Goal: Task Accomplishment & Management: Manage account settings

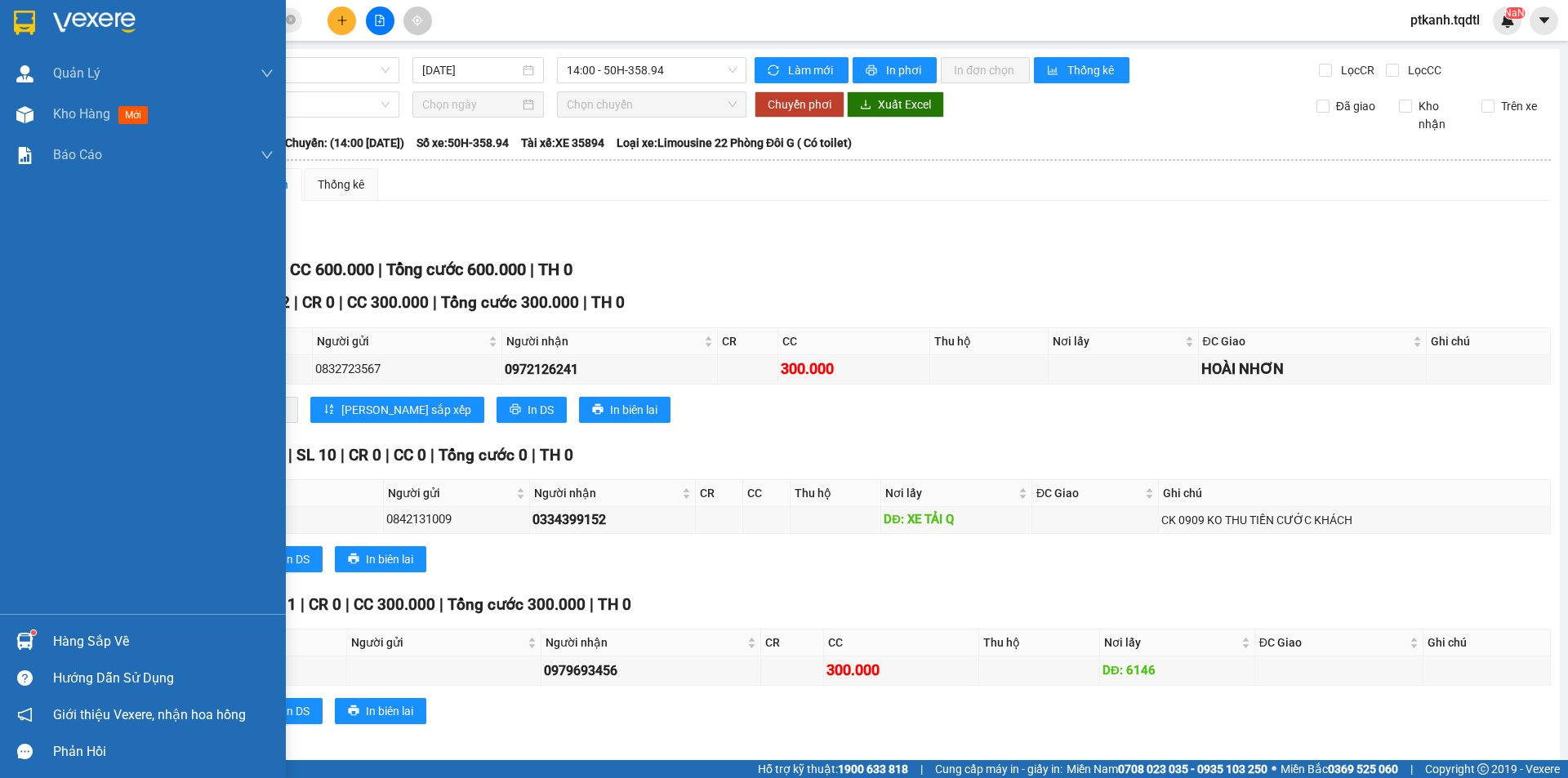
click at [60, 642] on div "Hàng sắp về" at bounding box center [163, 642] width 220 height 25
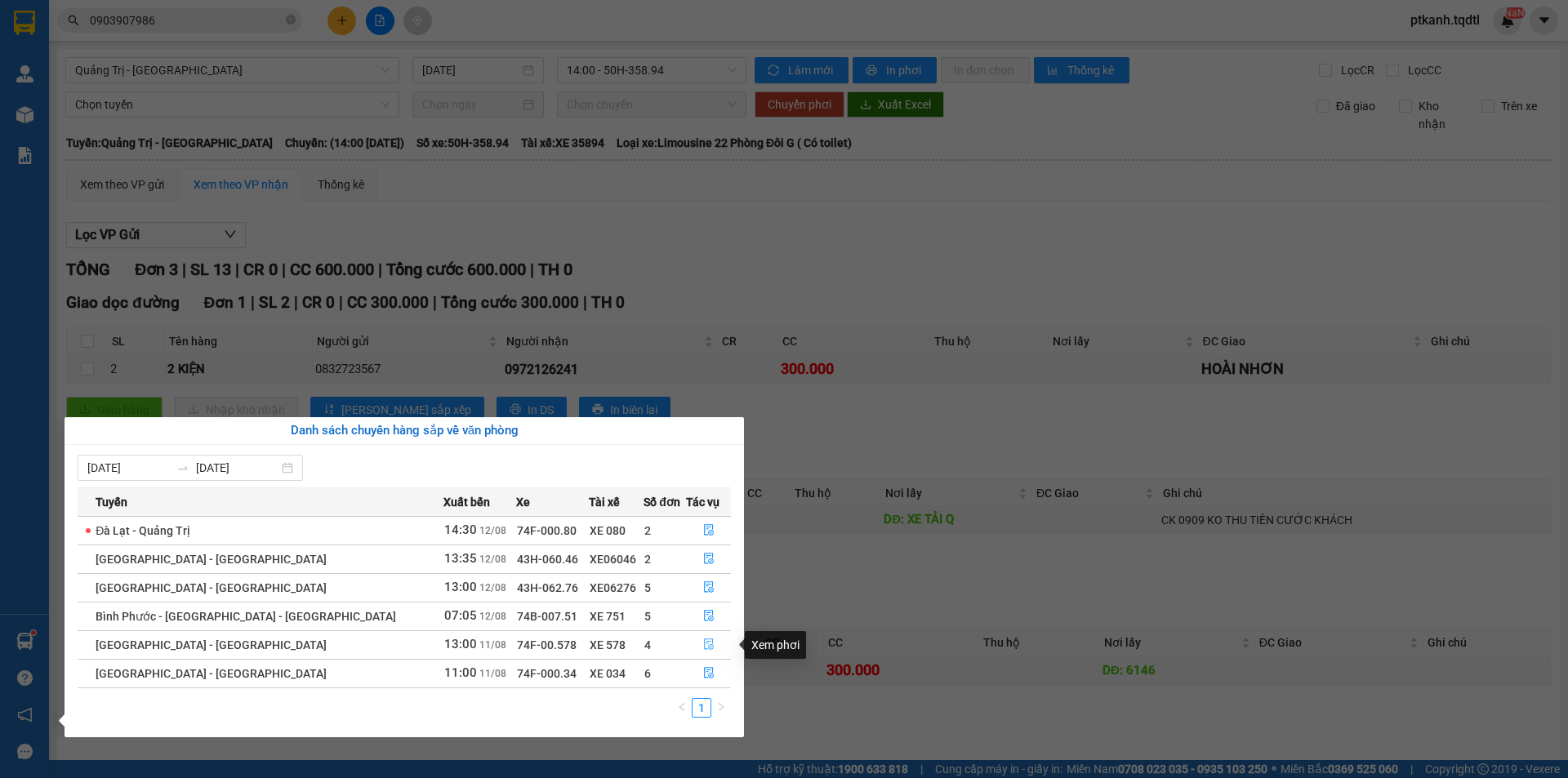
click at [703, 647] on icon "file-done" at bounding box center [709, 644] width 11 height 11
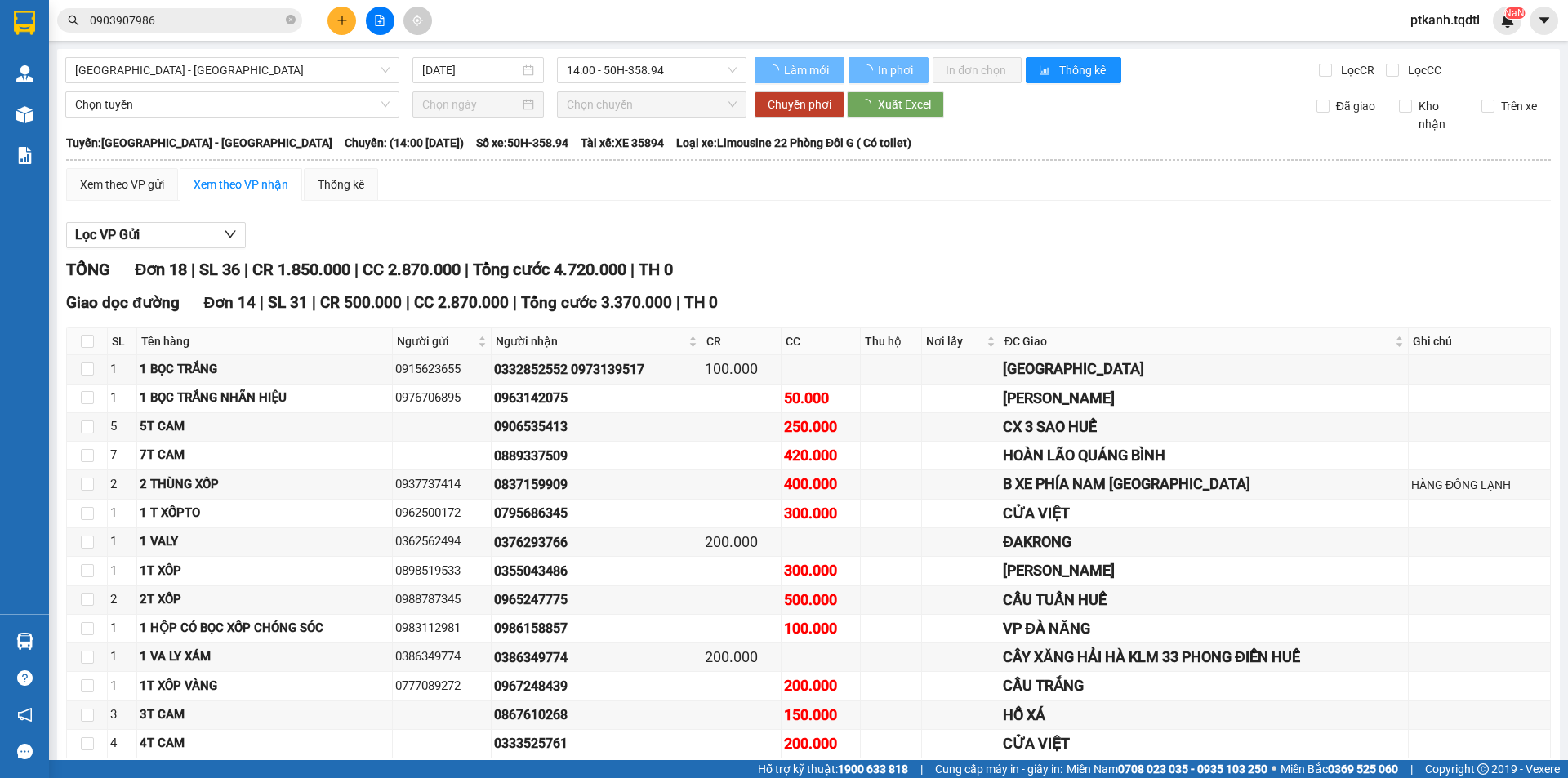
type input "[DATE]"
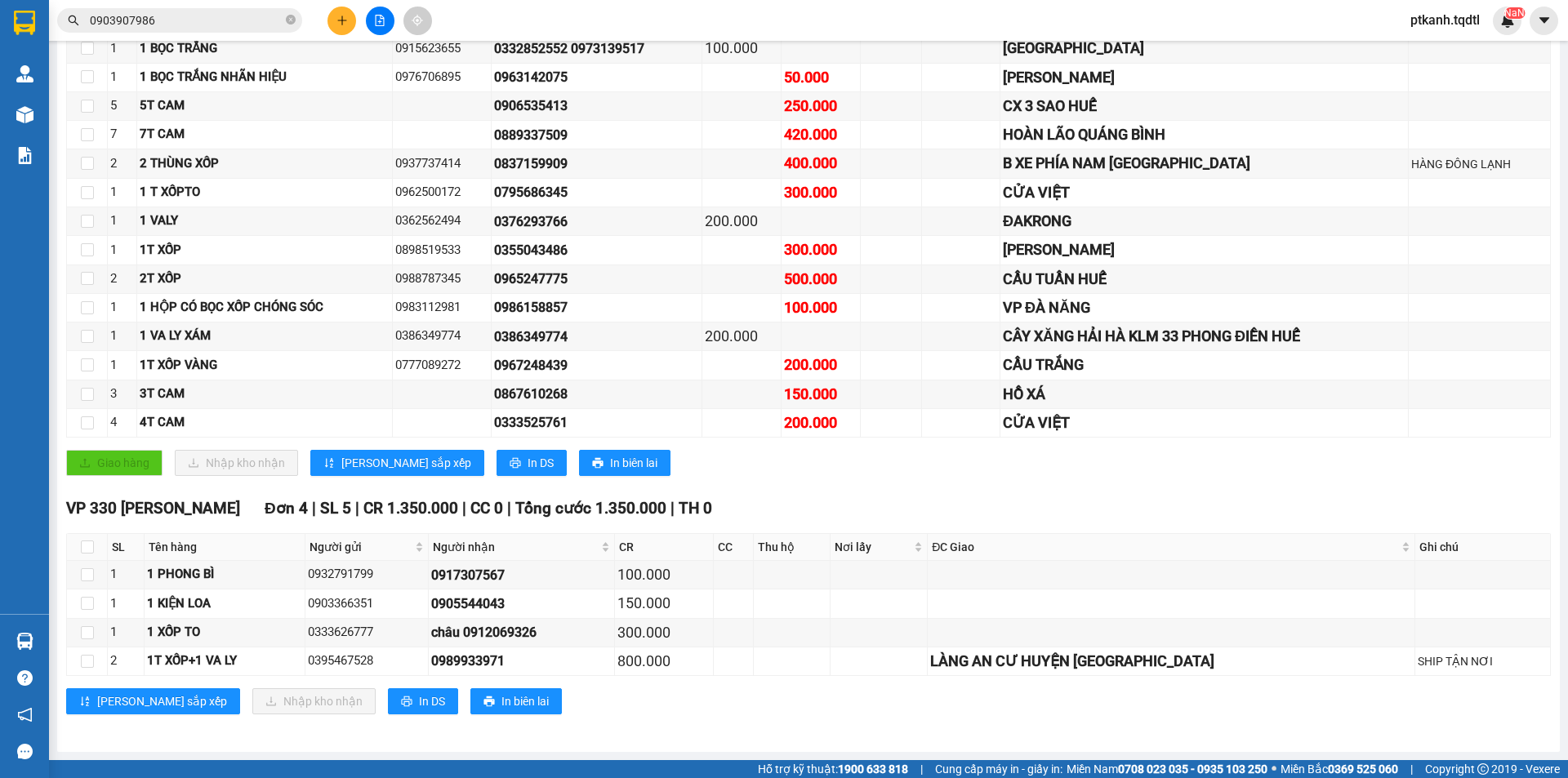
scroll to position [77, 0]
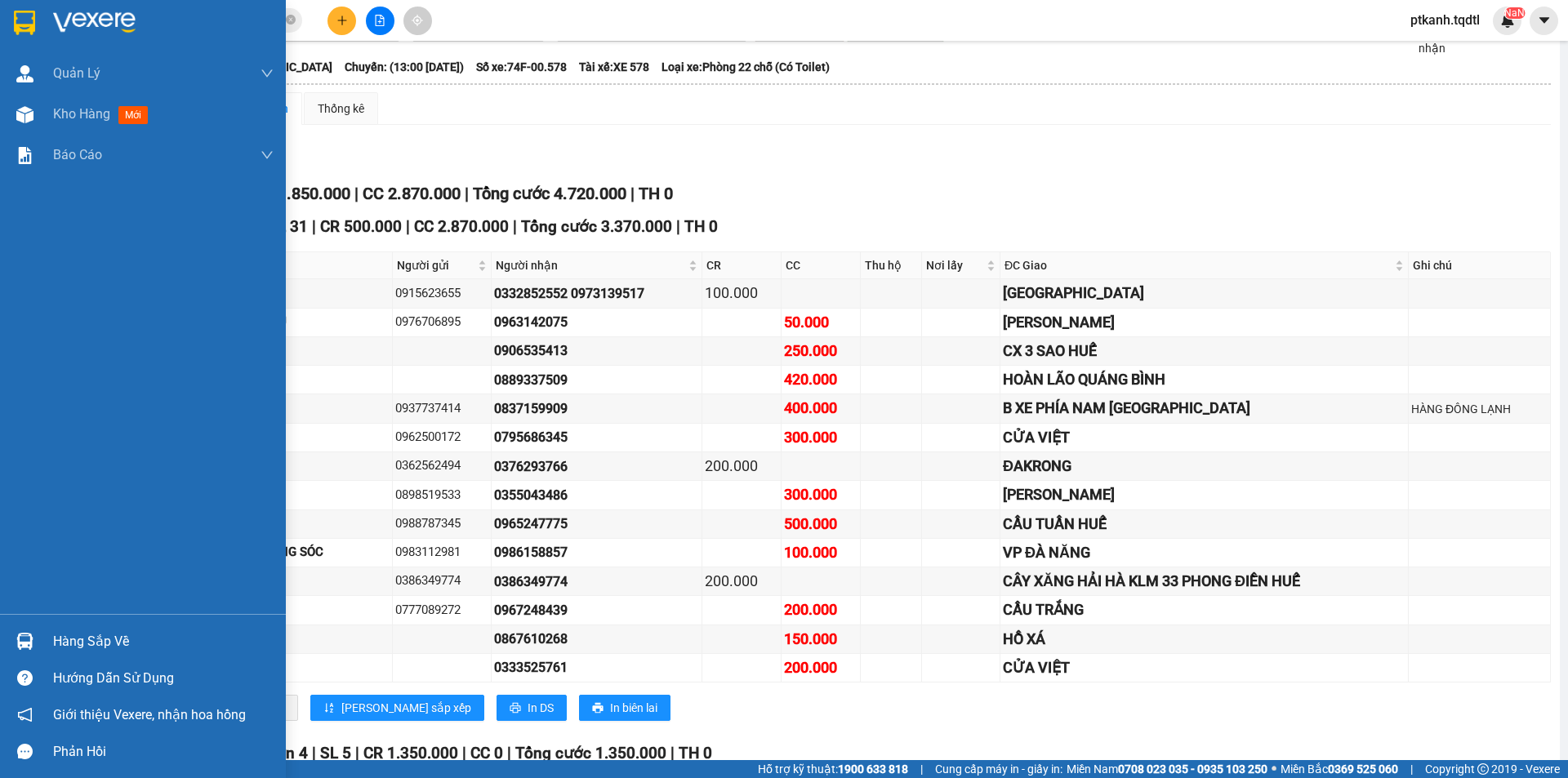
click at [19, 644] on img at bounding box center [25, 642] width 17 height 17
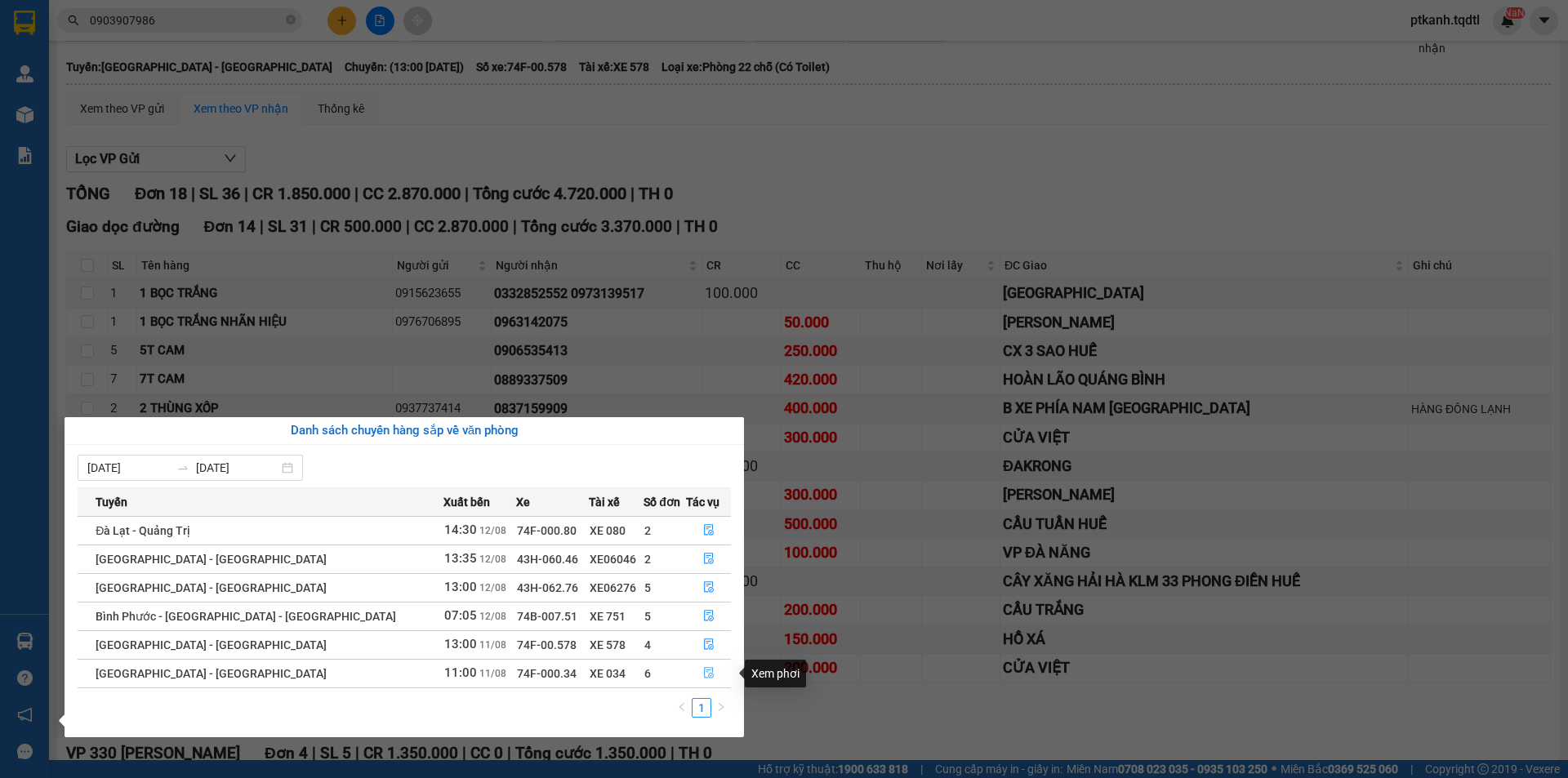
click at [703, 673] on icon "file-done" at bounding box center [709, 672] width 11 height 11
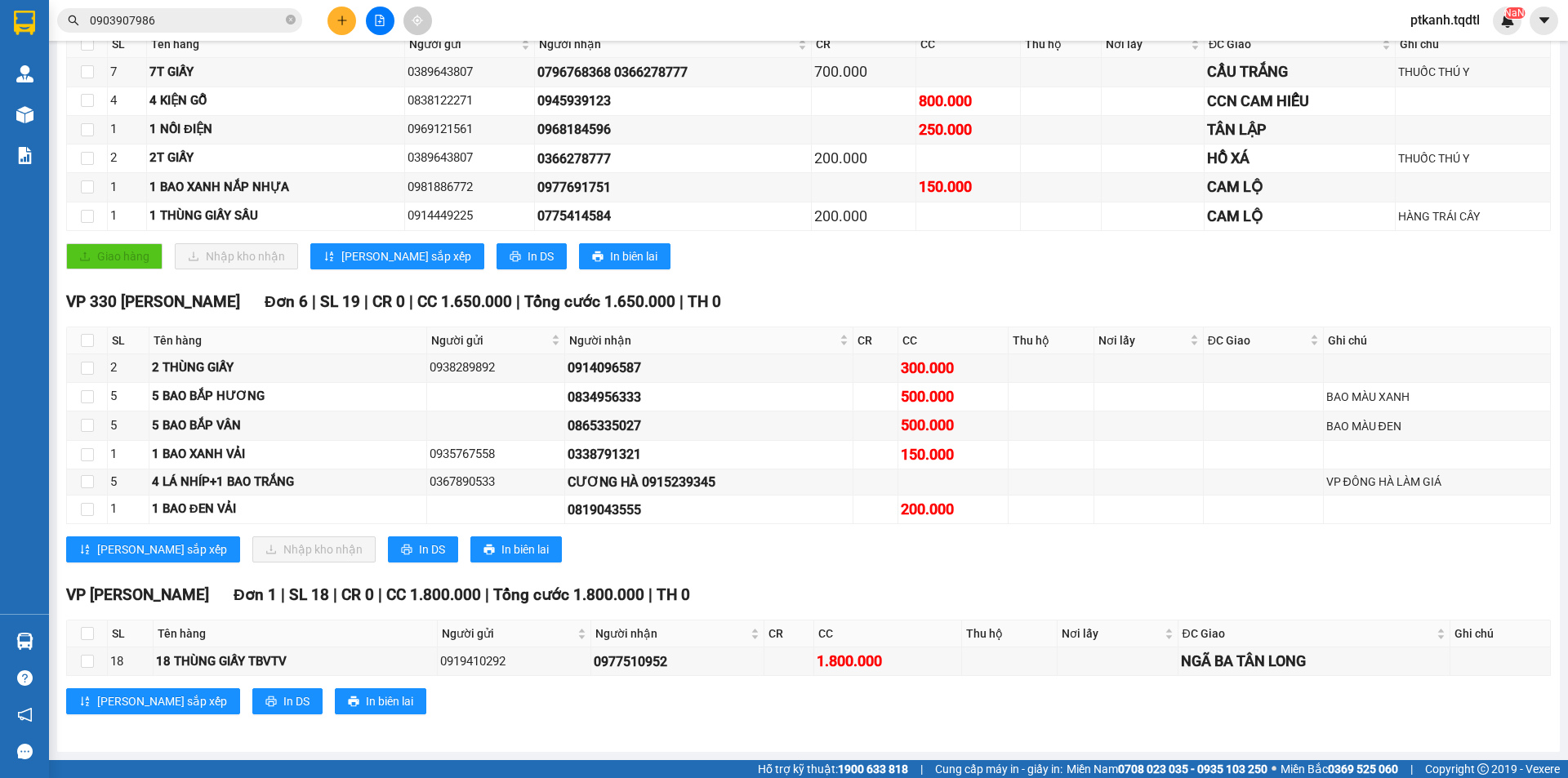
scroll to position [217, 0]
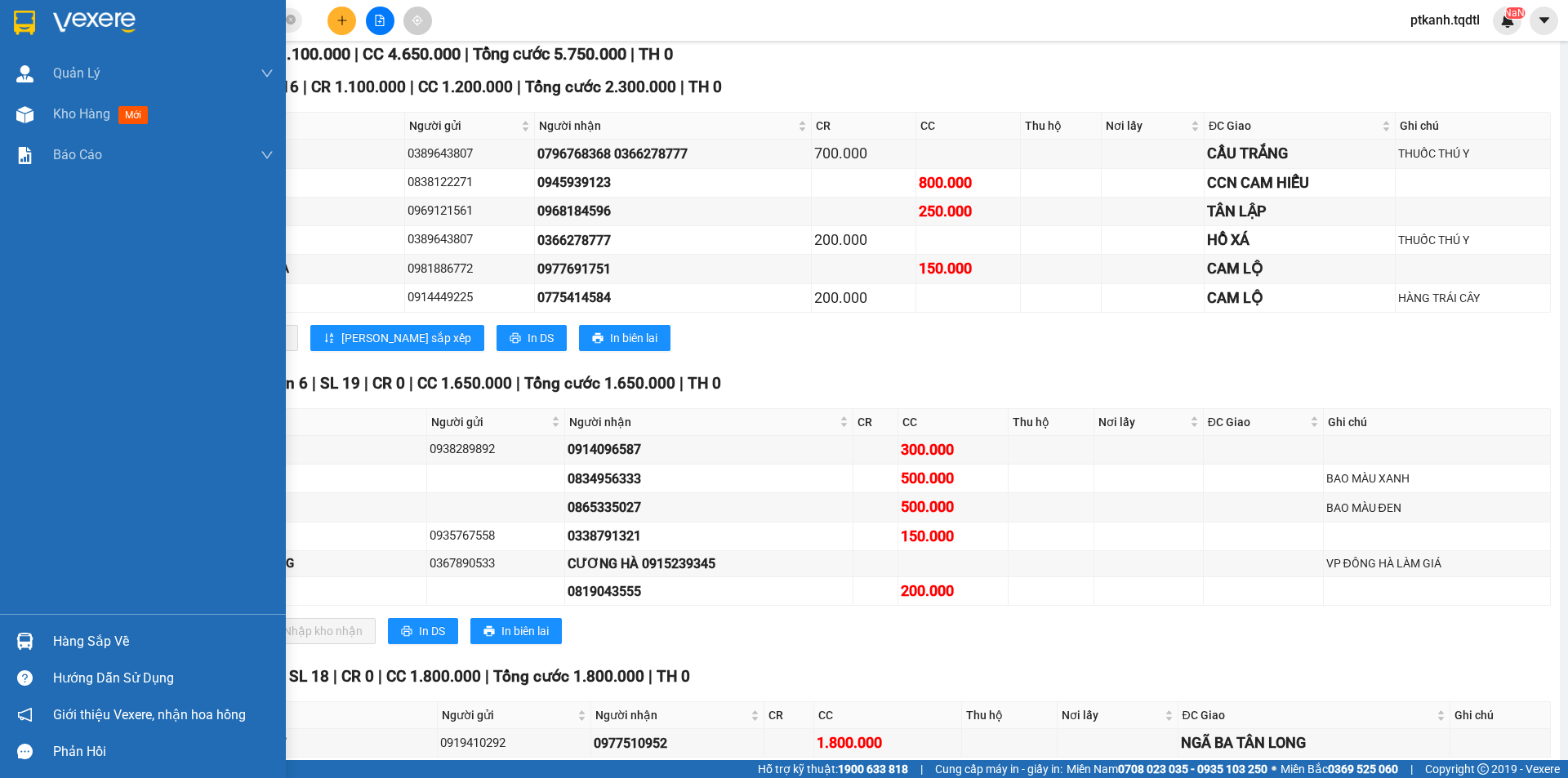
click at [42, 644] on div "Hàng sắp về" at bounding box center [142, 642] width 286 height 37
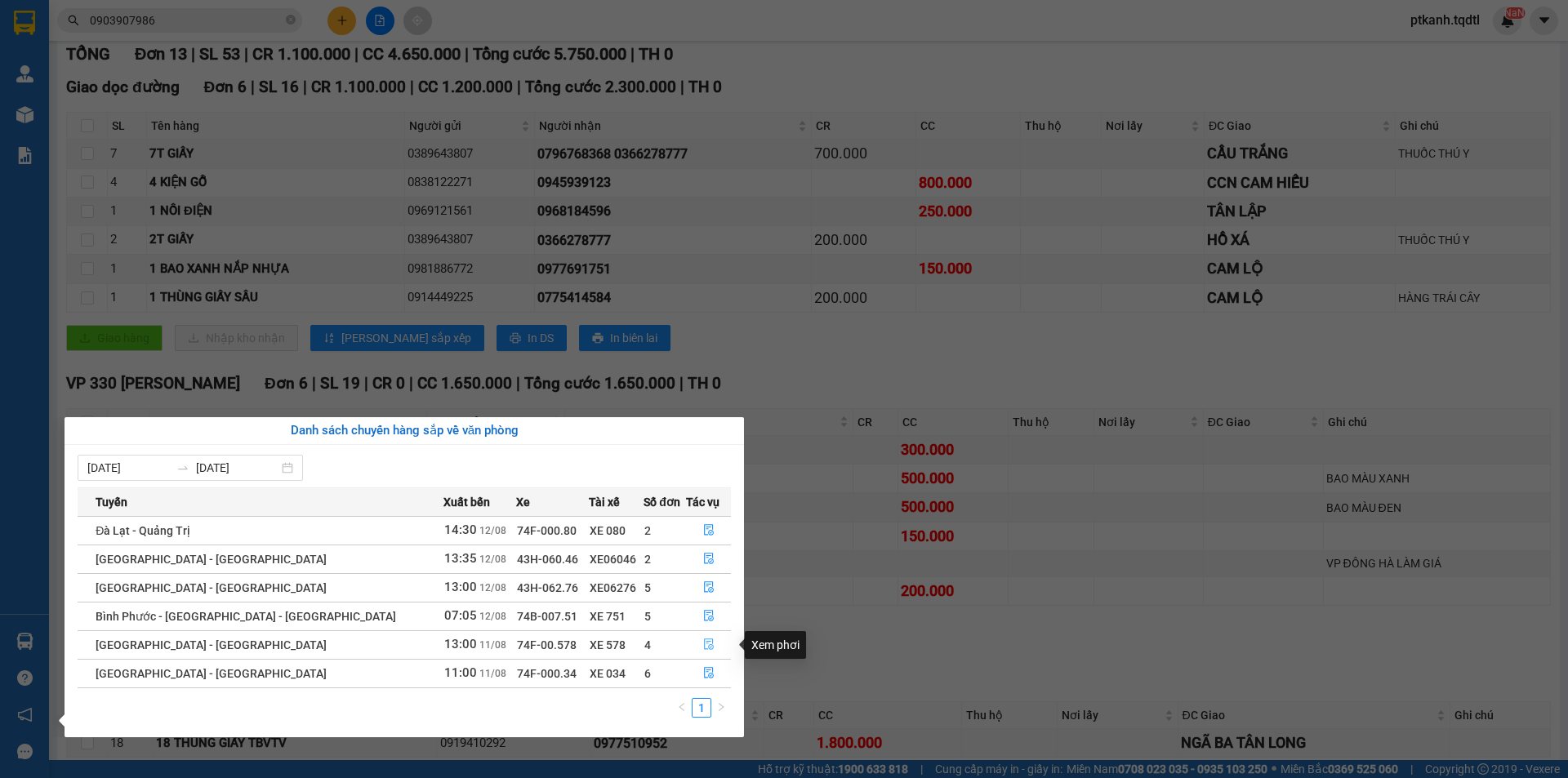
click at [704, 645] on icon "file-done" at bounding box center [709, 645] width 9 height 11
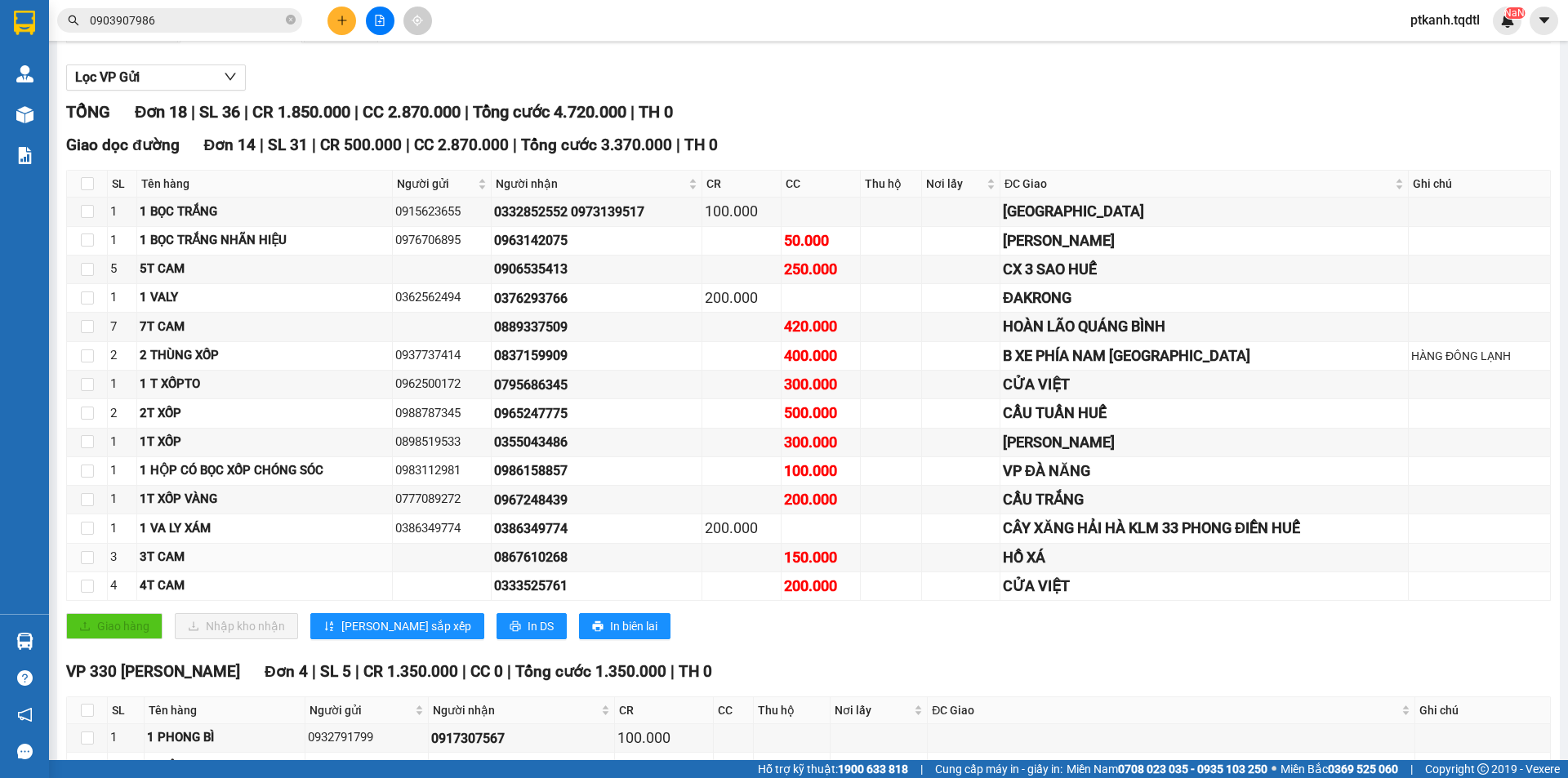
scroll to position [241, 0]
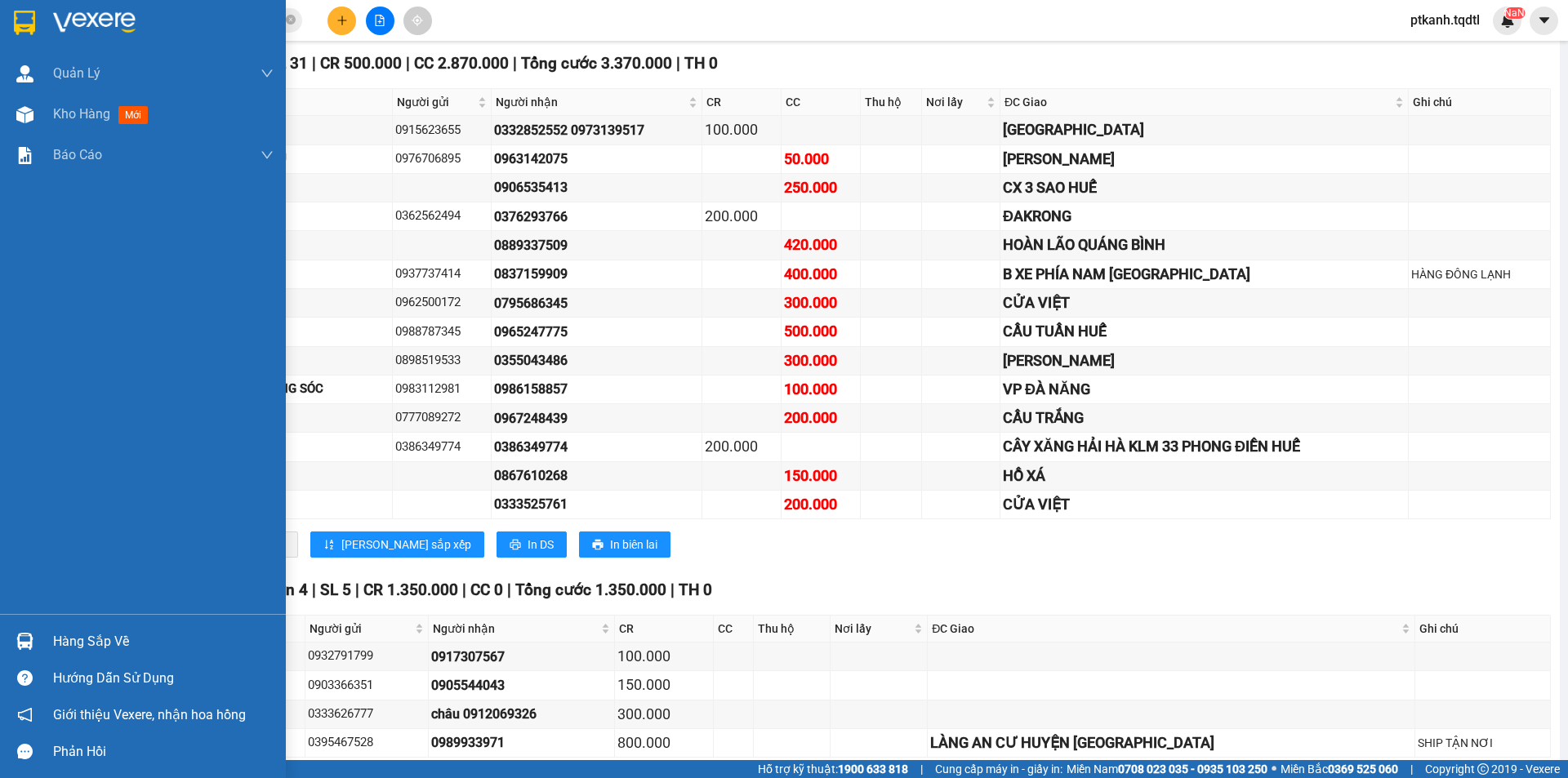
click at [81, 641] on div "Hàng sắp về" at bounding box center [163, 642] width 220 height 25
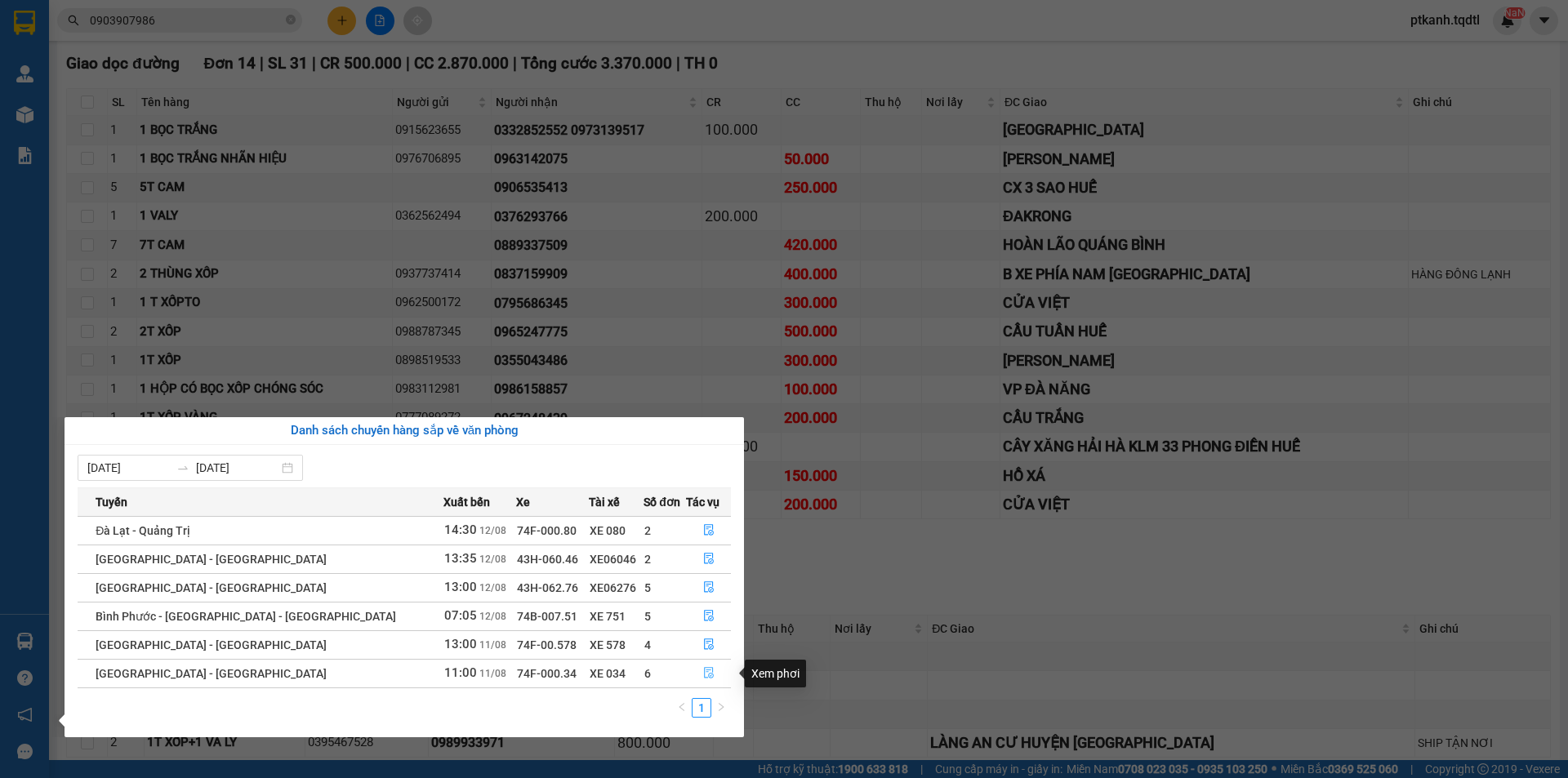
click at [705, 667] on icon "file-done" at bounding box center [709, 672] width 11 height 11
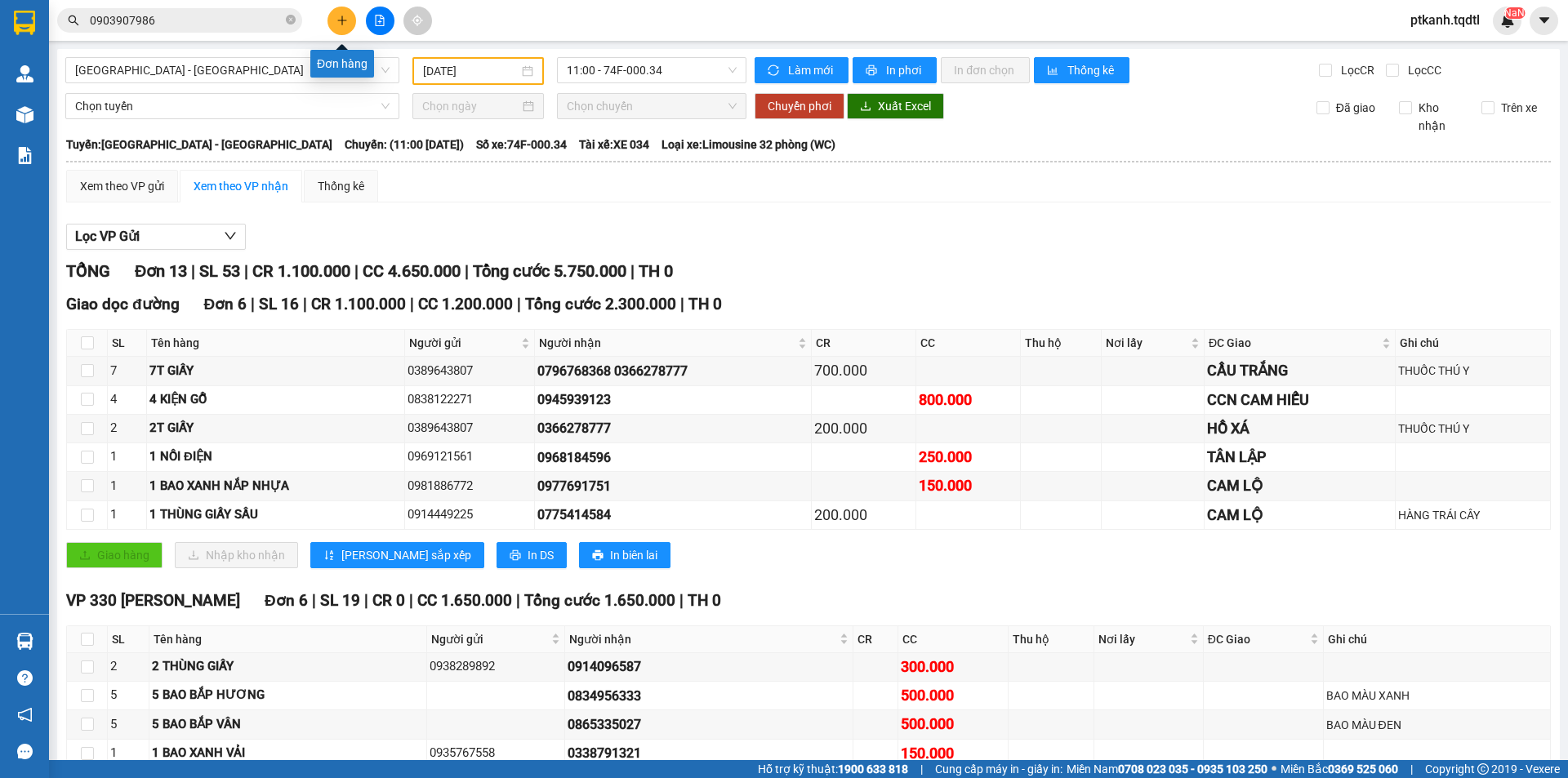
click at [342, 17] on icon "plus" at bounding box center [341, 20] width 1 height 9
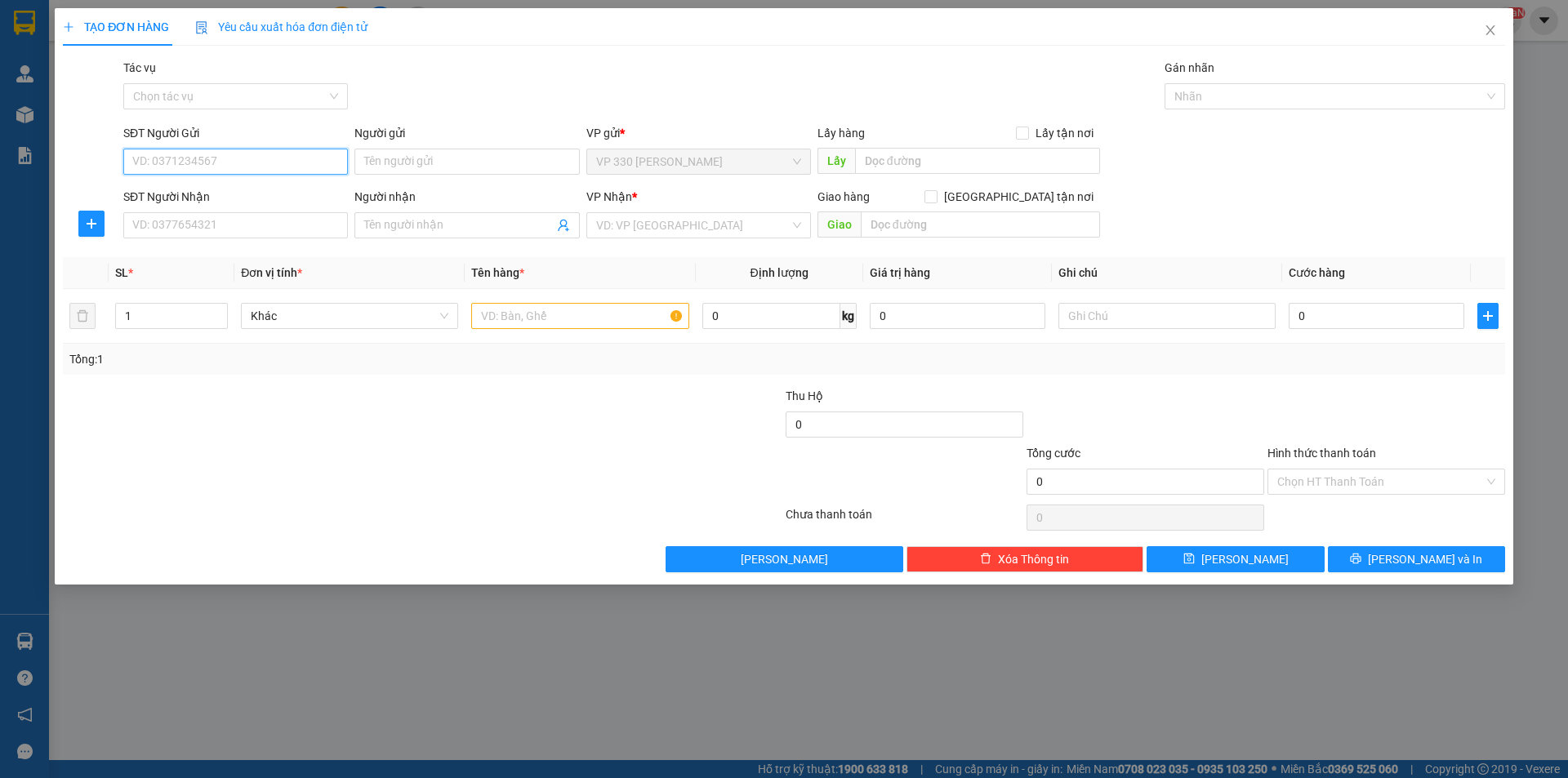
drag, startPoint x: 329, startPoint y: 162, endPoint x: 407, endPoint y: 187, distance: 81.9
click at [371, 177] on div "SĐT Người Gửi VD: 0371234567 Người gửi Tên người gửi VP gửi * VP 330 [PERSON_NA…" at bounding box center [814, 153] width 1389 height 57
type input "0979501137"
click at [272, 198] on div "0979501137" at bounding box center [235, 194] width 205 height 18
type input "0784855239"
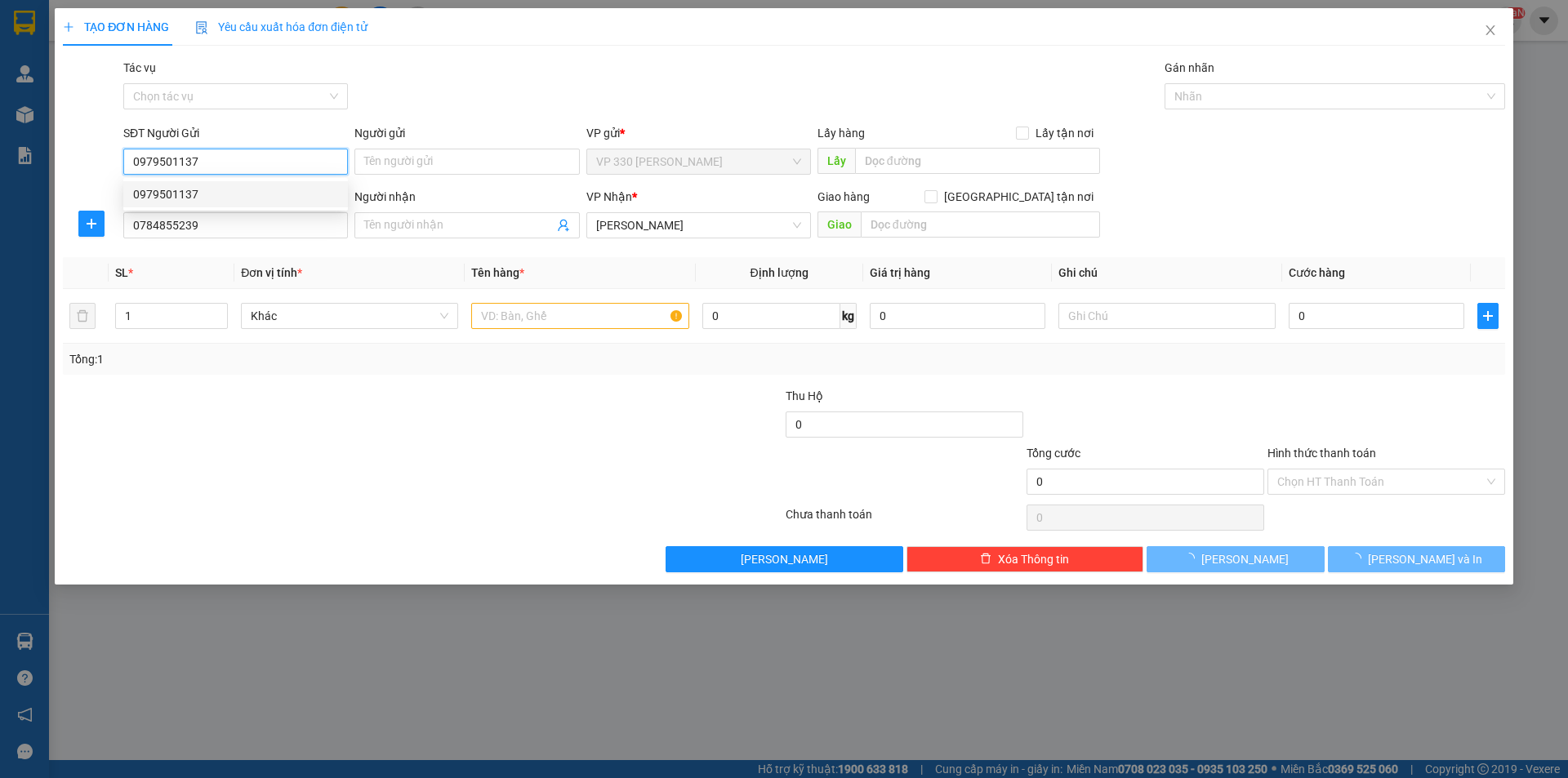
type input "50.000"
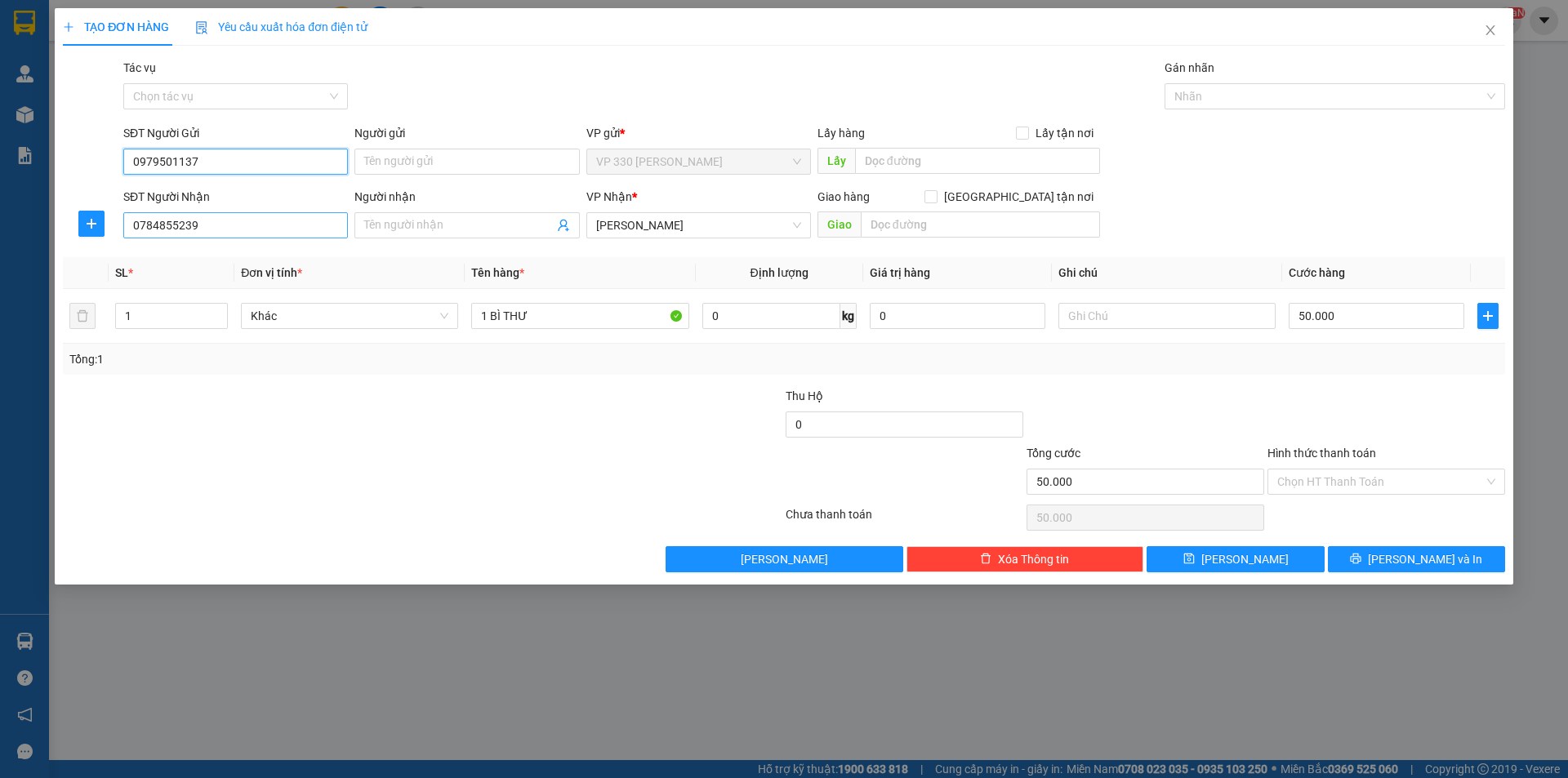
type input "0979501137"
click at [268, 226] on input "0784855239" at bounding box center [236, 226] width 225 height 26
type input "0332423444"
click at [281, 265] on div "0332423444" at bounding box center [235, 257] width 205 height 18
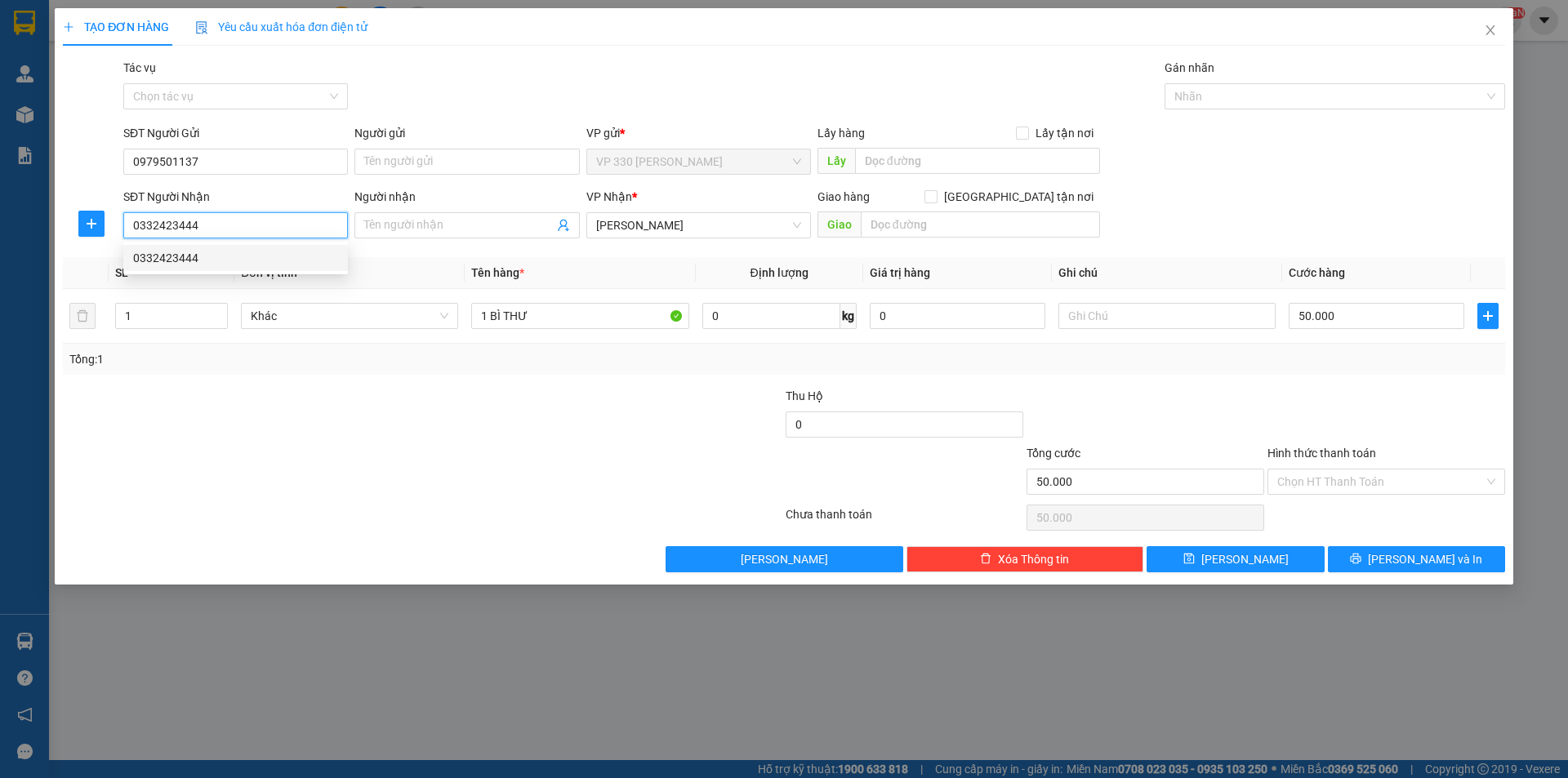
type input "BX ĐỒNG NIA"
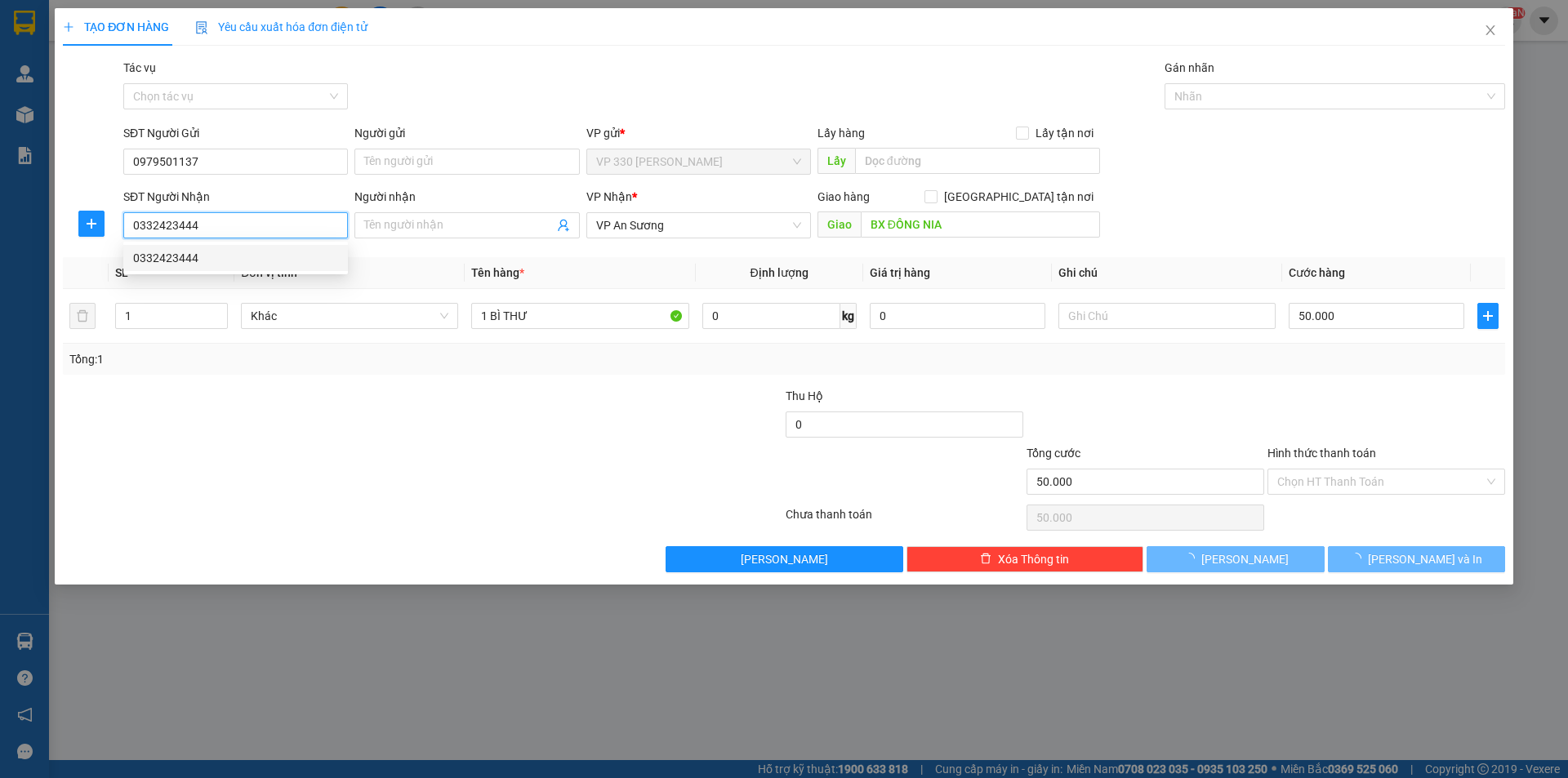
type input "350.000"
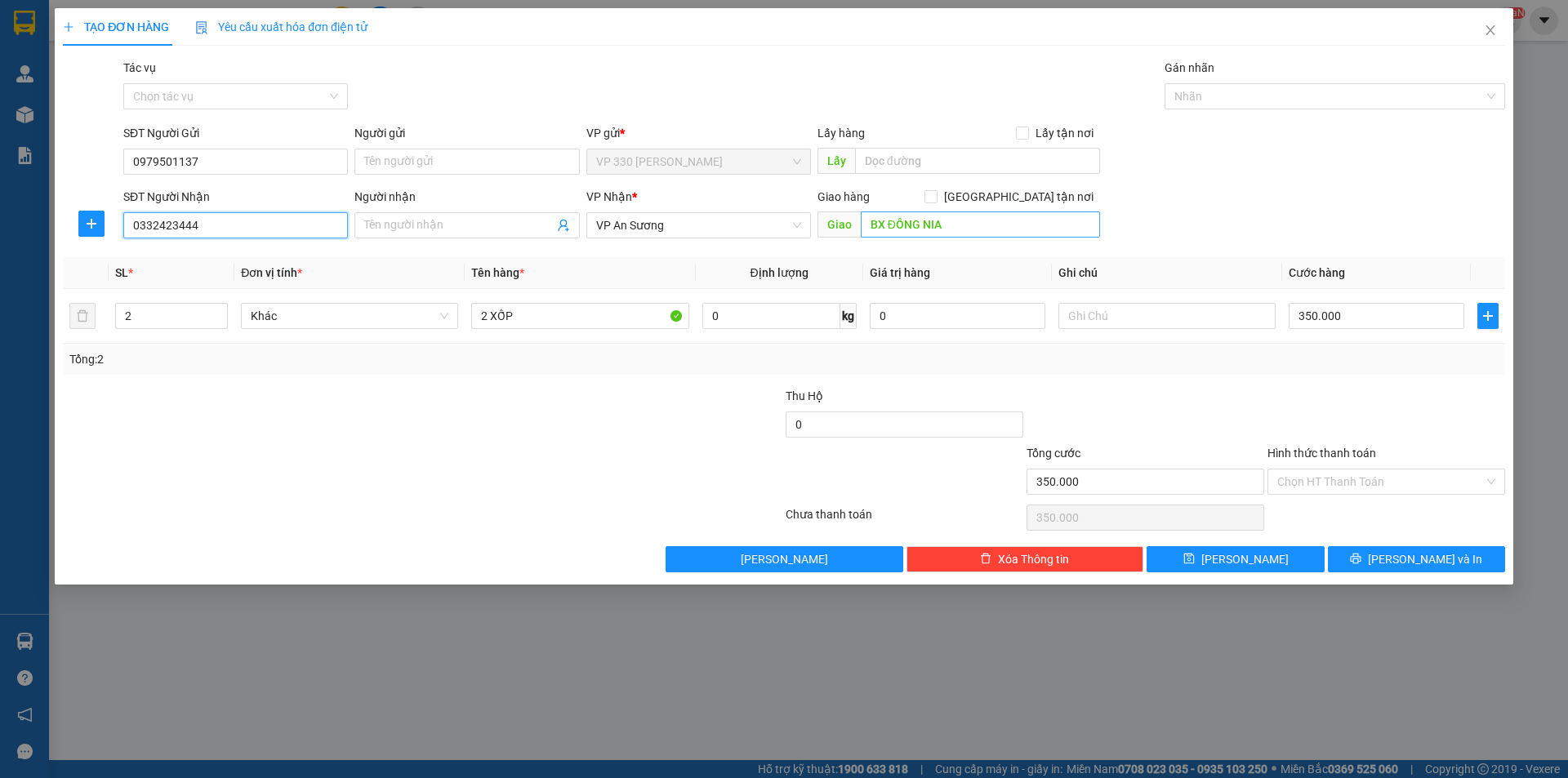
type input "0332423444"
click at [974, 224] on input "BX ĐỒNG NIA" at bounding box center [980, 225] width 239 height 26
type input "BX TAM HIỆP"
type input "1"
click at [219, 319] on icon "down" at bounding box center [219, 321] width 6 height 6
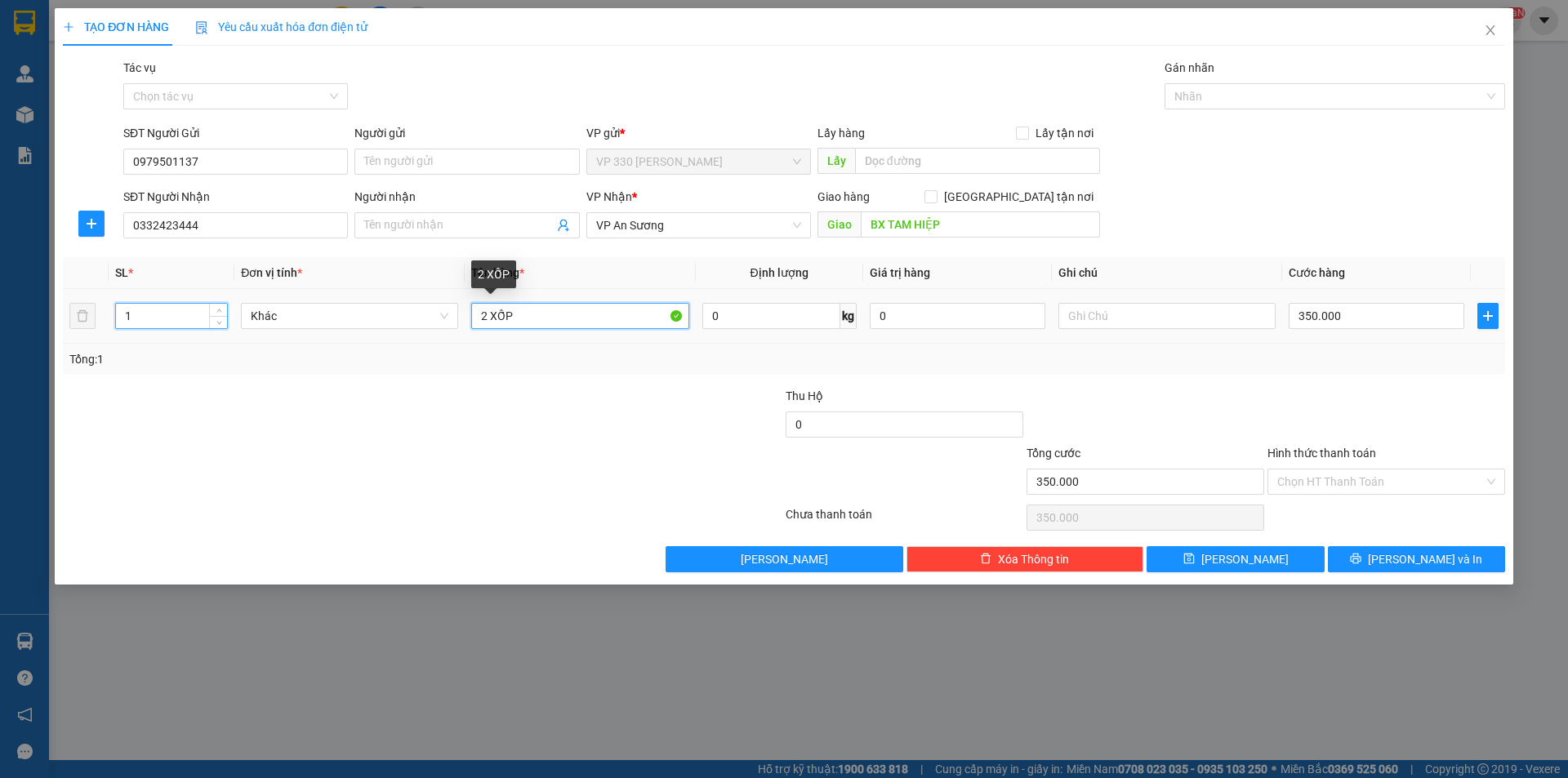
drag, startPoint x: 551, startPoint y: 317, endPoint x: 425, endPoint y: 336, distance: 127.4
click at [425, 336] on tr "1 Khác 2 XỐP 0 kg 0 350.000" at bounding box center [784, 317] width 1443 height 55
type input "1 HỒ SƠ"
click at [1420, 317] on input "350.000" at bounding box center [1377, 316] width 176 height 26
type input "5"
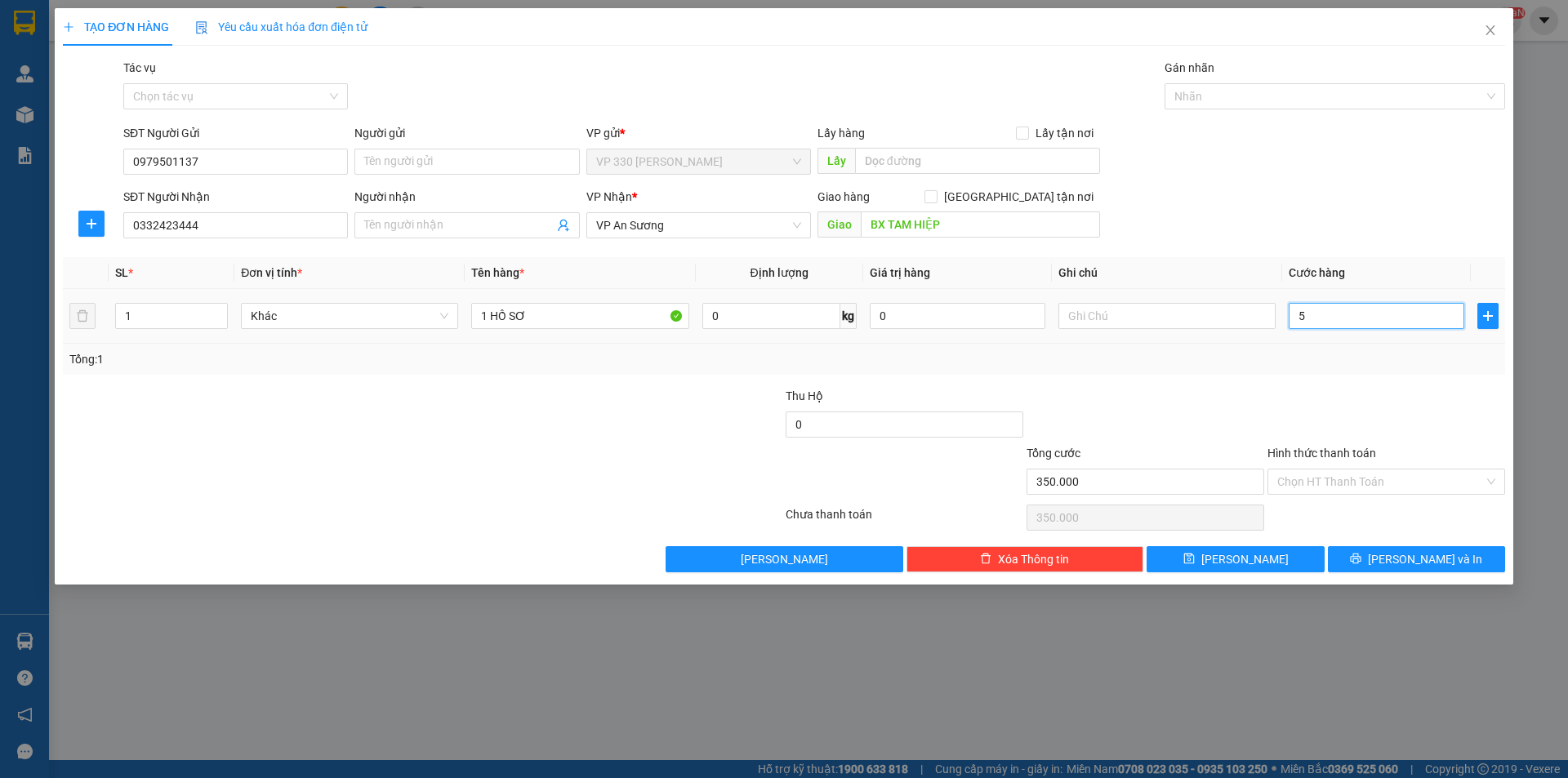
type input "5"
type input "50"
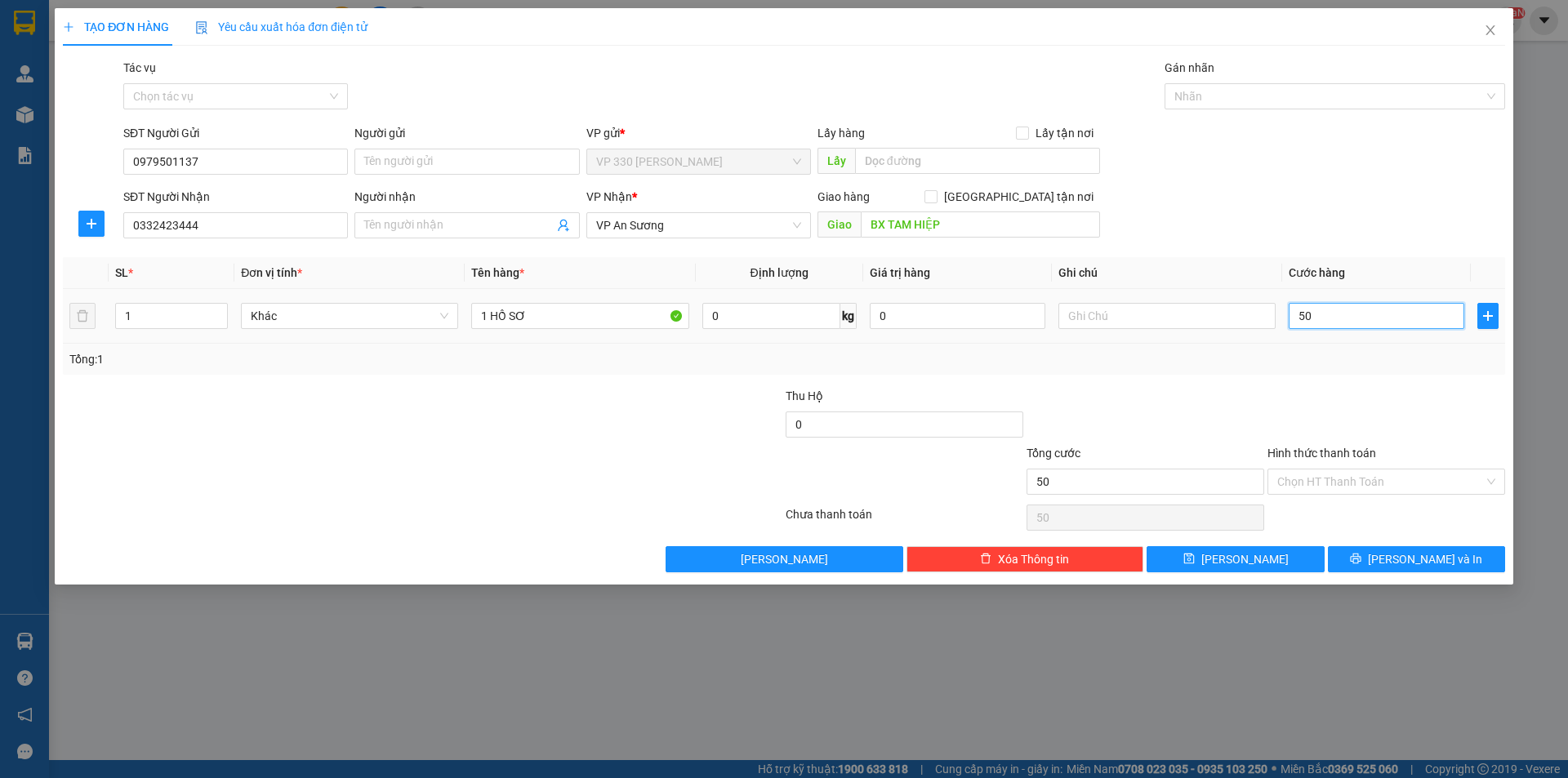
type input "500"
type input "5.000"
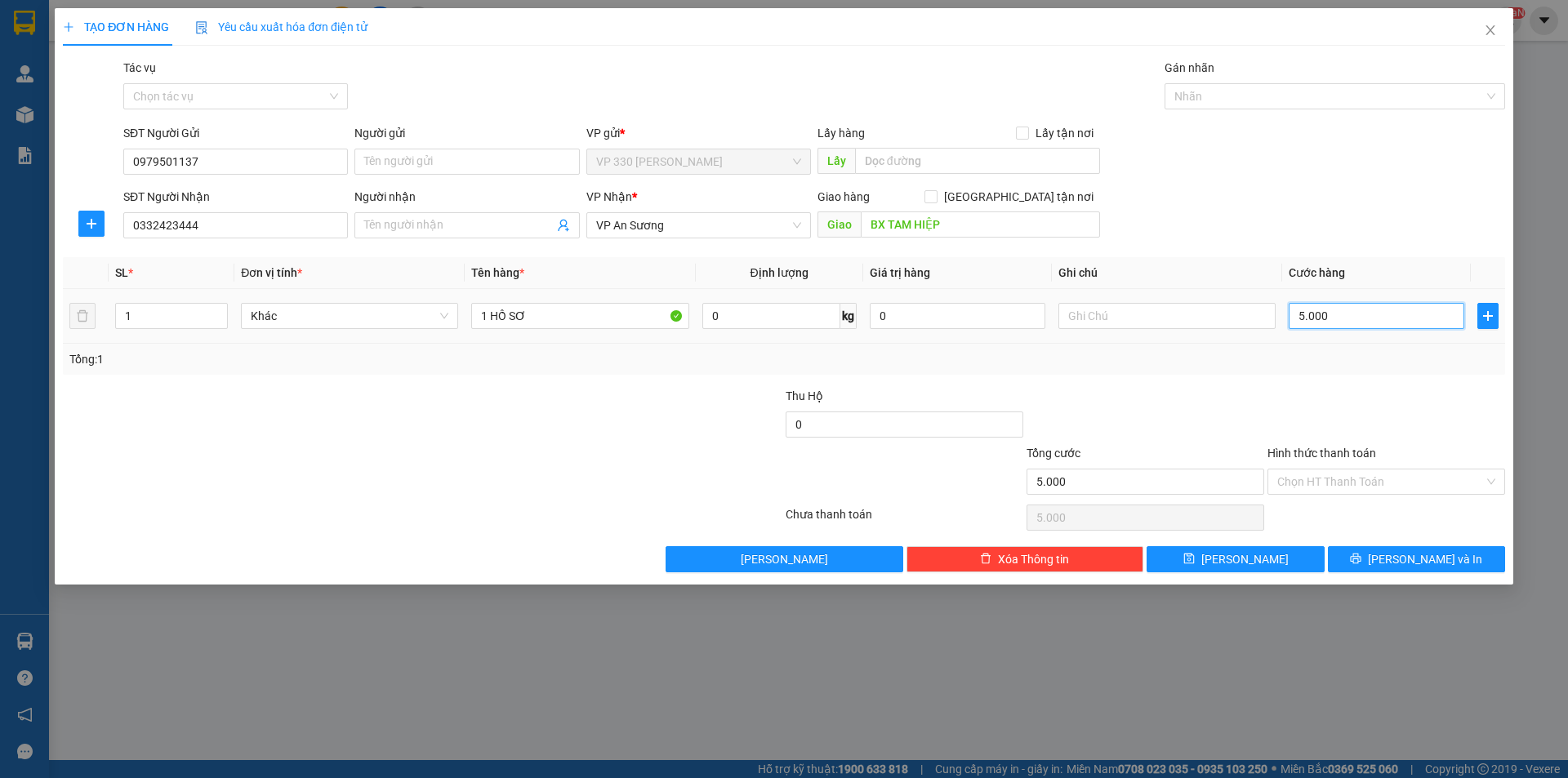
type input "50.000"
drag, startPoint x: 1338, startPoint y: 449, endPoint x: 1337, endPoint y: 457, distance: 8.1
click at [1338, 450] on label "Hình thức thanh toán" at bounding box center [1322, 453] width 109 height 13
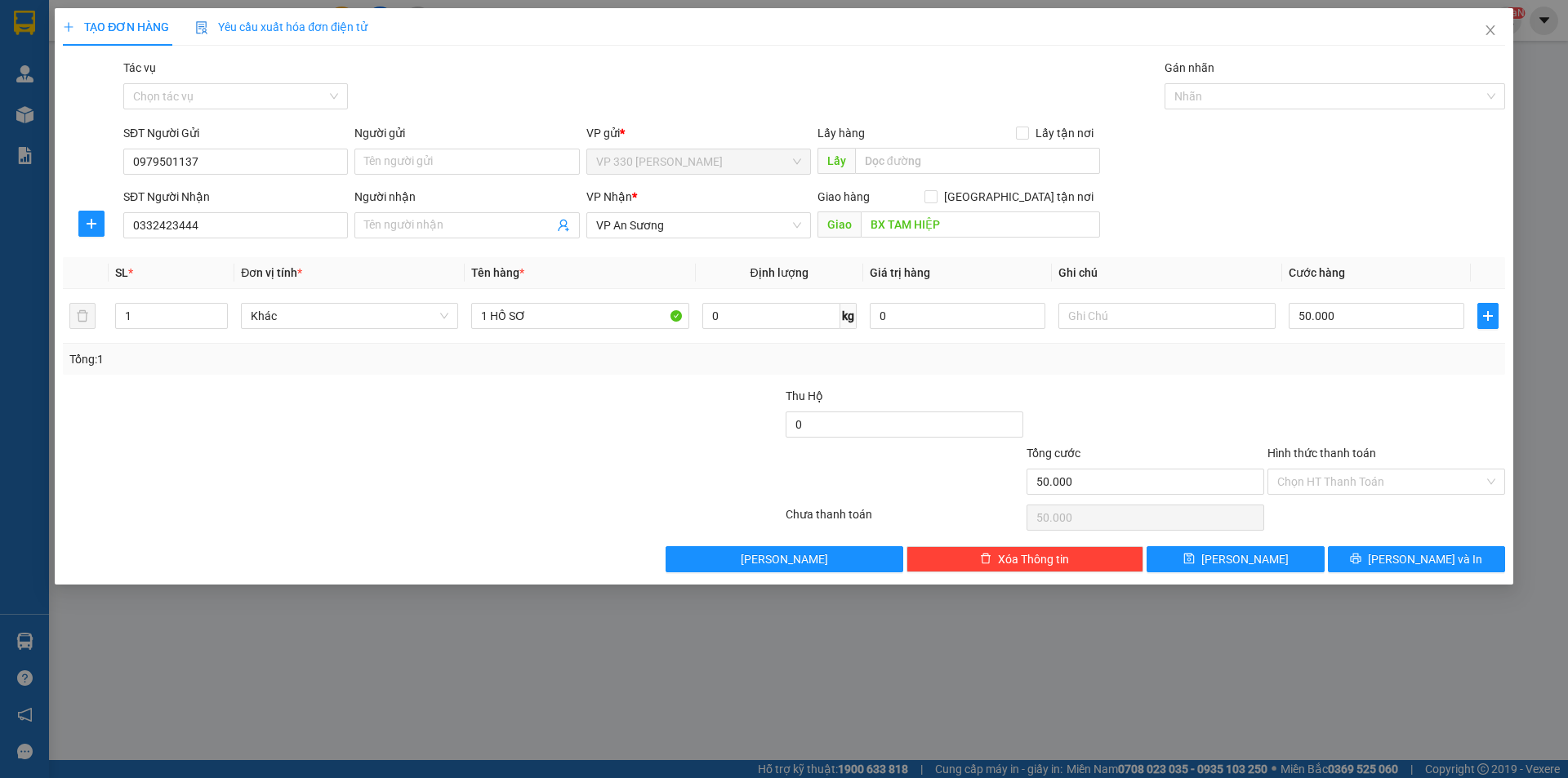
click at [1338, 470] on input "Hình thức thanh toán" at bounding box center [1380, 482] width 207 height 25
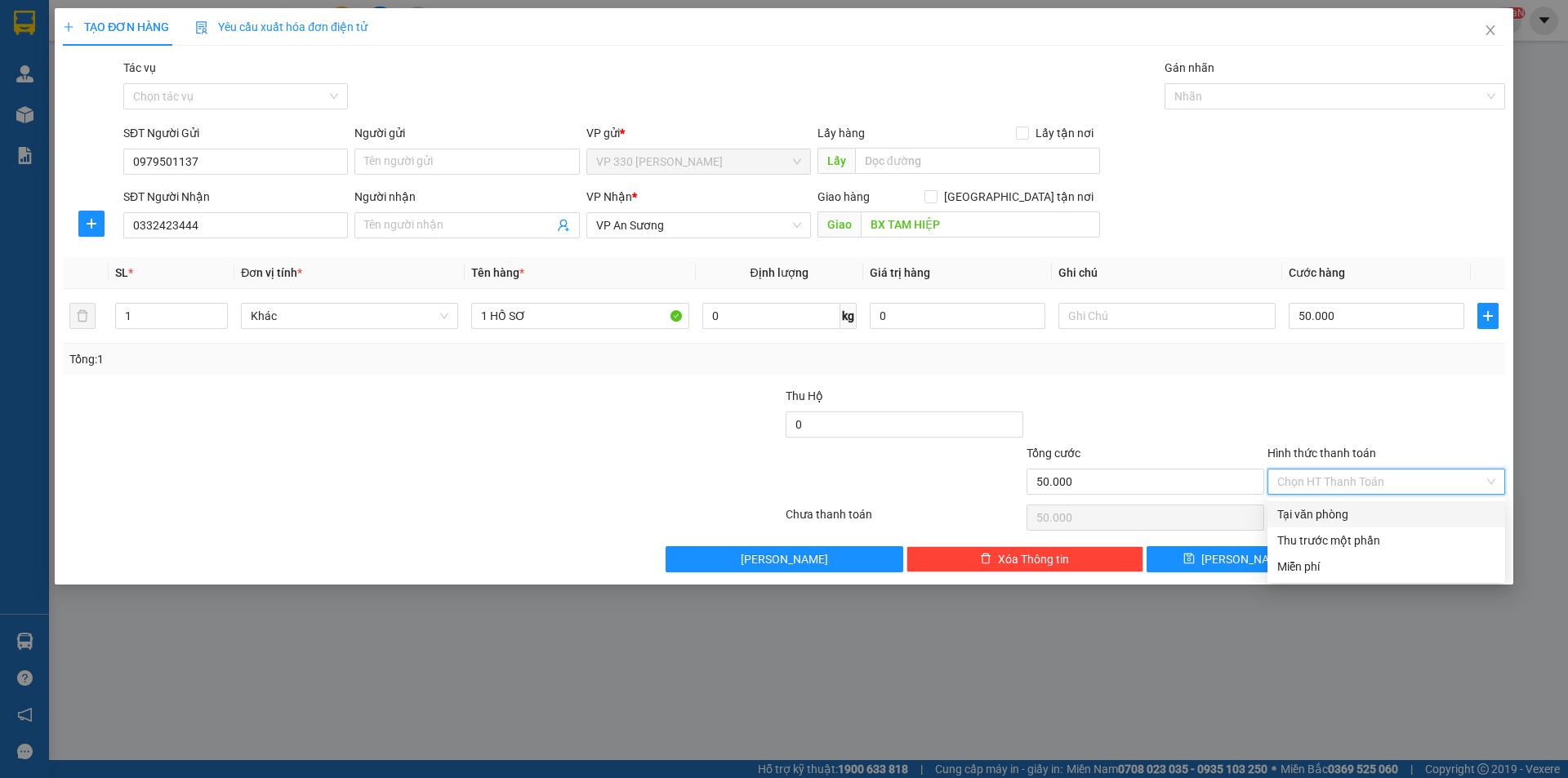
click at [1341, 510] on div "Tại văn phòng" at bounding box center [1386, 514] width 218 height 18
type input "0"
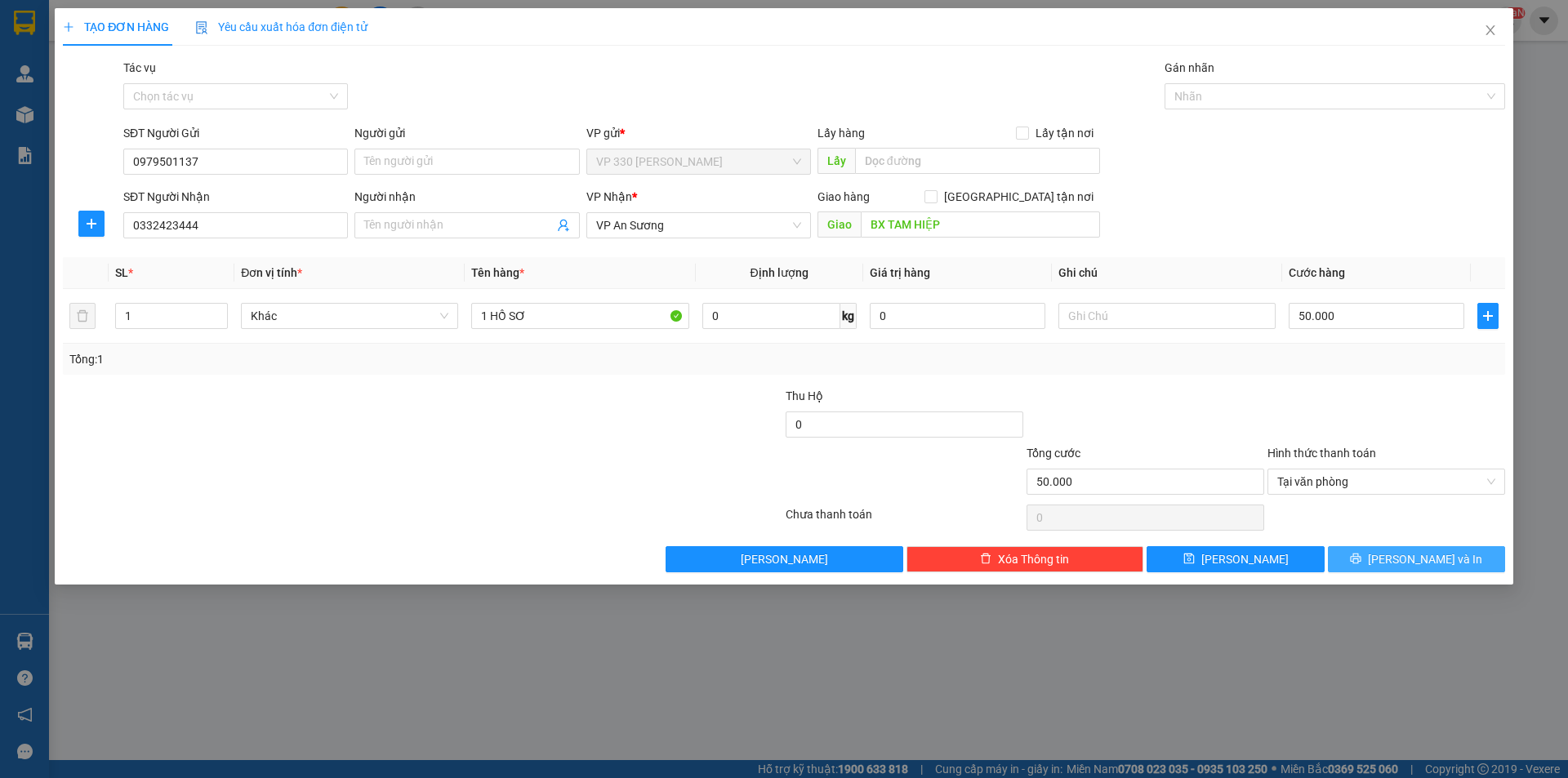
click at [1358, 559] on button "[PERSON_NAME] và In" at bounding box center [1416, 559] width 178 height 26
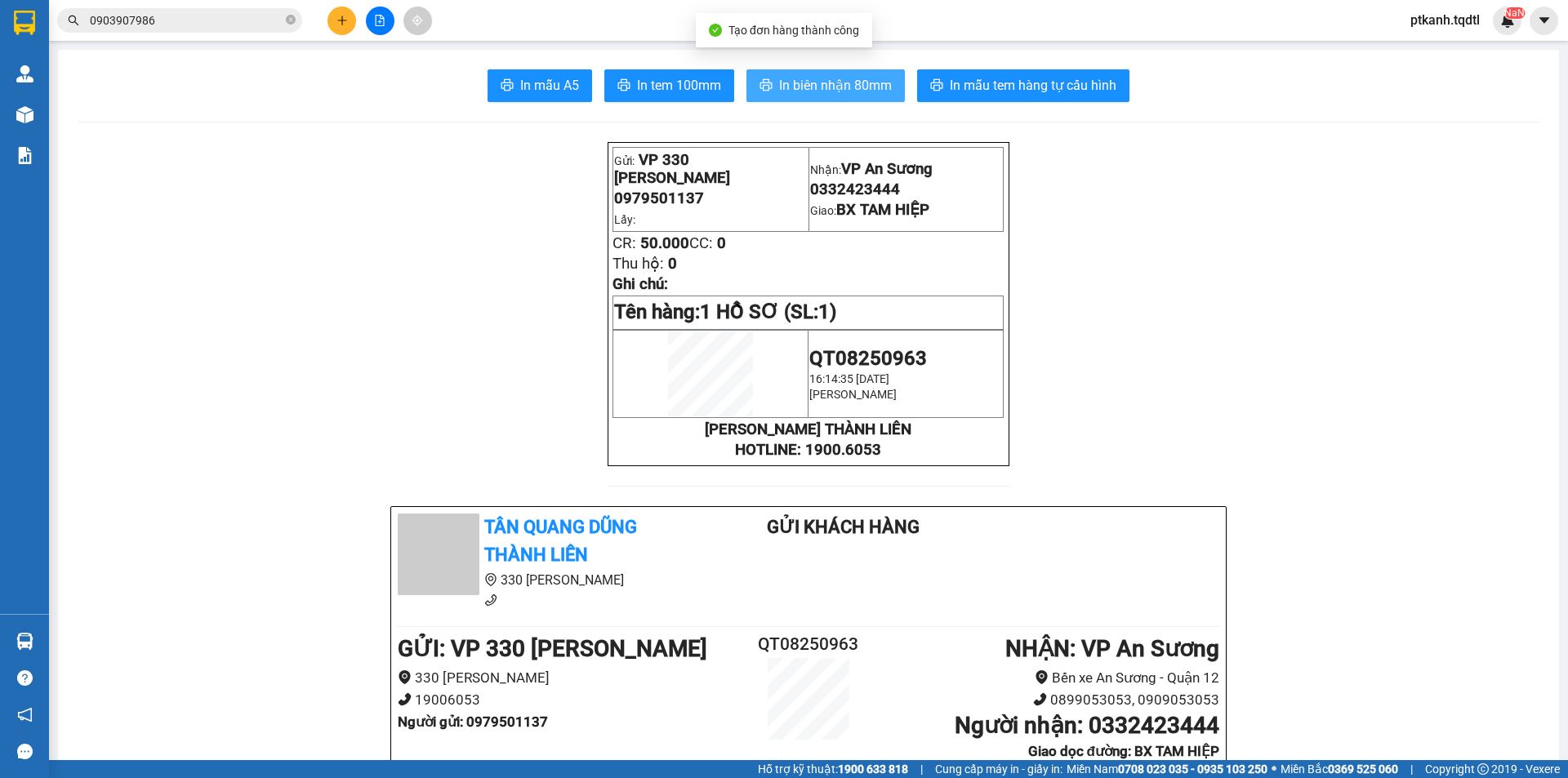
click at [823, 86] on span "In biên nhận 80mm" at bounding box center [835, 86] width 112 height 21
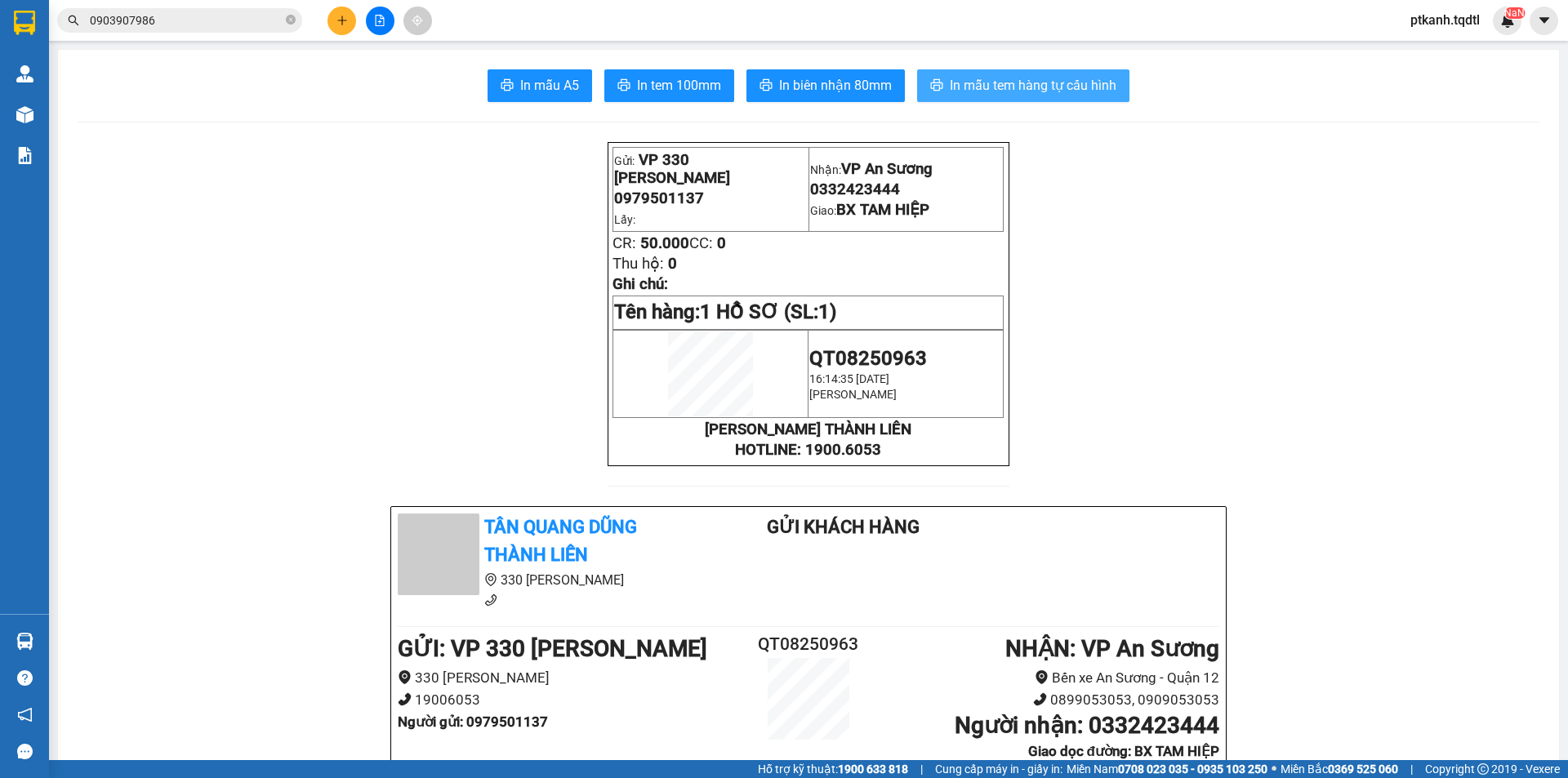
click at [985, 85] on span "In mẫu tem hàng tự cấu hình" at bounding box center [1033, 86] width 166 height 21
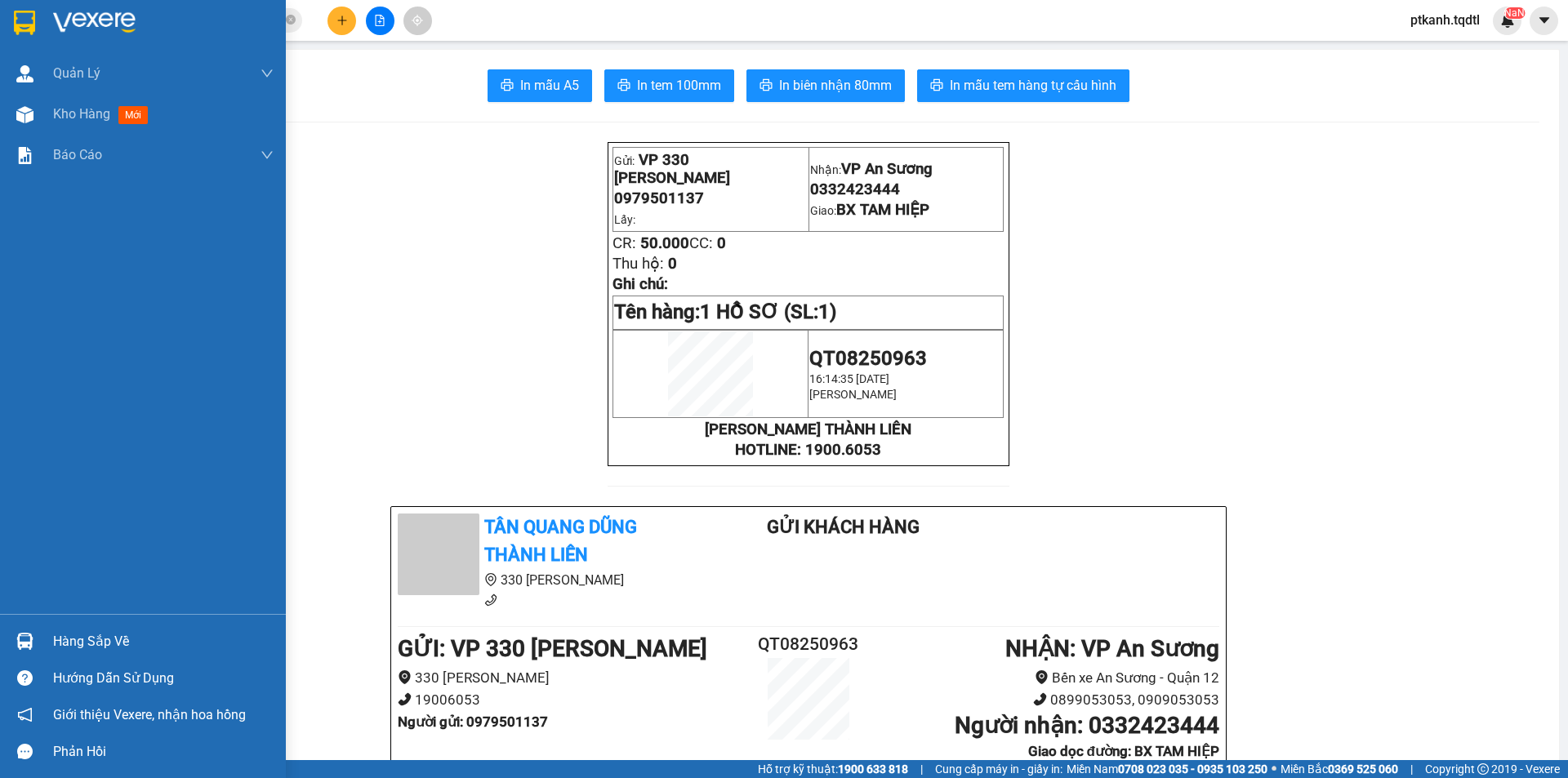
click at [82, 642] on div "Hàng sắp về" at bounding box center [163, 642] width 220 height 25
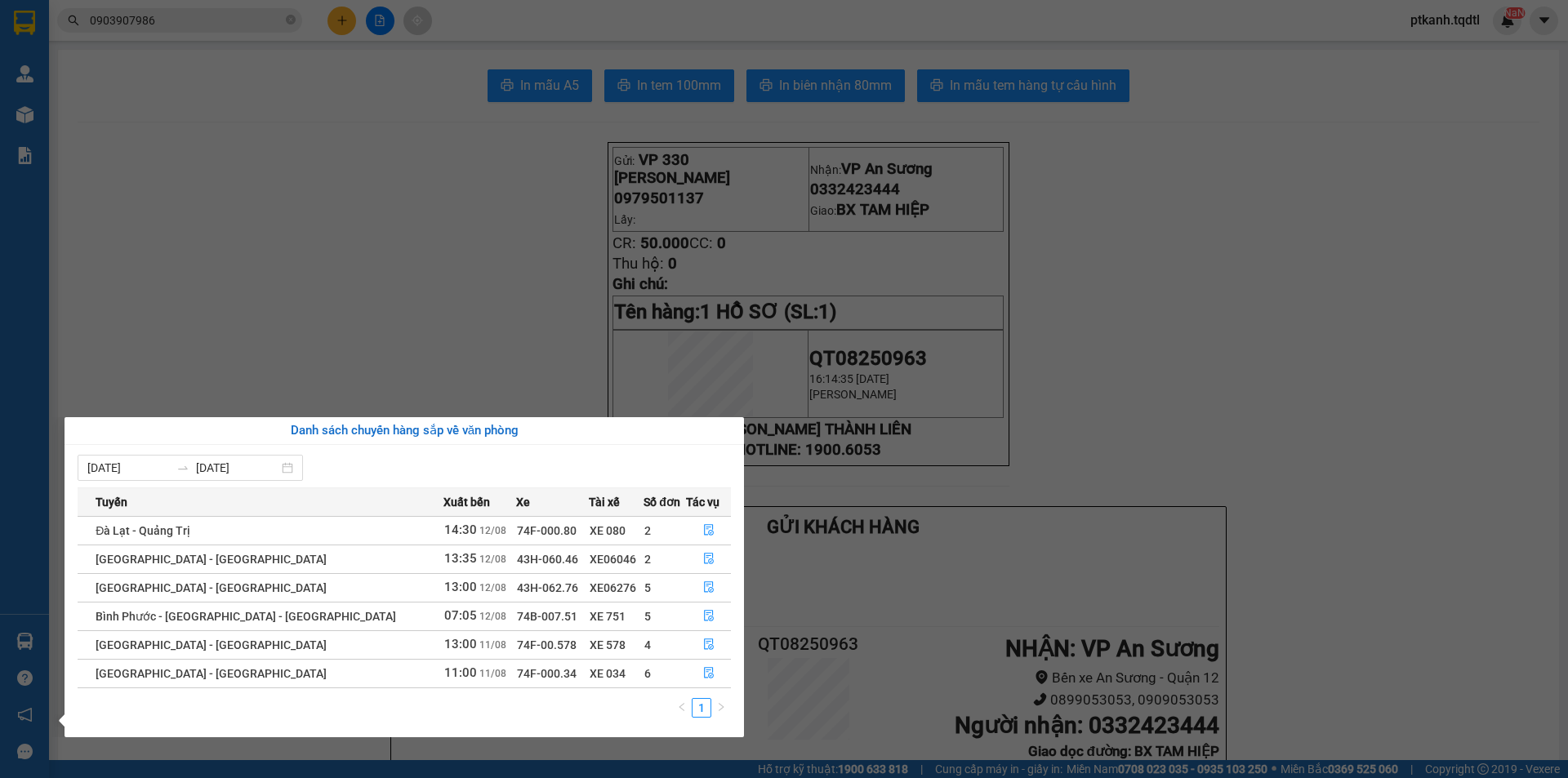
drag, startPoint x: 1313, startPoint y: 359, endPoint x: 989, endPoint y: 208, distance: 357.5
click at [1313, 357] on section "Kết quả tìm kiếm ( 3 ) Bộ lọc Mã ĐH Trạng thái Món hàng Thu hộ Tổng cước Chưa c…" at bounding box center [784, 389] width 1568 height 778
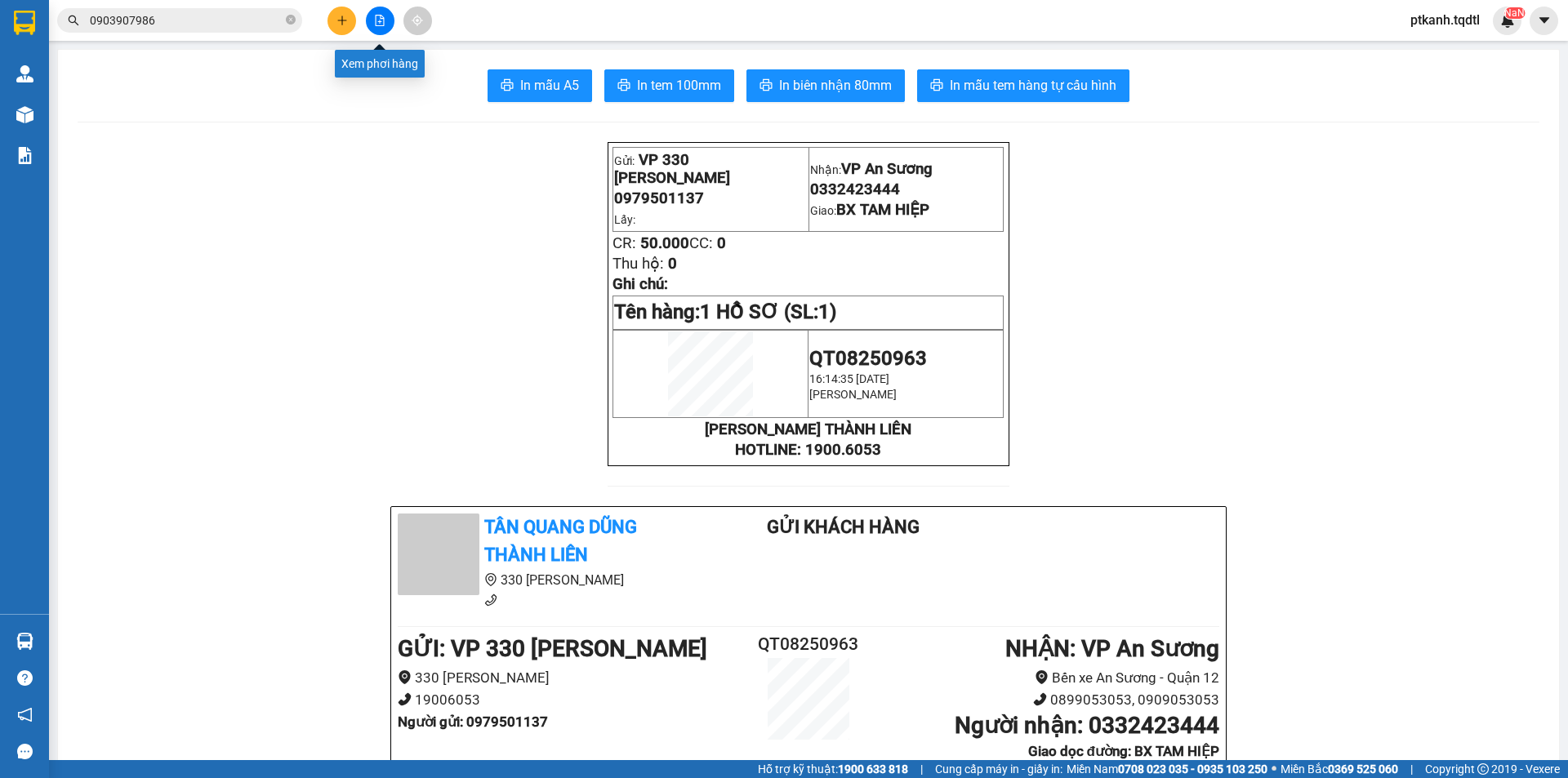
click at [384, 18] on icon "file-add" at bounding box center [380, 20] width 9 height 11
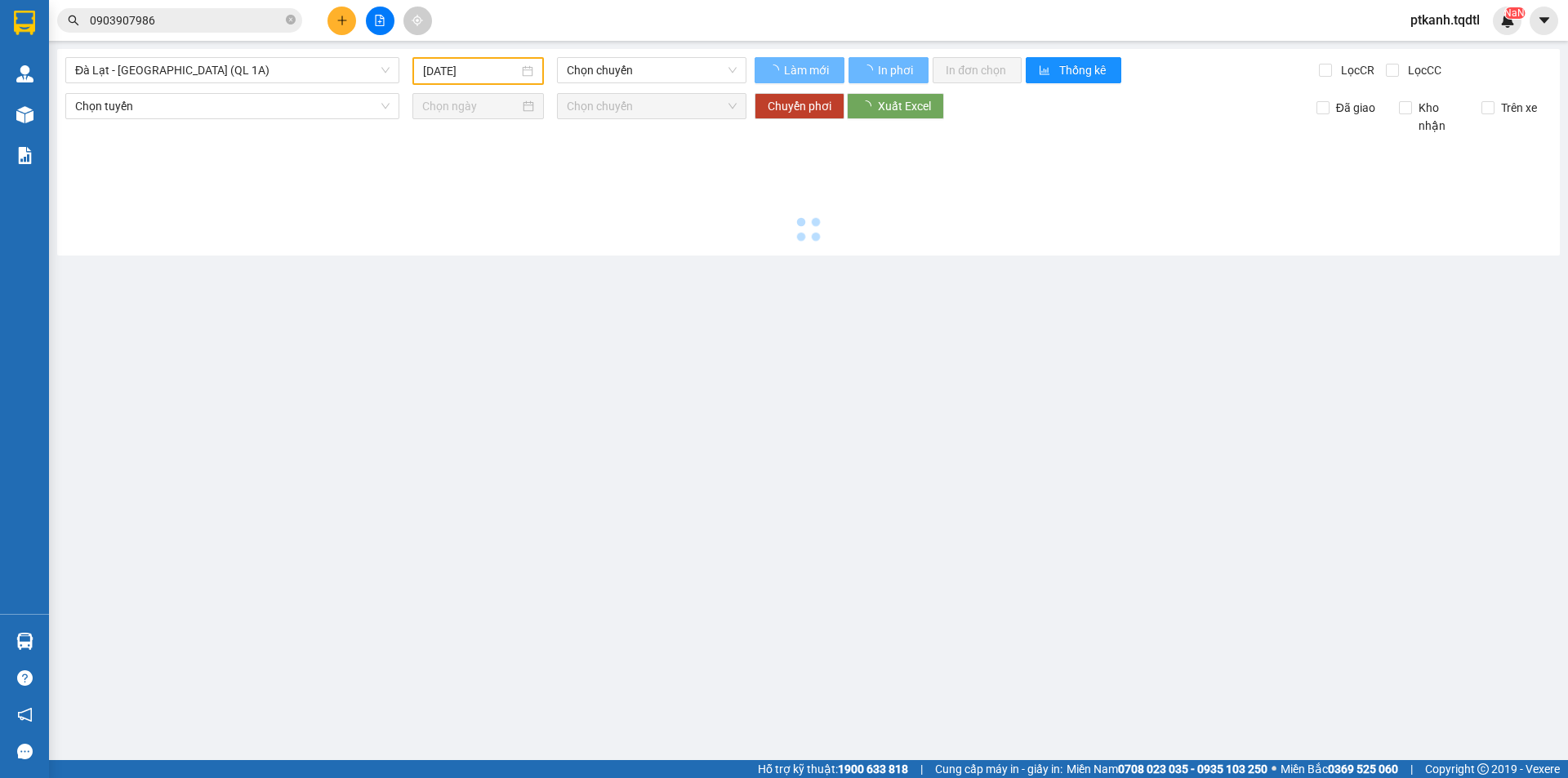
type input "[DATE]"
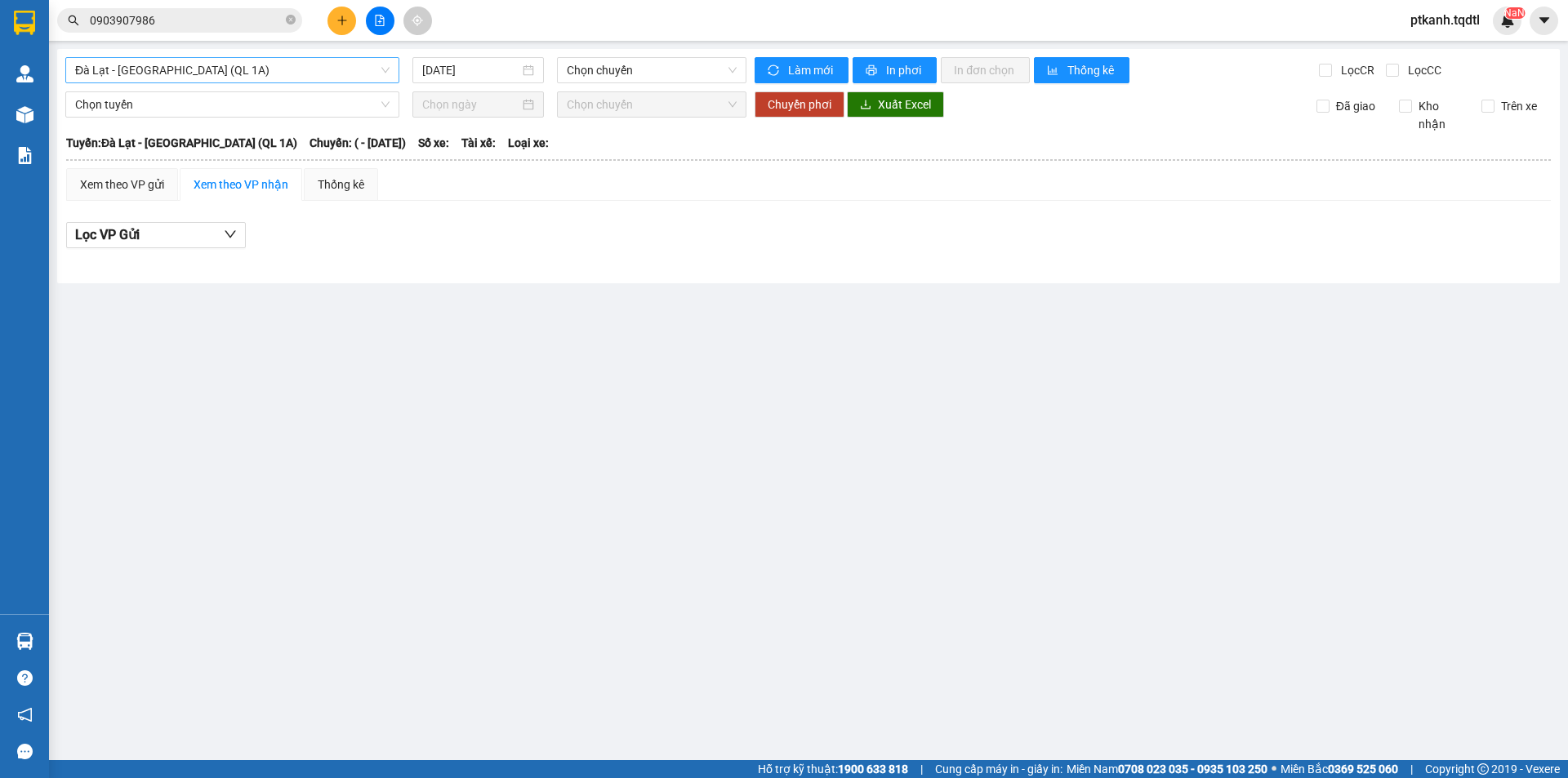
click at [385, 68] on span "Đà Lạt - [GEOGRAPHIC_DATA] (QL 1A)" at bounding box center [232, 70] width 315 height 25
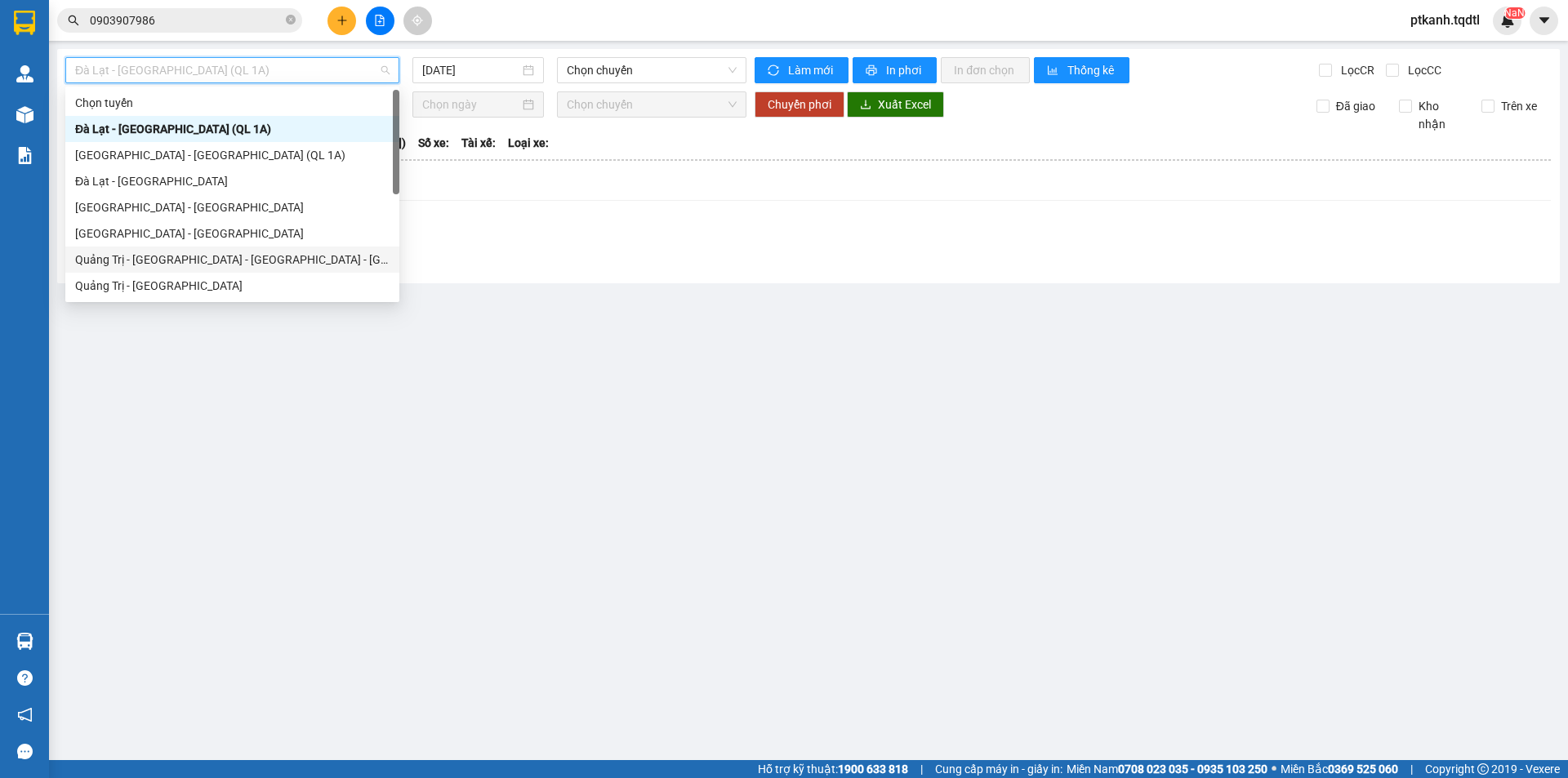
click at [330, 256] on div "Quảng Trị - [GEOGRAPHIC_DATA] - [GEOGRAPHIC_DATA] - [GEOGRAPHIC_DATA]" at bounding box center [232, 259] width 315 height 18
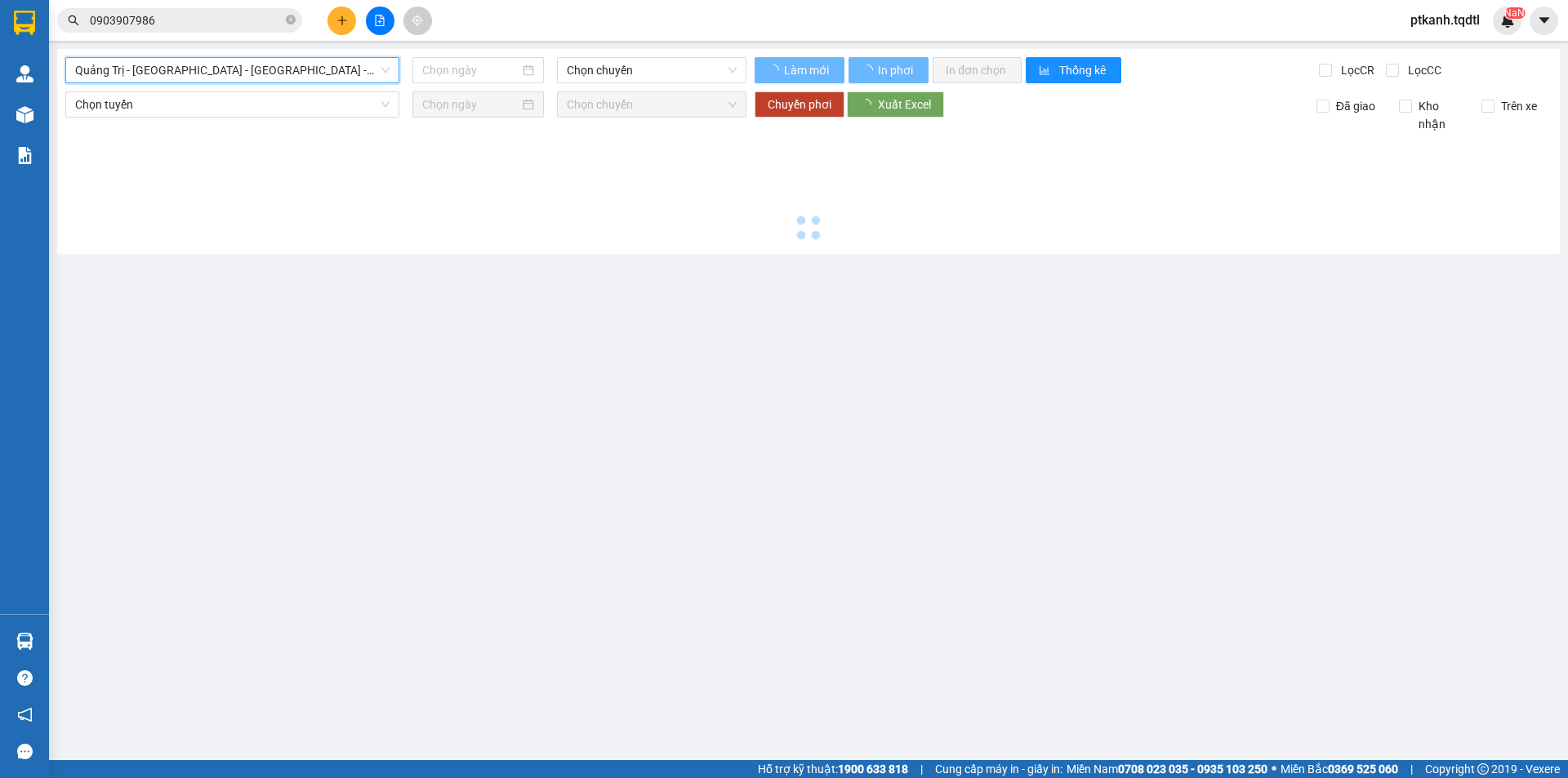
type input "[DATE]"
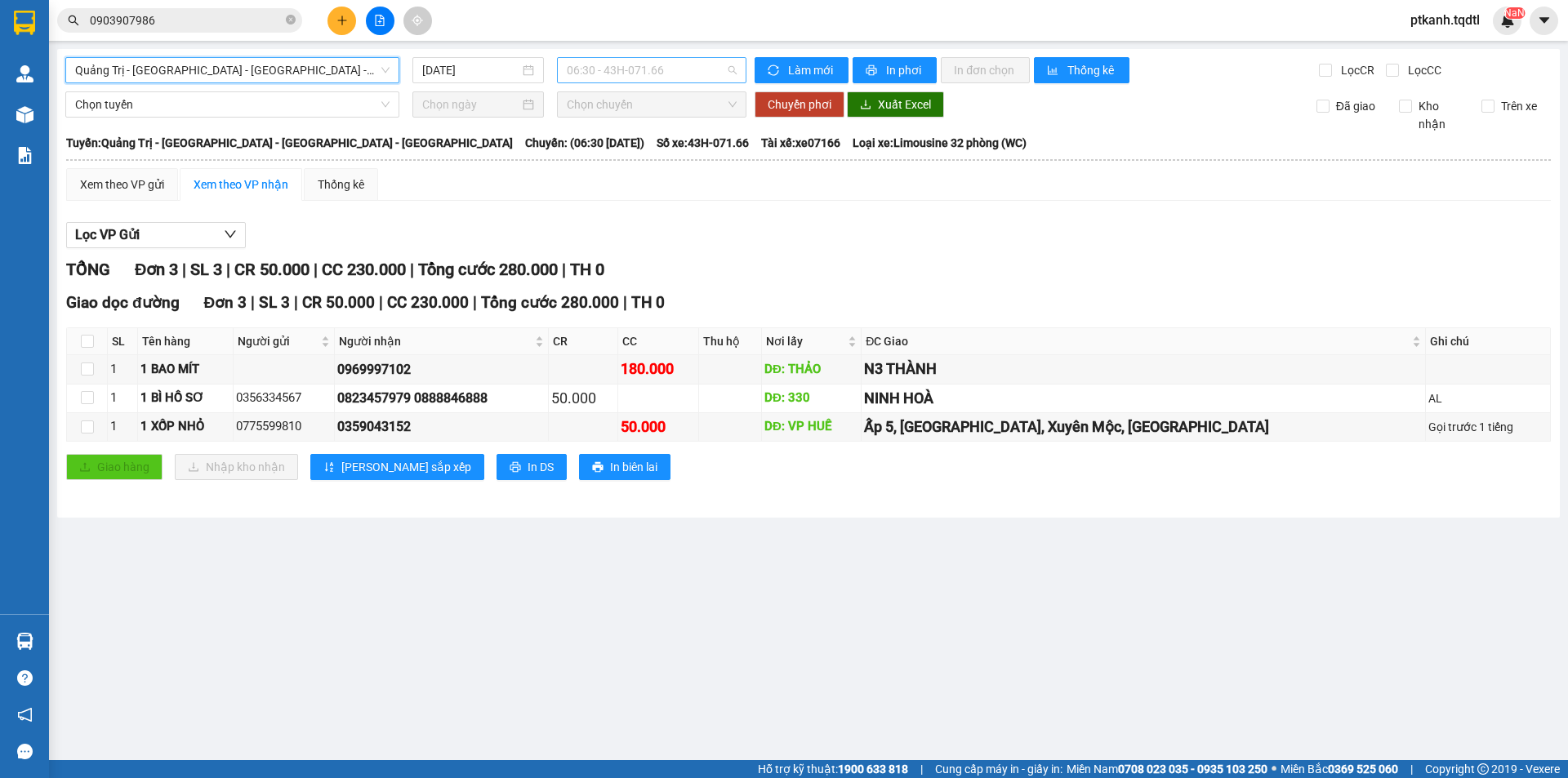
click at [660, 64] on span "06:30 - 43H-071.66" at bounding box center [652, 70] width 170 height 25
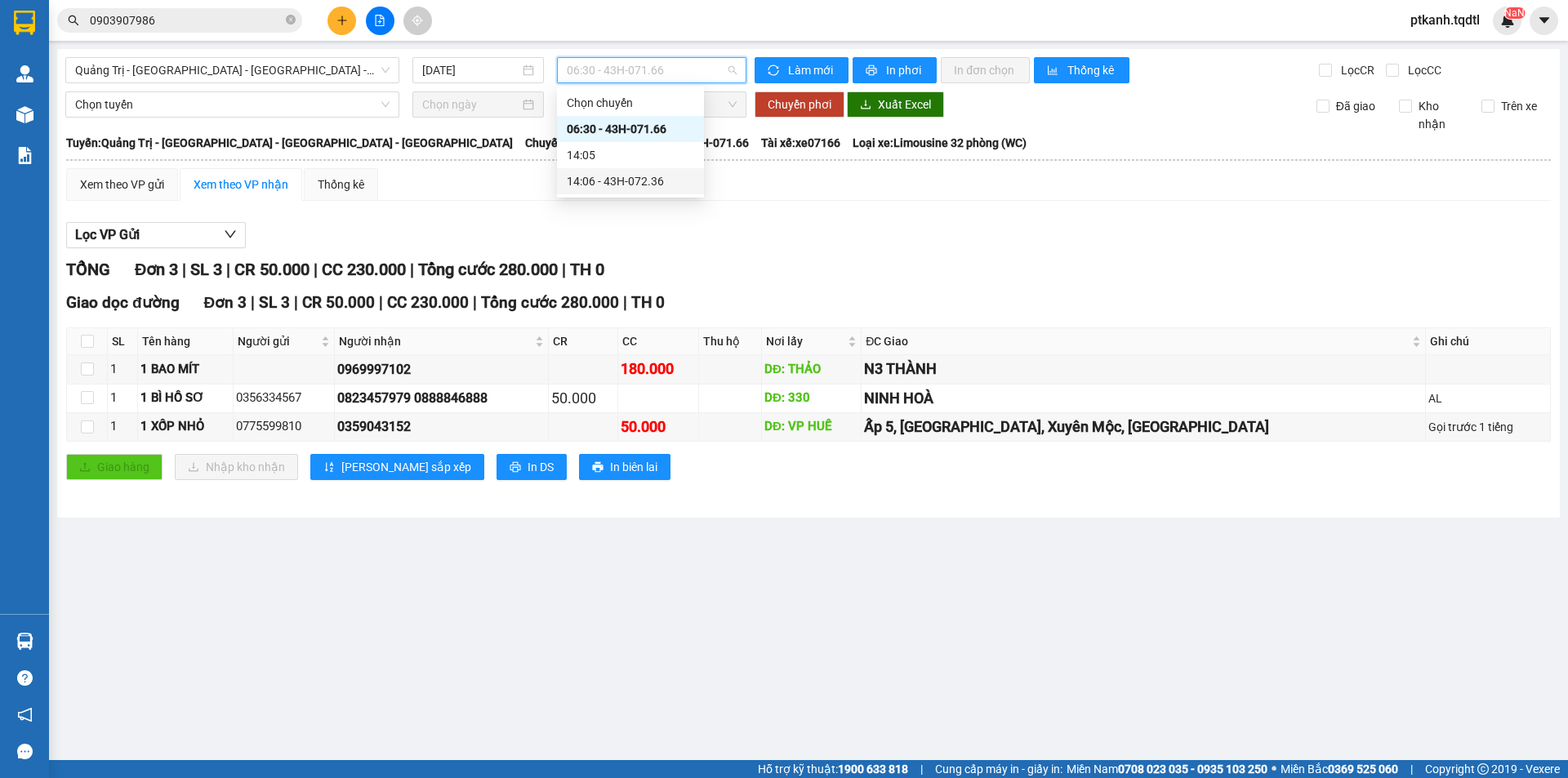
click at [670, 186] on div "14:06 - 43H-072.36" at bounding box center [630, 181] width 128 height 18
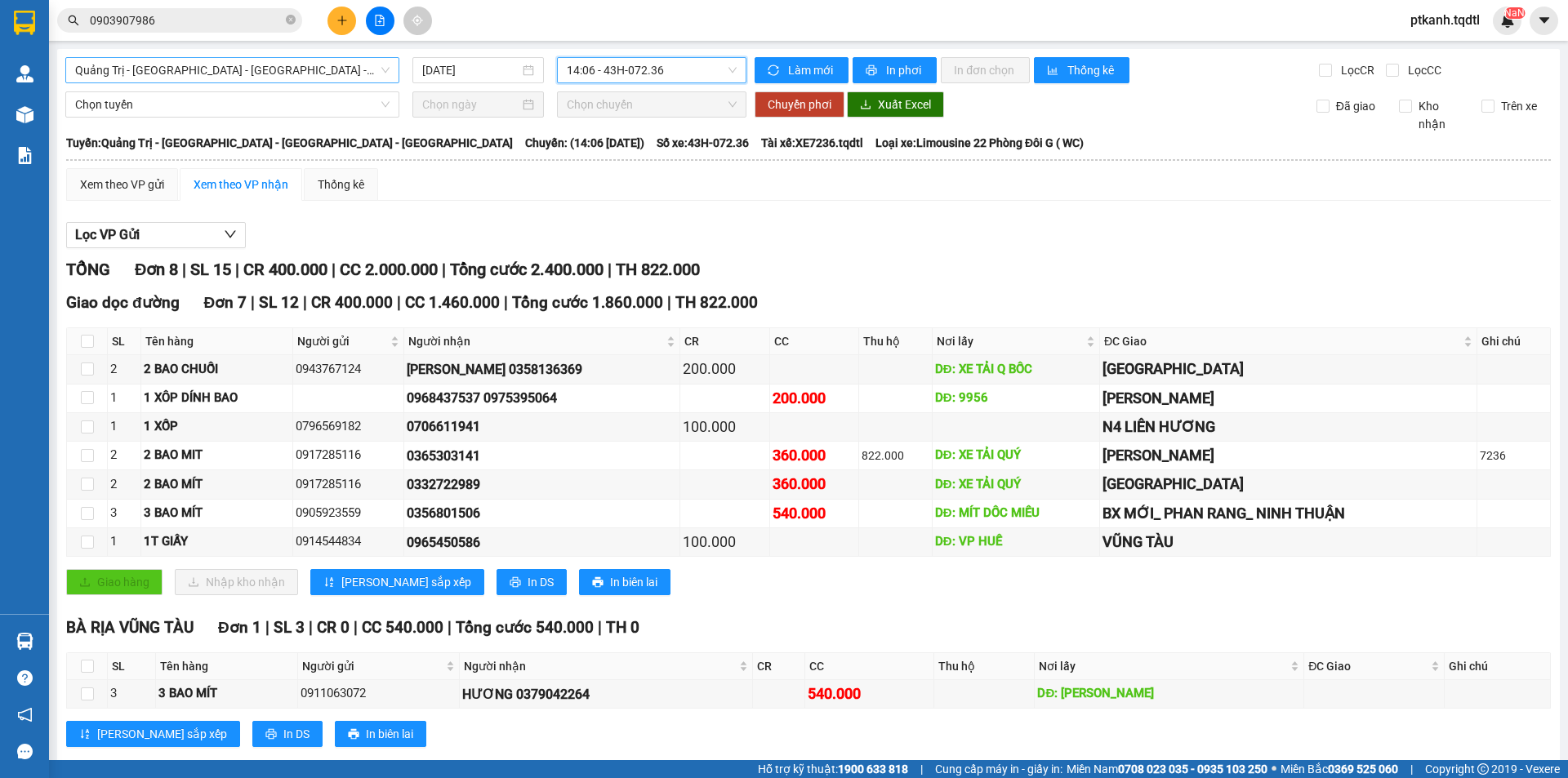
click at [378, 69] on span "Quảng Trị - [GEOGRAPHIC_DATA] - [GEOGRAPHIC_DATA] - [GEOGRAPHIC_DATA]" at bounding box center [232, 70] width 315 height 25
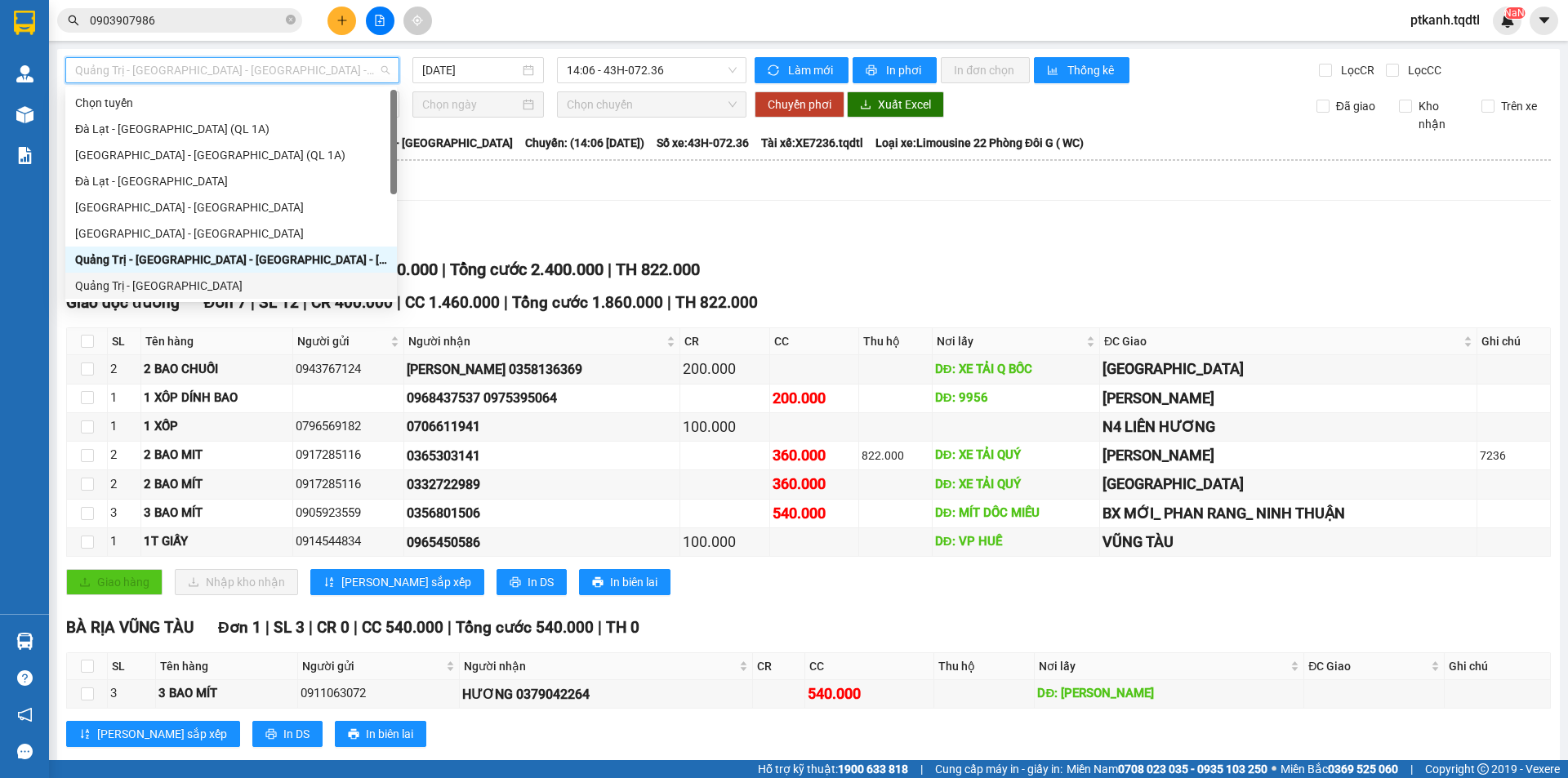
drag, startPoint x: 297, startPoint y: 296, endPoint x: 548, endPoint y: 114, distance: 310.0
click at [299, 293] on div "Quảng Trị - [GEOGRAPHIC_DATA]" at bounding box center [231, 286] width 332 height 26
type input "[DATE]"
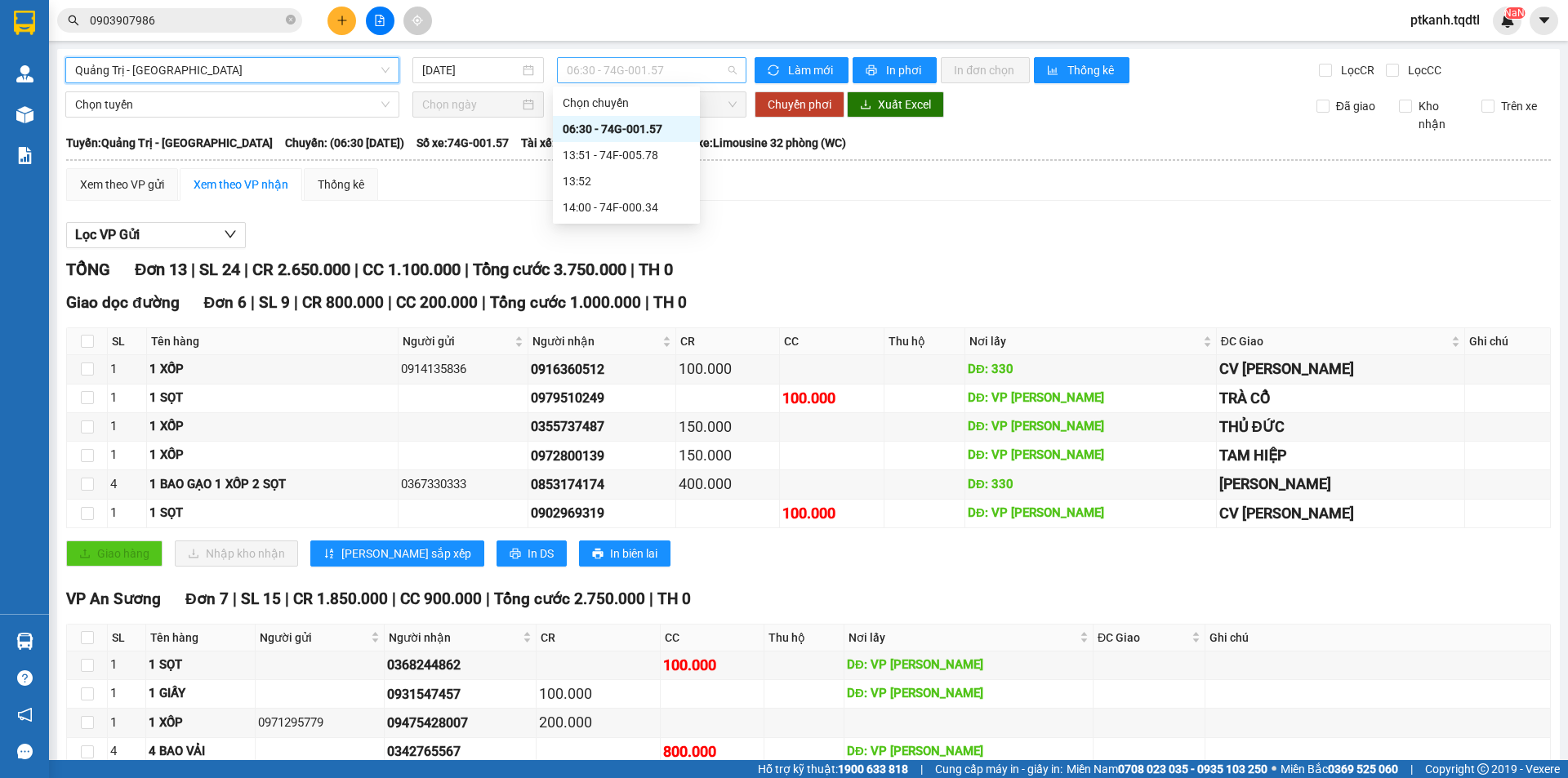
click at [692, 65] on span "06:30 - 74G-001.57" at bounding box center [652, 70] width 170 height 25
click at [666, 205] on div "14:00 - 74F-000.34" at bounding box center [626, 207] width 128 height 18
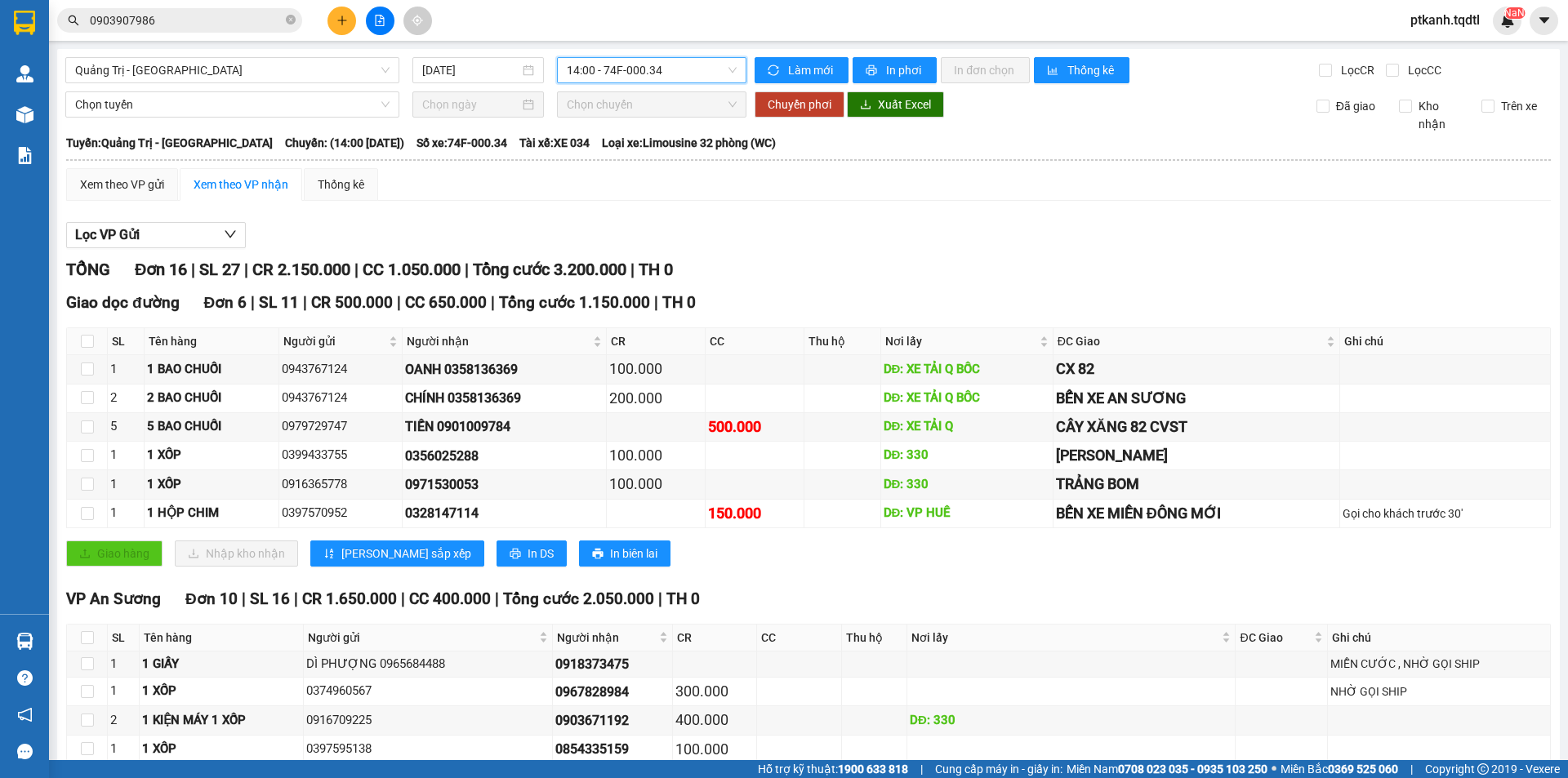
click at [709, 75] on span "14:00 - 74F-000.34" at bounding box center [652, 70] width 170 height 25
click at [678, 157] on div "13:51 - 74F-005.78" at bounding box center [626, 154] width 128 height 18
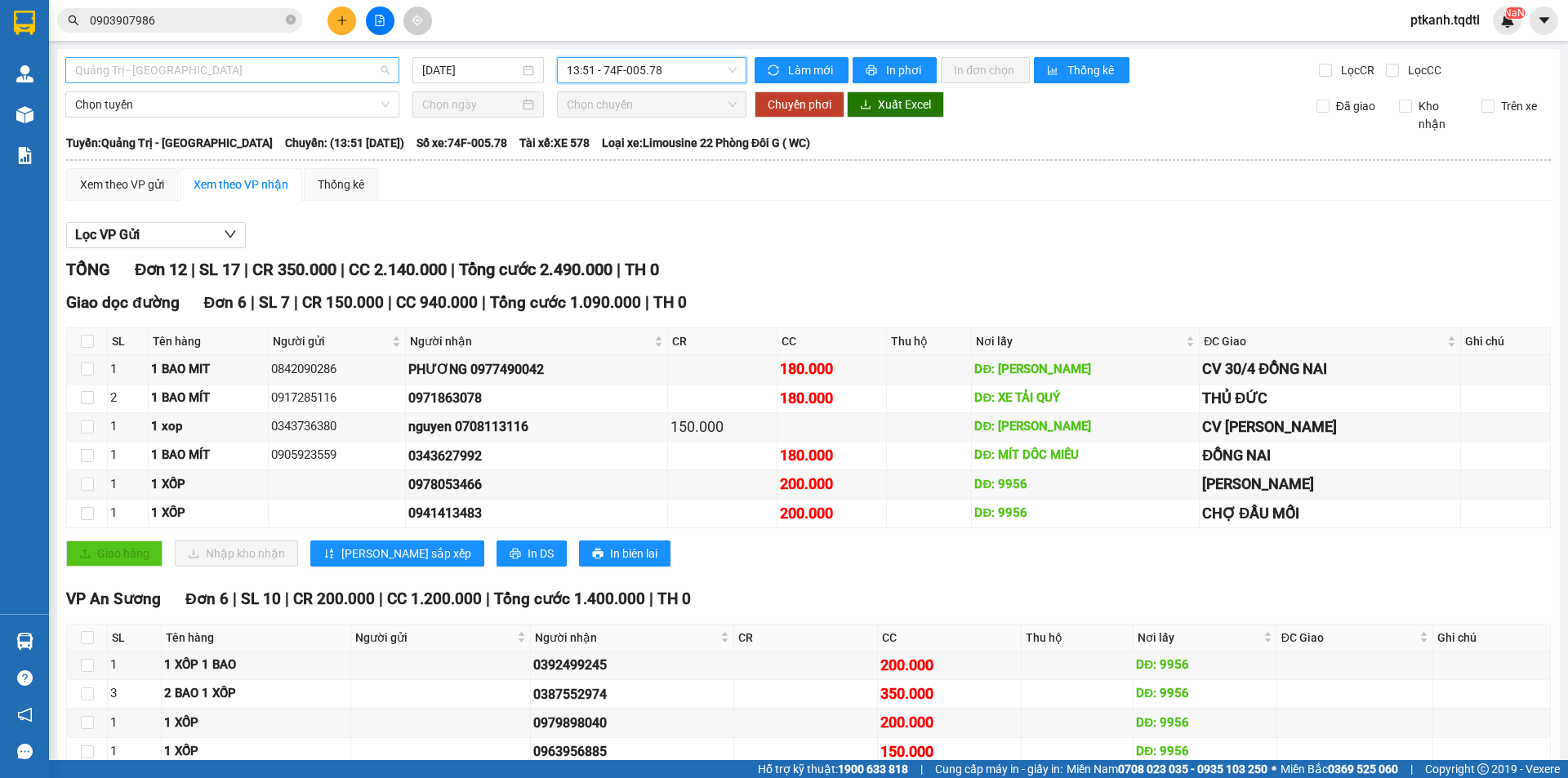
click at [381, 72] on span "Quảng Trị - [GEOGRAPHIC_DATA]" at bounding box center [232, 70] width 315 height 25
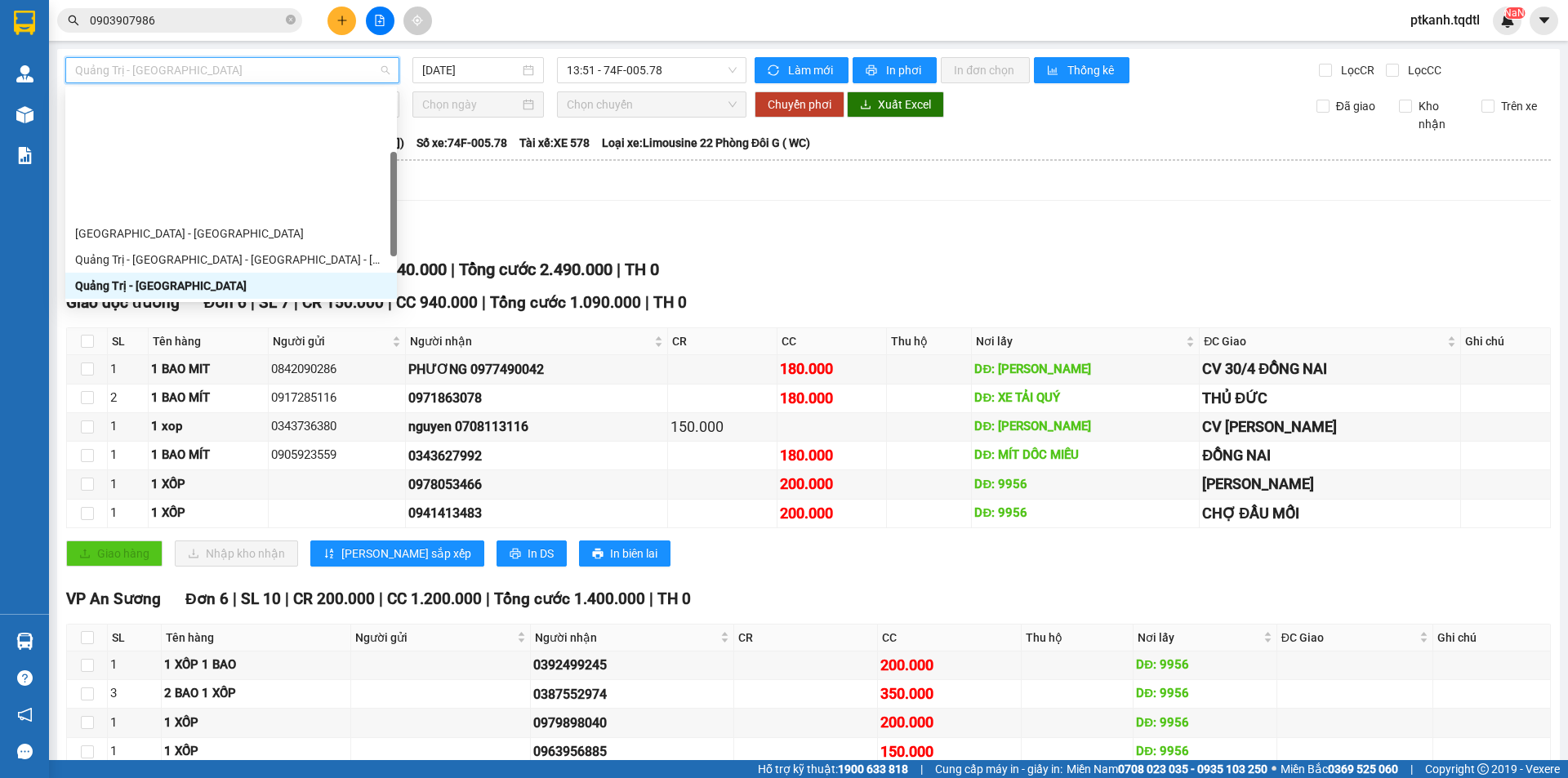
drag, startPoint x: 393, startPoint y: 124, endPoint x: 388, endPoint y: 186, distance: 62.2
click at [388, 186] on div "[GEOGRAPHIC_DATA] - [GEOGRAPHIC_DATA] [GEOGRAPHIC_DATA] - [GEOGRAPHIC_DATA] - […" at bounding box center [231, 195] width 332 height 209
click at [310, 303] on div "Quảng Trị - [GEOGRAPHIC_DATA] - [GEOGRAPHIC_DATA]" at bounding box center [232, 311] width 312 height 18
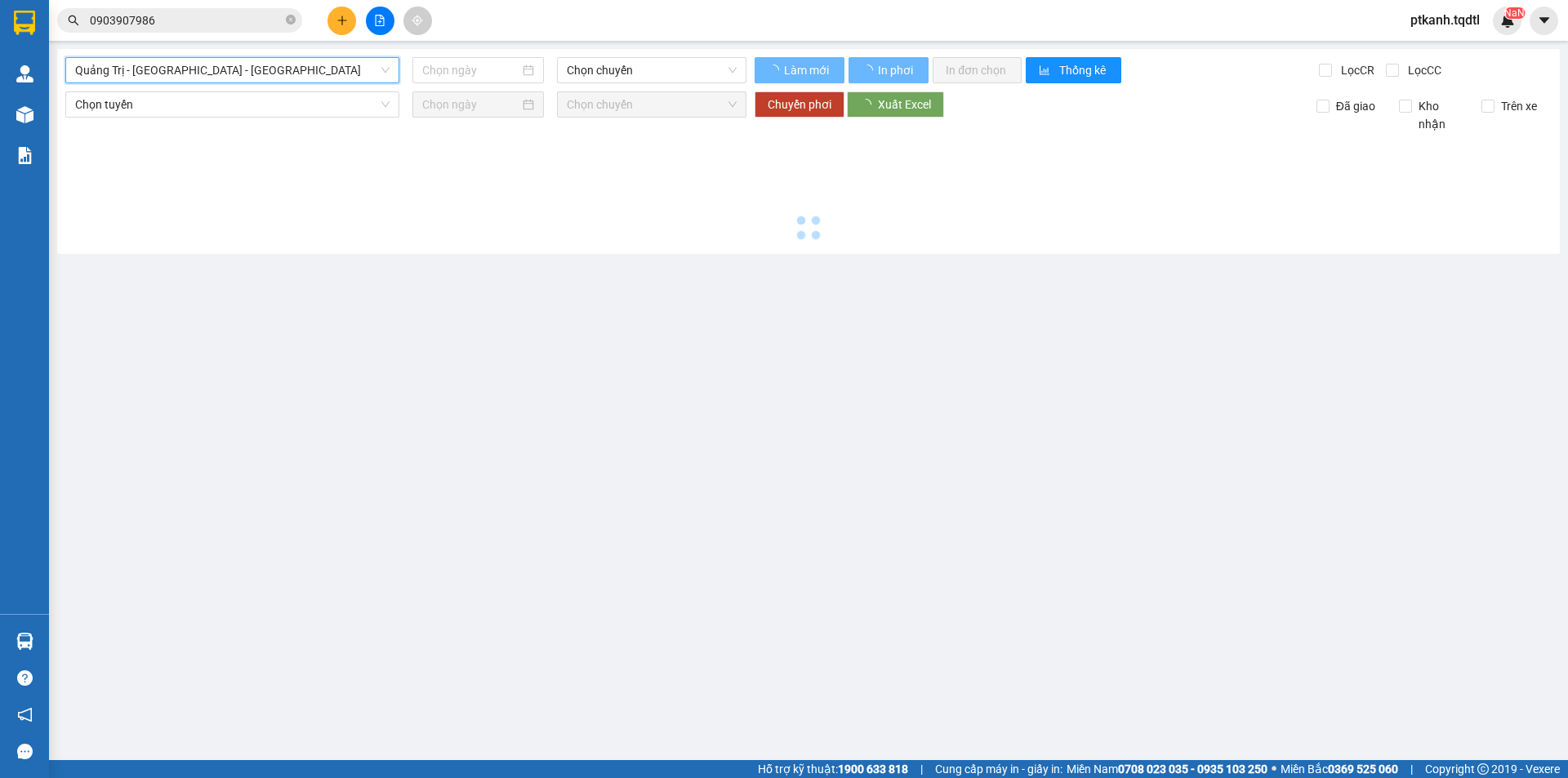
type input "[DATE]"
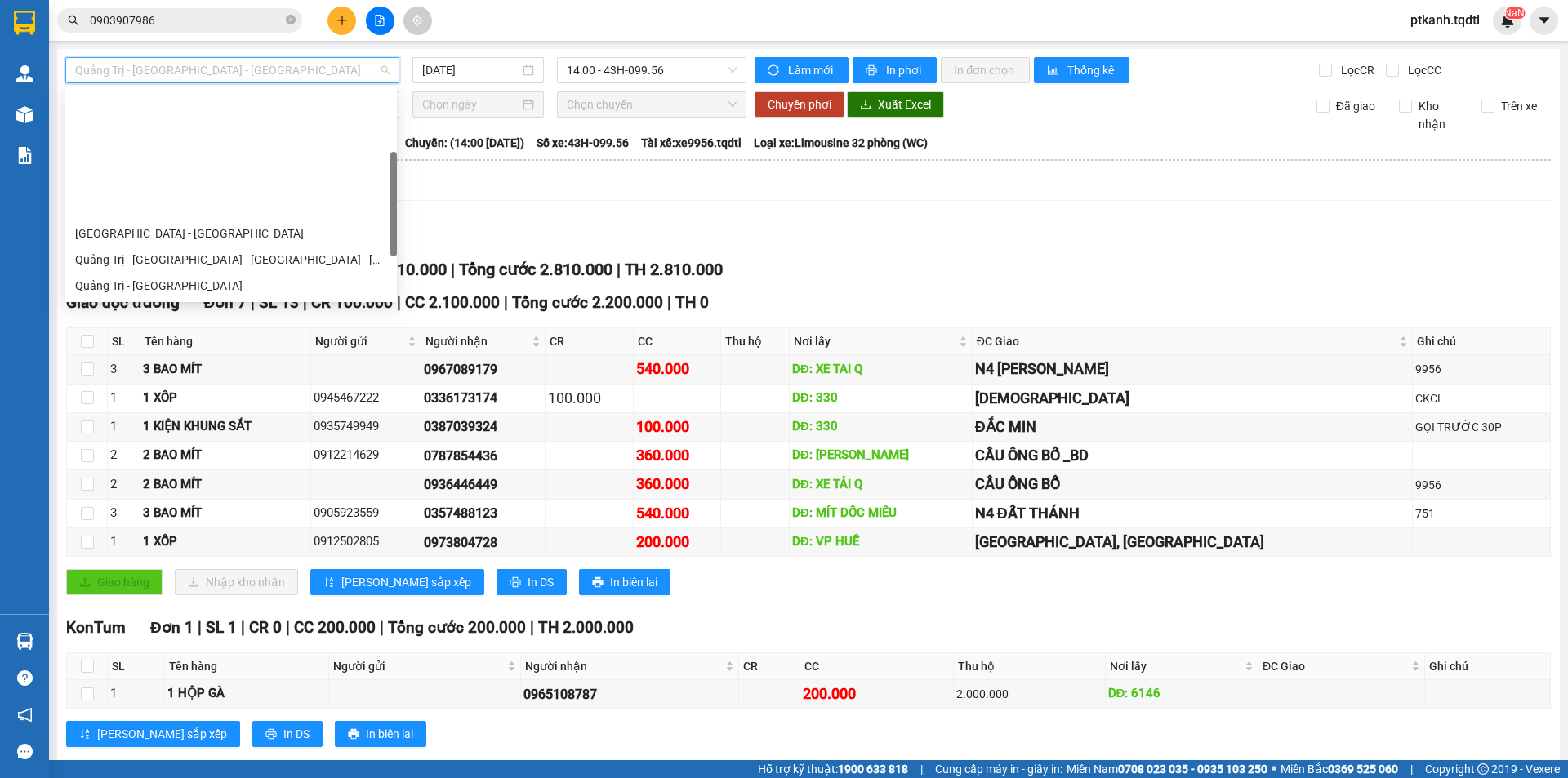
click at [389, 73] on div "Quảng Trị - [GEOGRAPHIC_DATA] - [GEOGRAPHIC_DATA]" at bounding box center [232, 70] width 334 height 26
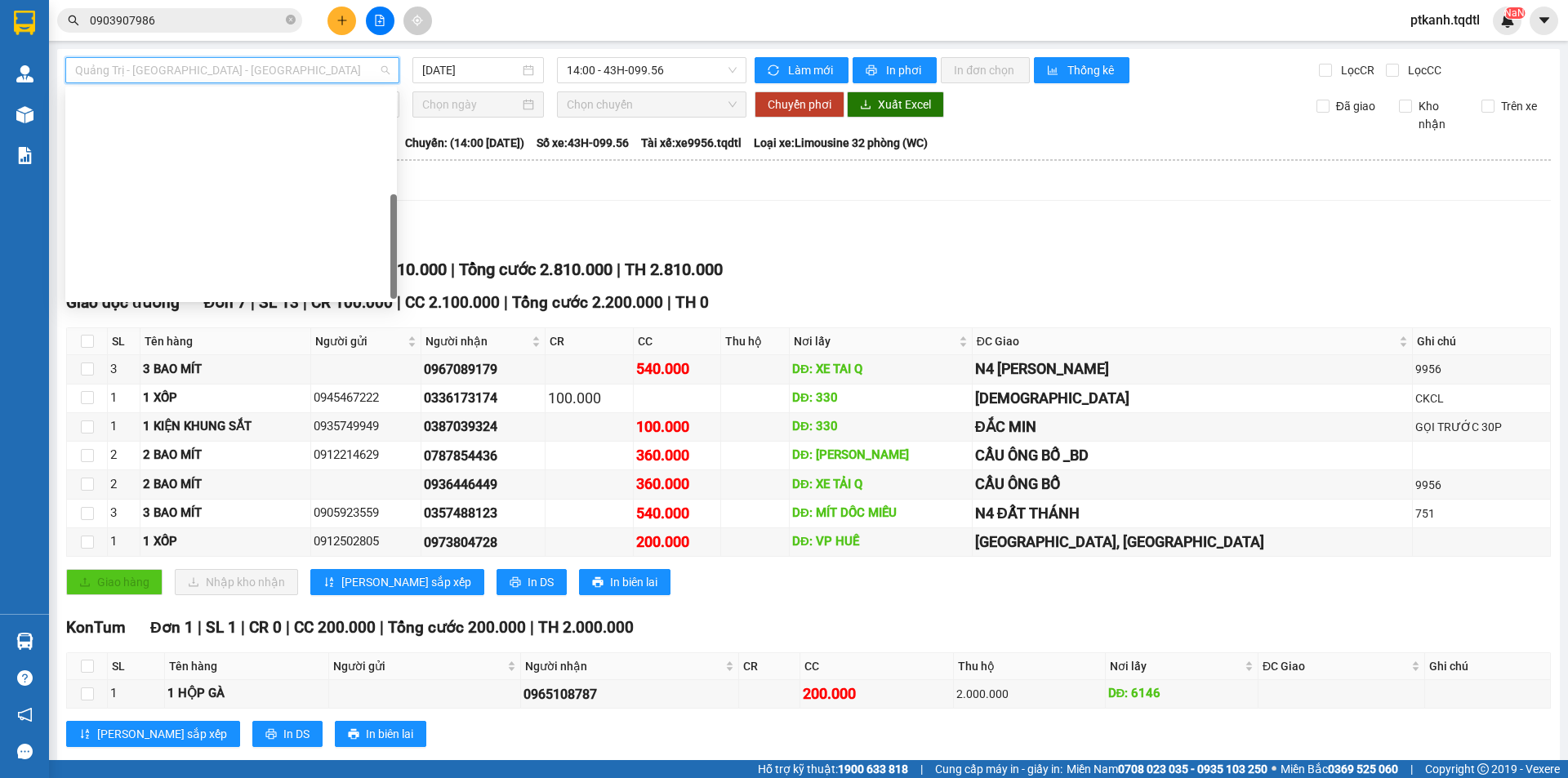
drag, startPoint x: 396, startPoint y: 174, endPoint x: 390, endPoint y: 220, distance: 46.4
click at [393, 220] on div at bounding box center [394, 247] width 7 height 105
click at [309, 512] on div "Quảng Trị - [GEOGRAPHIC_DATA]" at bounding box center [232, 521] width 312 height 18
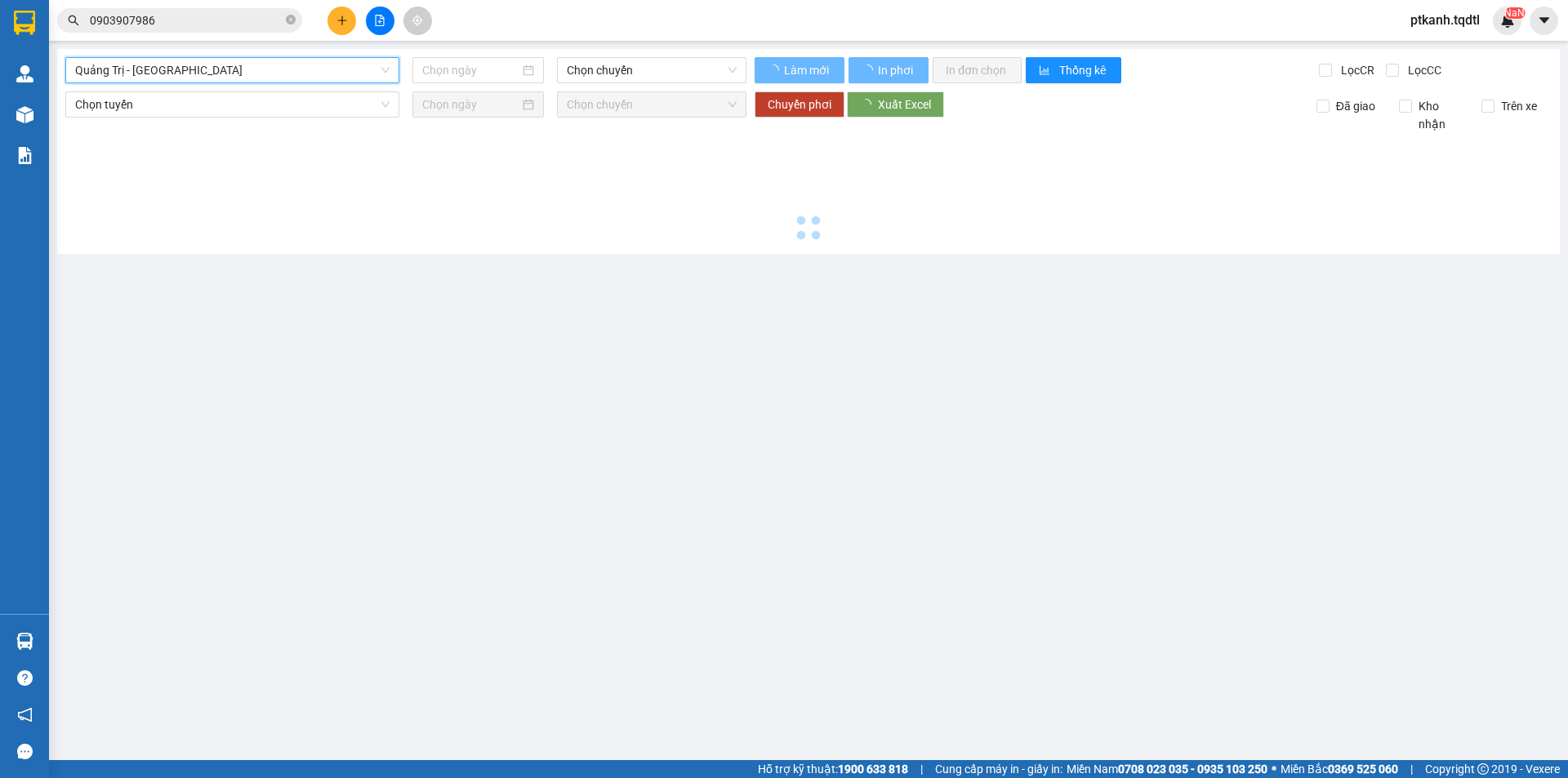
type input "[DATE]"
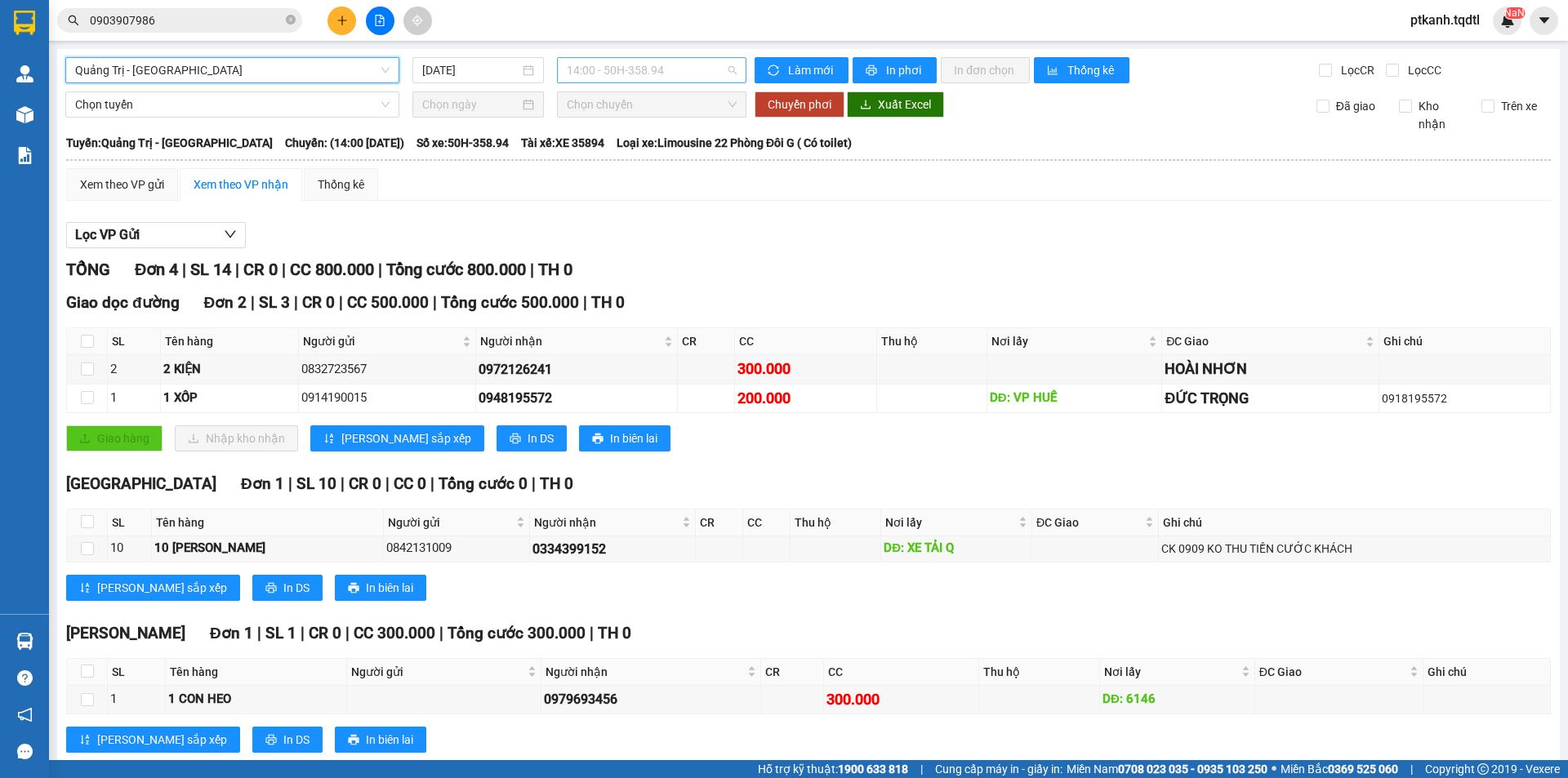
click at [688, 76] on span "14:00 - 50H-358.94" at bounding box center [652, 70] width 170 height 25
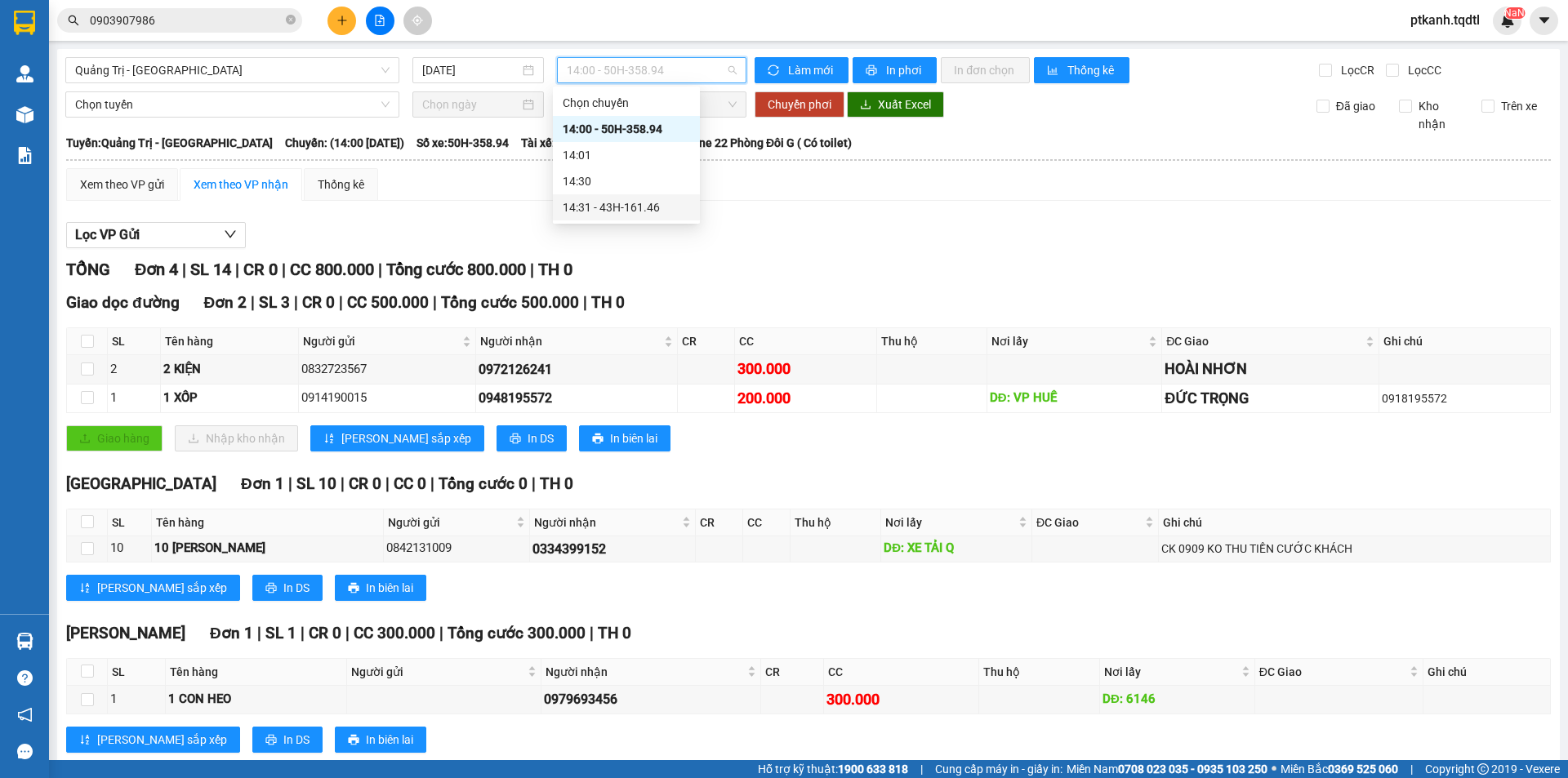
click at [660, 208] on div "14:31 - 43H-161.46" at bounding box center [626, 207] width 128 height 18
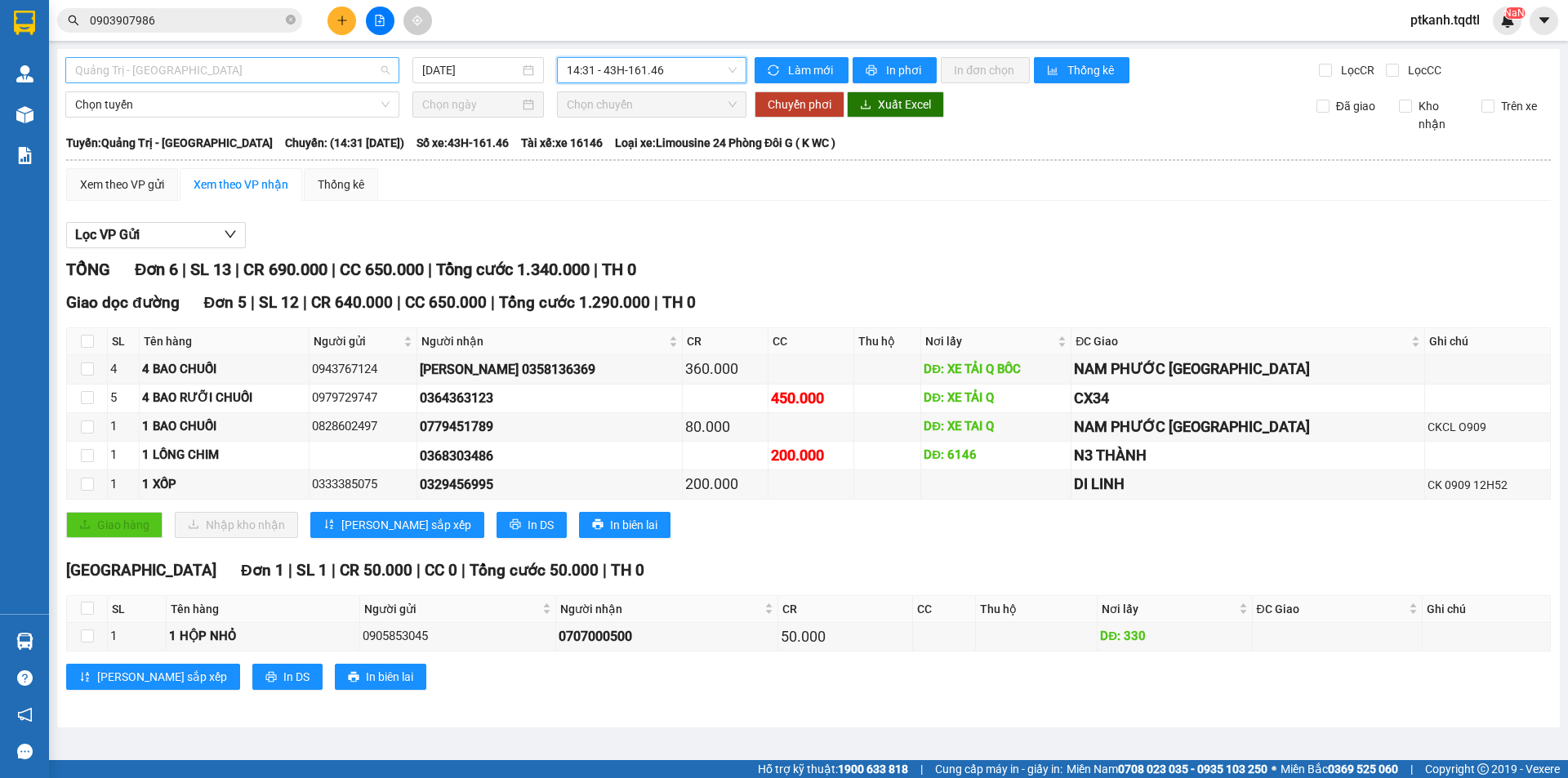
click at [383, 67] on span "Quảng Trị - [GEOGRAPHIC_DATA]" at bounding box center [232, 70] width 315 height 25
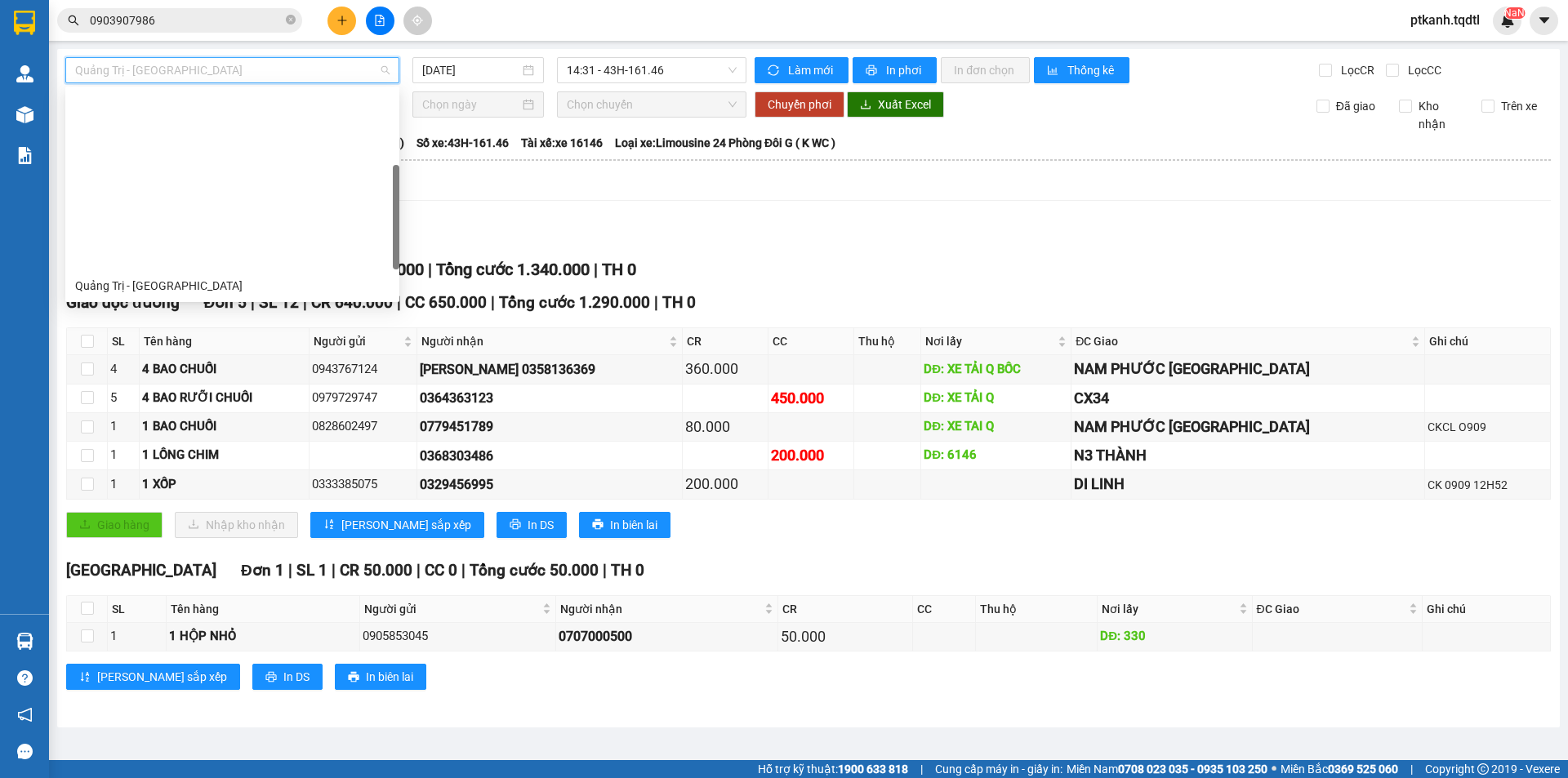
click at [315, 355] on div "[GEOGRAPHIC_DATA] - [GEOGRAPHIC_DATA] - [GEOGRAPHIC_DATA]" at bounding box center [232, 364] width 315 height 18
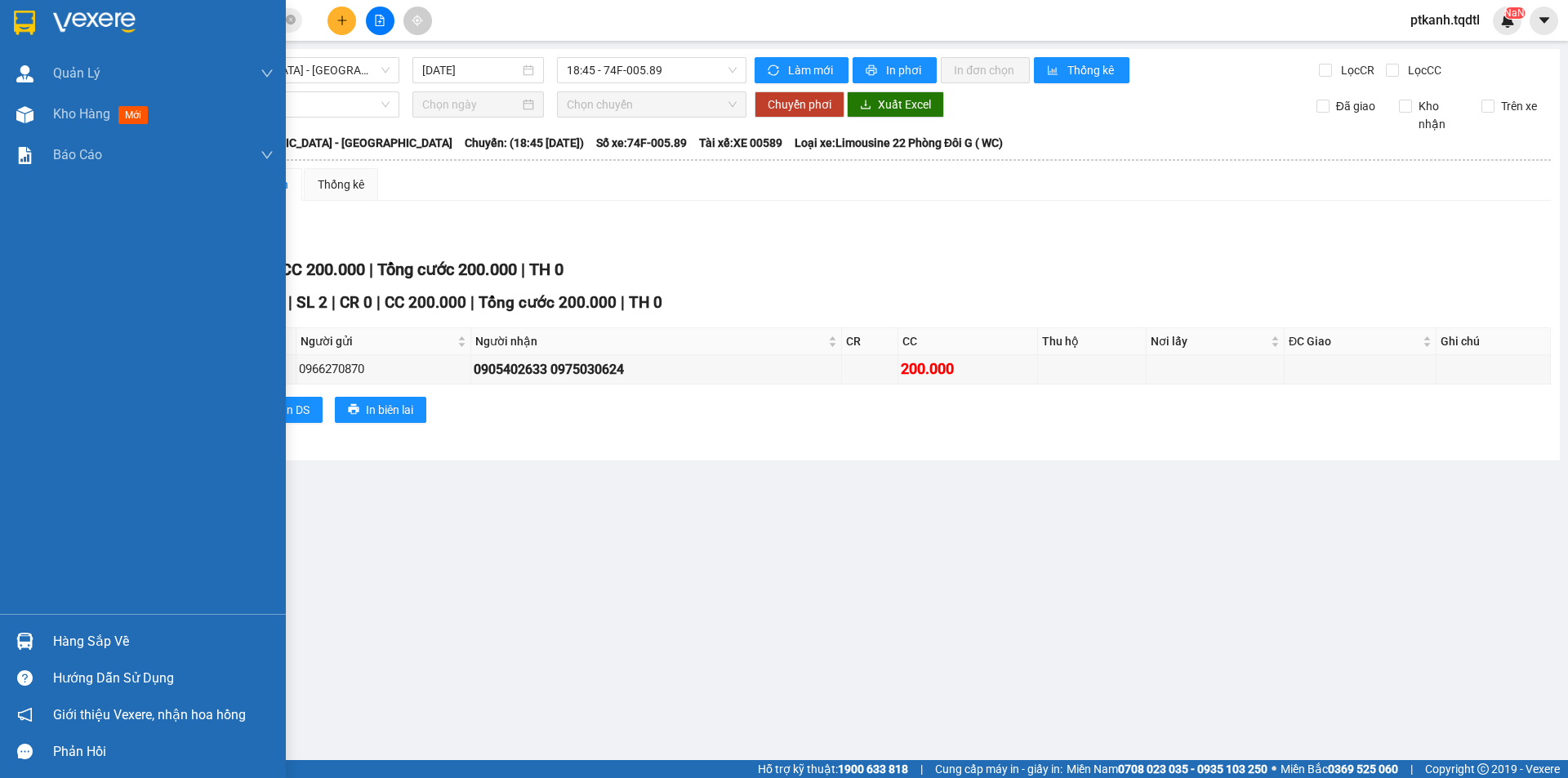
click at [72, 630] on div "Hàng sắp về" at bounding box center [163, 642] width 220 height 25
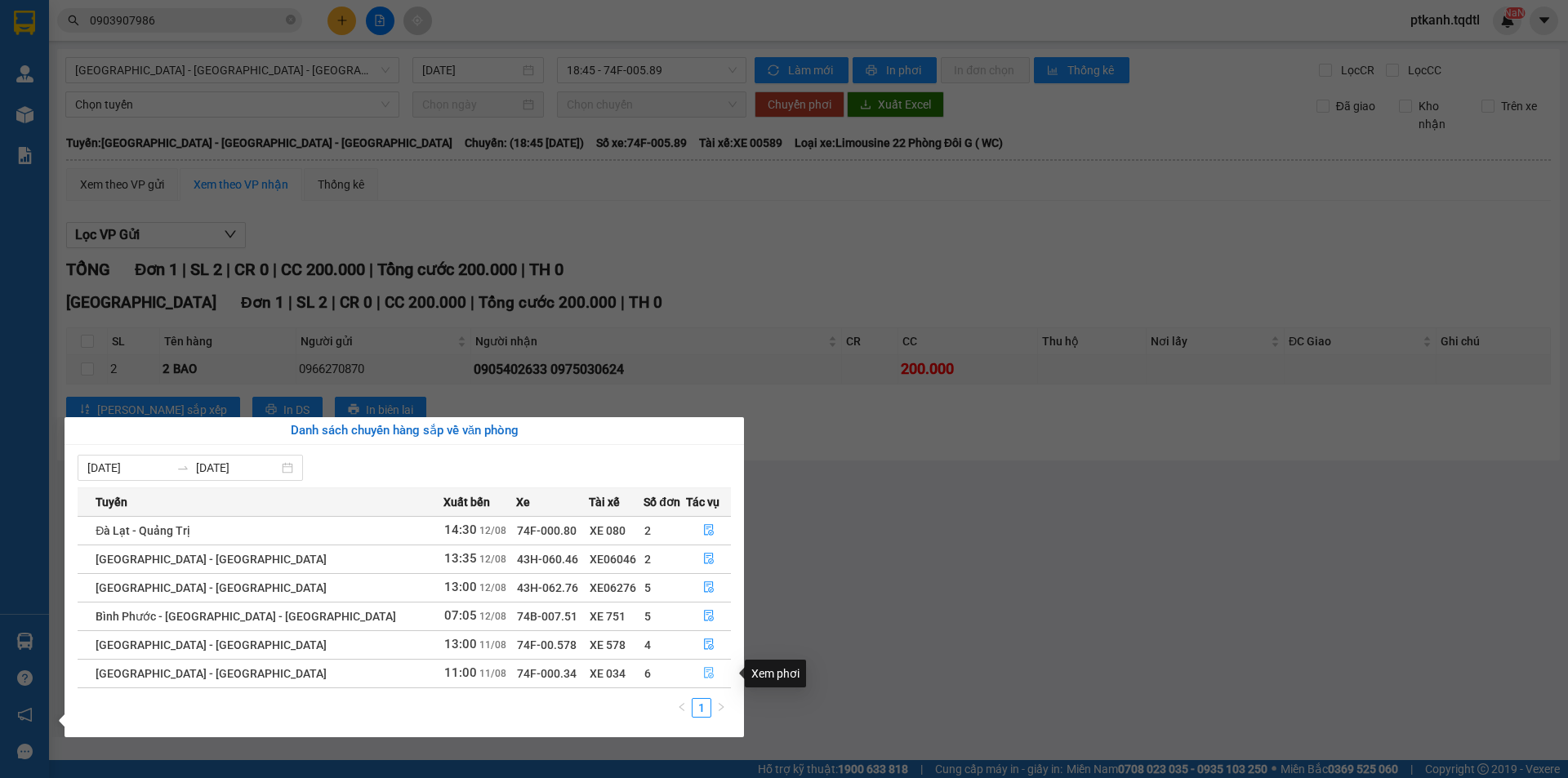
click at [704, 668] on icon "file-done" at bounding box center [709, 673] width 9 height 11
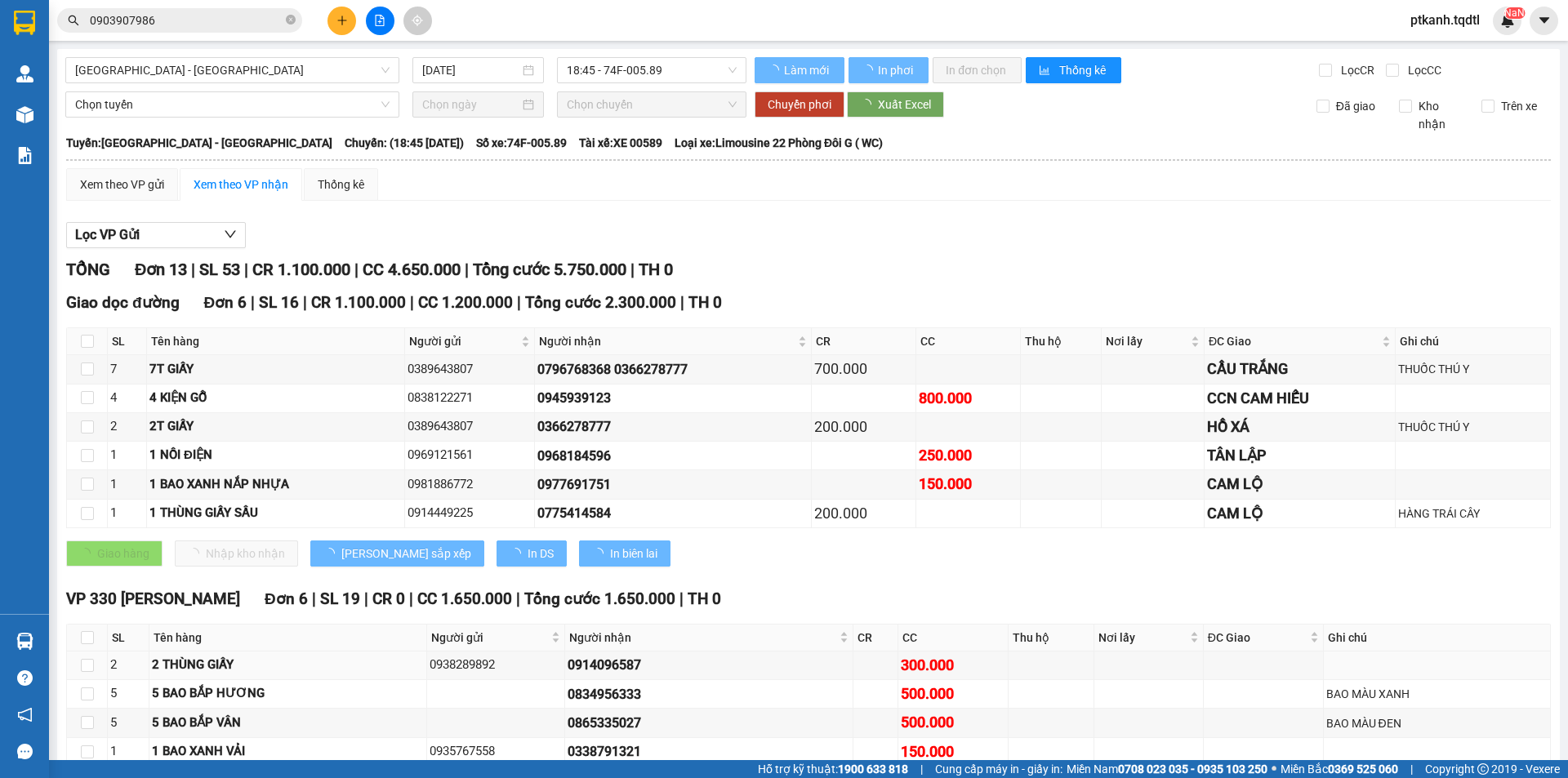
type input "[DATE]"
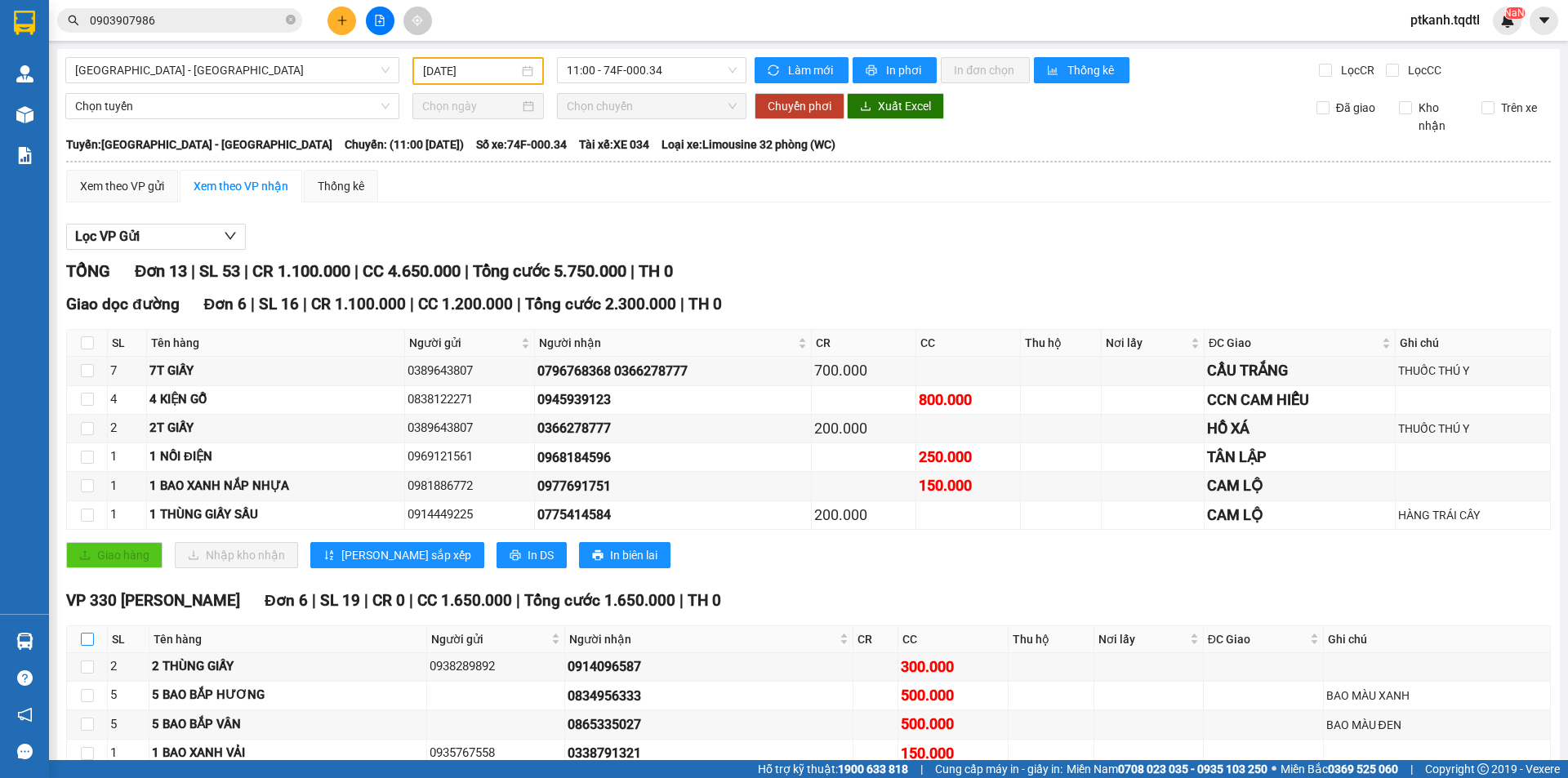
click at [89, 633] on input "checkbox" at bounding box center [87, 639] width 13 height 13
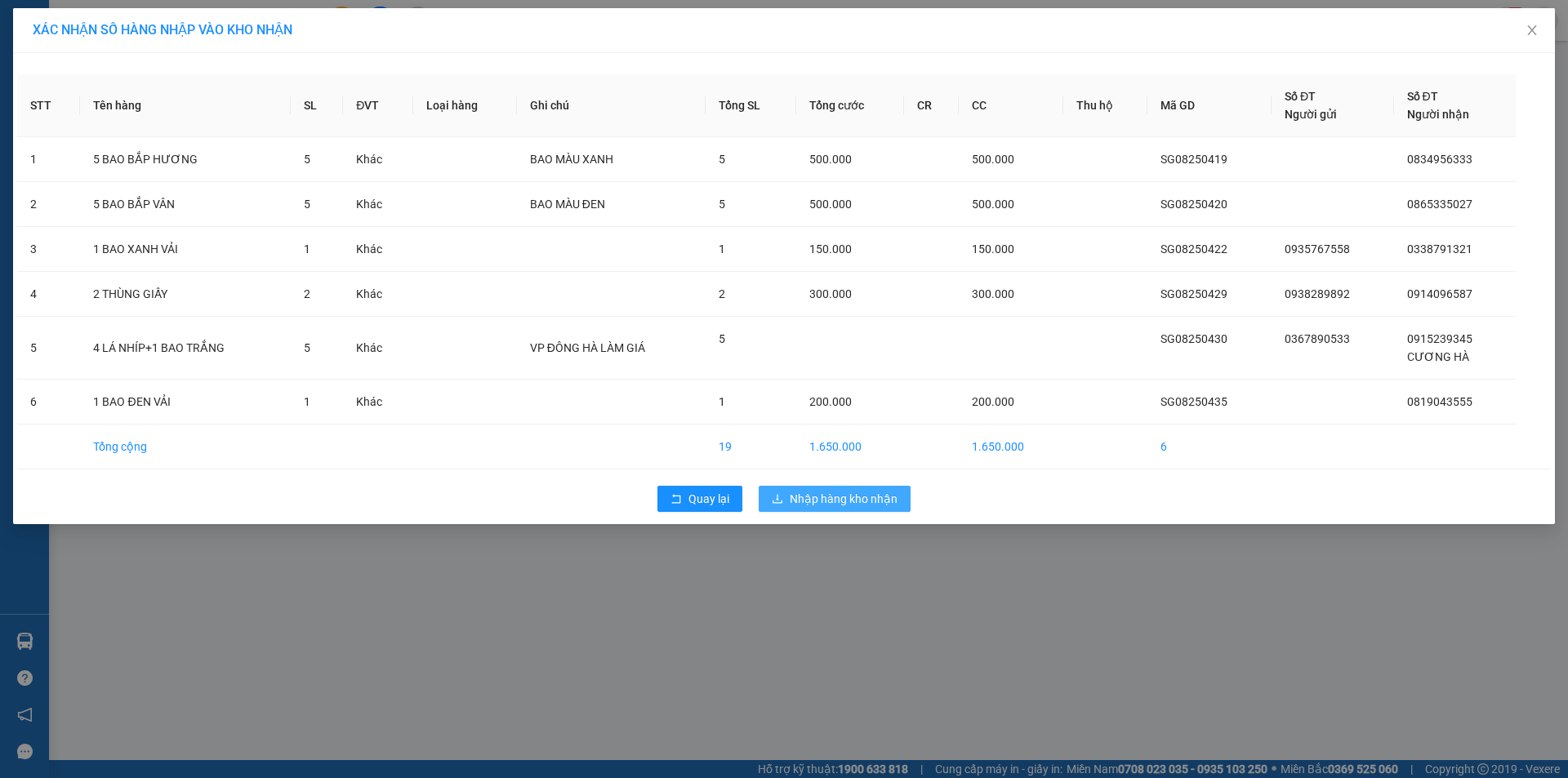
click at [846, 502] on span "Nhập hàng kho nhận" at bounding box center [844, 498] width 108 height 18
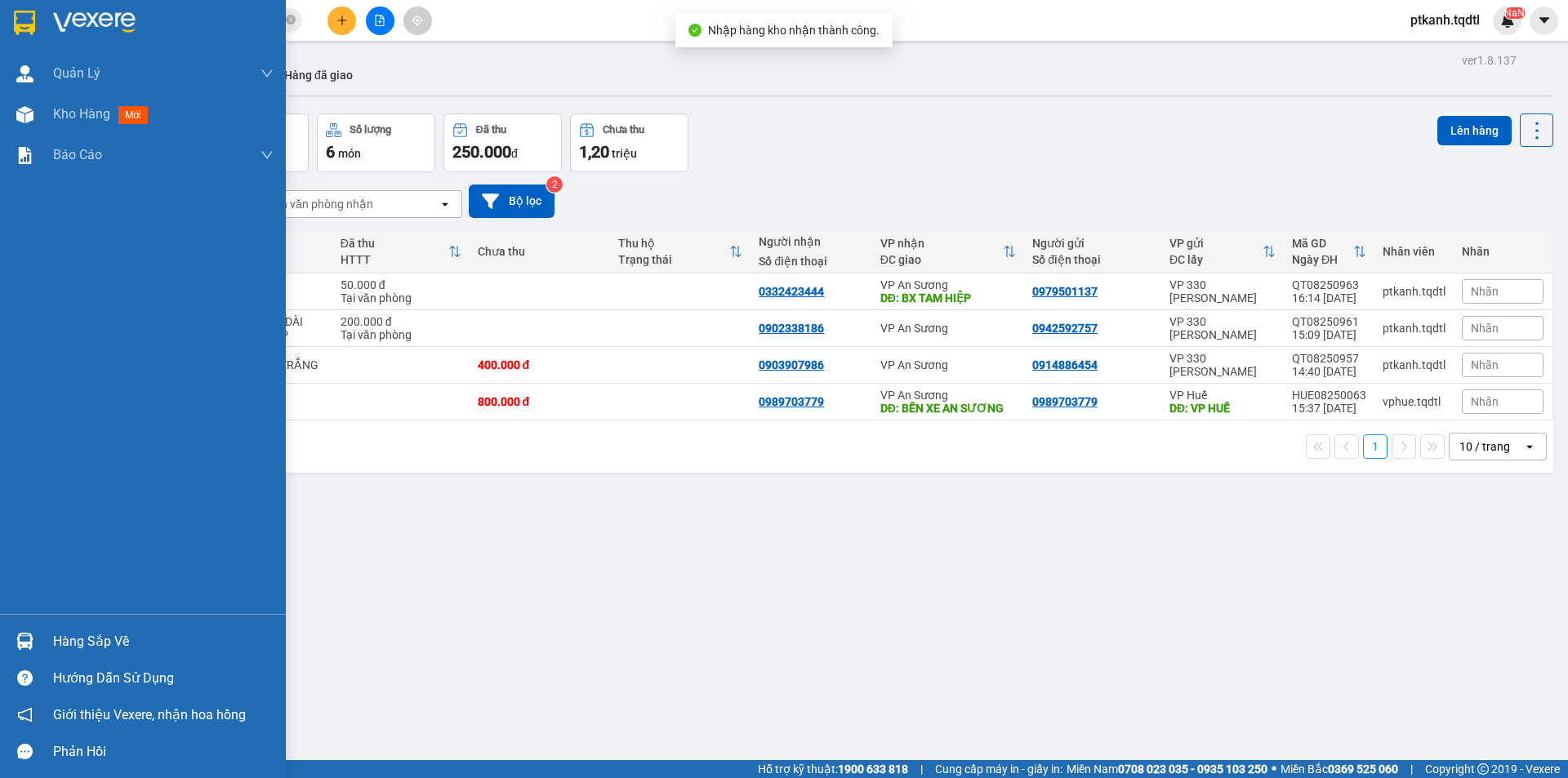
click at [35, 642] on div at bounding box center [24, 641] width 28 height 28
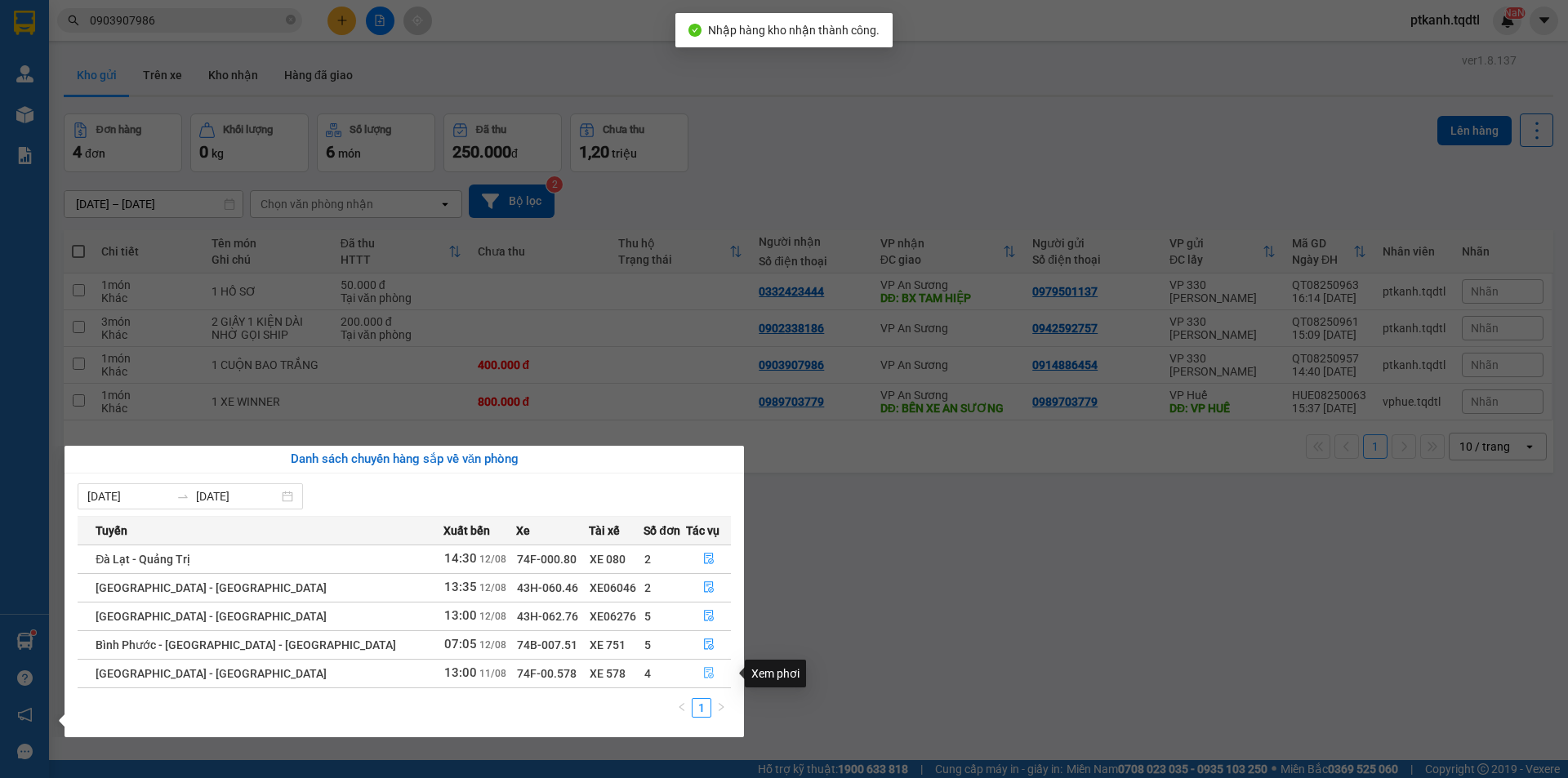
click at [703, 671] on icon "file-done" at bounding box center [709, 672] width 11 height 11
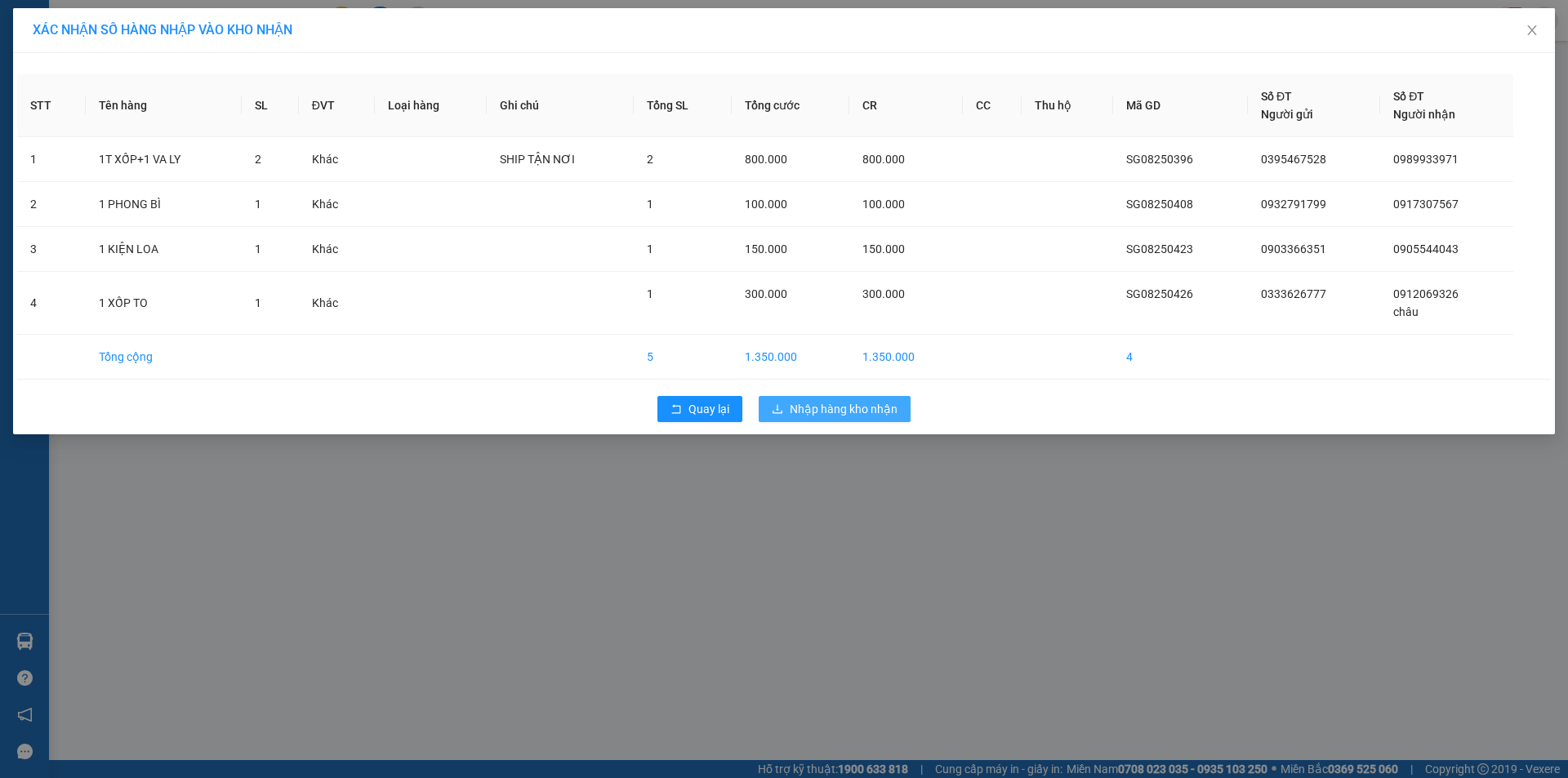
drag, startPoint x: 819, startPoint y: 407, endPoint x: 763, endPoint y: 398, distance: 56.7
click at [817, 407] on span "Nhập hàng kho nhận" at bounding box center [844, 409] width 108 height 18
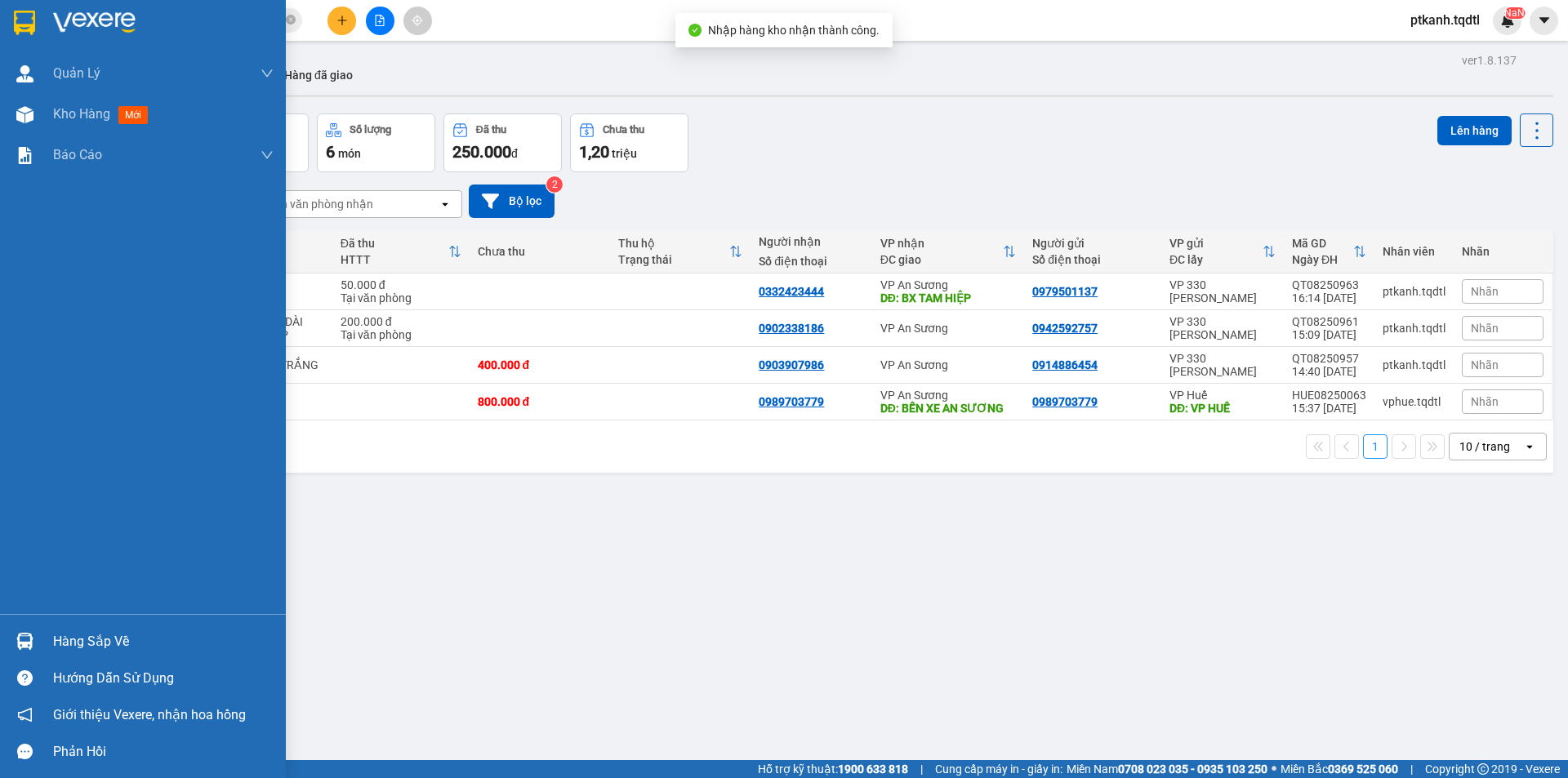
click at [67, 638] on div "Hàng sắp về" at bounding box center [163, 642] width 220 height 25
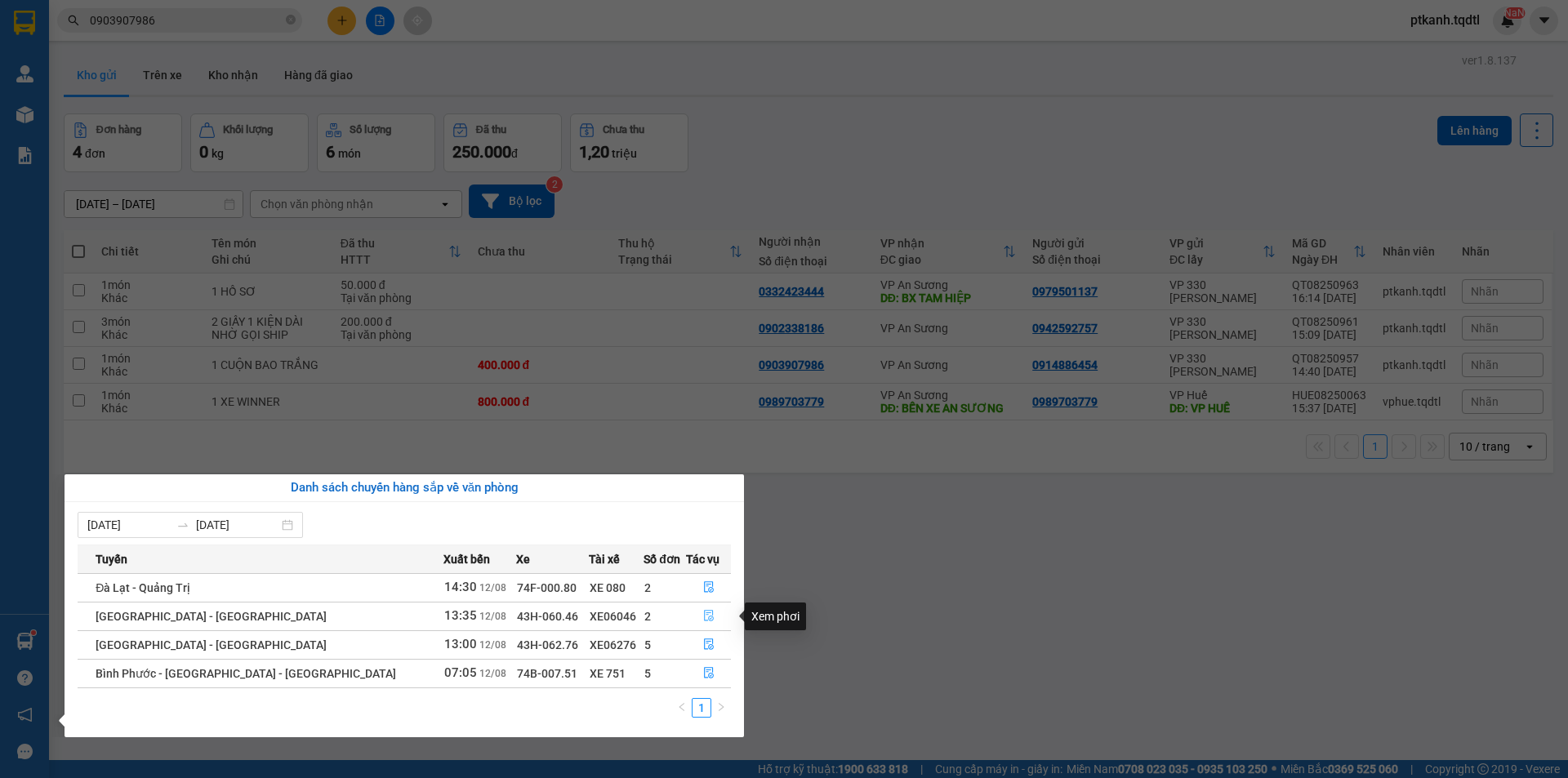
click at [709, 618] on icon "file-done" at bounding box center [709, 615] width 11 height 11
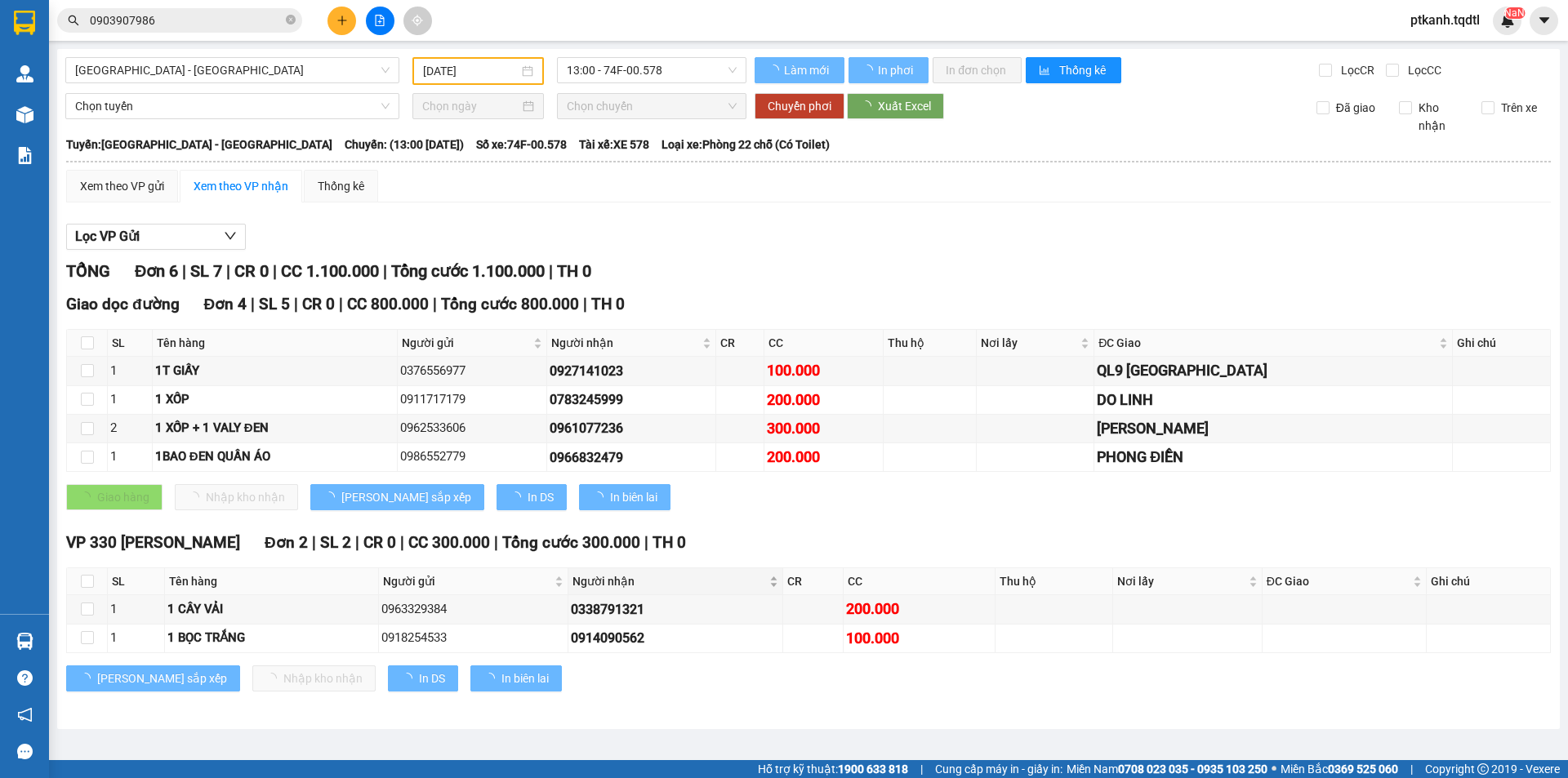
type input "[DATE]"
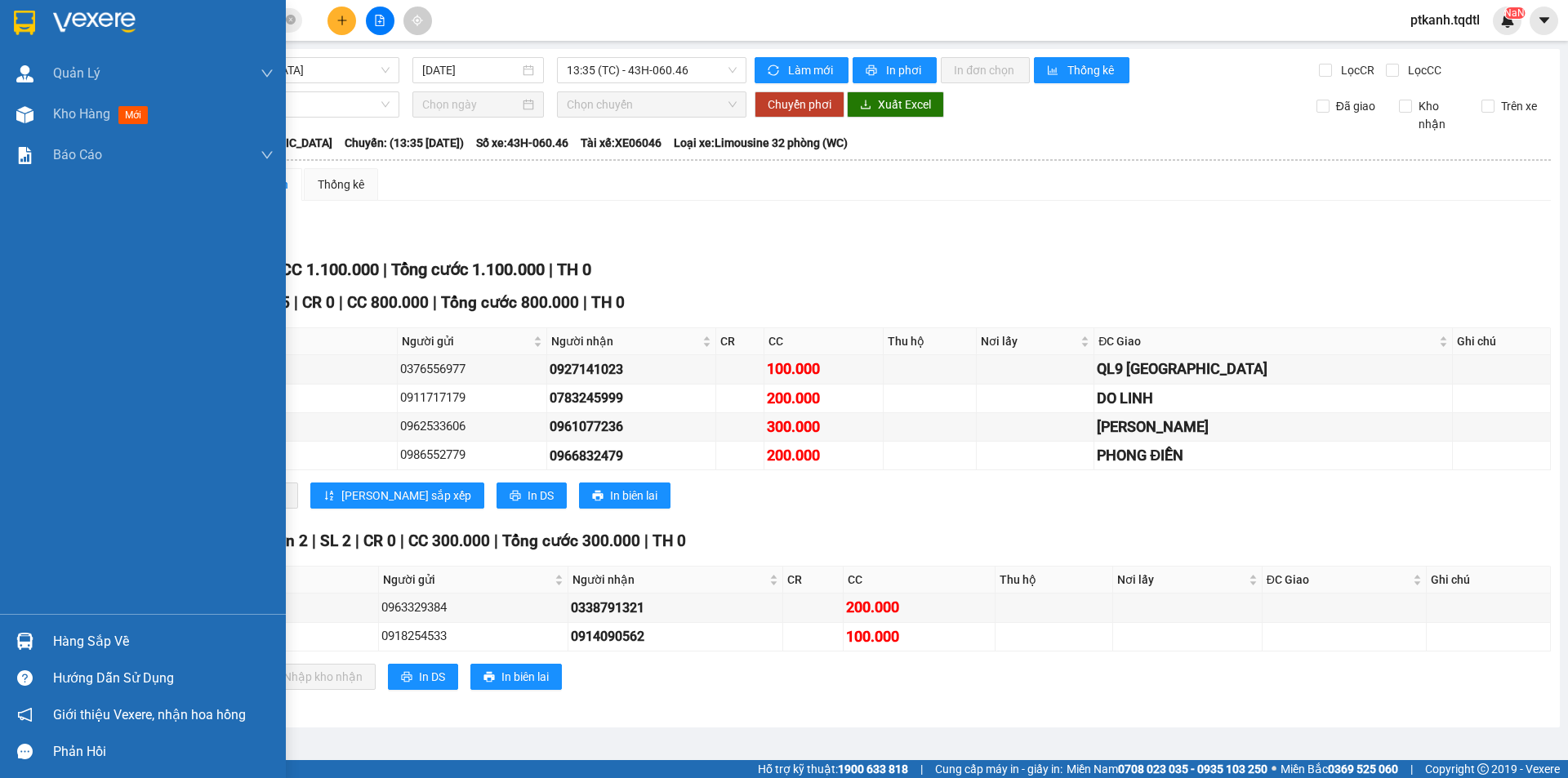
drag, startPoint x: 49, startPoint y: 639, endPoint x: 128, endPoint y: 641, distance: 79.0
click at [50, 639] on div "Hàng sắp về" at bounding box center [142, 642] width 286 height 37
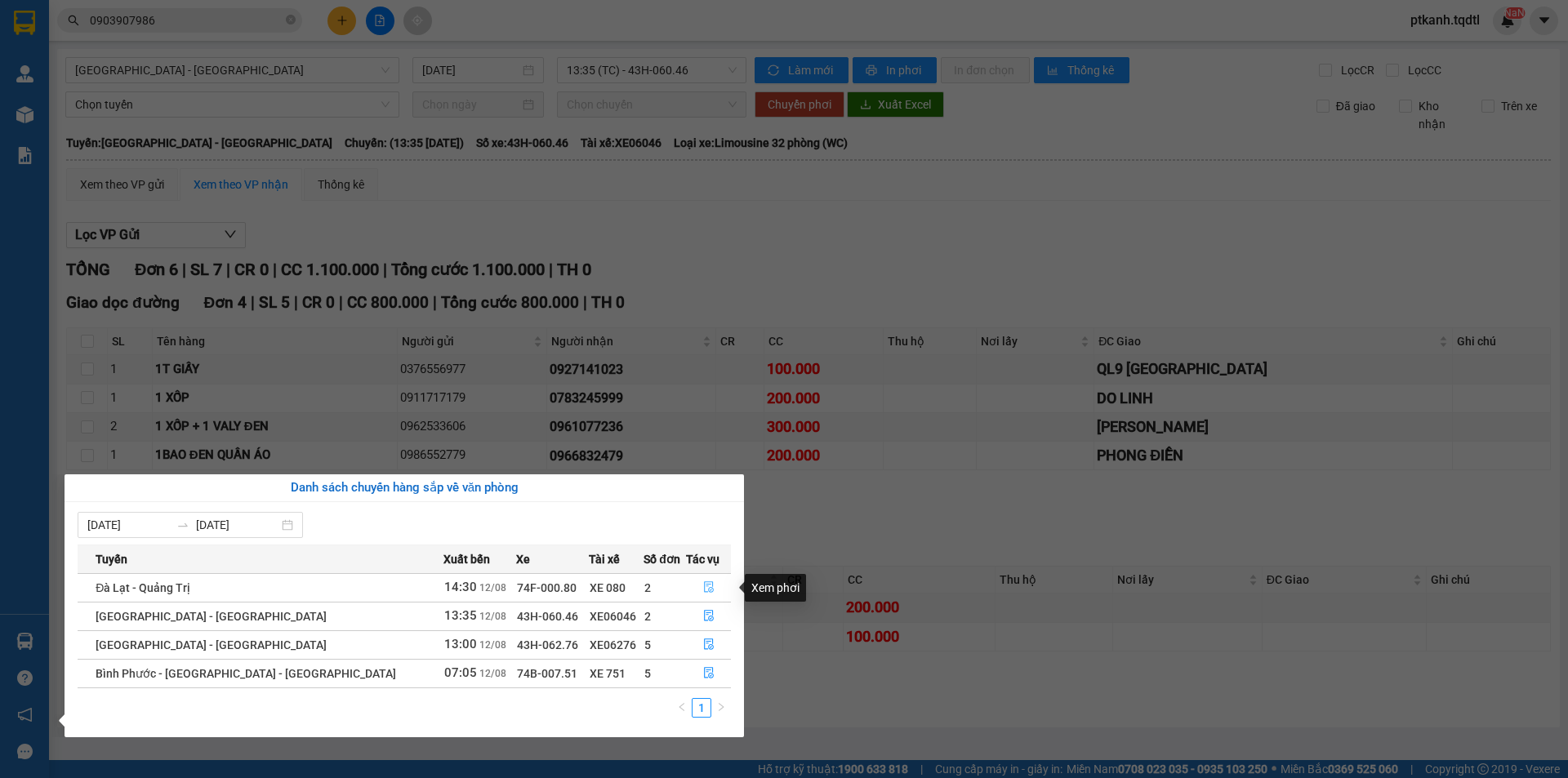
click at [709, 586] on icon "file-done" at bounding box center [709, 587] width 11 height 11
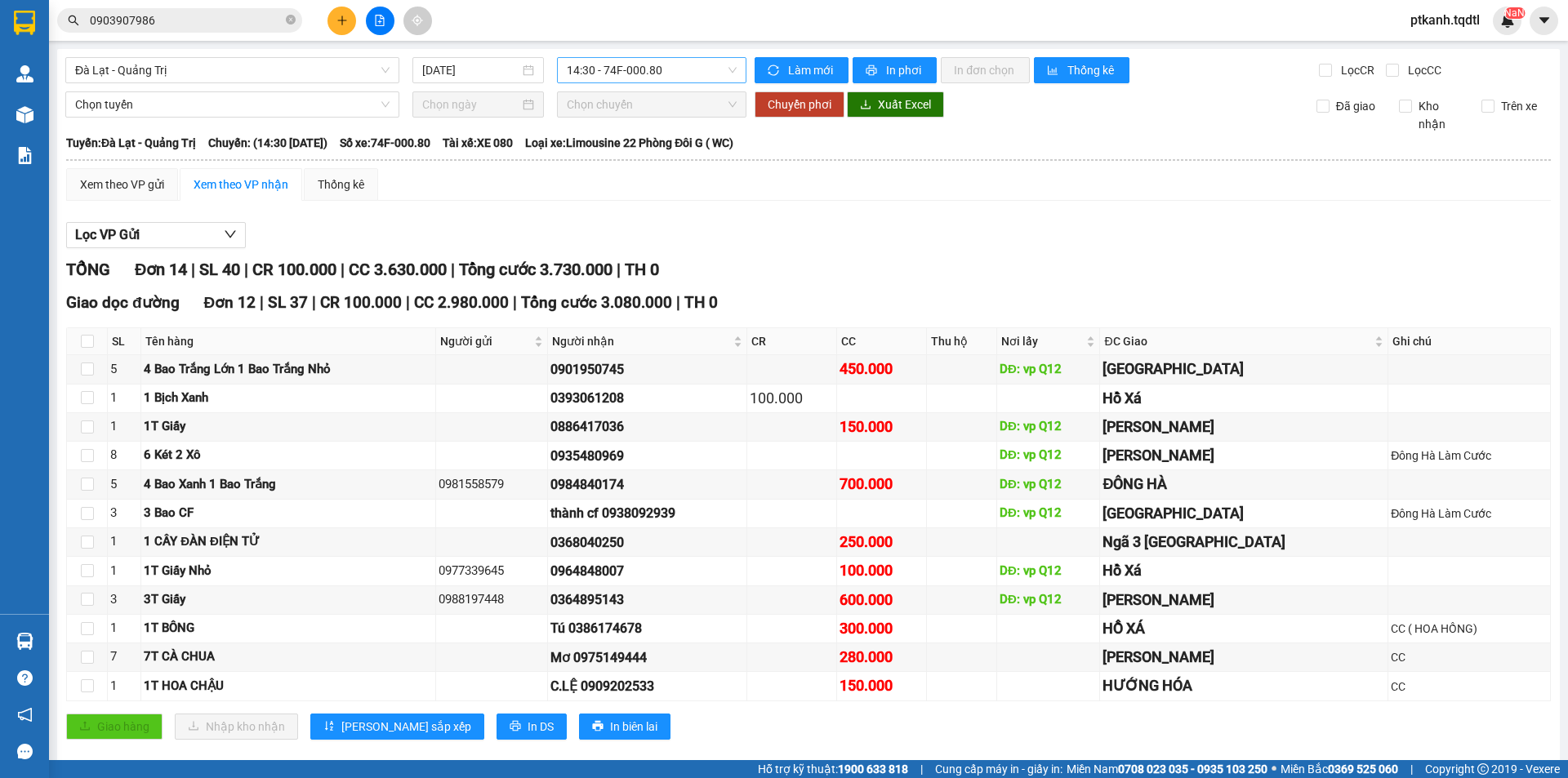
drag, startPoint x: 664, startPoint y: 68, endPoint x: 683, endPoint y: 80, distance: 22.5
click at [666, 69] on span "14:30 - 74F-000.80" at bounding box center [652, 70] width 170 height 25
click at [651, 203] on div "17:31 - 74F-005.99" at bounding box center [626, 207] width 128 height 18
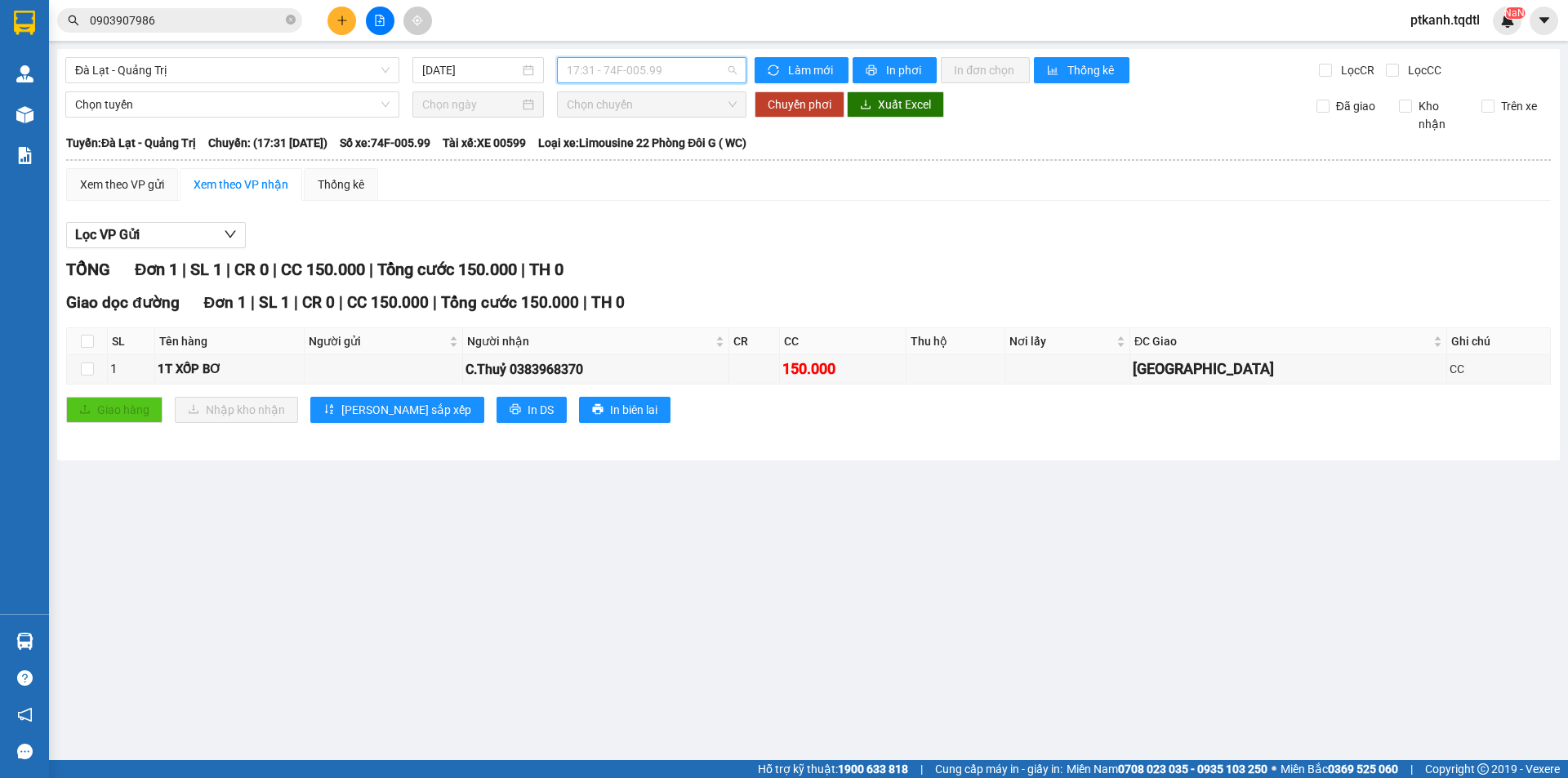
click at [737, 65] on span "17:31 - 74F-005.99" at bounding box center [652, 70] width 170 height 25
click at [666, 130] on div "14:30 - 74F-000.80" at bounding box center [630, 129] width 128 height 18
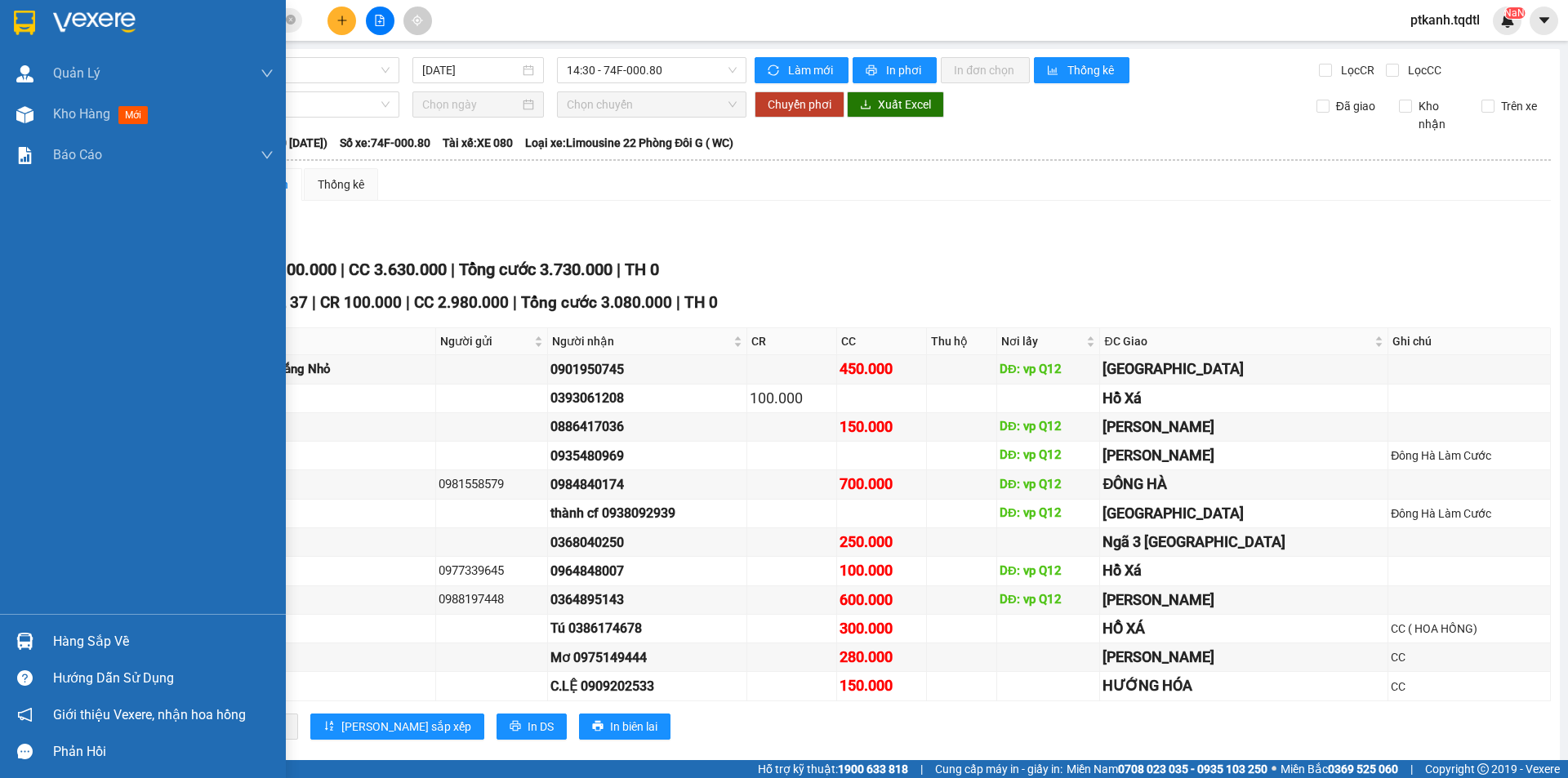
click at [68, 641] on div "Hàng sắp về" at bounding box center [163, 642] width 220 height 25
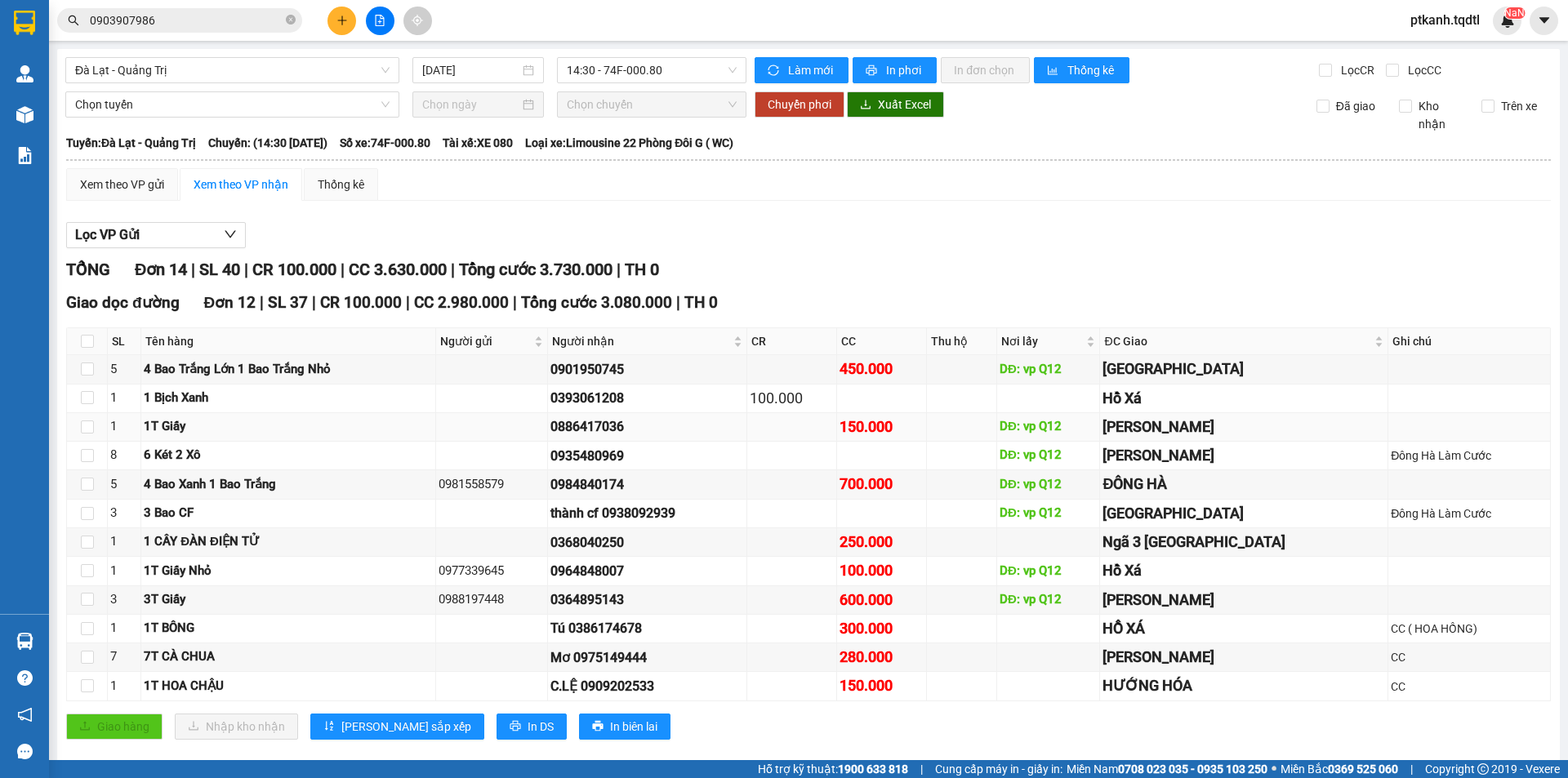
drag, startPoint x: 823, startPoint y: 645, endPoint x: 458, endPoint y: 299, distance: 502.9
click at [822, 644] on section "Kết quả tìm kiếm ( 3 ) Bộ lọc Mã ĐH Trạng thái Món hàng Thu hộ Tổng cước Chưa c…" at bounding box center [784, 389] width 1568 height 778
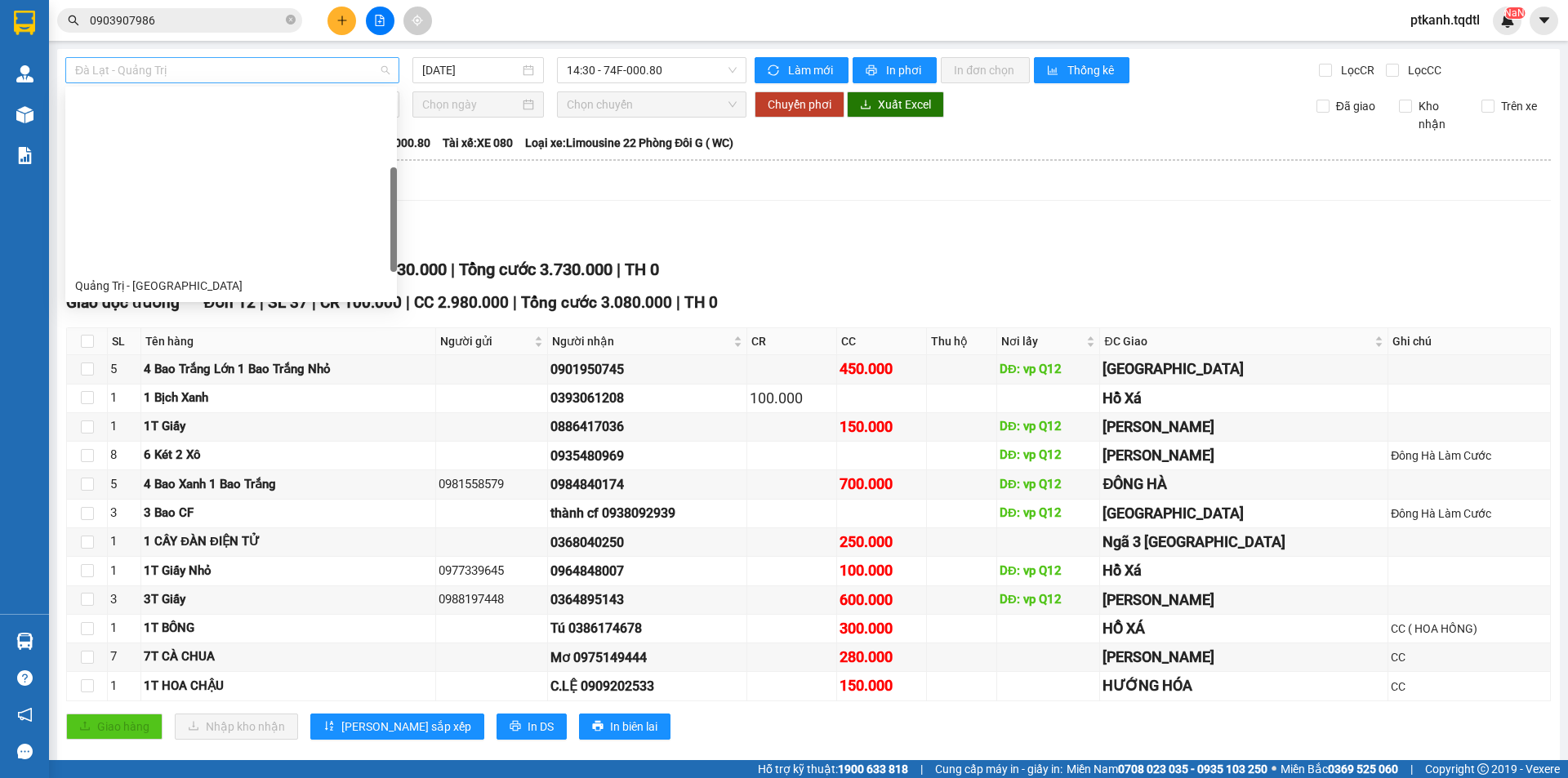
click at [392, 70] on div "Đà Lạt - Quảng Trị" at bounding box center [232, 70] width 334 height 26
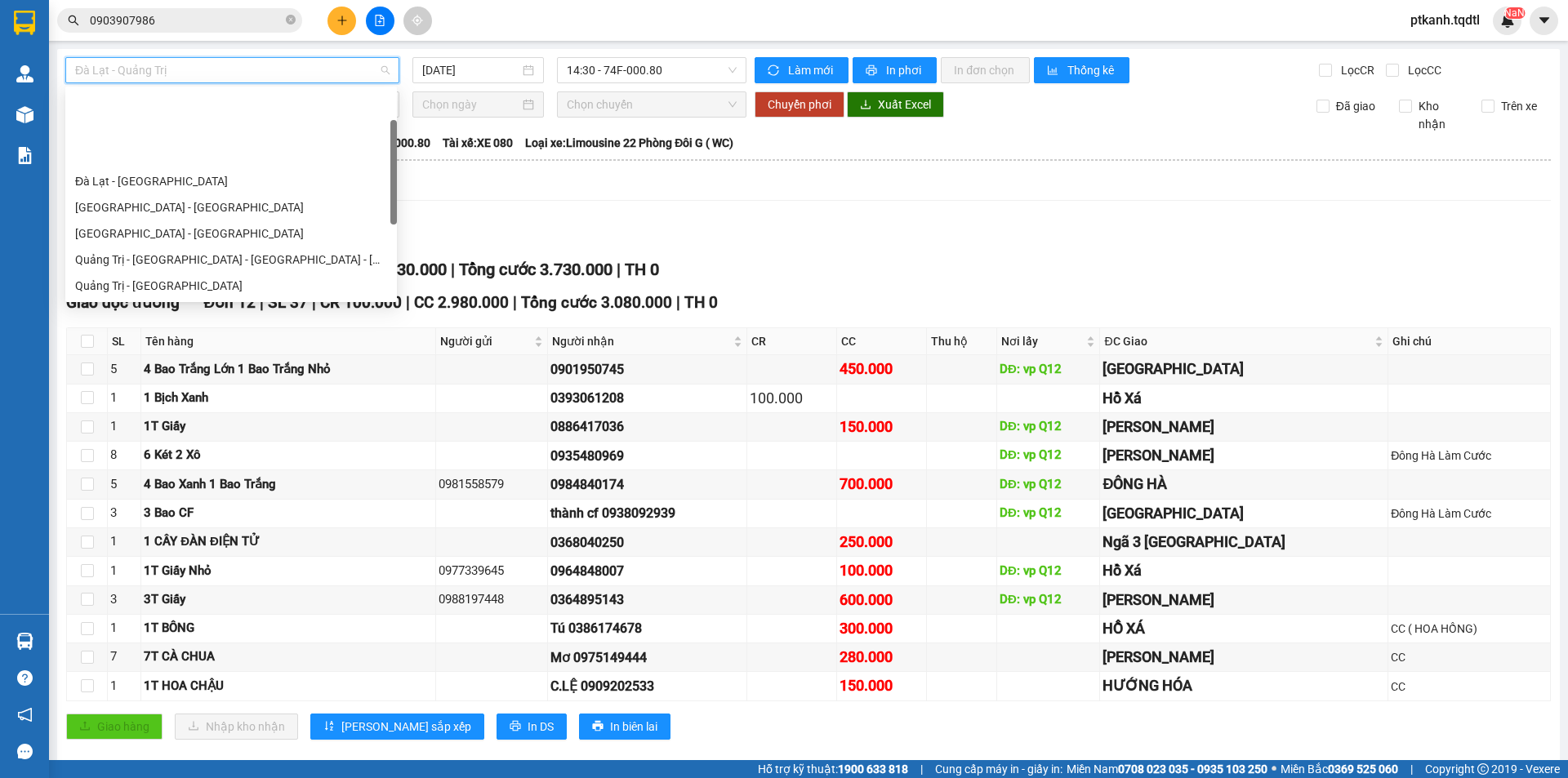
click at [299, 303] on div "Quảng Trị - [GEOGRAPHIC_DATA] - [GEOGRAPHIC_DATA]" at bounding box center [232, 311] width 312 height 18
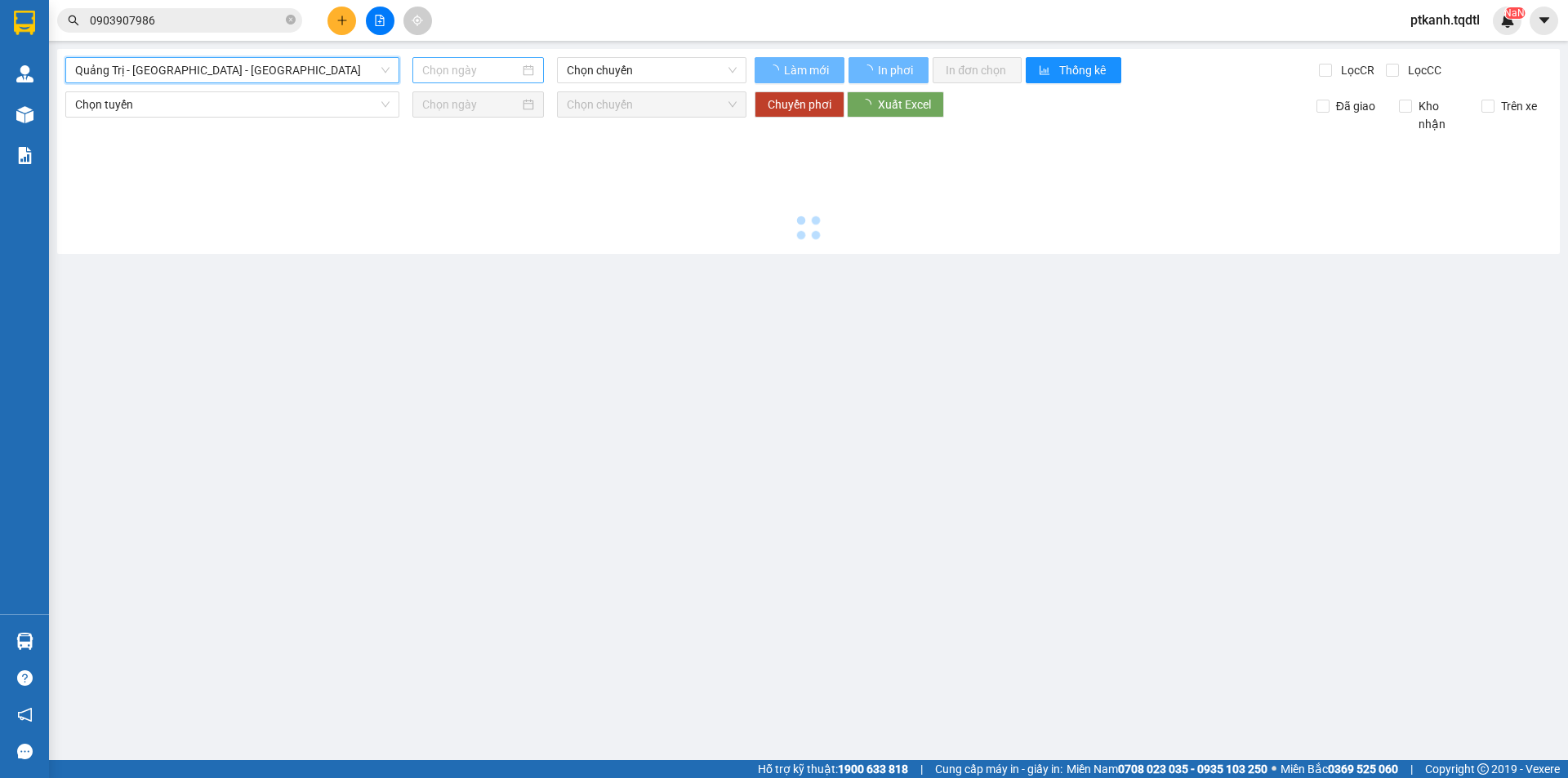
type input "[DATE]"
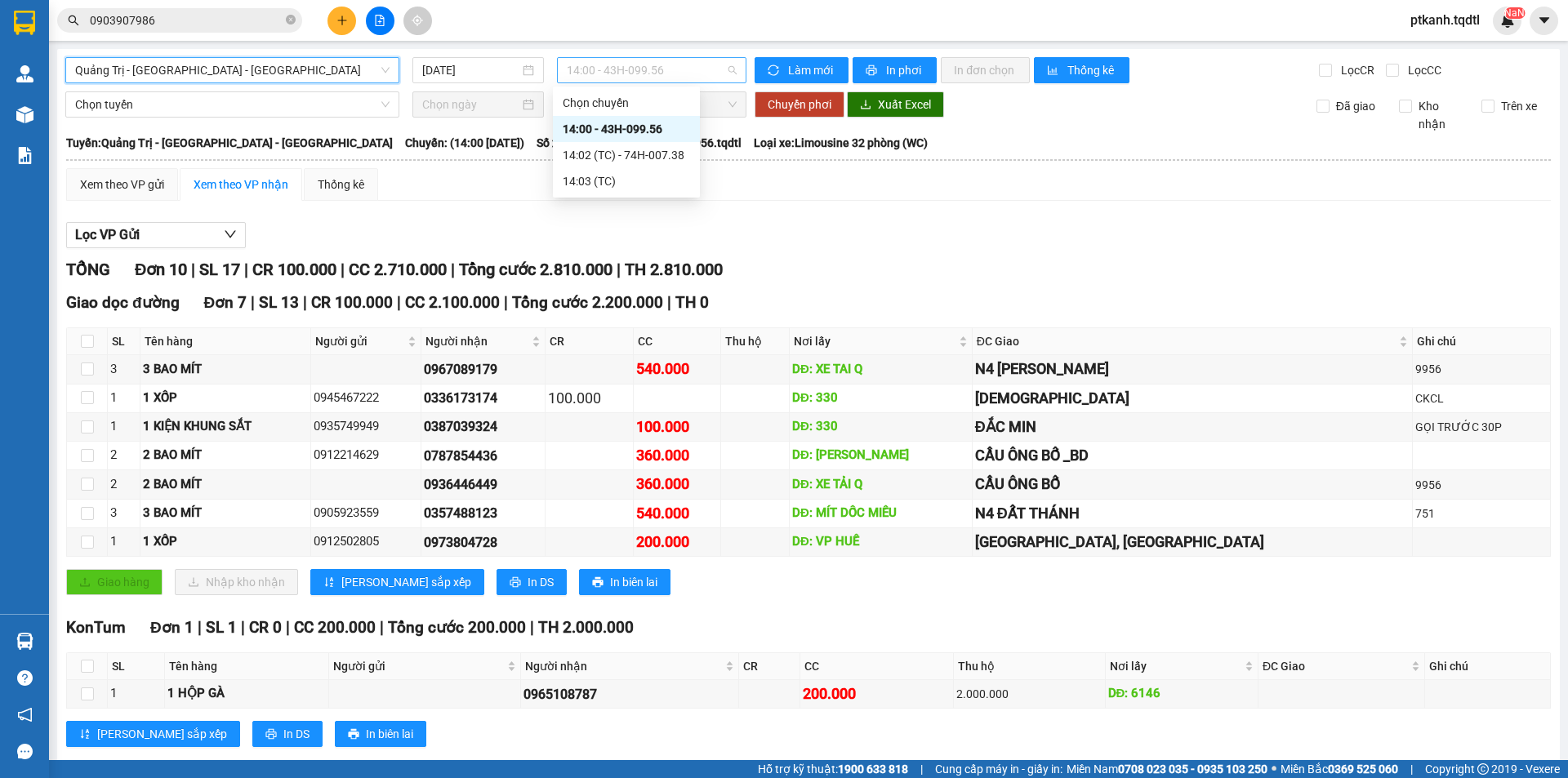
click at [722, 71] on span "14:00 - 43H-099.56" at bounding box center [652, 70] width 170 height 25
drag, startPoint x: 656, startPoint y: 152, endPoint x: 733, endPoint y: 280, distance: 149.4
click at [656, 153] on div "14:02 (TC) - 74H-007.38" at bounding box center [626, 154] width 128 height 18
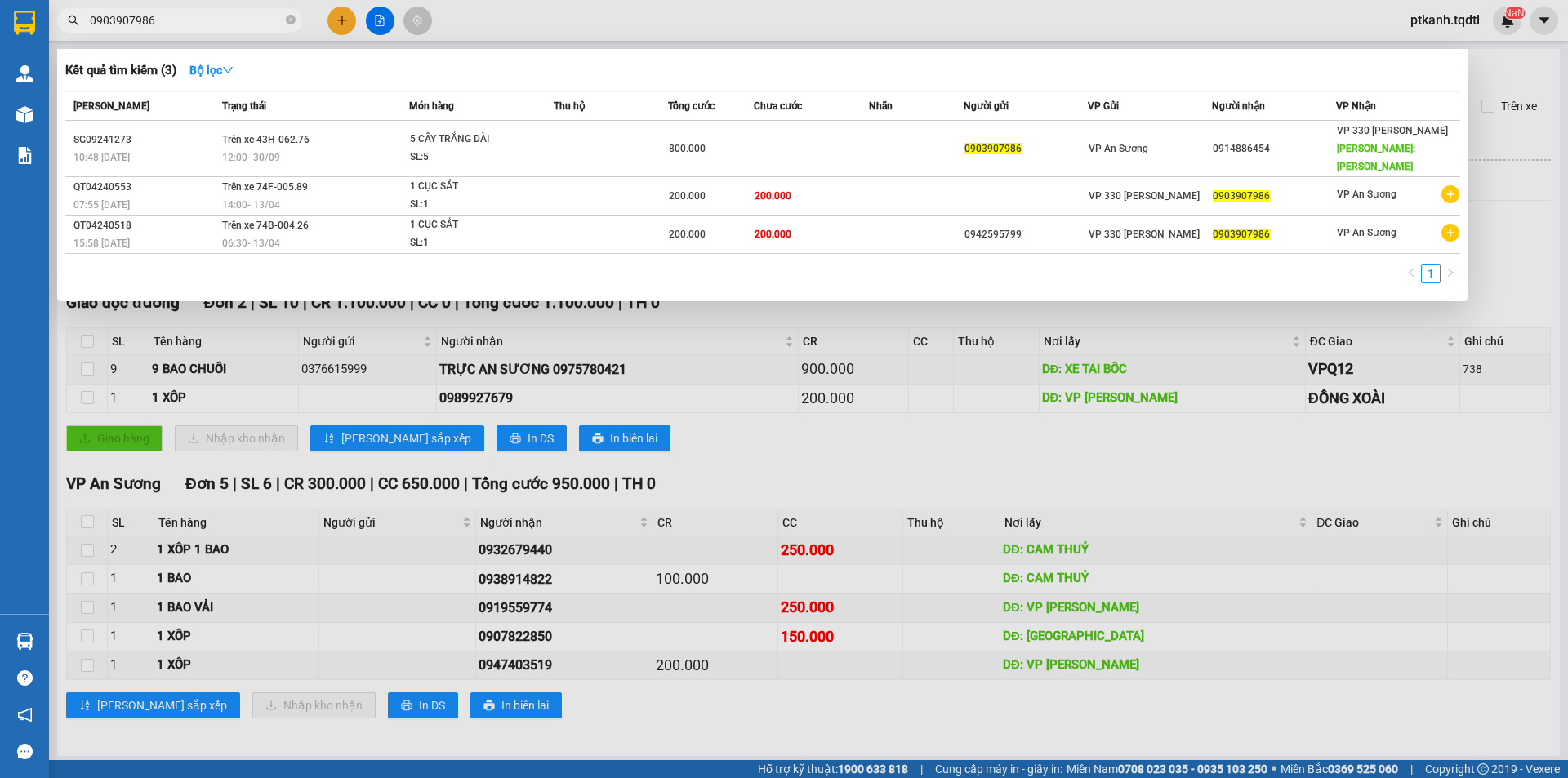
click at [183, 20] on input "0903907986" at bounding box center [186, 20] width 193 height 18
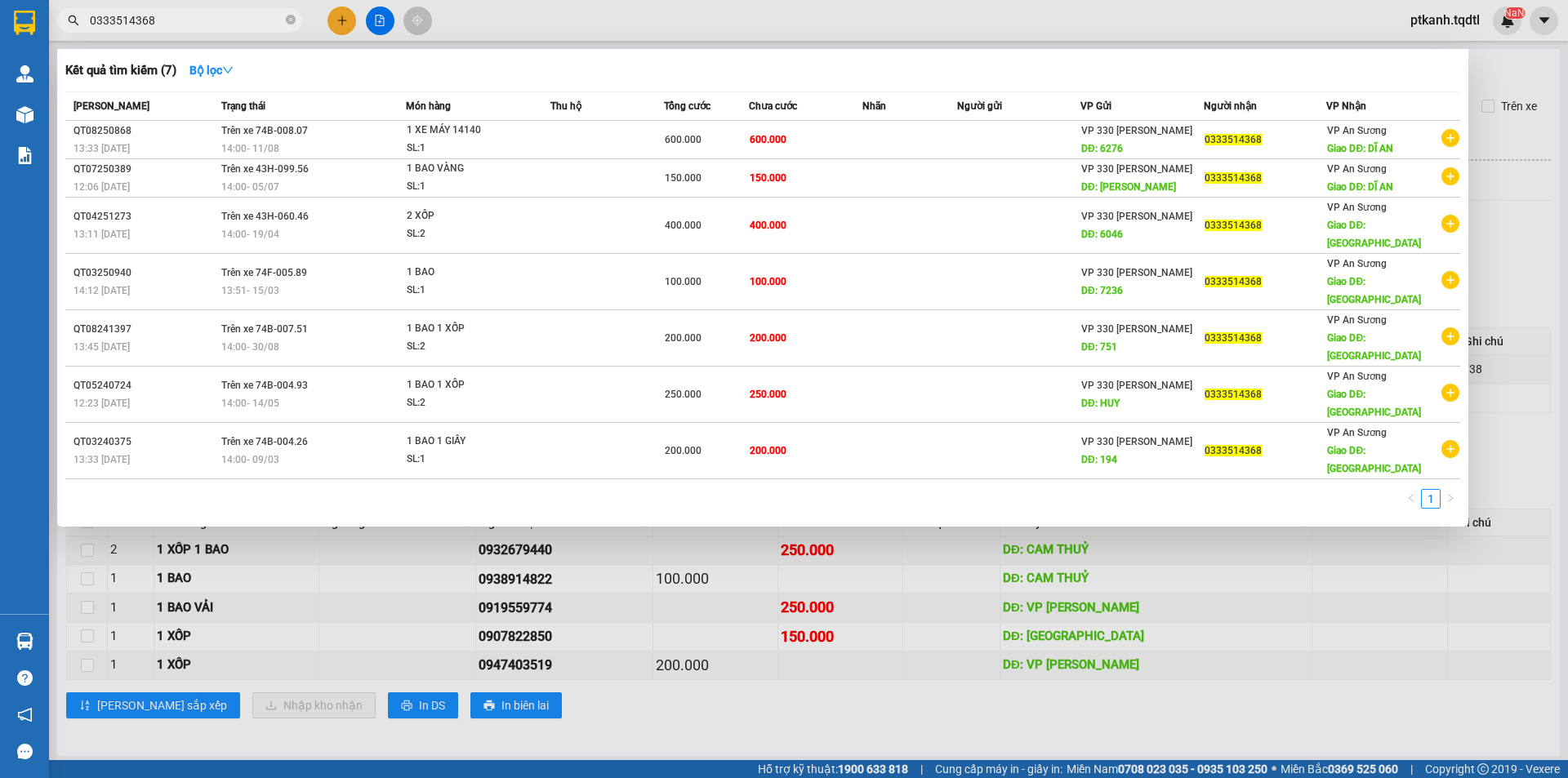
type input "0333514368"
drag, startPoint x: 703, startPoint y: 729, endPoint x: 668, endPoint y: 700, distance: 45.5
click at [702, 727] on div at bounding box center [784, 389] width 1568 height 778
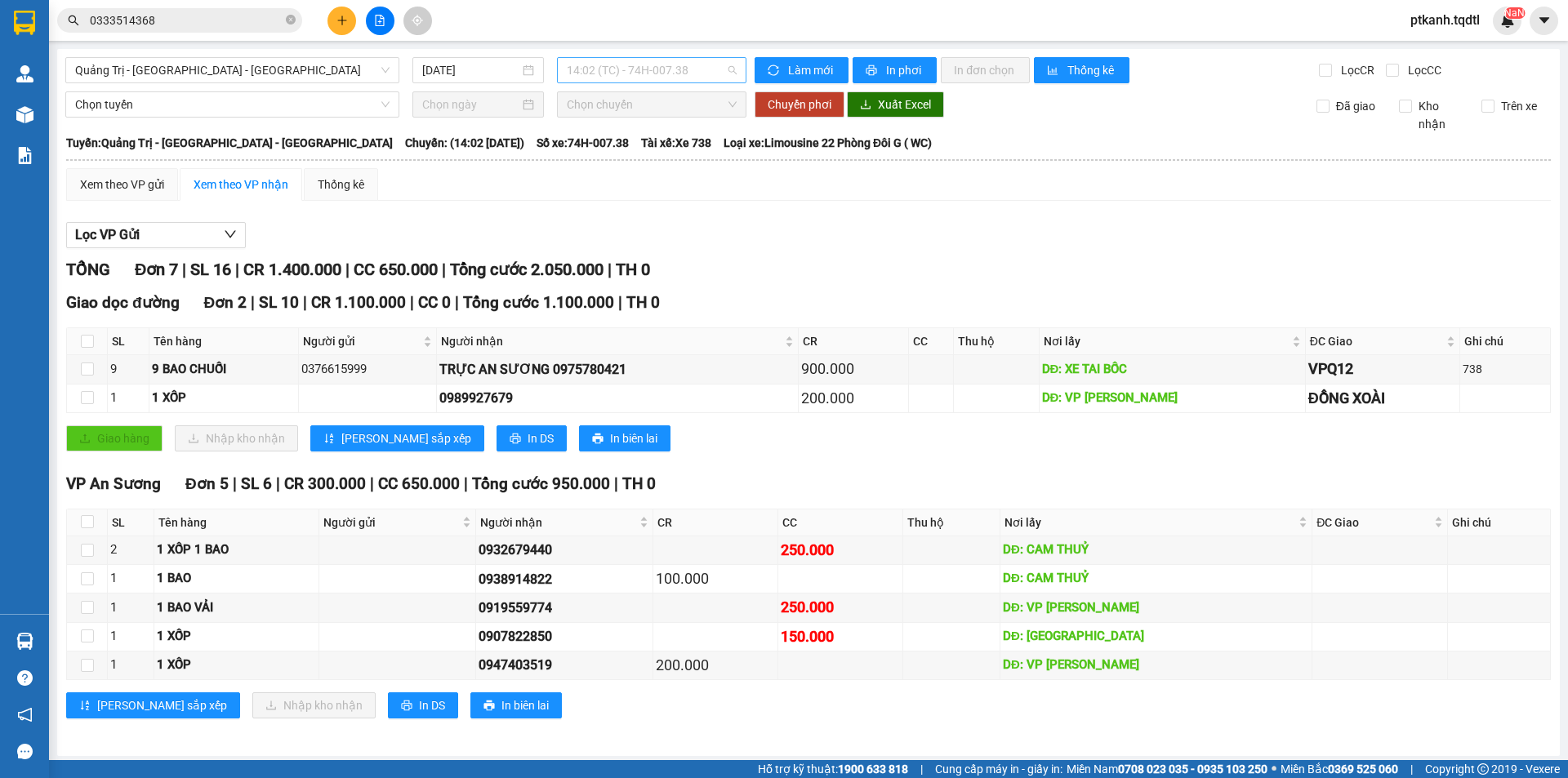
click at [725, 66] on span "14:02 (TC) - 74H-007.38" at bounding box center [652, 70] width 170 height 25
click at [666, 131] on div "14:00 - 43H-099.56" at bounding box center [626, 129] width 128 height 18
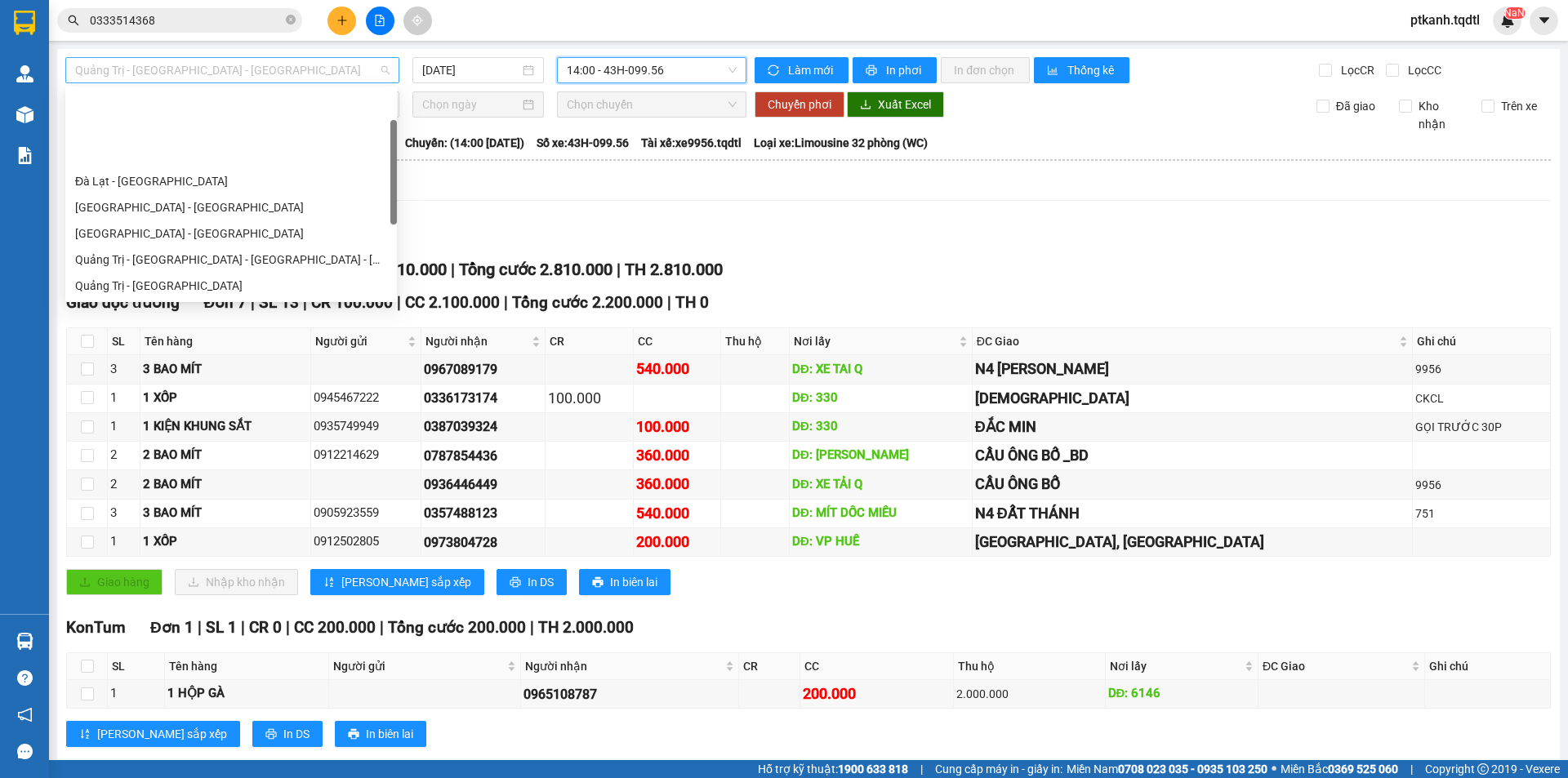
click at [387, 64] on div "Quảng Trị - [GEOGRAPHIC_DATA] - [GEOGRAPHIC_DATA]" at bounding box center [232, 70] width 334 height 26
click at [391, 177] on div at bounding box center [394, 172] width 7 height 105
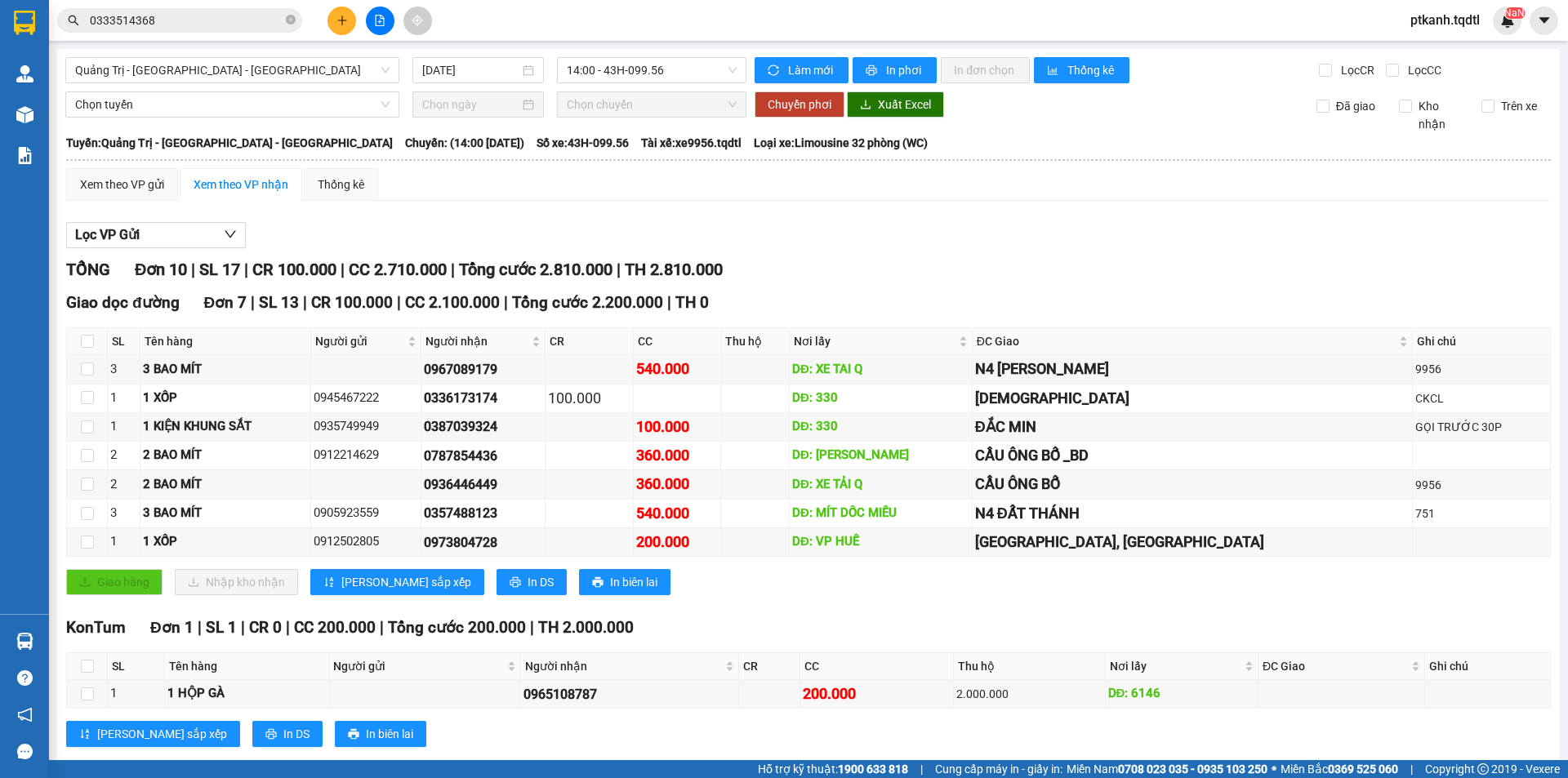
click at [741, 616] on div "KonTum Đơn 1 | SL 1 | CR 0 | CC 200.000 | Tổng cước 200.000 | TH 2.000.000 SL T…" at bounding box center [808, 688] width 1485 height 144
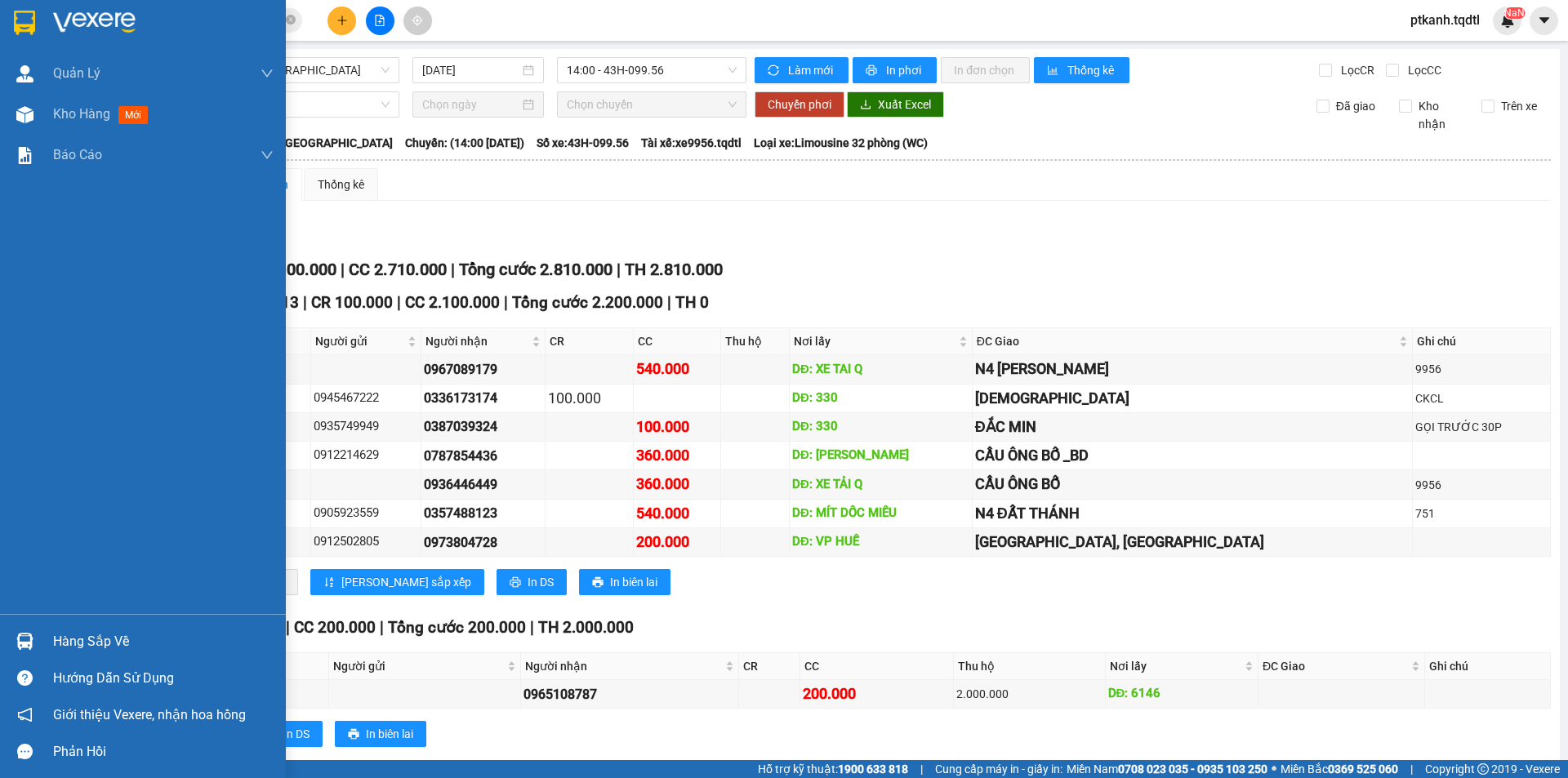
drag, startPoint x: 71, startPoint y: 641, endPoint x: 0, endPoint y: 609, distance: 77.9
click at [57, 641] on div "Hàng sắp về" at bounding box center [163, 642] width 220 height 25
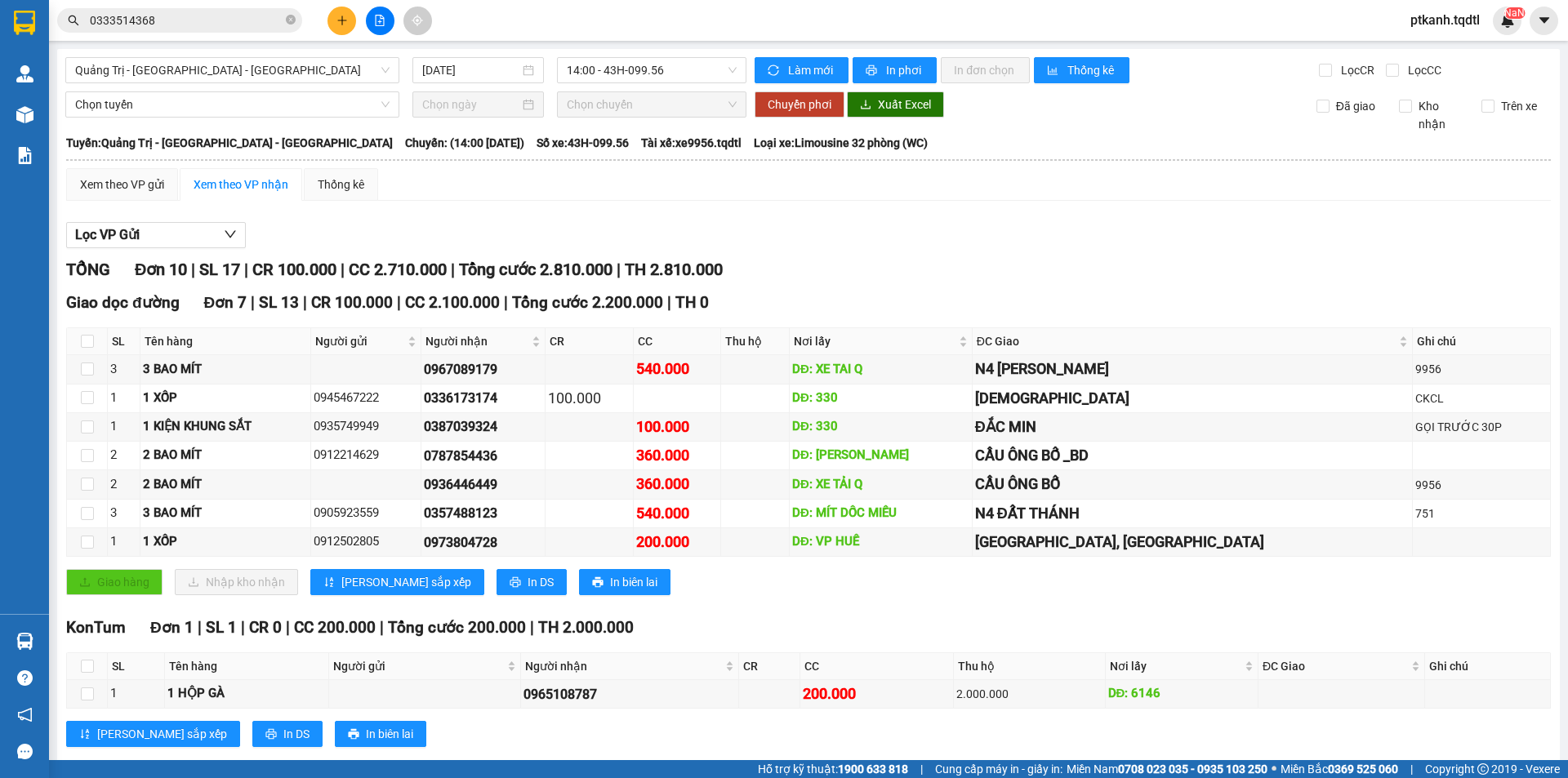
drag, startPoint x: 882, startPoint y: 623, endPoint x: 635, endPoint y: 157, distance: 527.4
click at [883, 620] on section "Kết quả tìm kiếm ( 7 ) Bộ lọc Mã ĐH Trạng thái Món hàng Thu hộ Tổng cước Chưa c…" at bounding box center [784, 389] width 1568 height 778
click at [386, 67] on span "Quảng Trị - [GEOGRAPHIC_DATA] - [GEOGRAPHIC_DATA]" at bounding box center [232, 70] width 315 height 25
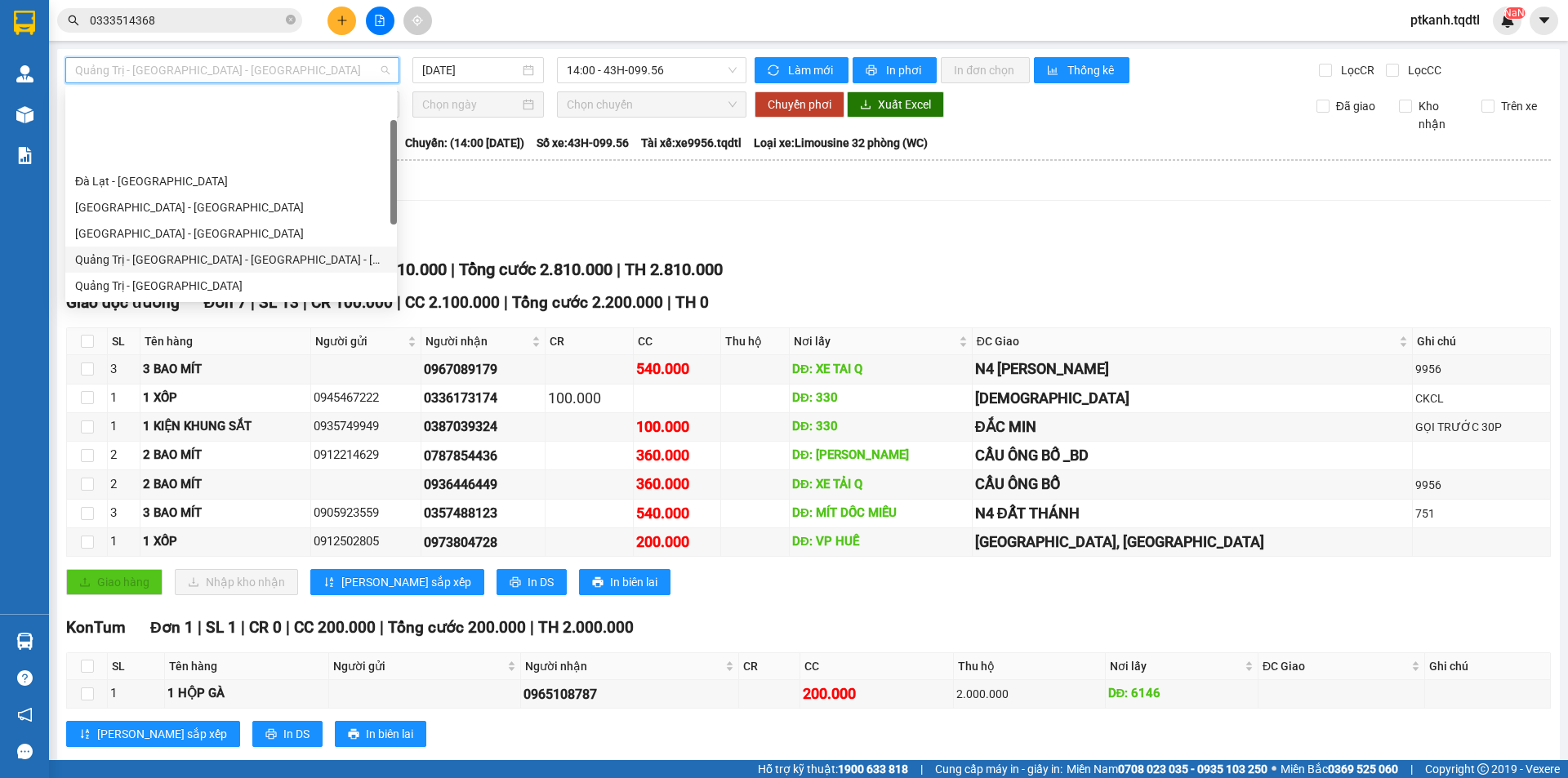
drag, startPoint x: 273, startPoint y: 174, endPoint x: 754, endPoint y: 121, distance: 483.9
click at [276, 250] on div "Quảng Trị - [GEOGRAPHIC_DATA] - [GEOGRAPHIC_DATA] - [GEOGRAPHIC_DATA]" at bounding box center [232, 259] width 312 height 18
type input "[DATE]"
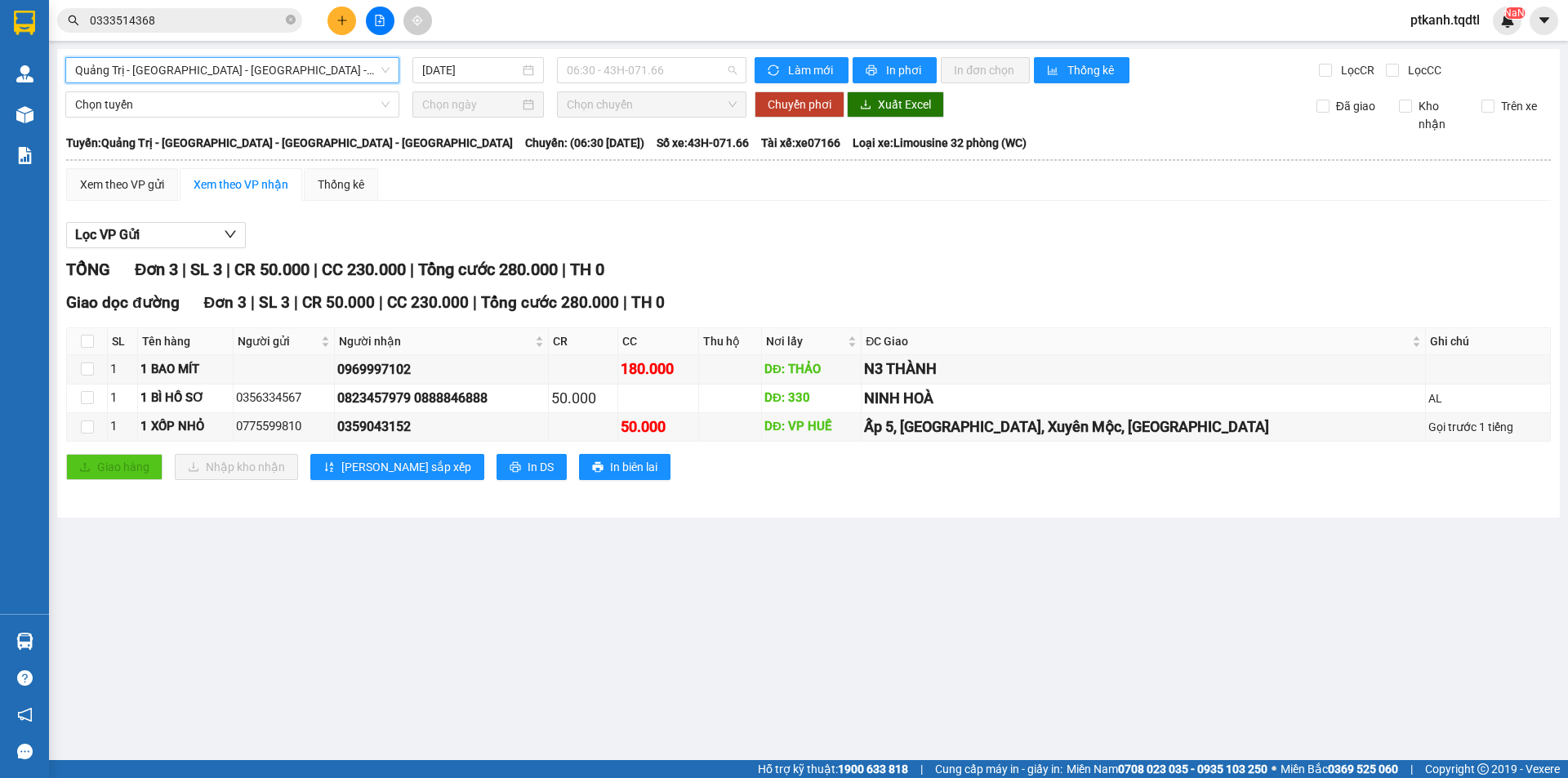
drag, startPoint x: 693, startPoint y: 74, endPoint x: 726, endPoint y: 160, distance: 92.1
click at [694, 74] on span "06:30 - 43H-071.66" at bounding box center [652, 70] width 170 height 25
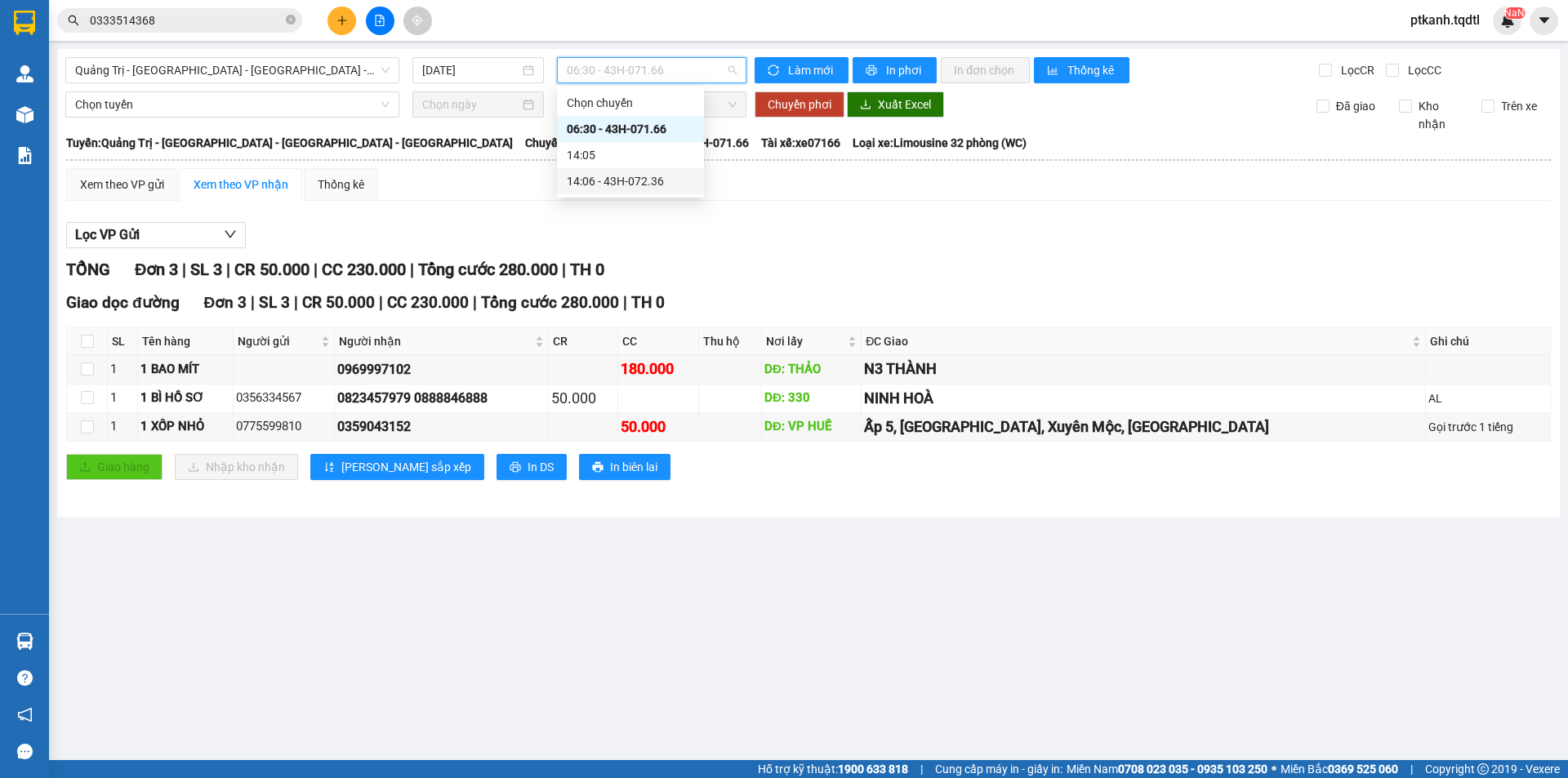
click at [671, 181] on div "14:06 - 43H-072.36" at bounding box center [630, 181] width 128 height 18
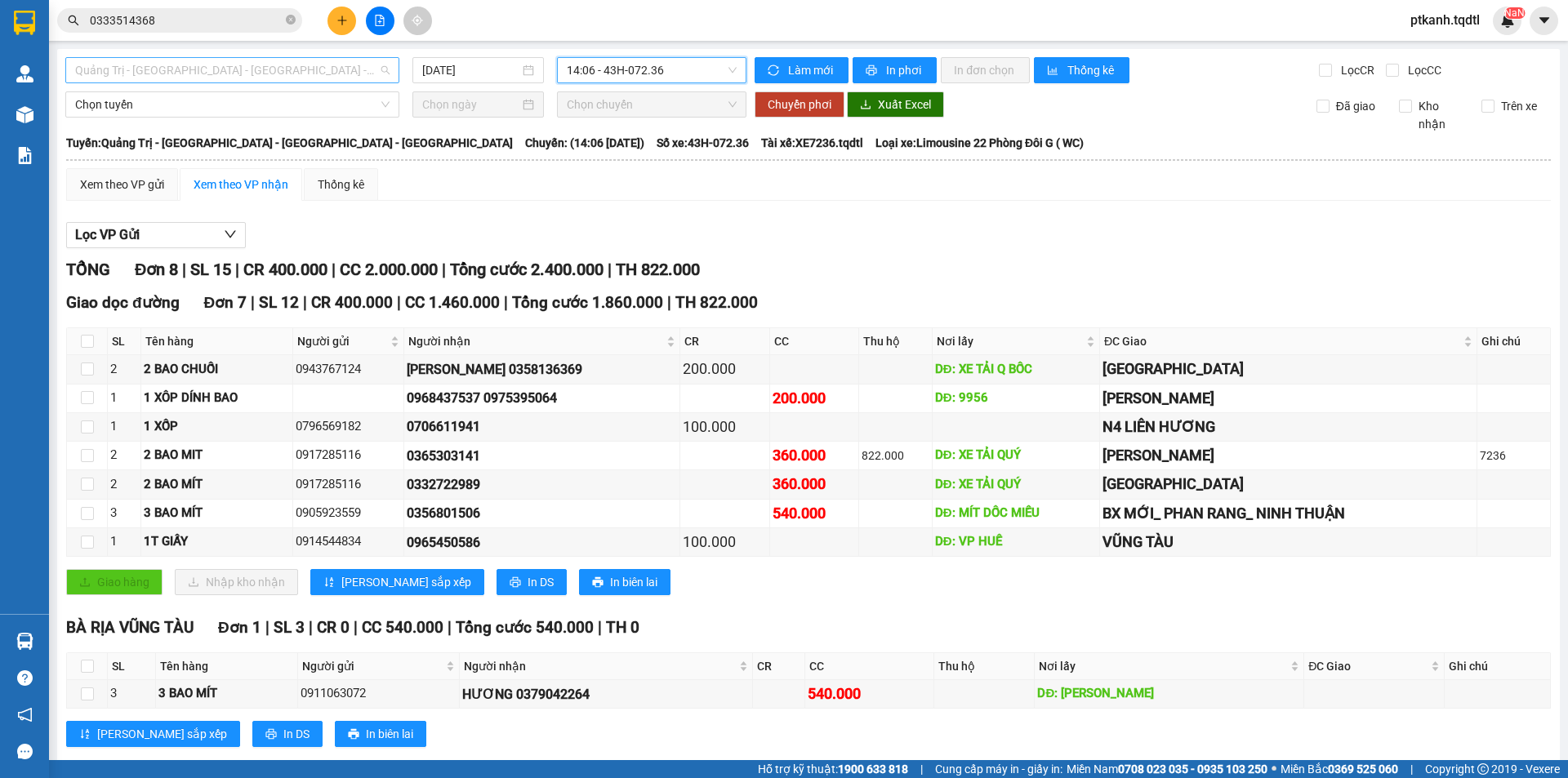
click at [383, 68] on span "Quảng Trị - [GEOGRAPHIC_DATA] - [GEOGRAPHIC_DATA] - [GEOGRAPHIC_DATA]" at bounding box center [232, 70] width 315 height 25
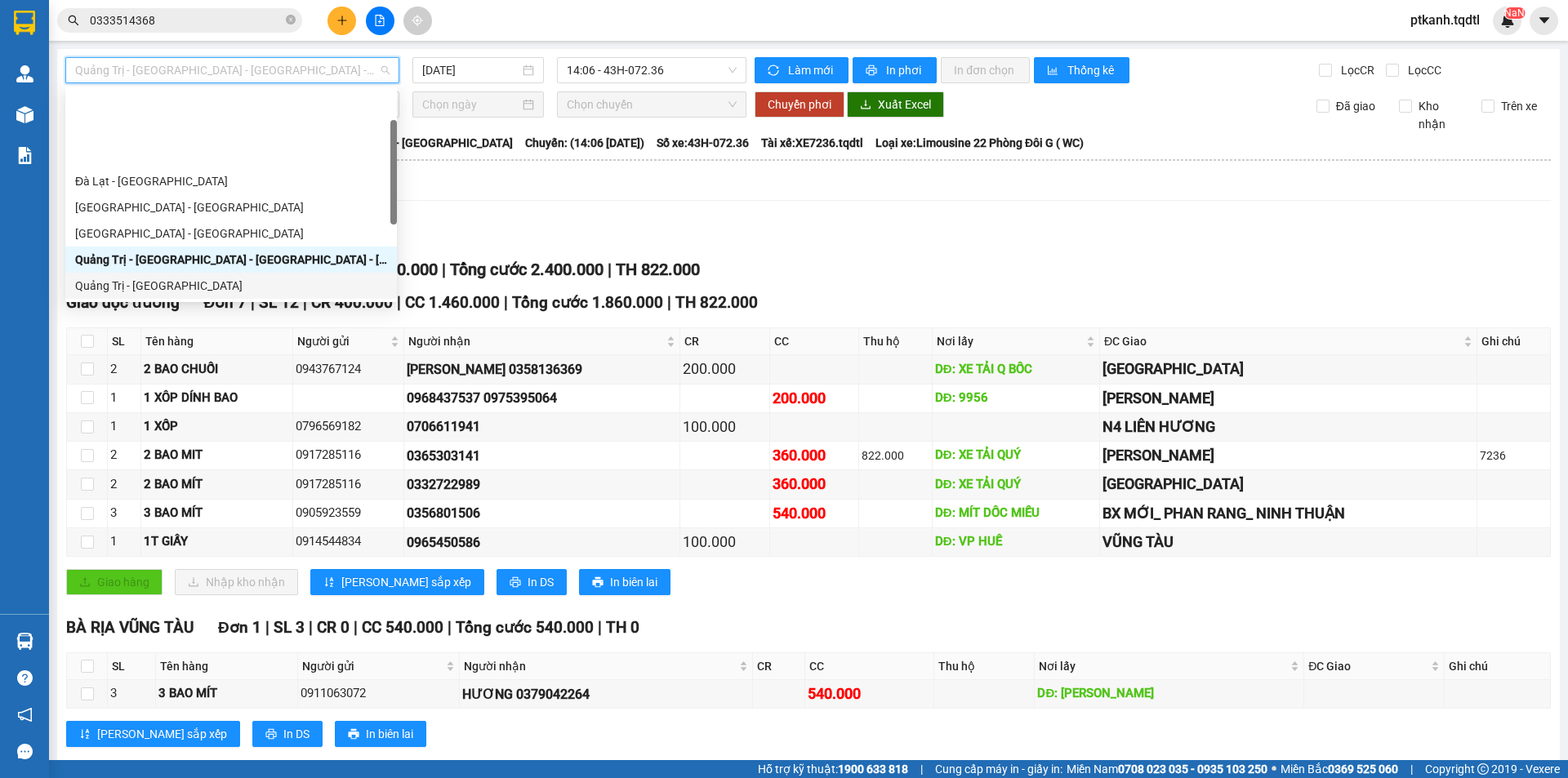
click at [309, 277] on div "Quảng Trị - [GEOGRAPHIC_DATA]" at bounding box center [232, 286] width 312 height 18
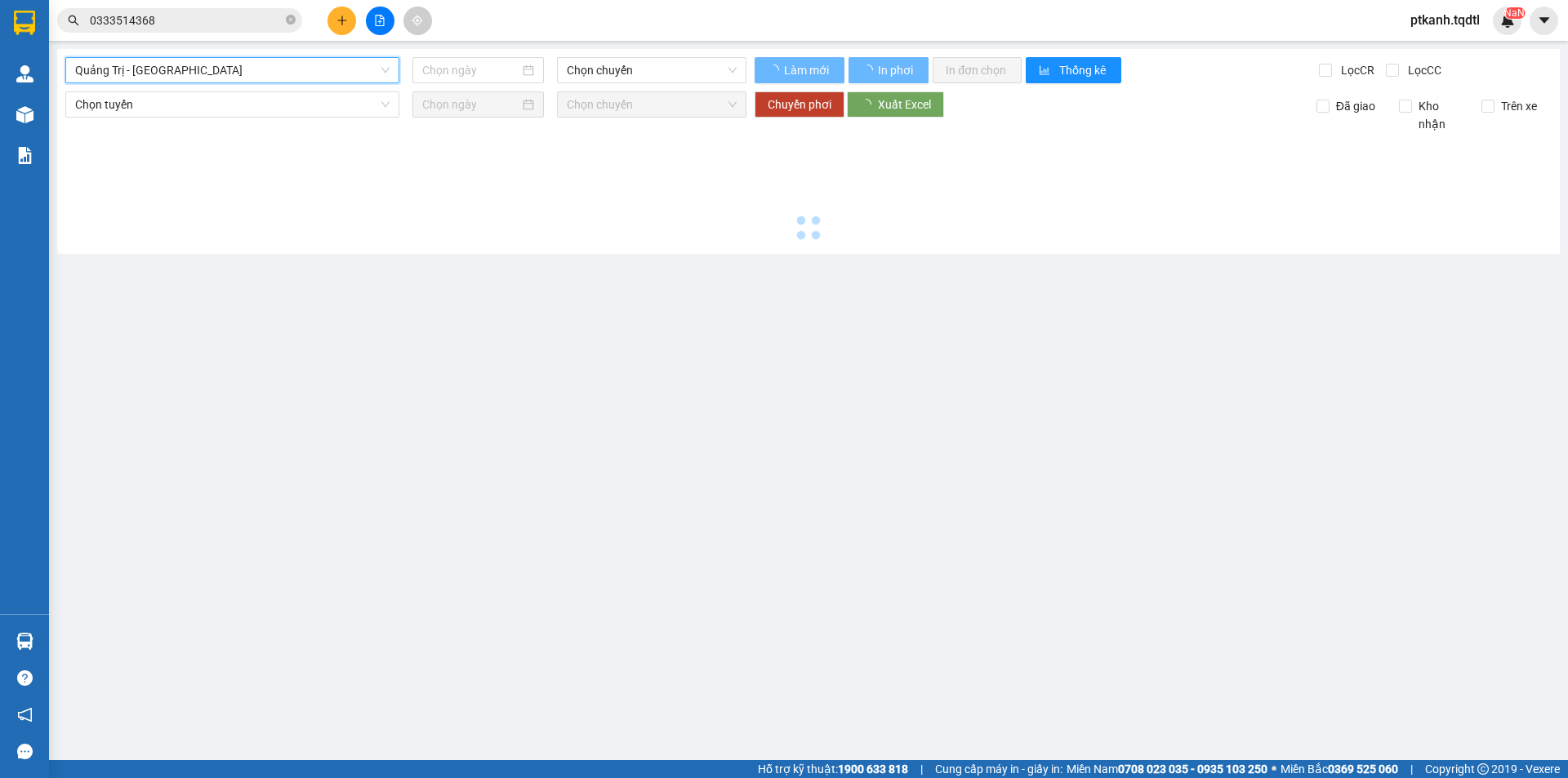
type input "[DATE]"
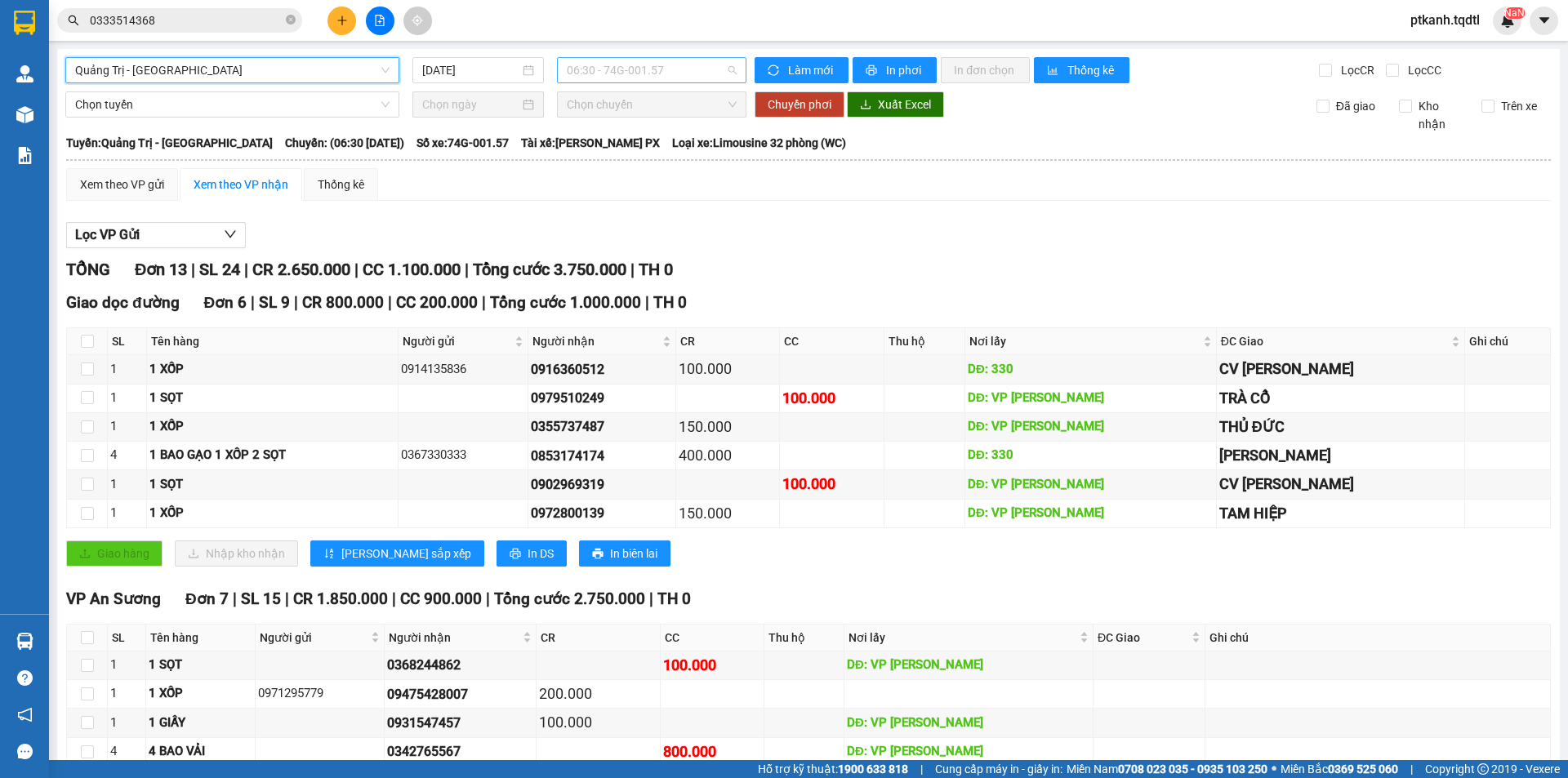
click at [692, 77] on span "06:30 - 74G-001.57" at bounding box center [652, 70] width 170 height 25
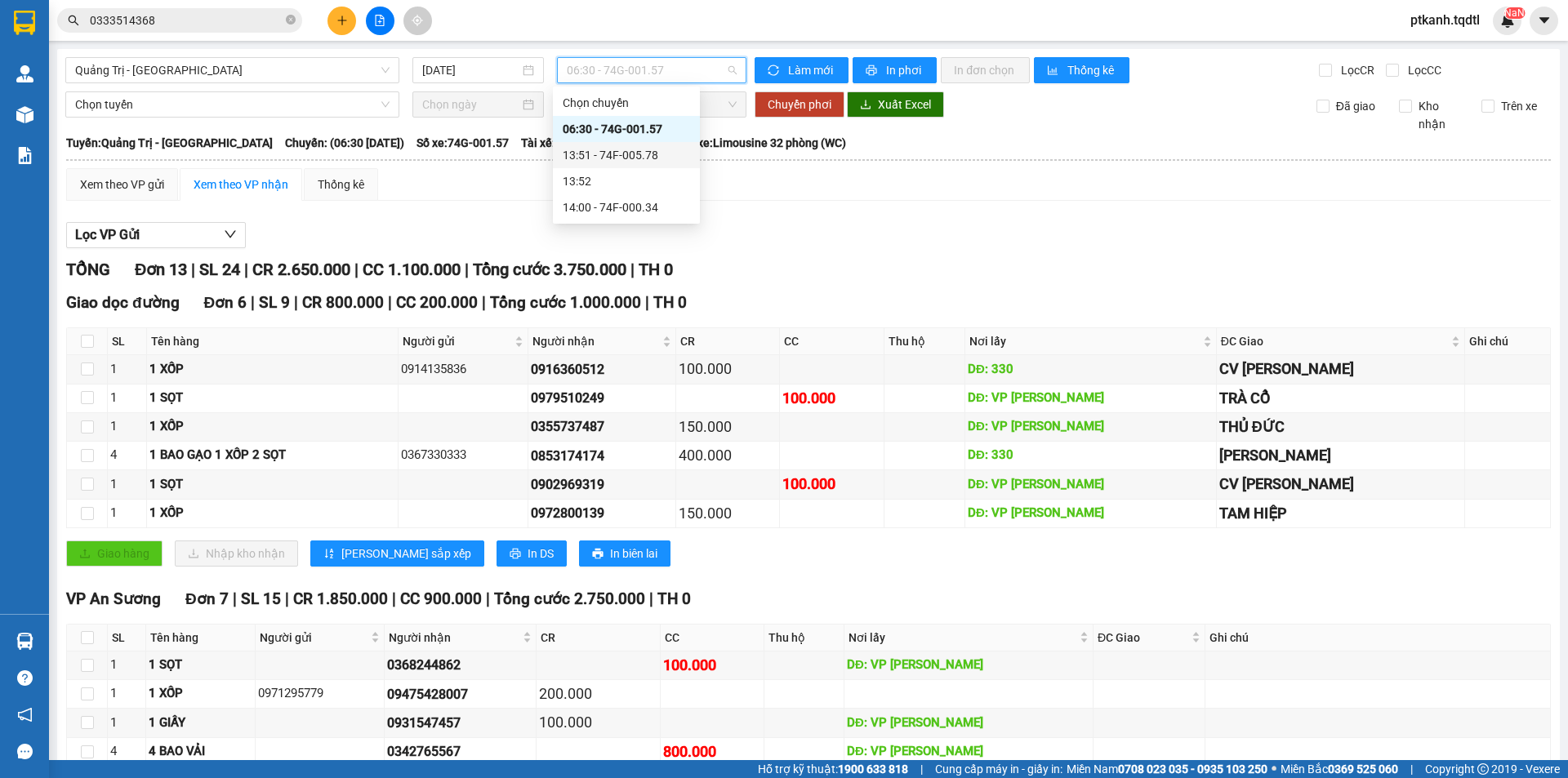
click at [673, 151] on div "13:51 - 74F-005.78" at bounding box center [626, 154] width 128 height 18
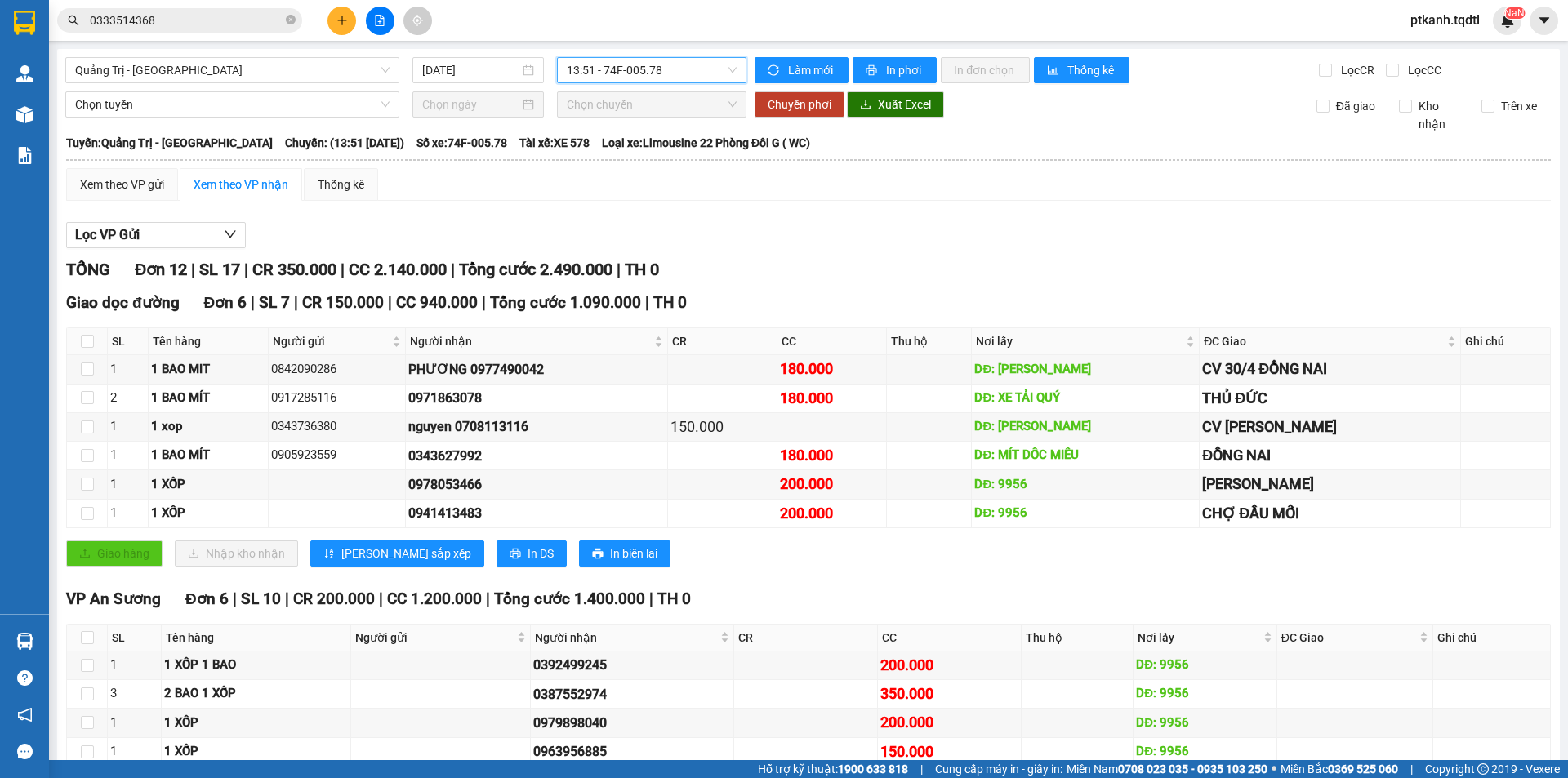
click at [684, 75] on span "13:51 - 74F-005.78" at bounding box center [652, 70] width 170 height 25
click at [659, 211] on div "14:00 - 74F-000.34" at bounding box center [626, 207] width 128 height 18
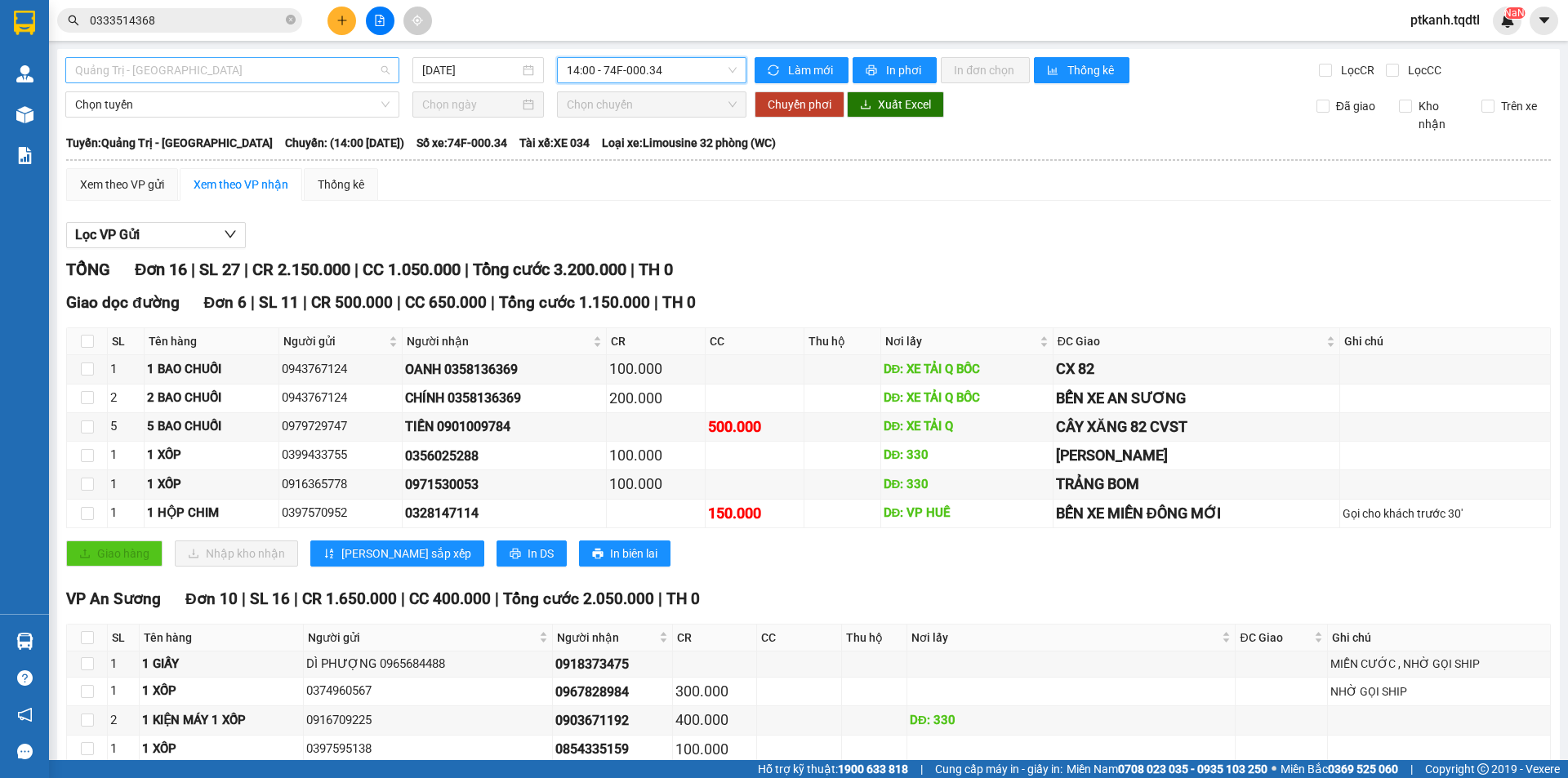
click at [390, 69] on div "Quảng Trị - [GEOGRAPHIC_DATA]" at bounding box center [232, 70] width 334 height 26
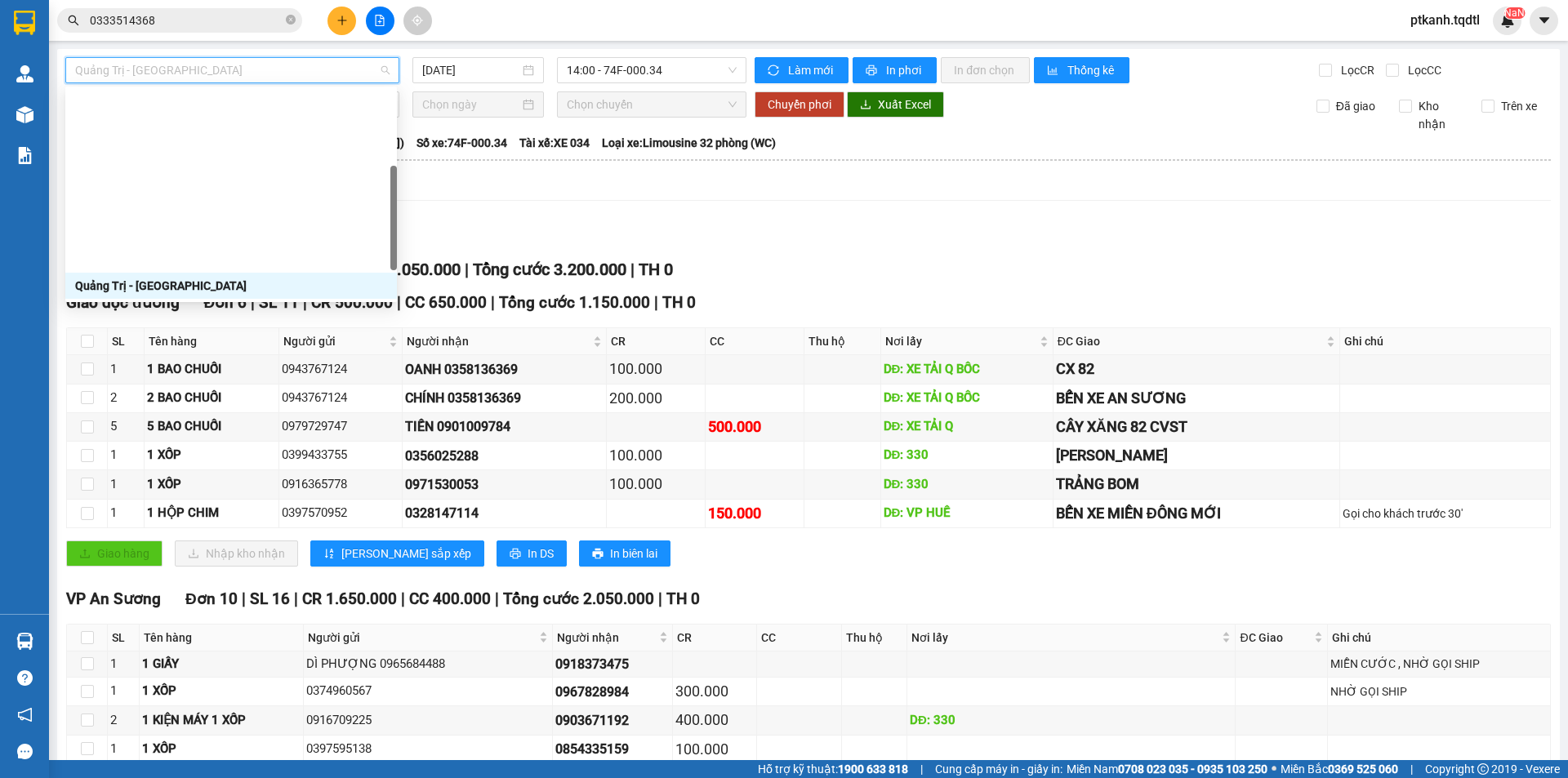
drag, startPoint x: 392, startPoint y: 130, endPoint x: 392, endPoint y: 176, distance: 46.0
click at [392, 176] on div at bounding box center [394, 218] width 7 height 105
click at [347, 303] on div "Quảng Trị - [GEOGRAPHIC_DATA] - [GEOGRAPHIC_DATA]" at bounding box center [232, 311] width 312 height 18
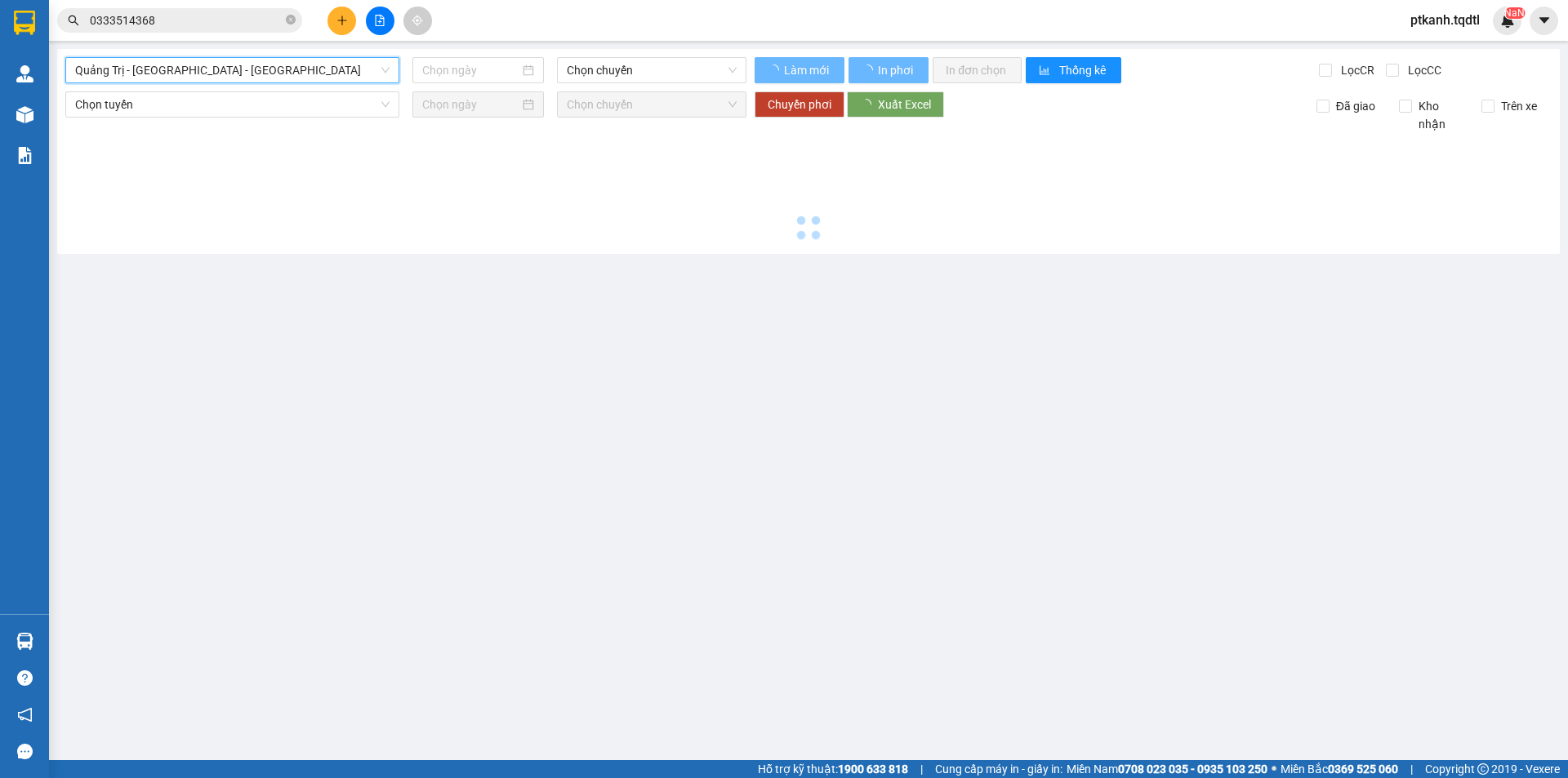
type input "[DATE]"
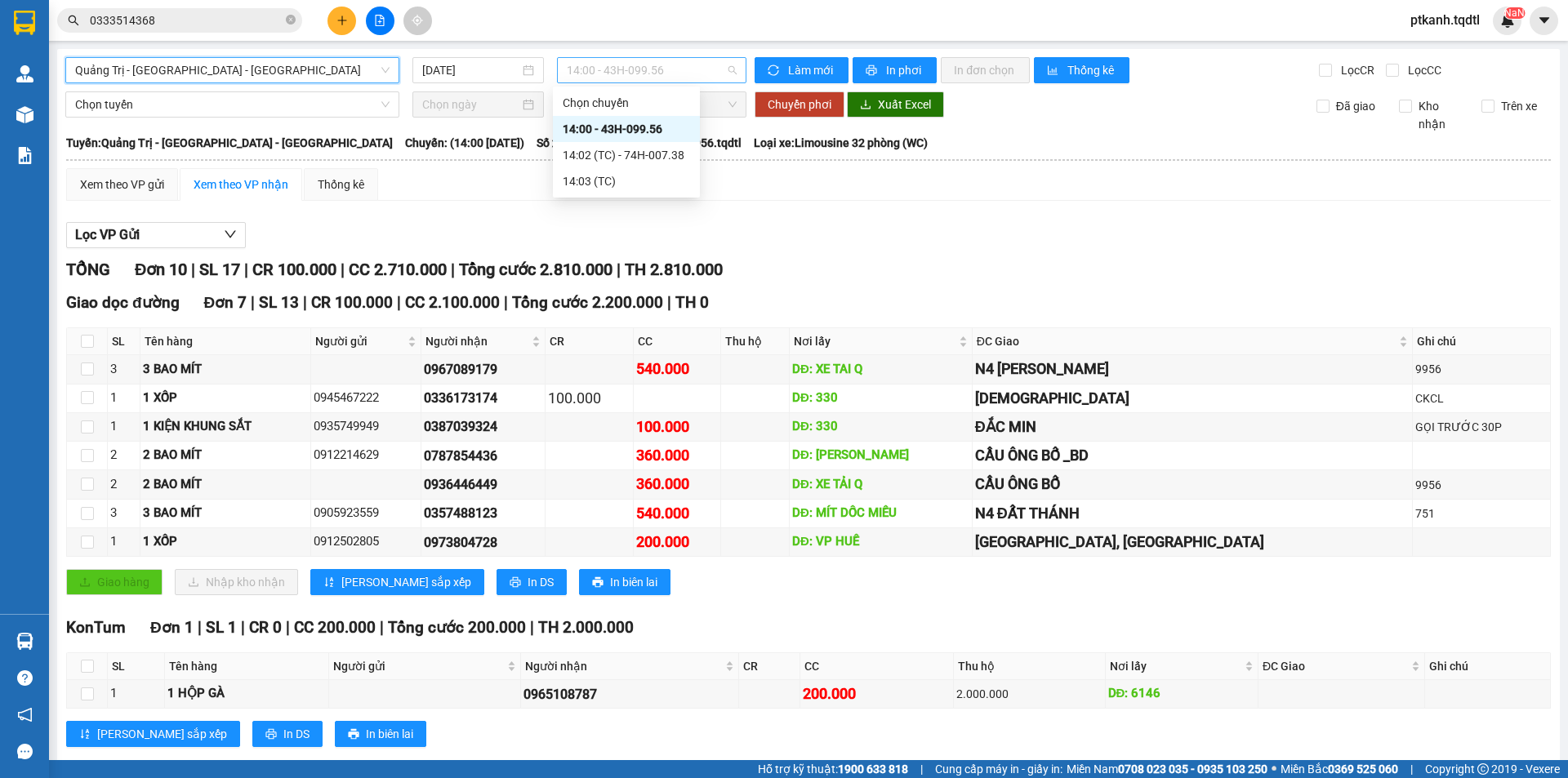
click at [707, 70] on span "14:00 - 43H-099.56" at bounding box center [652, 70] width 170 height 25
click at [677, 158] on div "14:02 (TC) - 74H-007.38" at bounding box center [626, 154] width 128 height 18
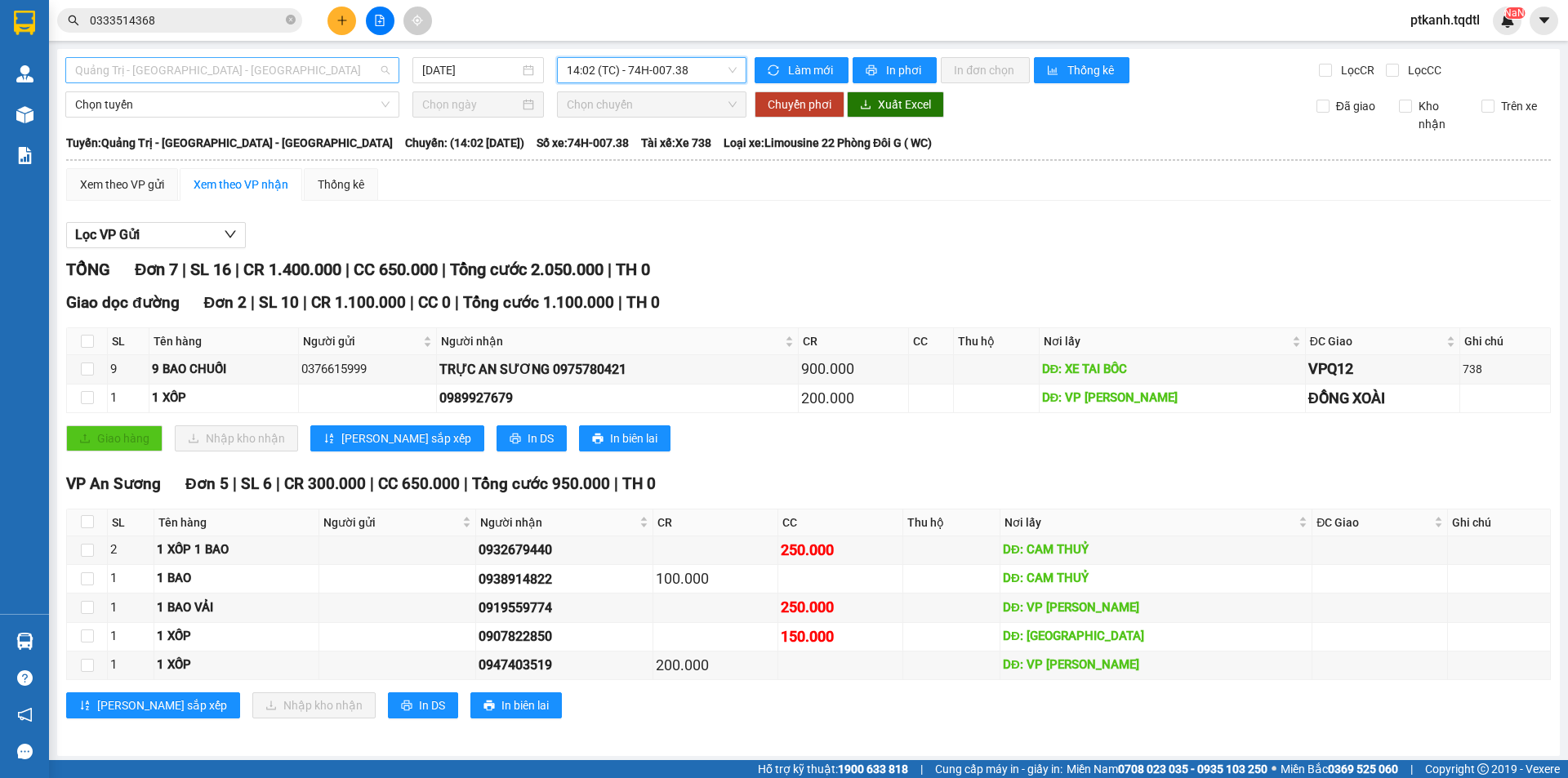
click at [386, 73] on span "Quảng Trị - [GEOGRAPHIC_DATA] - [GEOGRAPHIC_DATA]" at bounding box center [232, 70] width 315 height 25
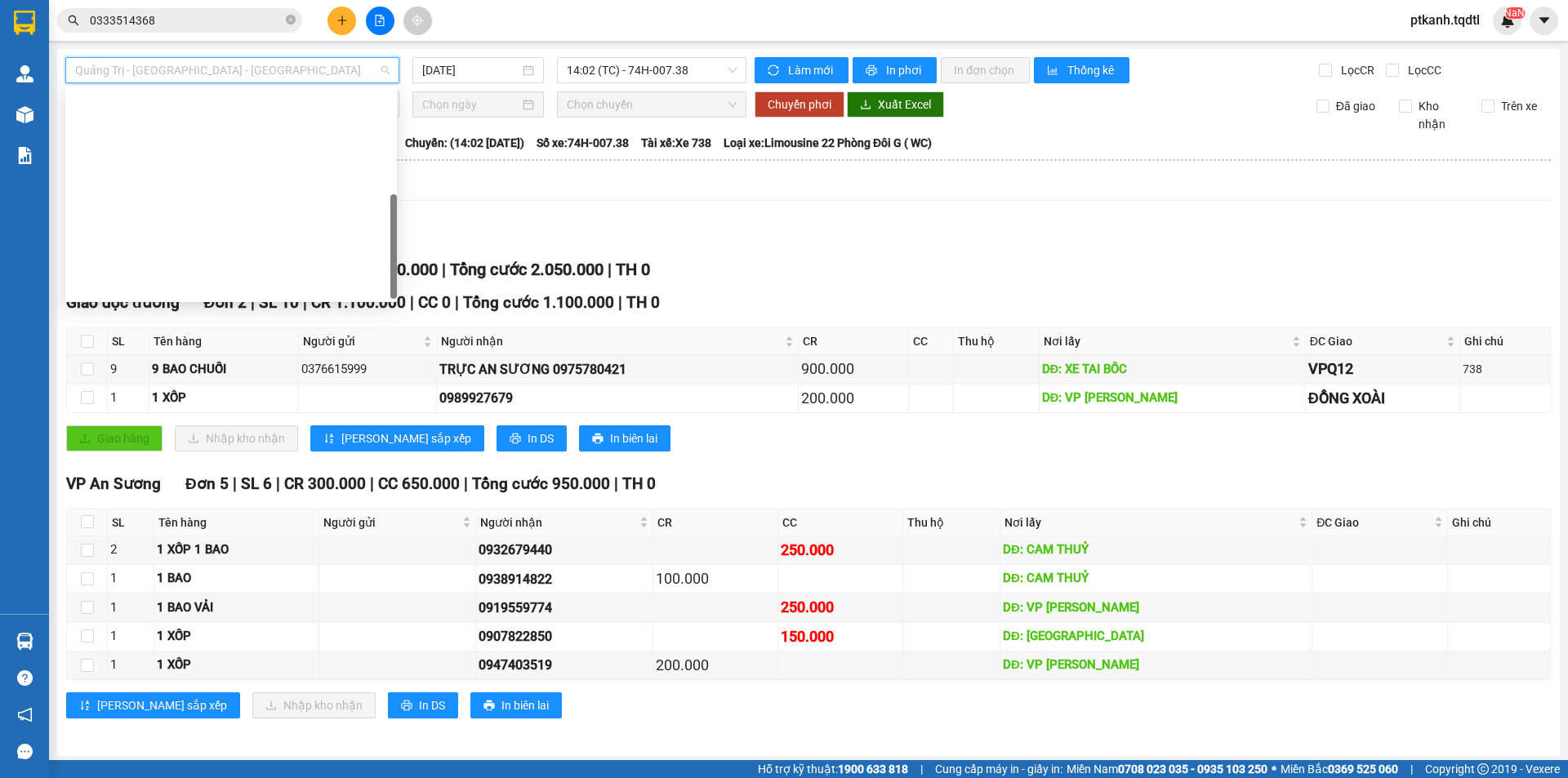
drag, startPoint x: 394, startPoint y: 197, endPoint x: 383, endPoint y: 237, distance: 41.5
click at [384, 238] on div "[GEOGRAPHIC_DATA] - [GEOGRAPHIC_DATA] - [GEOGRAPHIC_DATA] [GEOGRAPHIC_DATA] - […" at bounding box center [231, 195] width 332 height 209
click at [299, 512] on div "Quảng Trị - [GEOGRAPHIC_DATA]" at bounding box center [232, 521] width 312 height 18
type input "[DATE]"
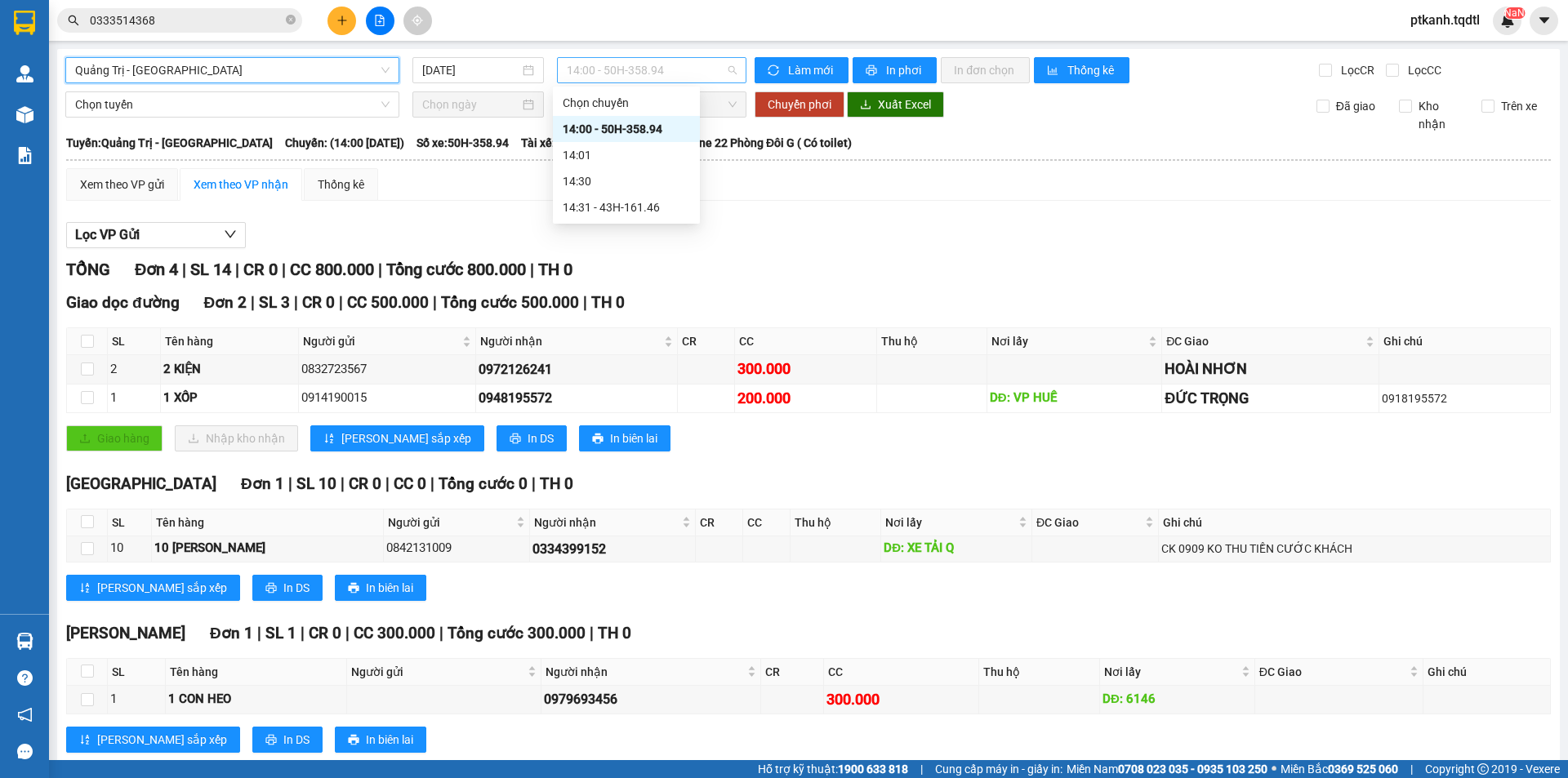
drag, startPoint x: 668, startPoint y: 61, endPoint x: 756, endPoint y: 129, distance: 111.2
click at [669, 62] on span "14:00 - 50H-358.94" at bounding box center [652, 70] width 170 height 25
click at [655, 212] on div "14:31 - 43H-161.46" at bounding box center [626, 207] width 128 height 18
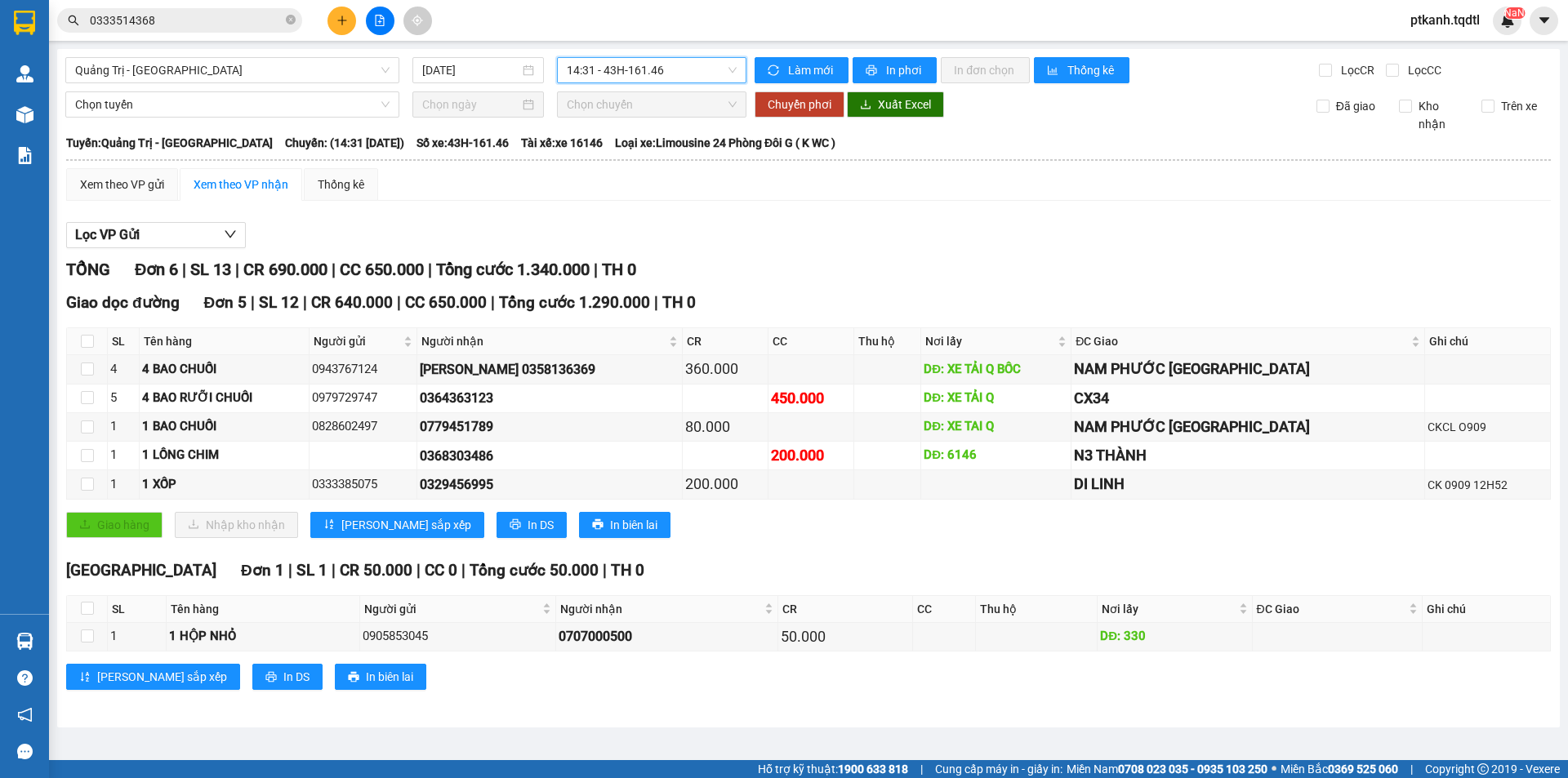
click at [707, 76] on span "14:31 - 43H-161.46" at bounding box center [652, 70] width 170 height 25
click at [860, 262] on div "TỔNG Đơn 6 | SL 13 | CR 690.000 | CC 650.000 | Tổng cước 1.340.000 | TH 0" at bounding box center [808, 270] width 1485 height 26
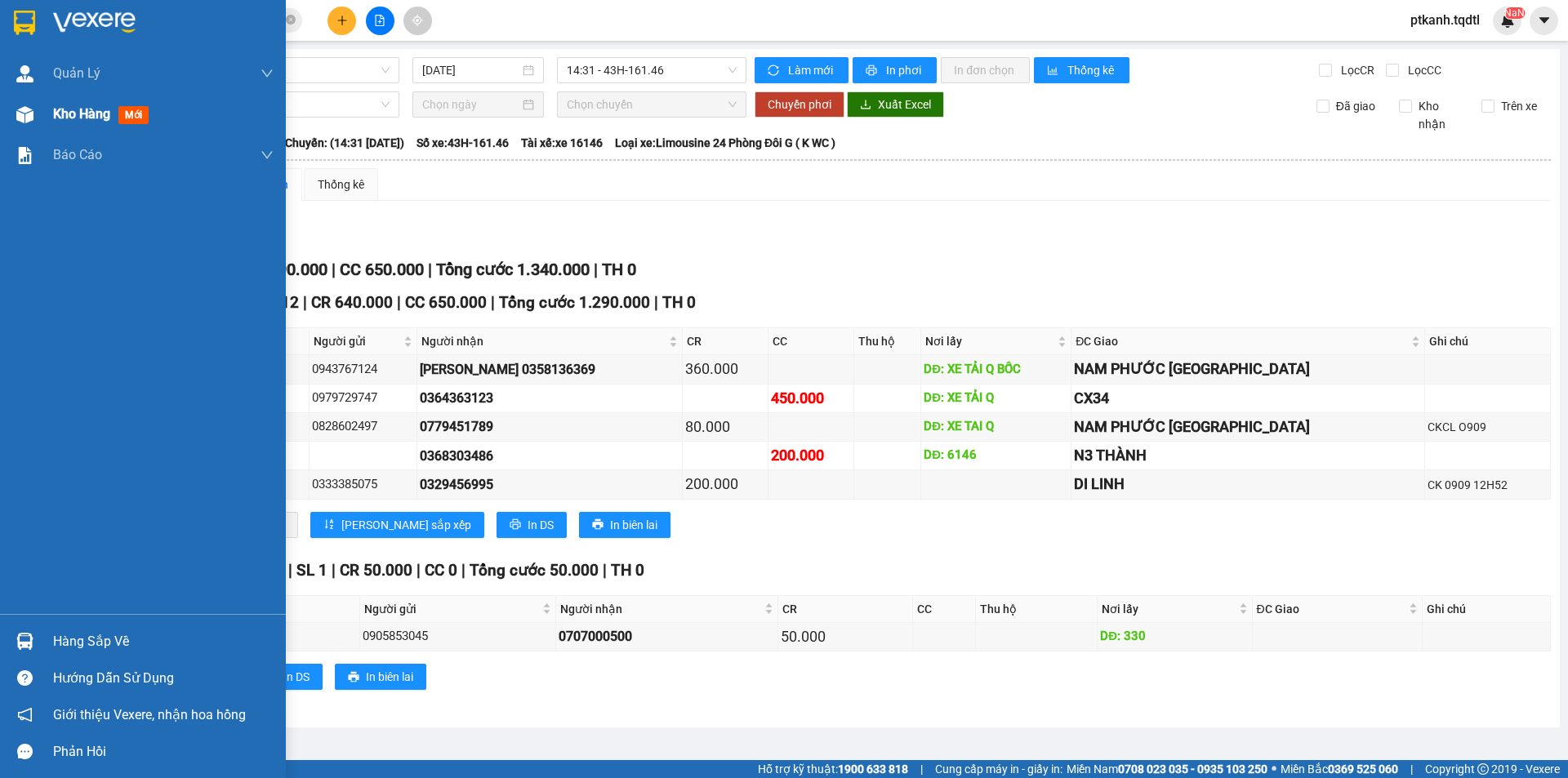
click at [59, 115] on span "Kho hàng" at bounding box center [81, 114] width 57 height 15
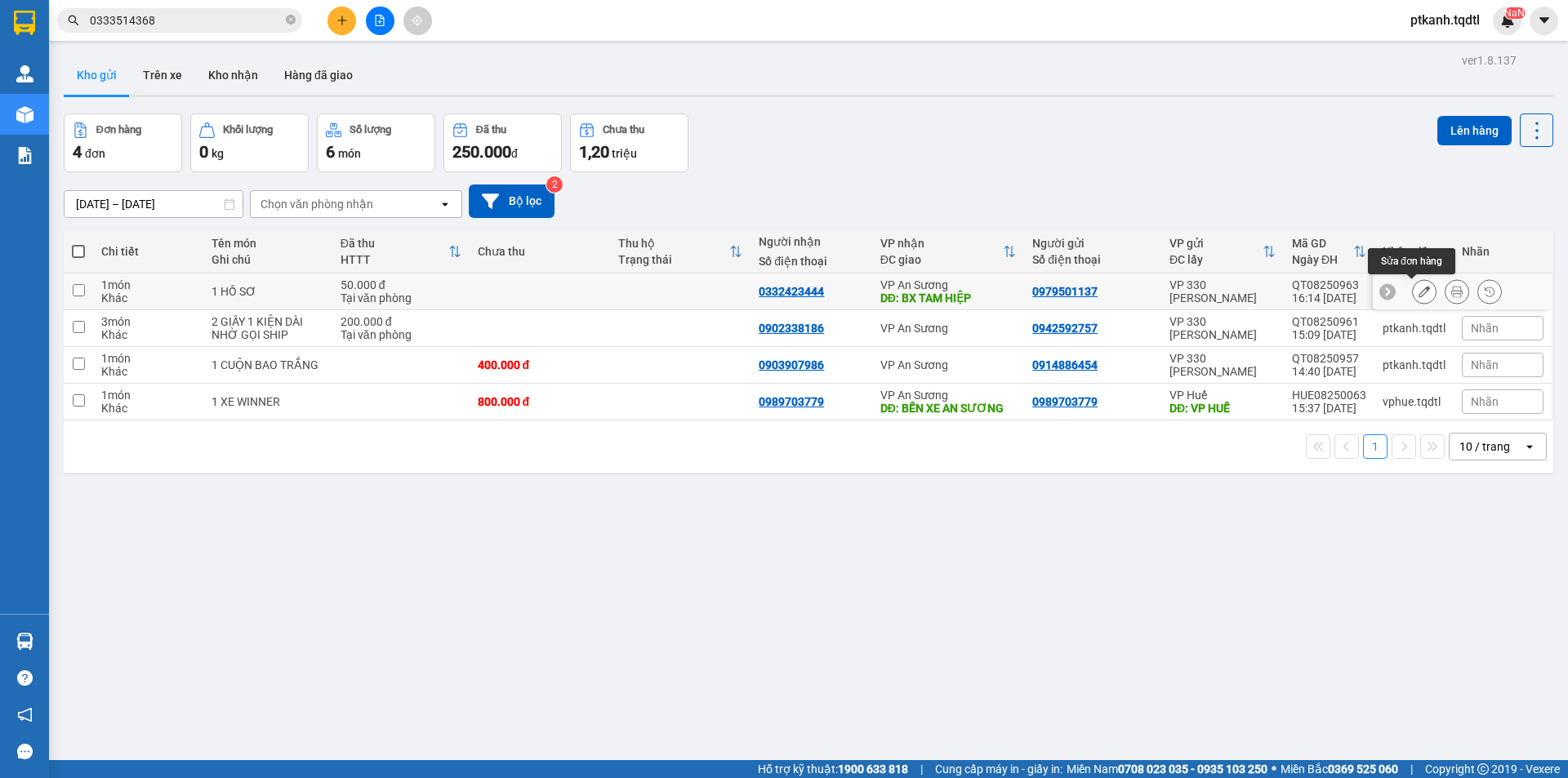
click at [1419, 291] on icon at bounding box center [1424, 291] width 11 height 11
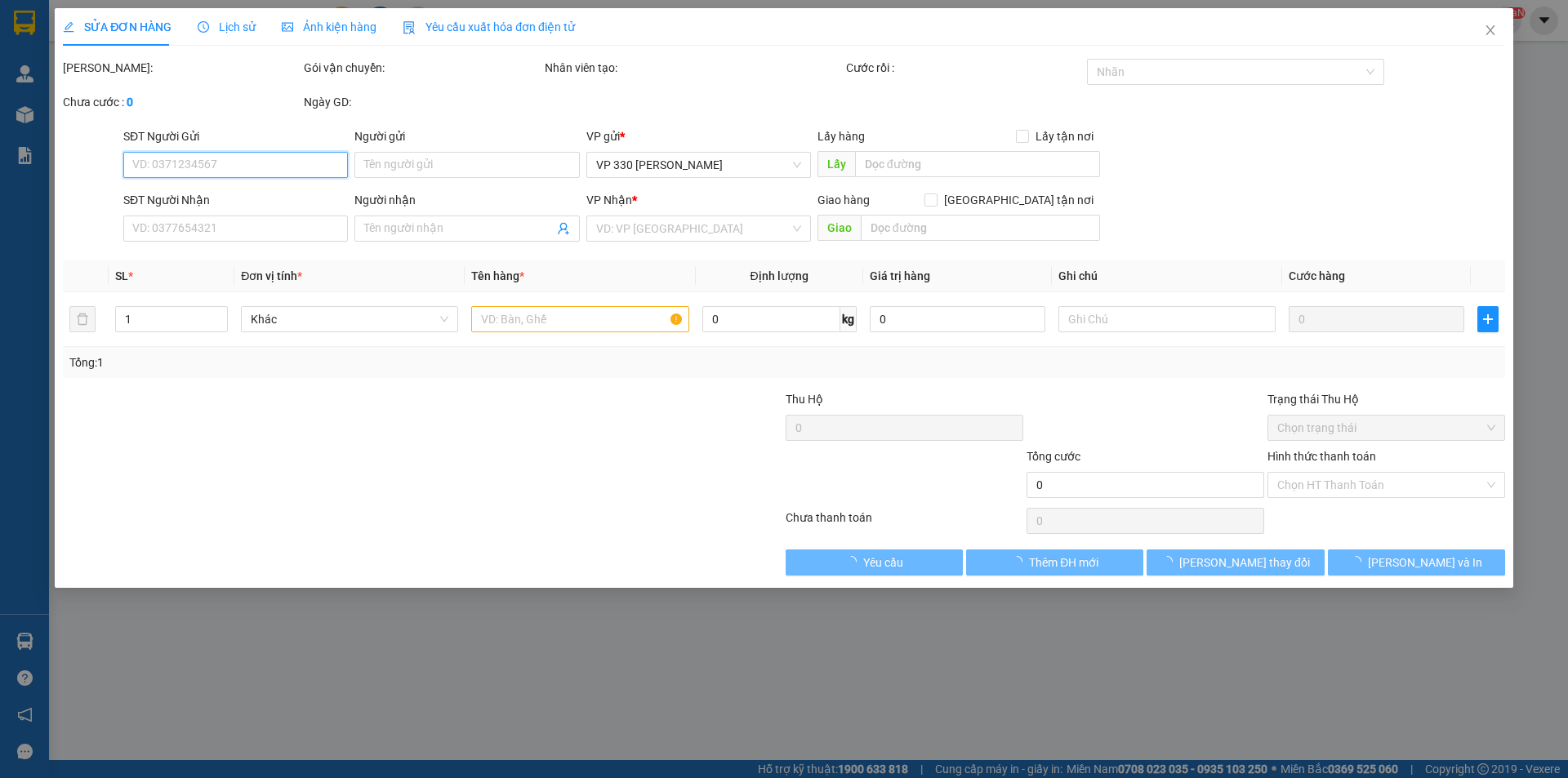
type input "0979501137"
type input "0332423444"
type input "BX TAM HIỆP"
type input "50.000"
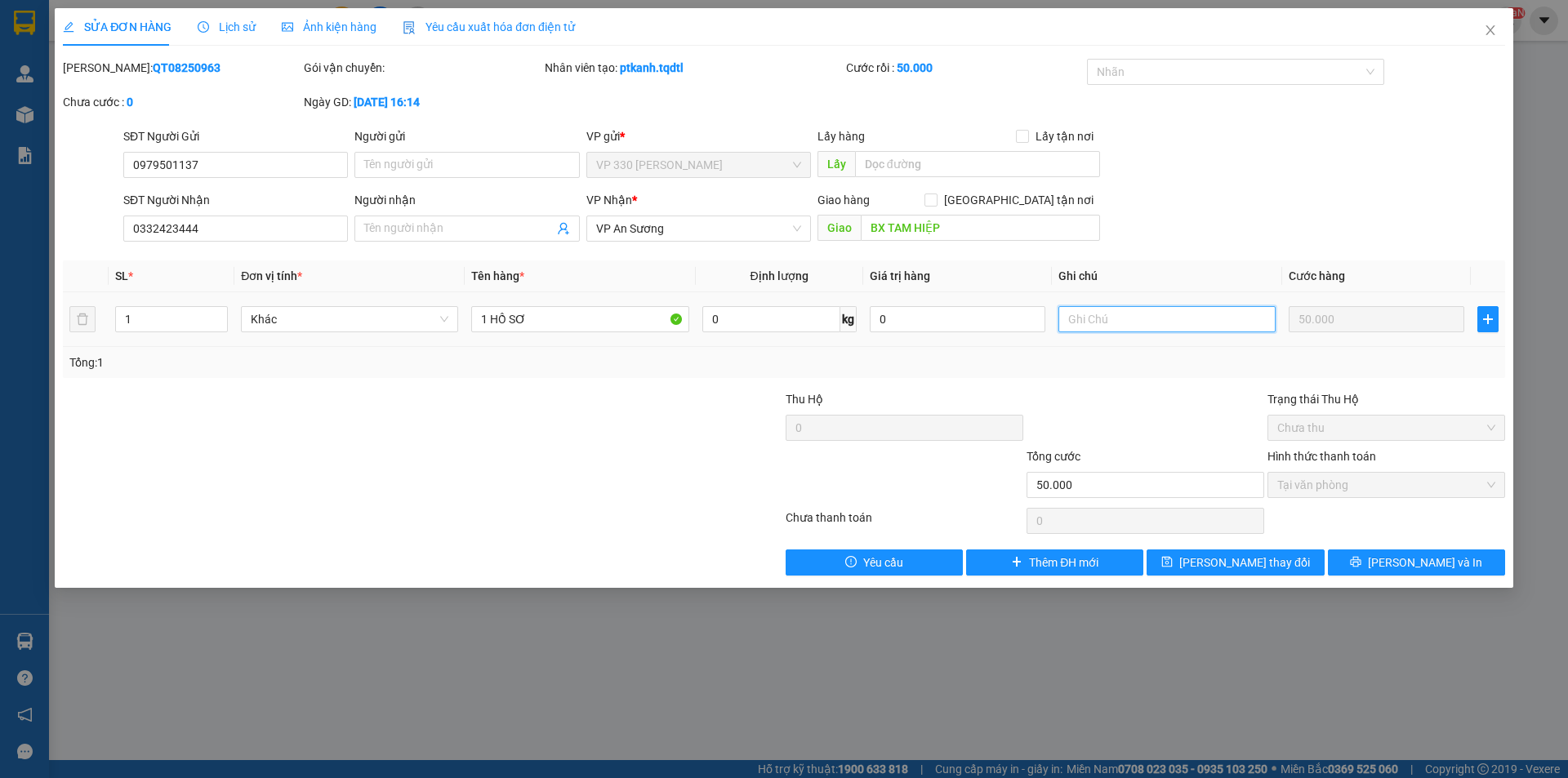
click at [1189, 322] on input "text" at bounding box center [1167, 319] width 217 height 26
type input "al"
click at [1232, 565] on span "[PERSON_NAME] thay đổi" at bounding box center [1245, 563] width 130 height 18
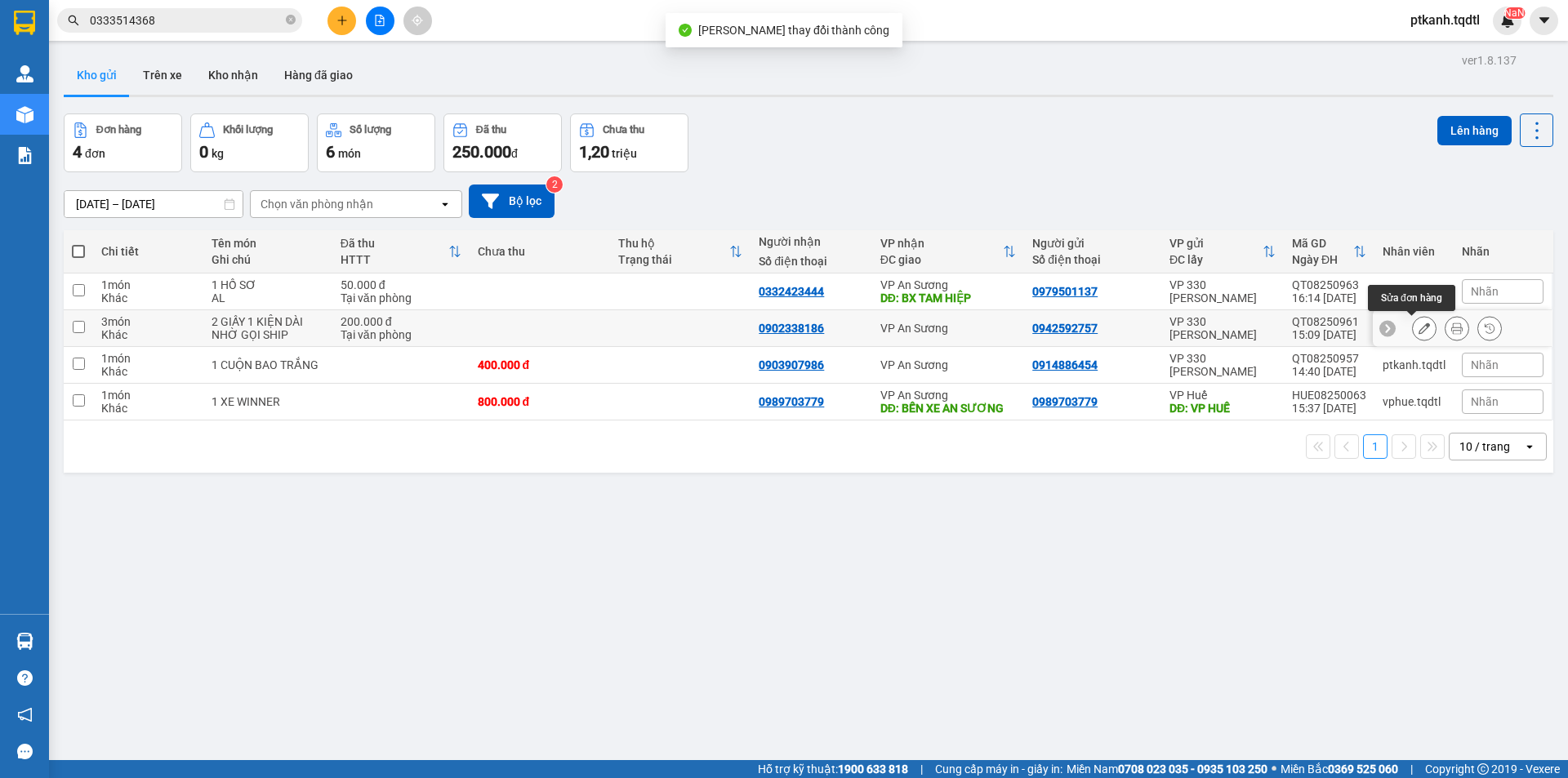
click at [1419, 331] on icon at bounding box center [1424, 328] width 11 height 11
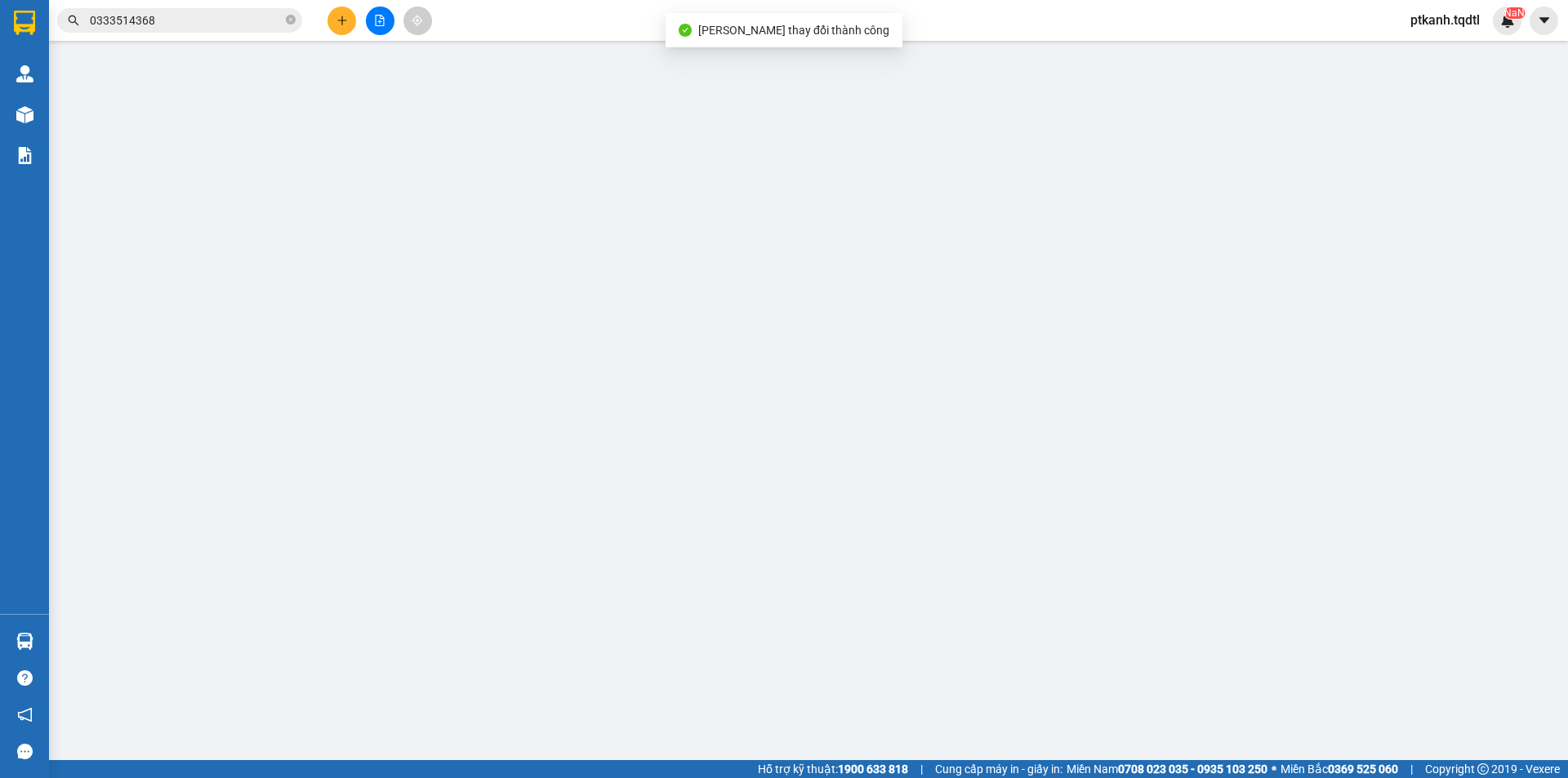
type input "0942592757"
type input "0902338186"
type input "200.000"
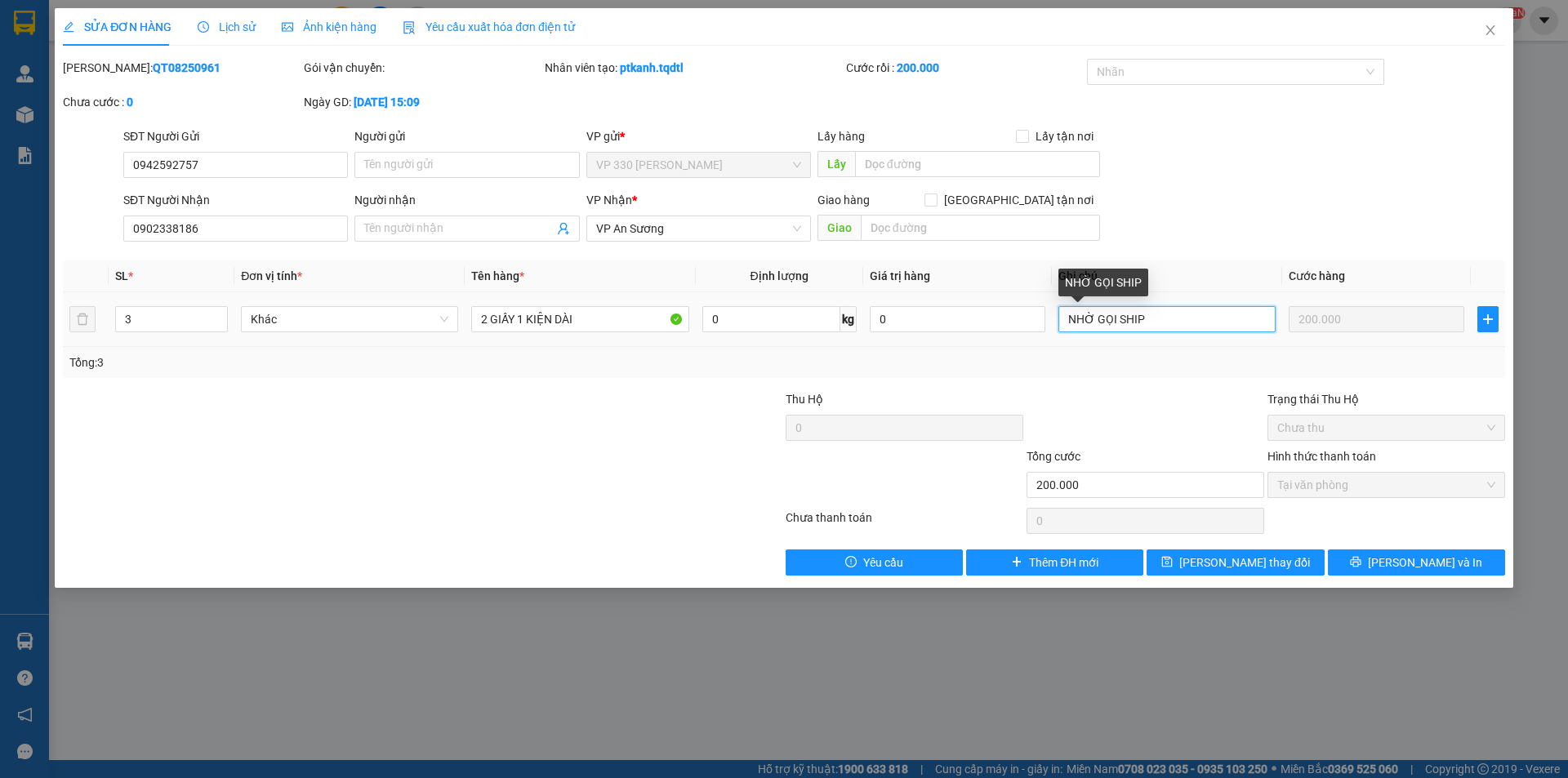
click at [1217, 311] on input "NHỜ GỌI SHIP" at bounding box center [1167, 319] width 217 height 26
type input "NHỜ GỌI SHIP ,"
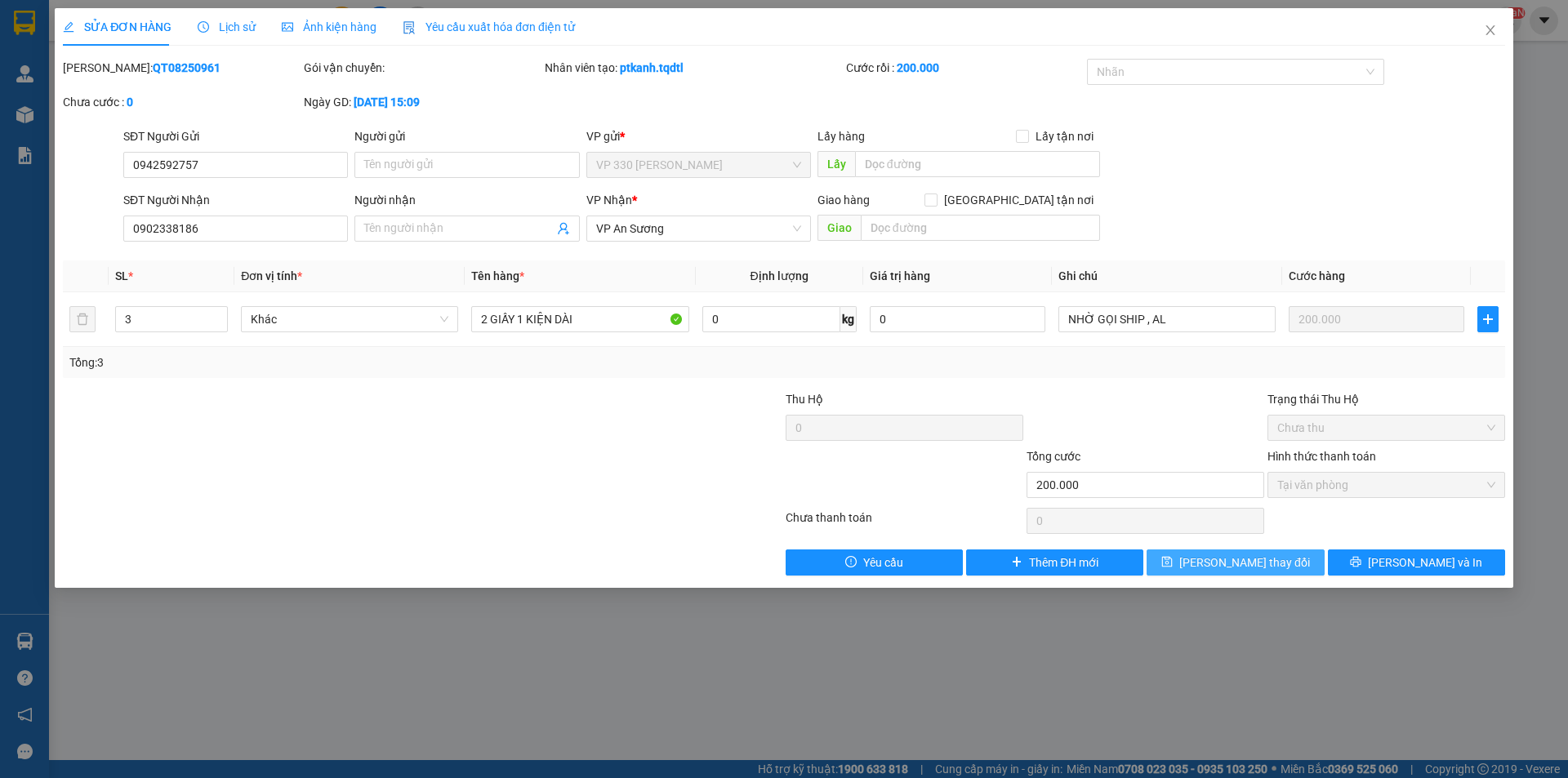
click at [1248, 555] on span "[PERSON_NAME] thay đổi" at bounding box center [1245, 563] width 130 height 18
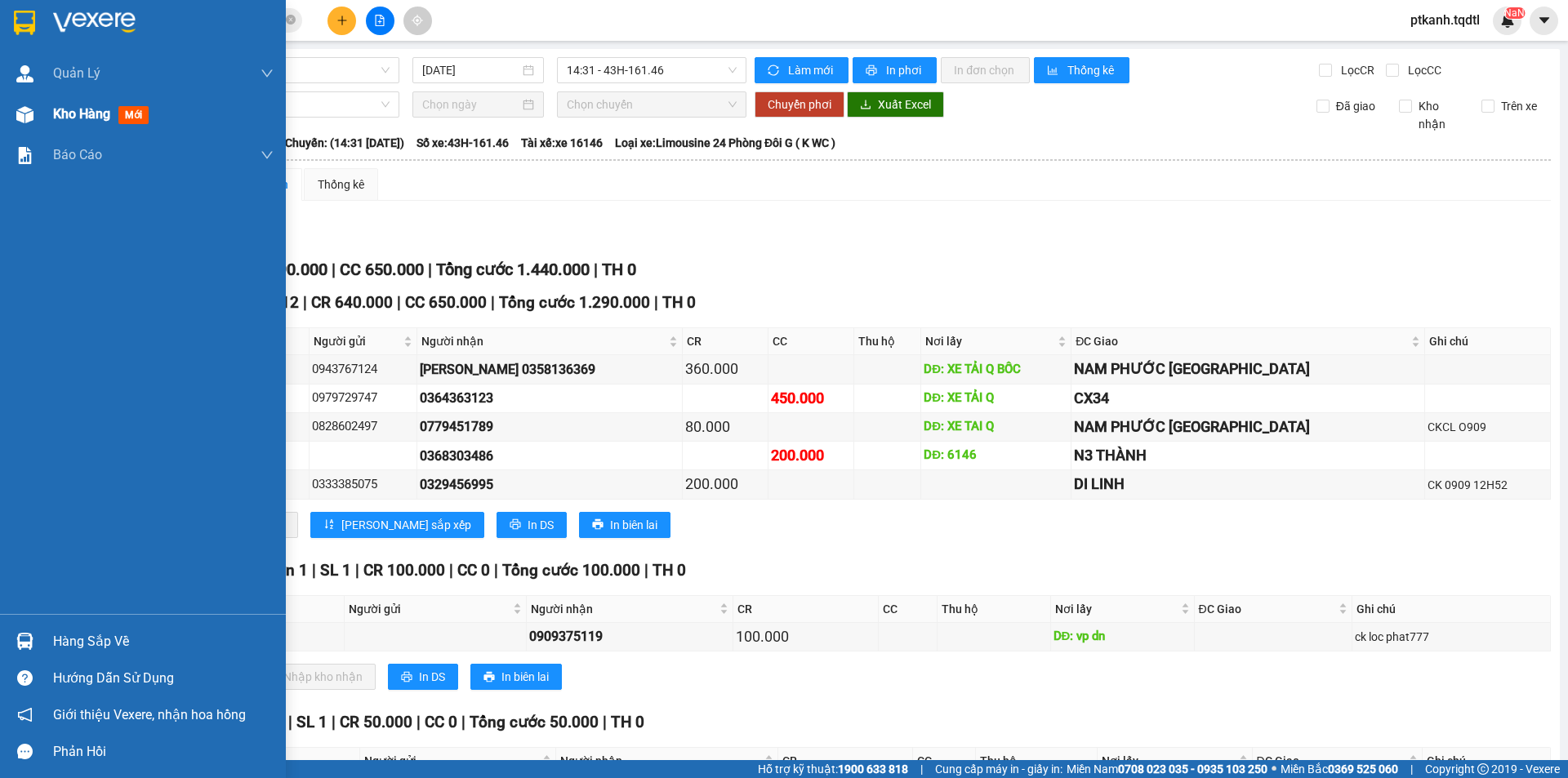
click at [63, 118] on span "Kho hàng" at bounding box center [81, 114] width 57 height 15
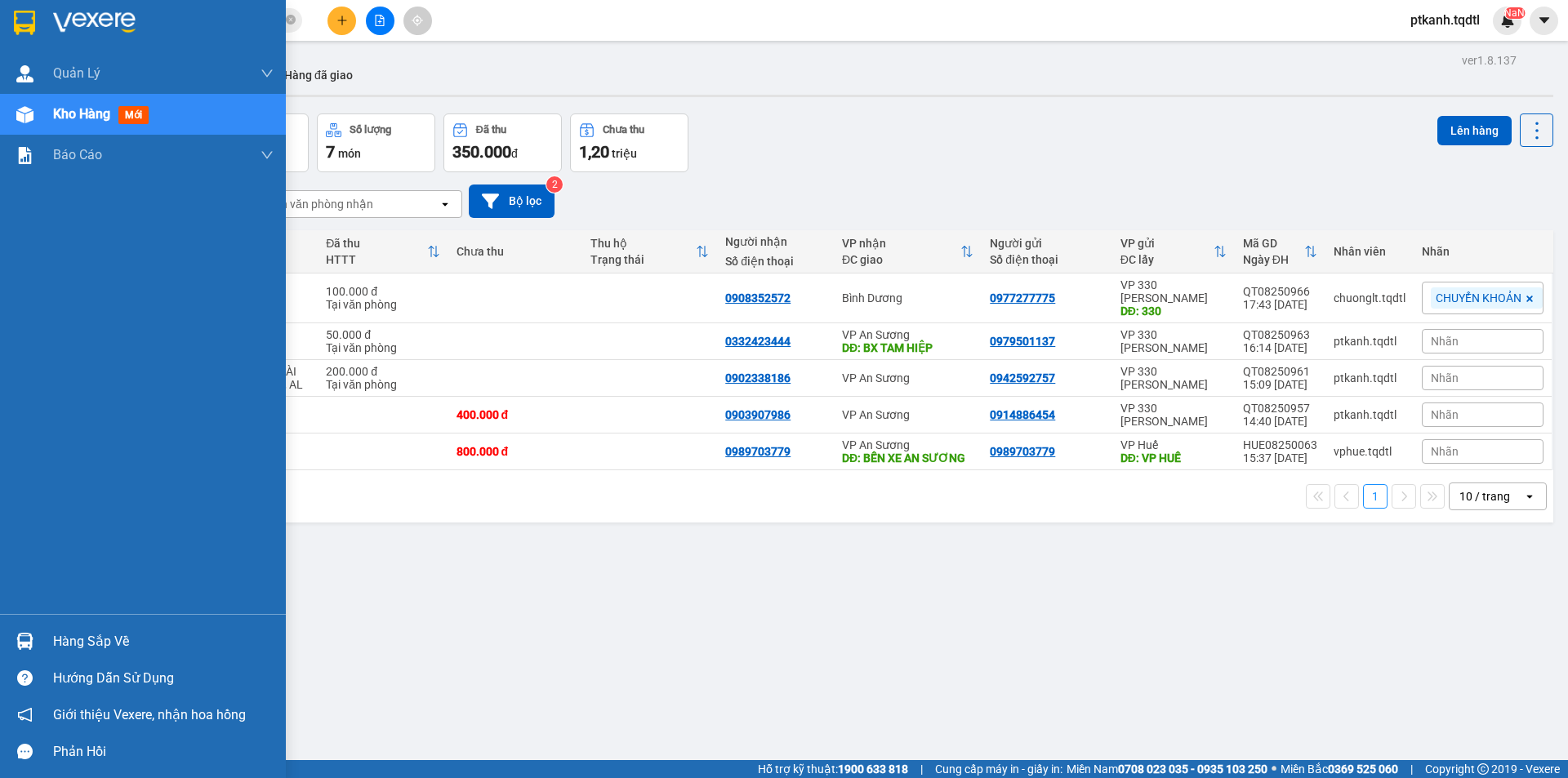
click at [96, 641] on div "Hàng sắp về" at bounding box center [163, 642] width 220 height 25
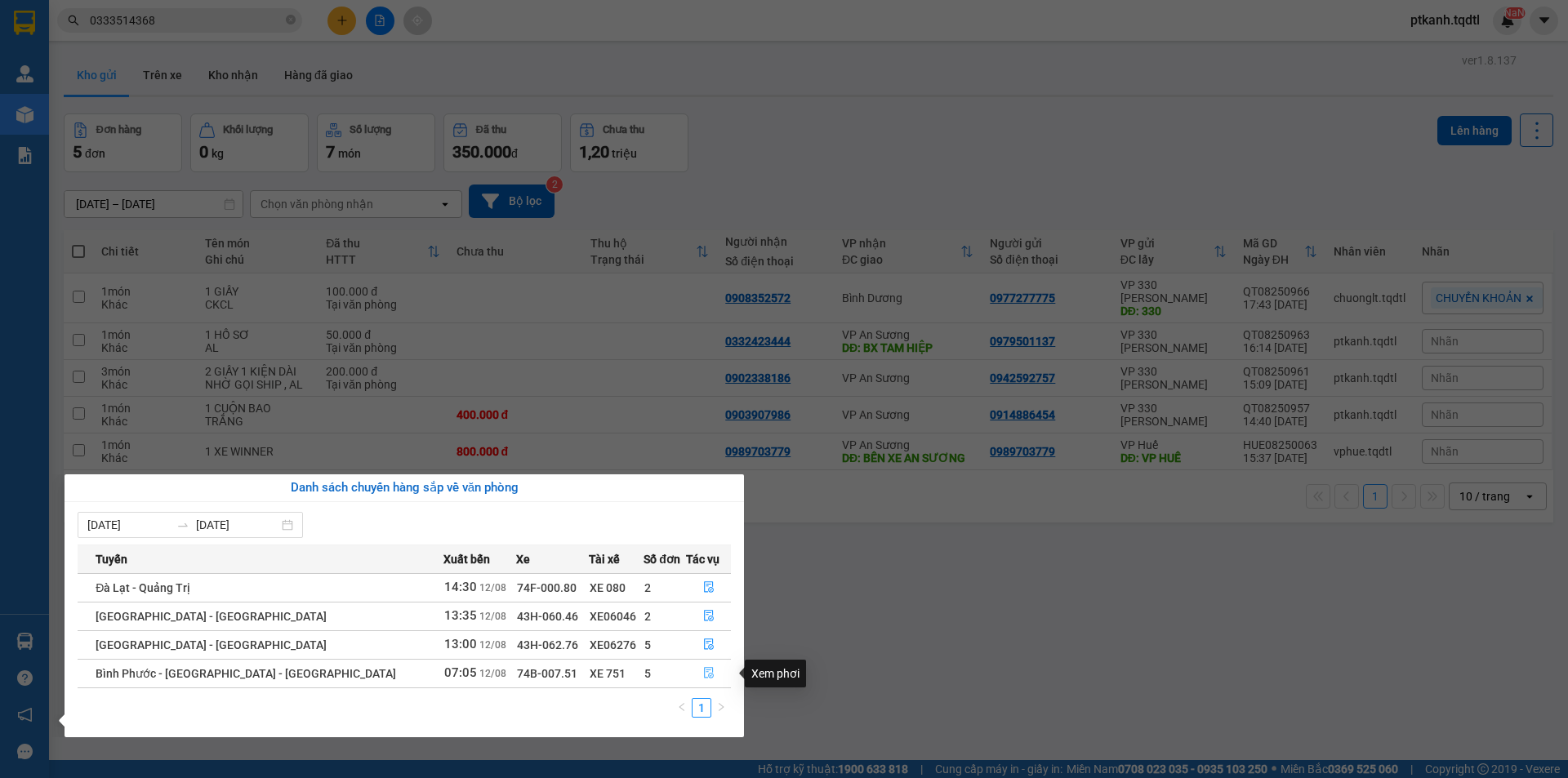
click at [703, 669] on icon "file-done" at bounding box center [709, 672] width 11 height 11
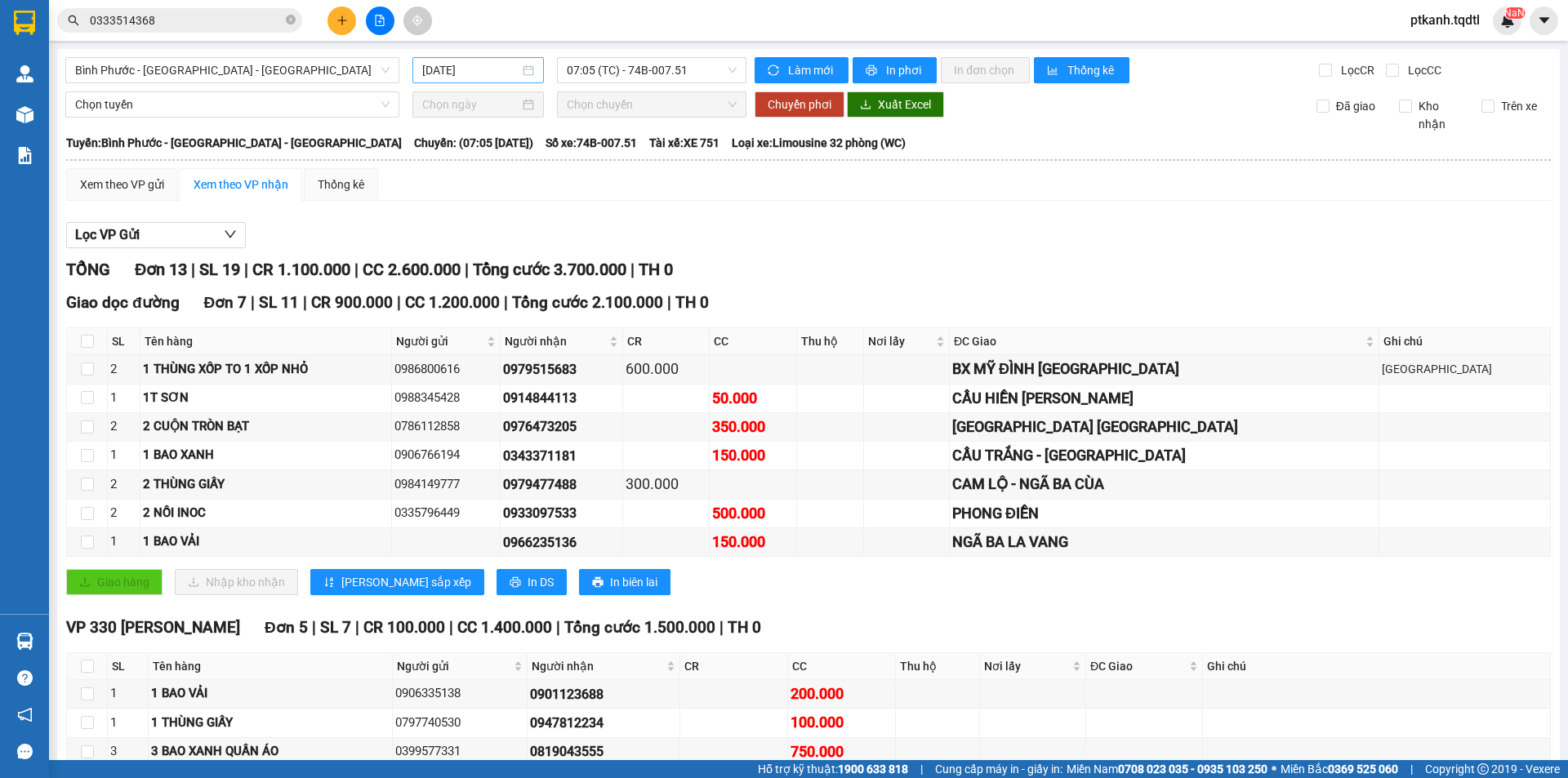
click at [525, 77] on div "[DATE]" at bounding box center [478, 69] width 112 height 18
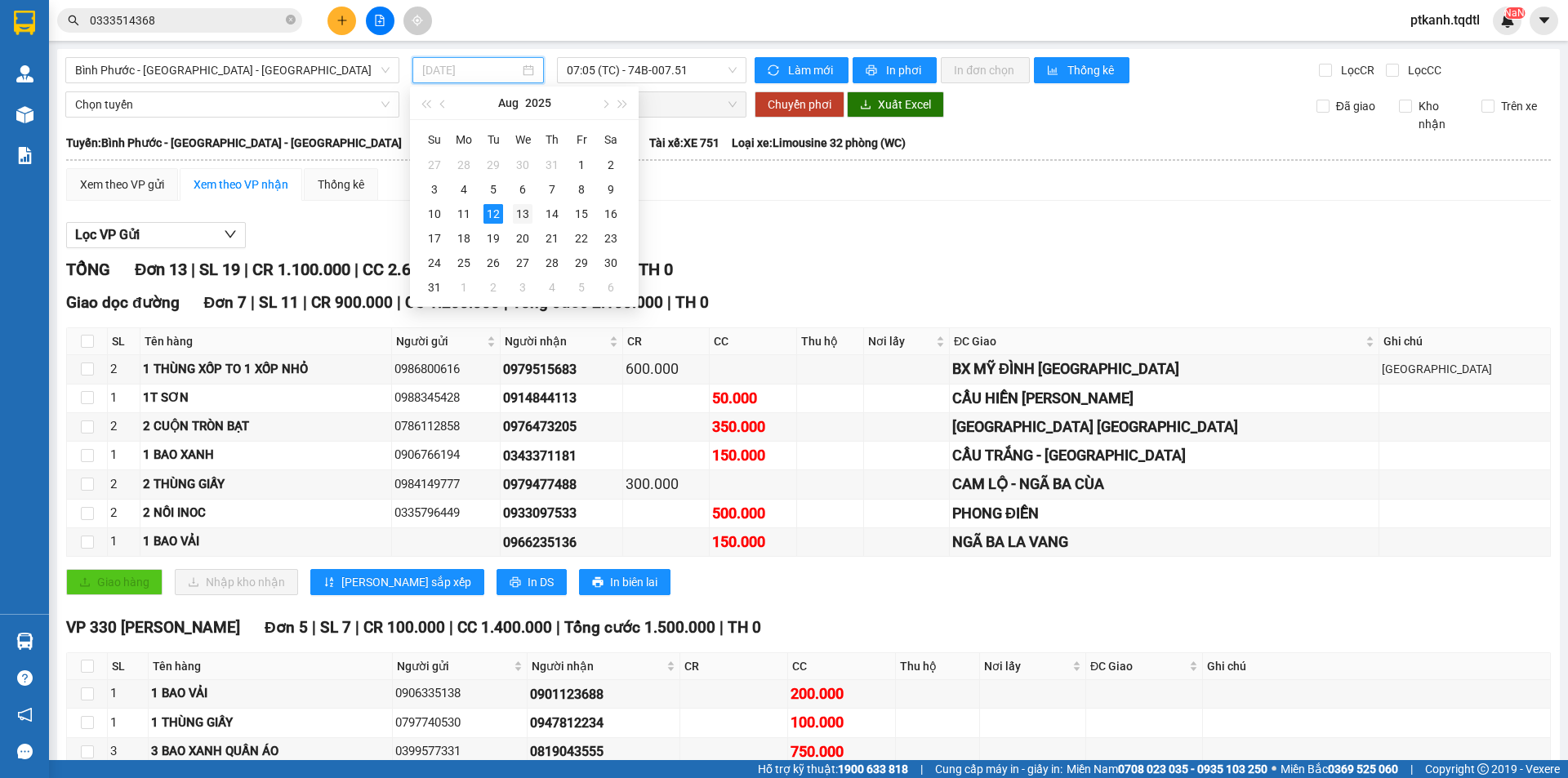
click at [526, 214] on div "13" at bounding box center [522, 214] width 20 height 20
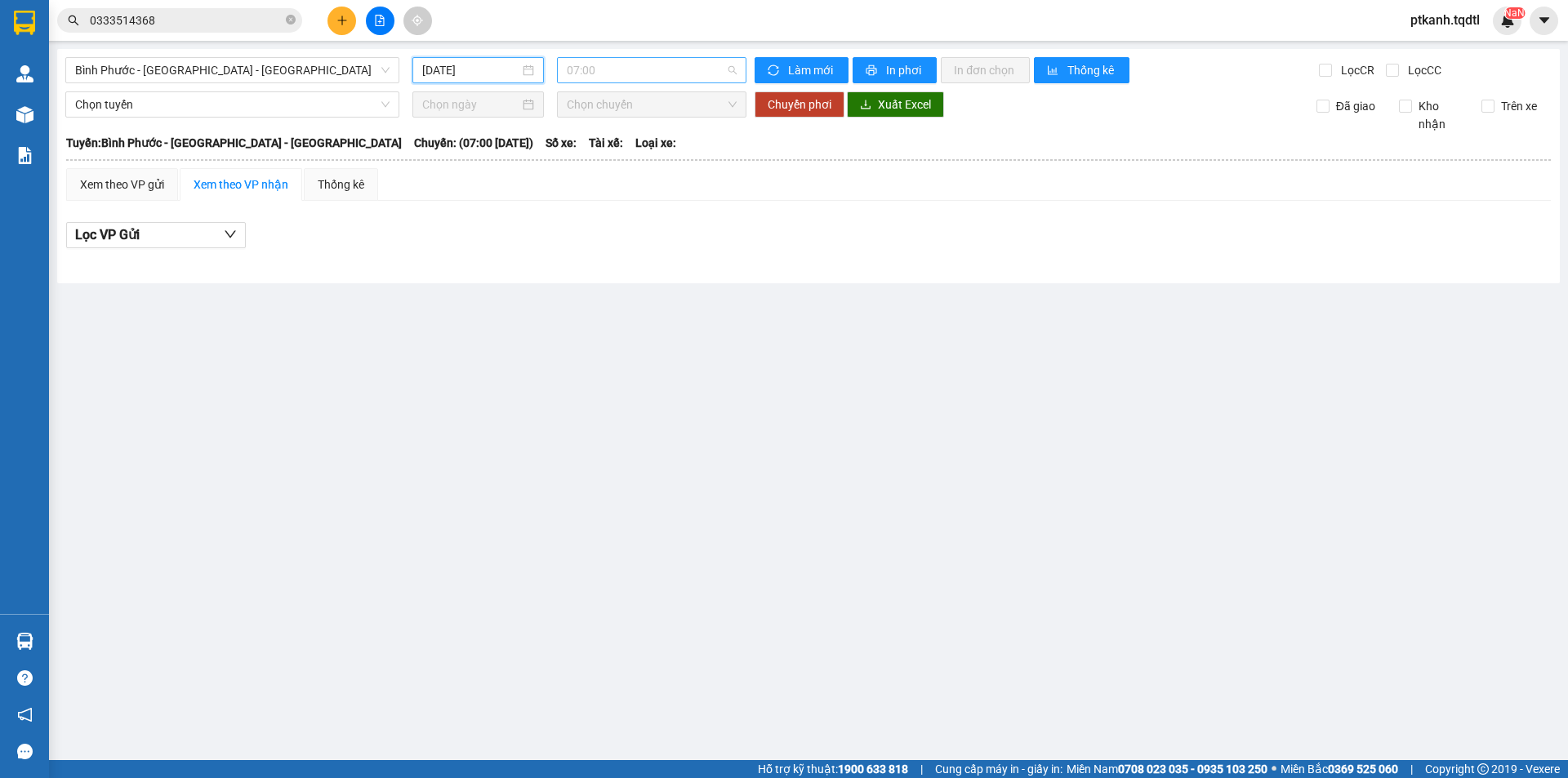
click at [702, 69] on span "07:00" at bounding box center [652, 70] width 170 height 25
click at [703, 73] on span "07:00" at bounding box center [652, 70] width 170 height 25
drag, startPoint x: 527, startPoint y: 69, endPoint x: 575, endPoint y: 172, distance: 113.6
click at [528, 69] on div "[DATE]" at bounding box center [478, 69] width 112 height 18
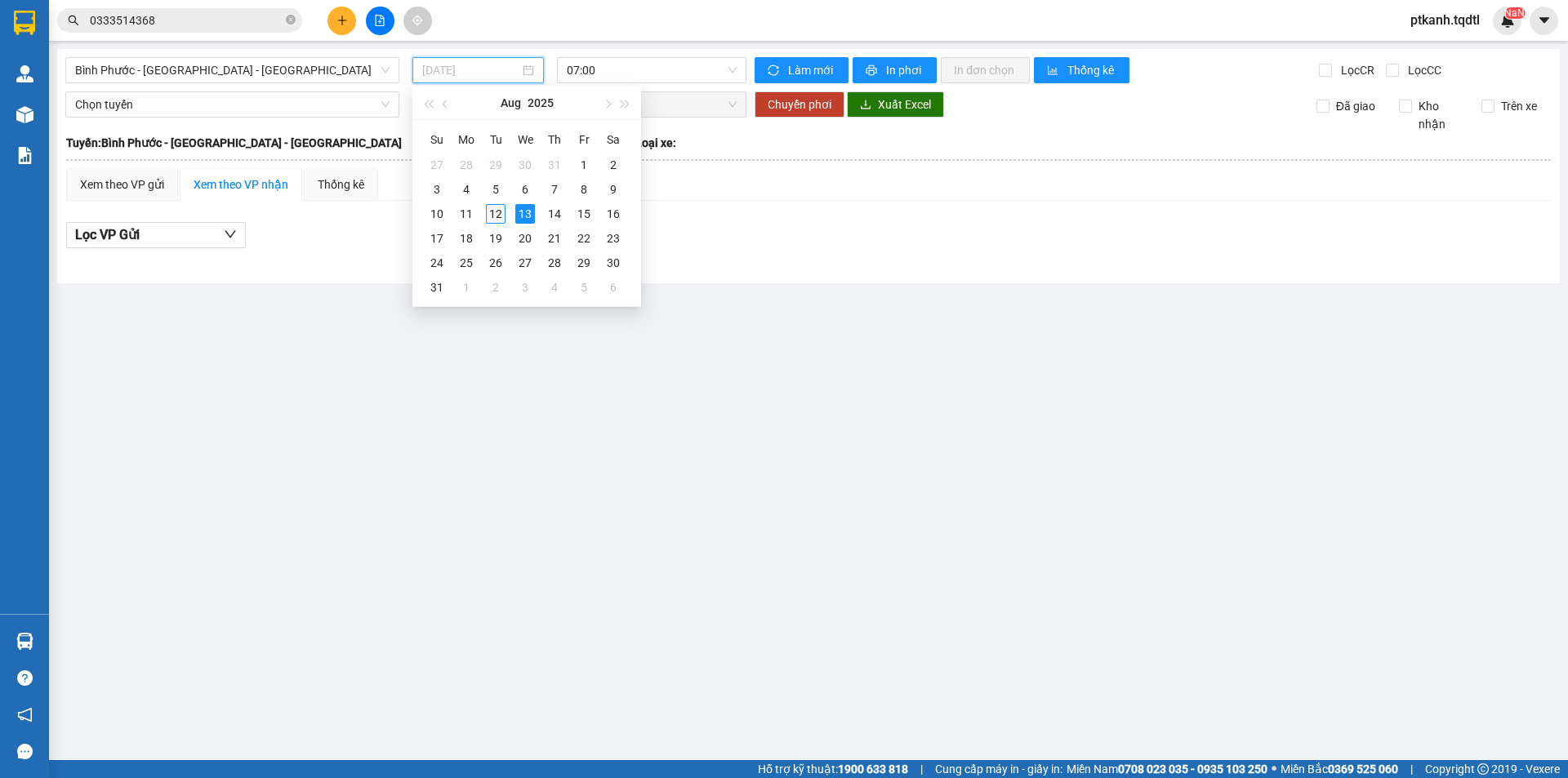
click at [494, 220] on div "12" at bounding box center [496, 214] width 20 height 20
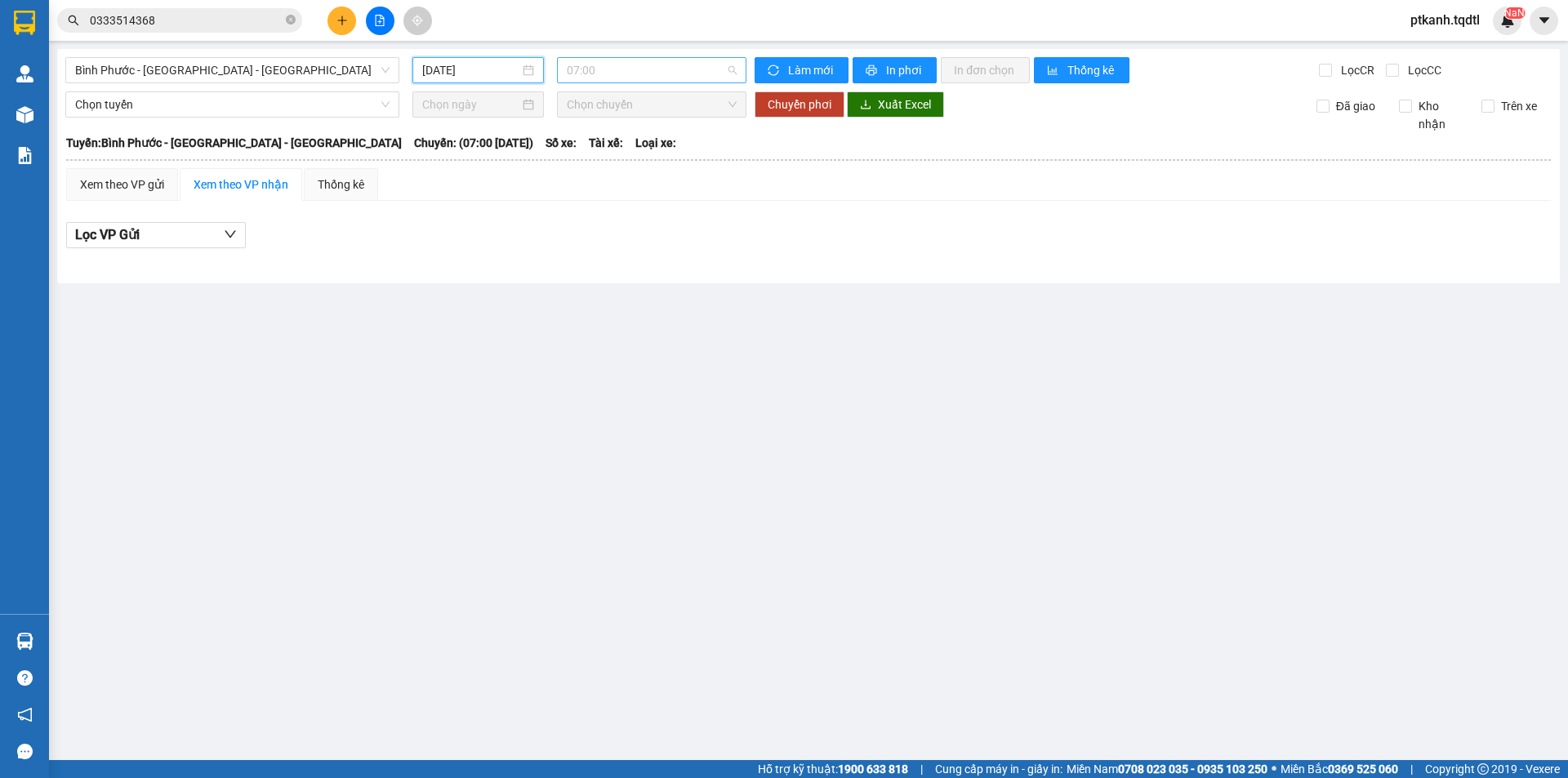
click at [709, 64] on span "07:00" at bounding box center [652, 70] width 170 height 25
click at [748, 398] on main "[GEOGRAPHIC_DATA] - [GEOGRAPHIC_DATA] - [GEOGRAPHIC_DATA] [DATE] 07:00 Làm mới …" at bounding box center [784, 380] width 1568 height 760
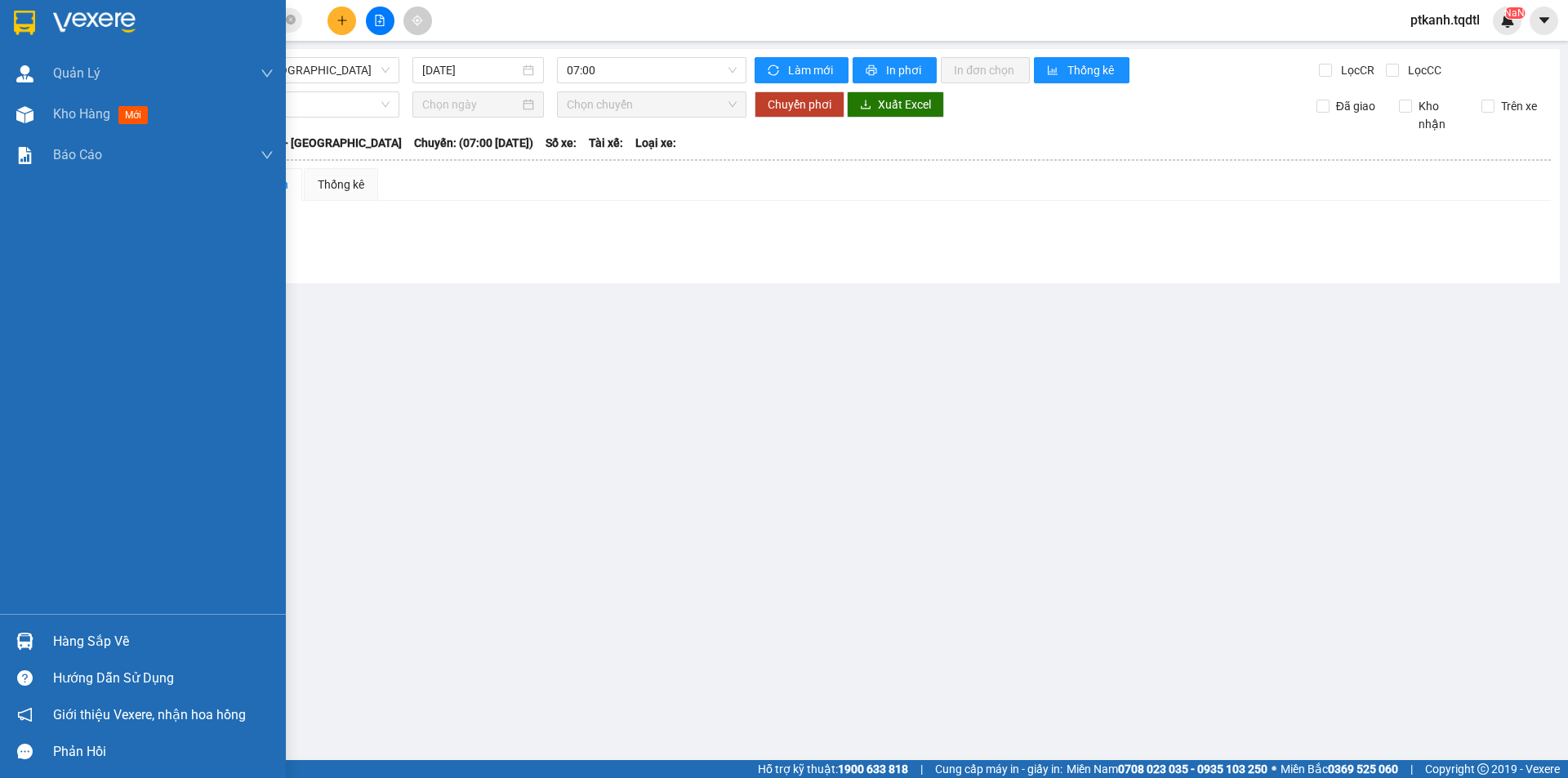
drag, startPoint x: 59, startPoint y: 642, endPoint x: 253, endPoint y: 683, distance: 198.3
click at [67, 642] on div "Hàng sắp về" at bounding box center [163, 642] width 220 height 25
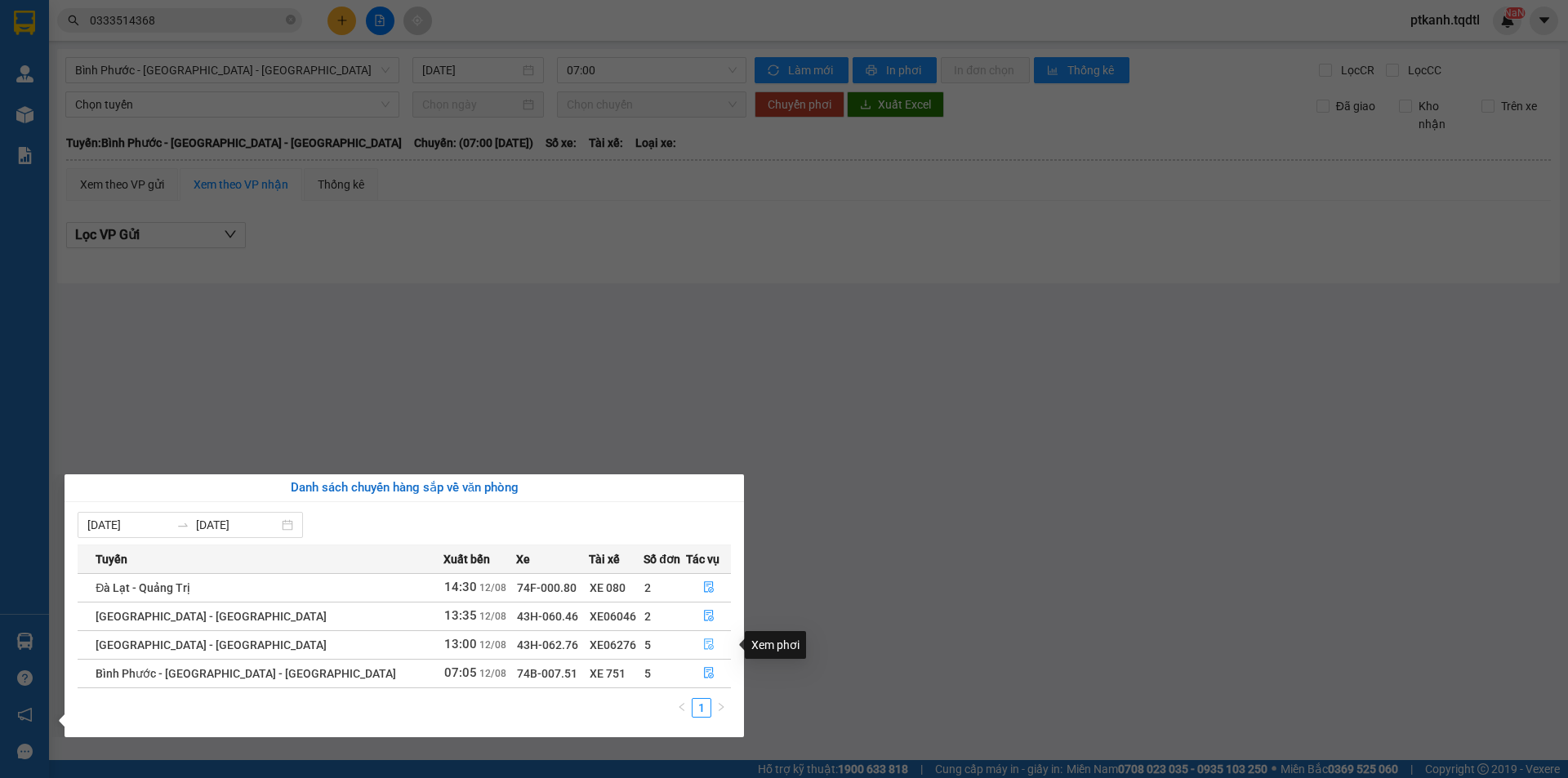
click at [704, 640] on icon "file-done" at bounding box center [709, 645] width 9 height 11
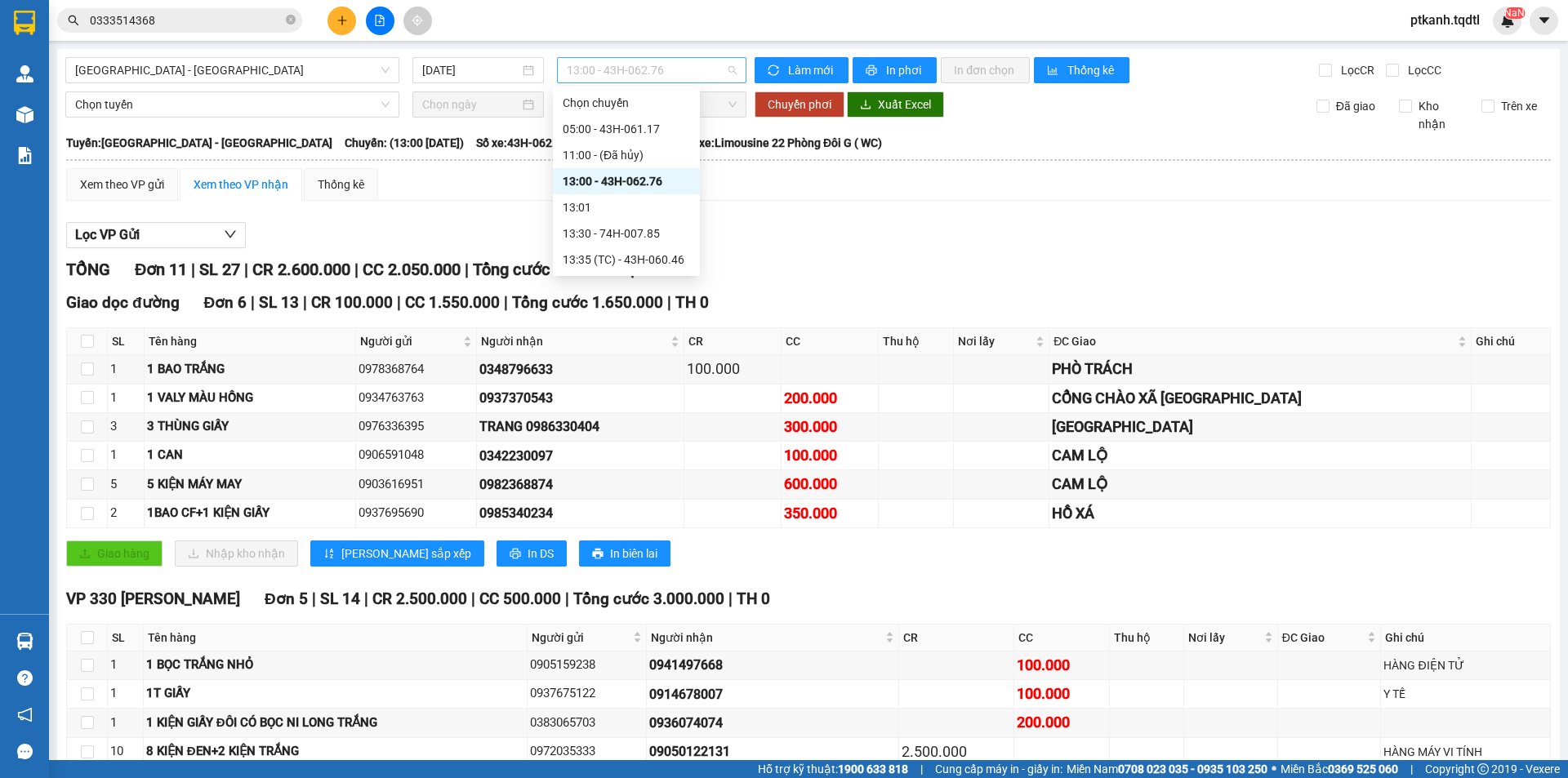
click at [712, 72] on span "13:00 - 43H-062.76" at bounding box center [652, 70] width 170 height 25
click at [656, 128] on div "05:00 - 43H-061.17" at bounding box center [626, 129] width 128 height 18
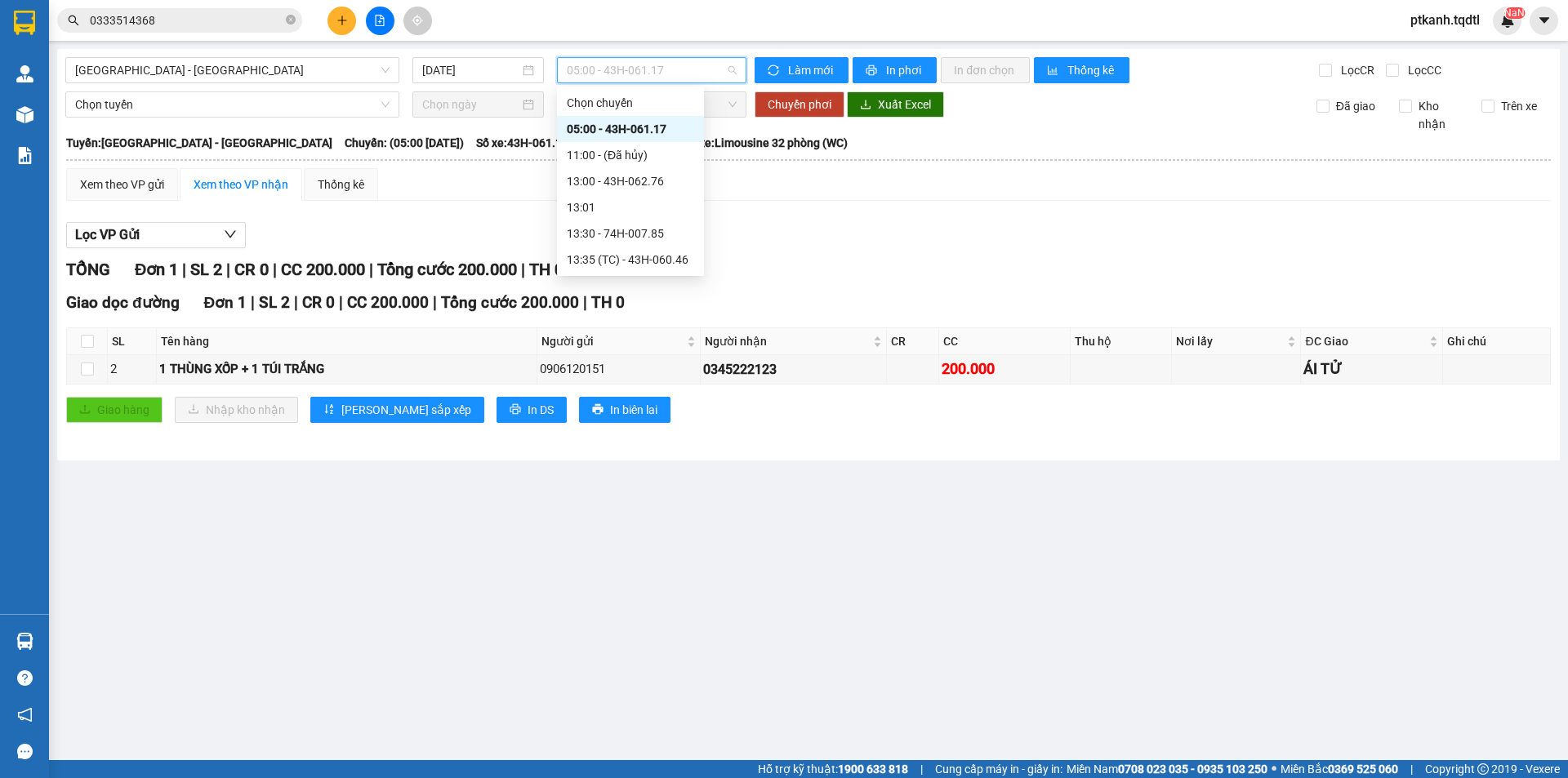
drag, startPoint x: 639, startPoint y: 60, endPoint x: 743, endPoint y: 114, distance: 117.2
click at [648, 64] on span "05:00 - 43H-061.17" at bounding box center [652, 70] width 170 height 25
click at [651, 180] on div "13:00 - 43H-062.76" at bounding box center [630, 181] width 128 height 18
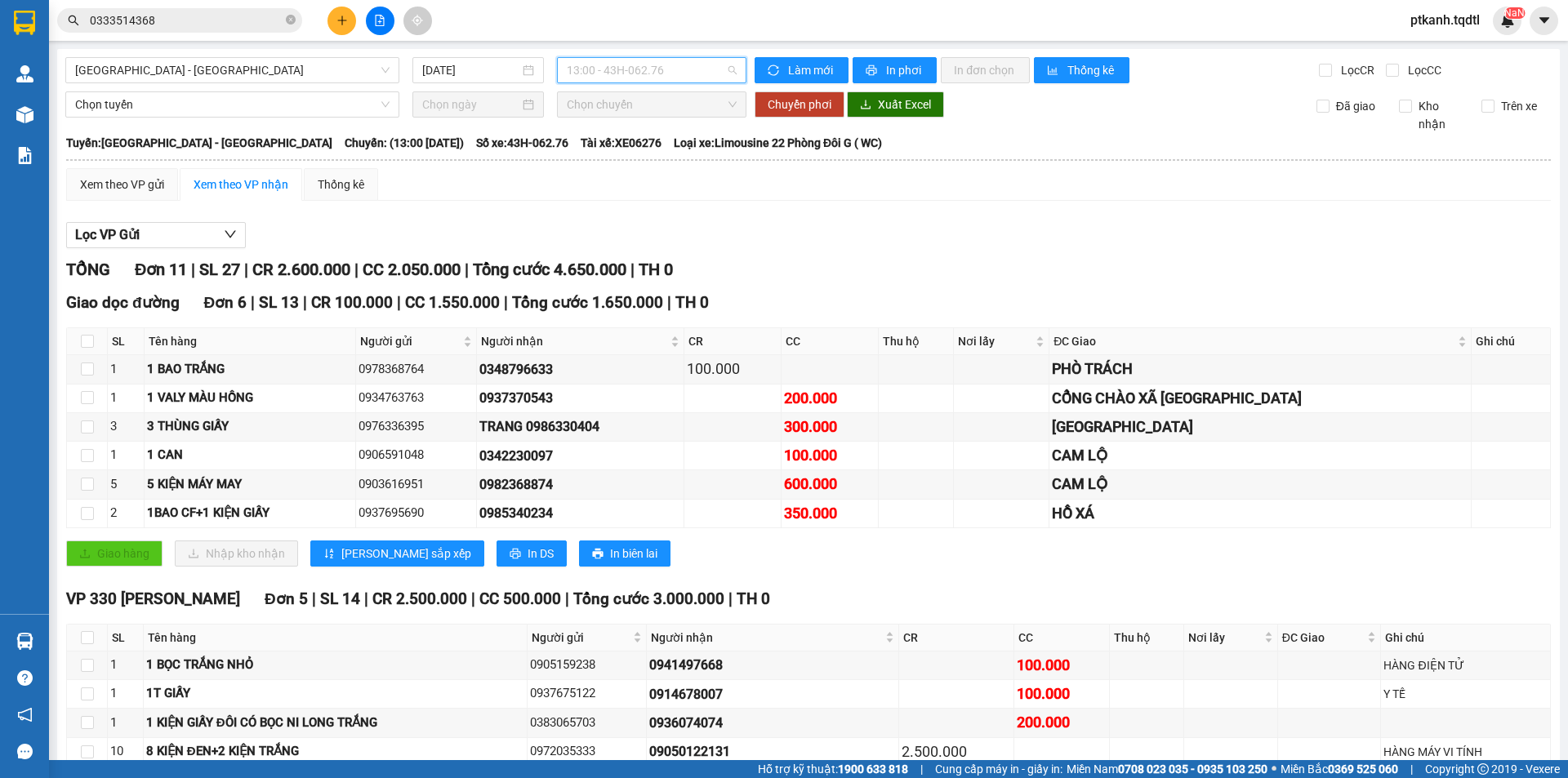
click at [704, 68] on span "13:00 - 43H-062.76" at bounding box center [652, 70] width 170 height 25
drag, startPoint x: 672, startPoint y: 262, endPoint x: 934, endPoint y: 365, distance: 281.5
click at [675, 262] on div "13:35 (TC) - 43H-060.46" at bounding box center [626, 259] width 128 height 18
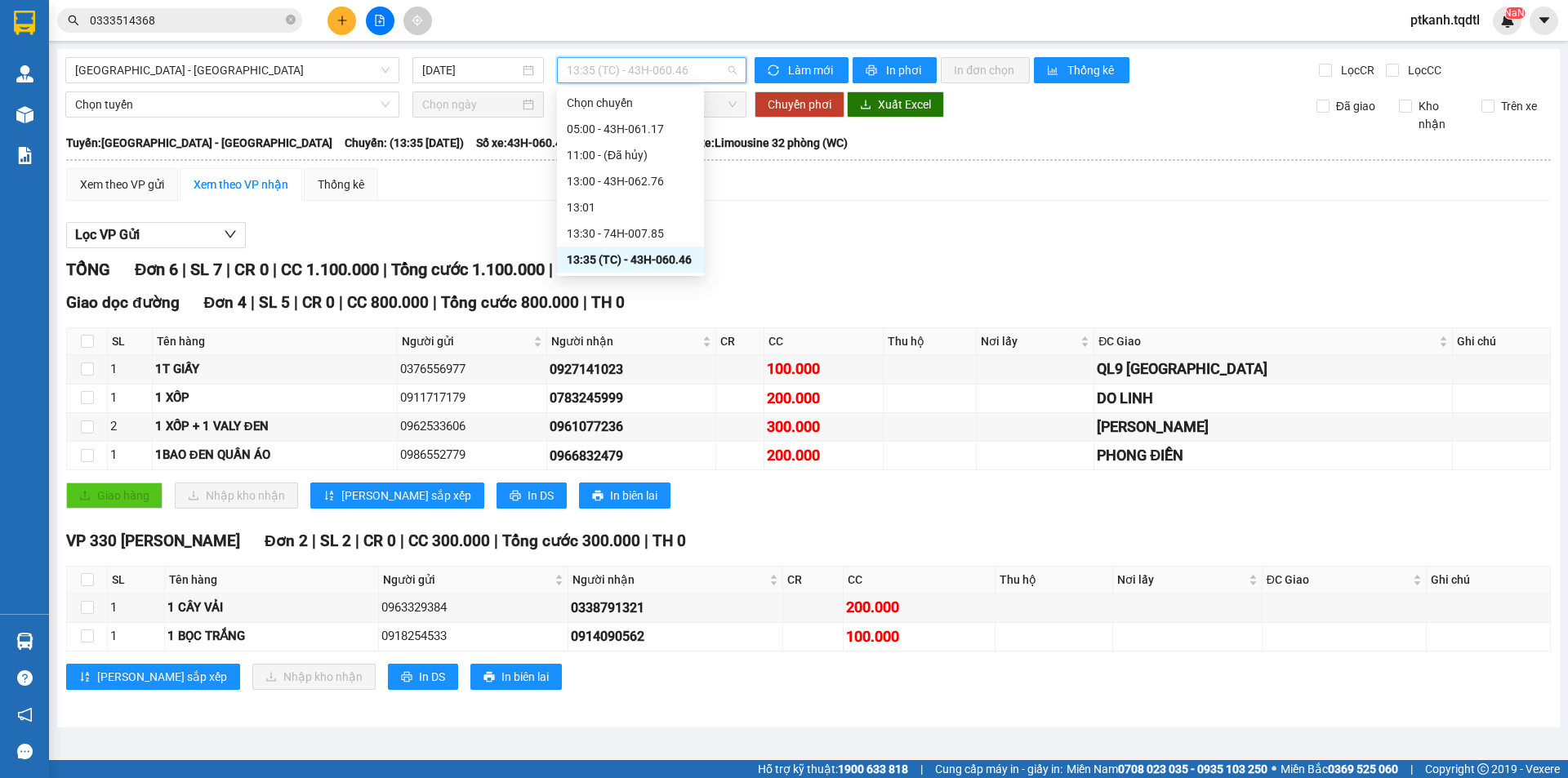
click at [701, 69] on span "13:35 (TC) - 43H-060.46" at bounding box center [652, 70] width 170 height 25
click at [873, 252] on div "Lọc VP Gửi TỔNG Đơn 6 | SL 7 | CR 0 | CC 1.100.000 | Tổng cước 1.100.000 | TH …" at bounding box center [808, 461] width 1485 height 497
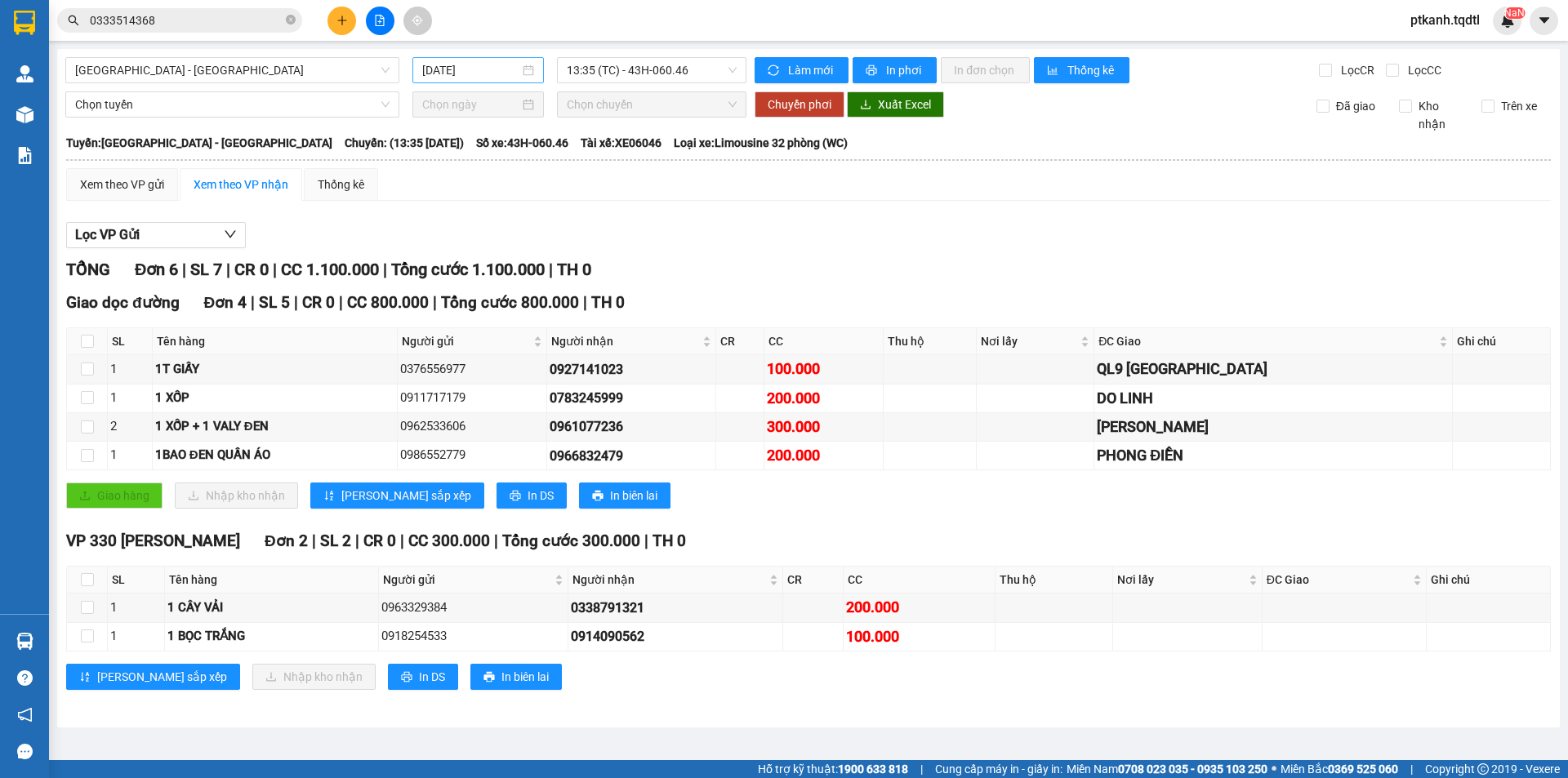
click at [527, 76] on div "[DATE]" at bounding box center [478, 69] width 112 height 18
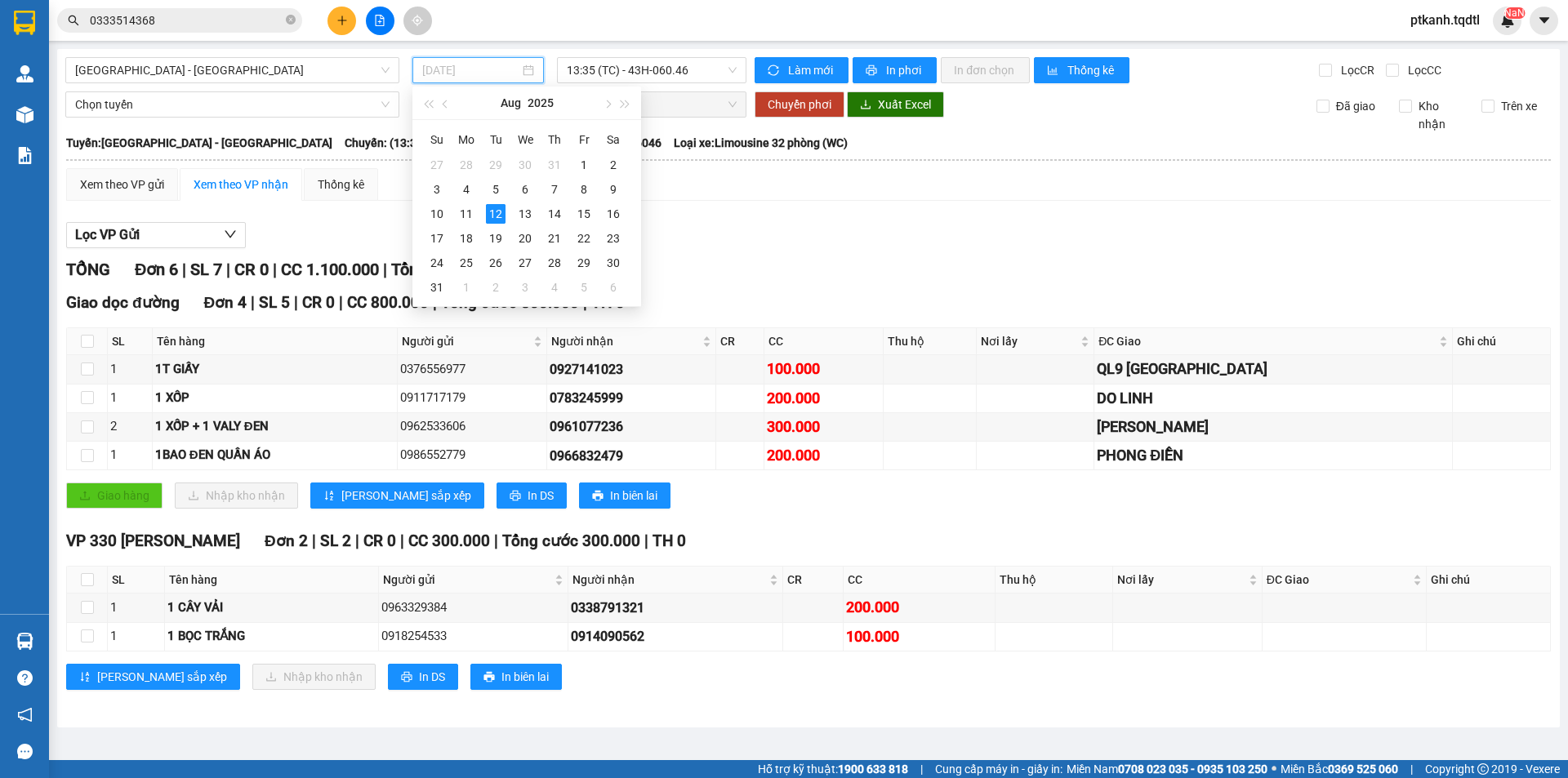
drag, startPoint x: 527, startPoint y: 215, endPoint x: 670, endPoint y: 100, distance: 183.5
click at [527, 214] on div "13" at bounding box center [525, 214] width 20 height 20
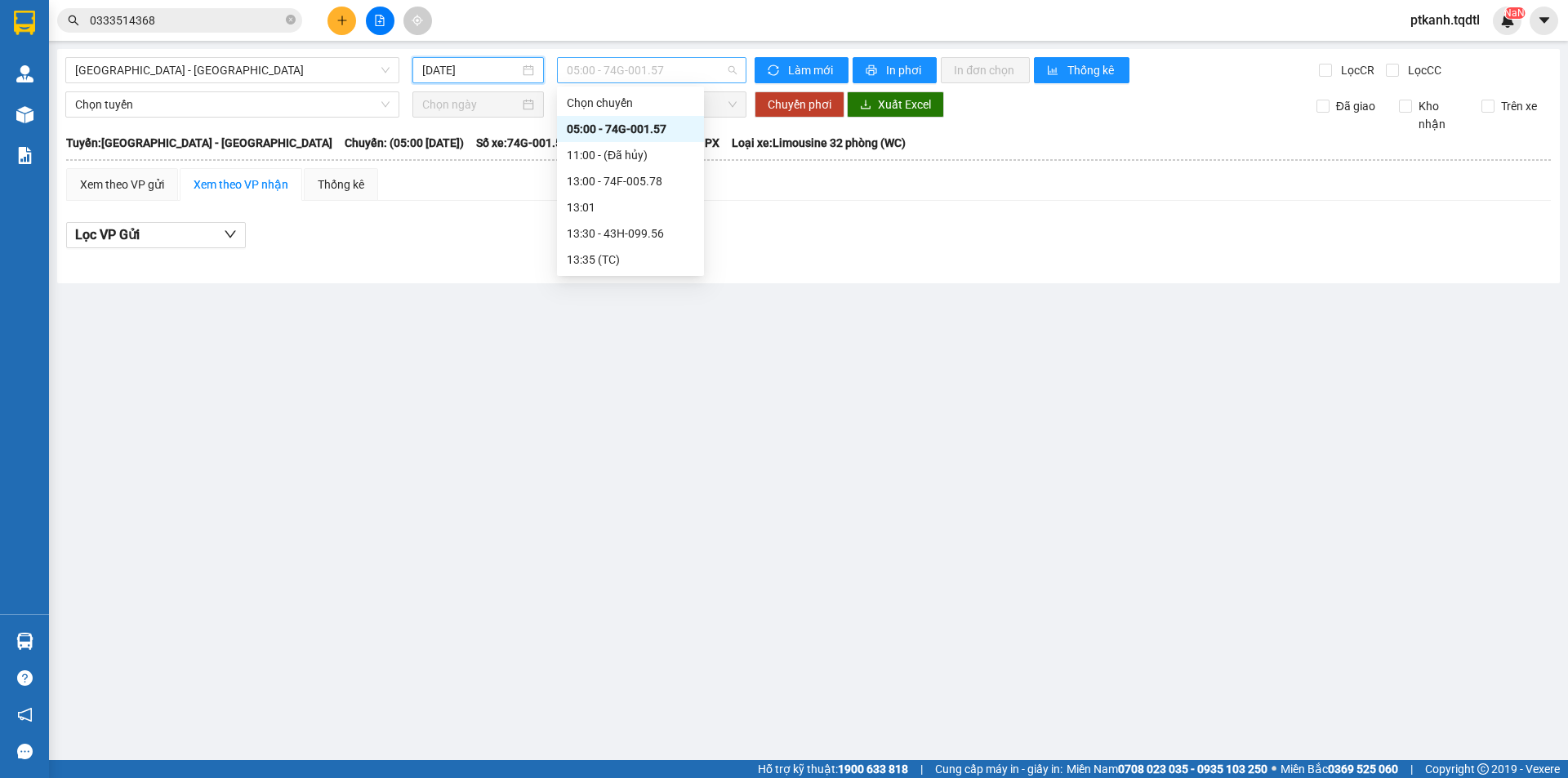
click at [724, 70] on span "05:00 - 74G-001.57" at bounding box center [652, 70] width 170 height 25
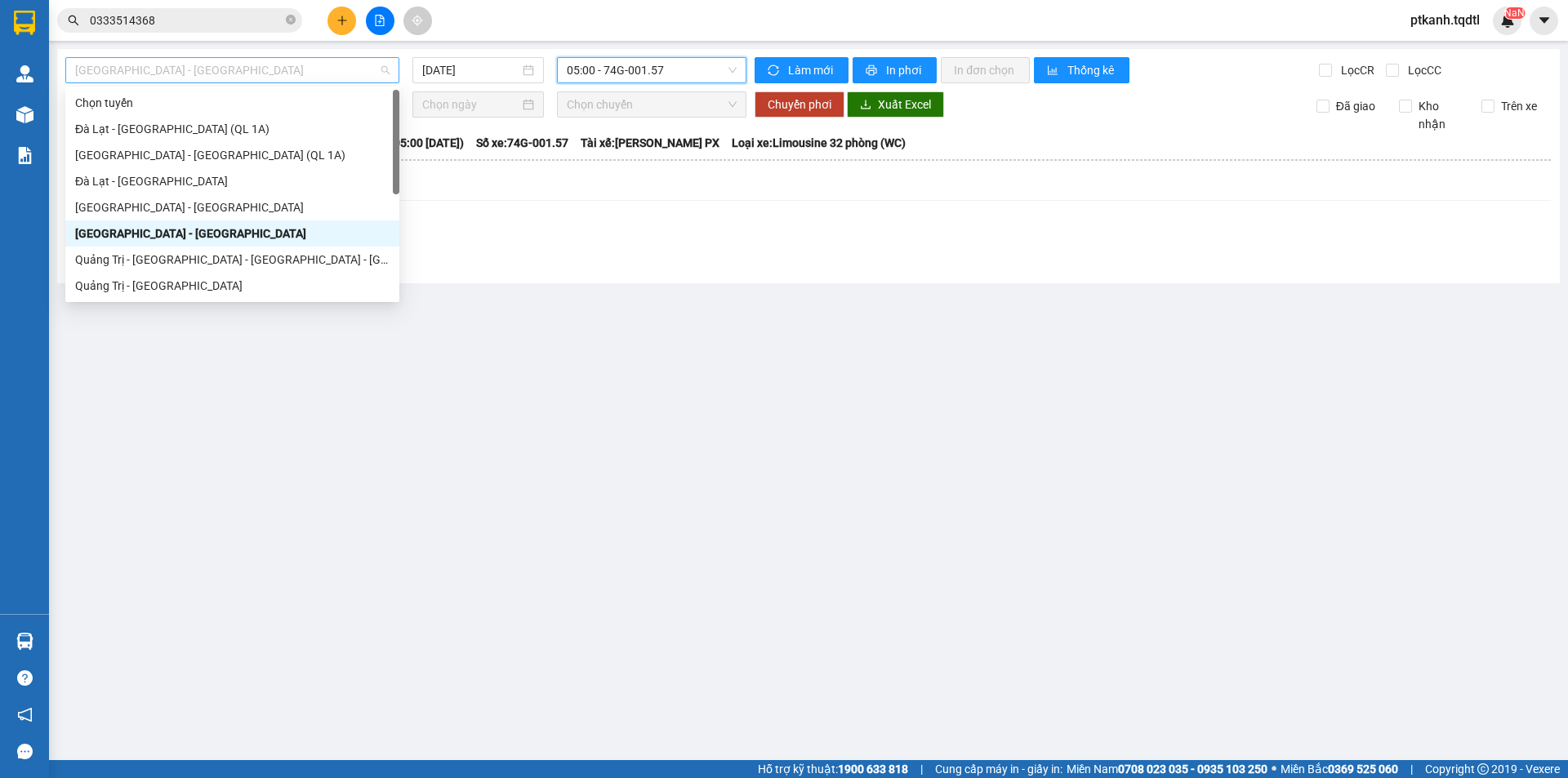
click at [386, 68] on span "[GEOGRAPHIC_DATA] - [GEOGRAPHIC_DATA]" at bounding box center [232, 70] width 315 height 25
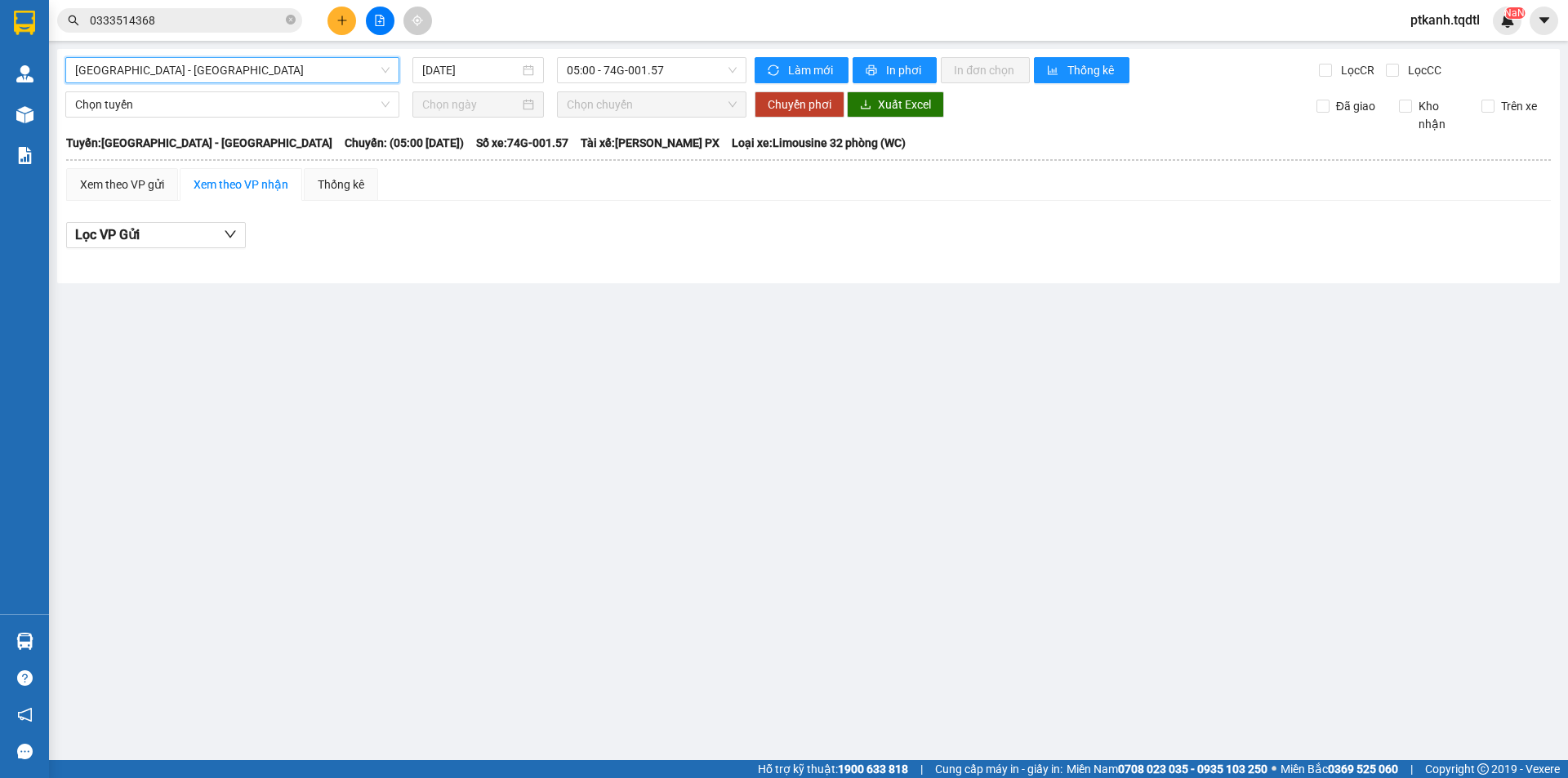
click at [386, 68] on span "[GEOGRAPHIC_DATA] - [GEOGRAPHIC_DATA]" at bounding box center [232, 70] width 315 height 25
click at [538, 73] on div "[DATE]" at bounding box center [478, 70] width 131 height 26
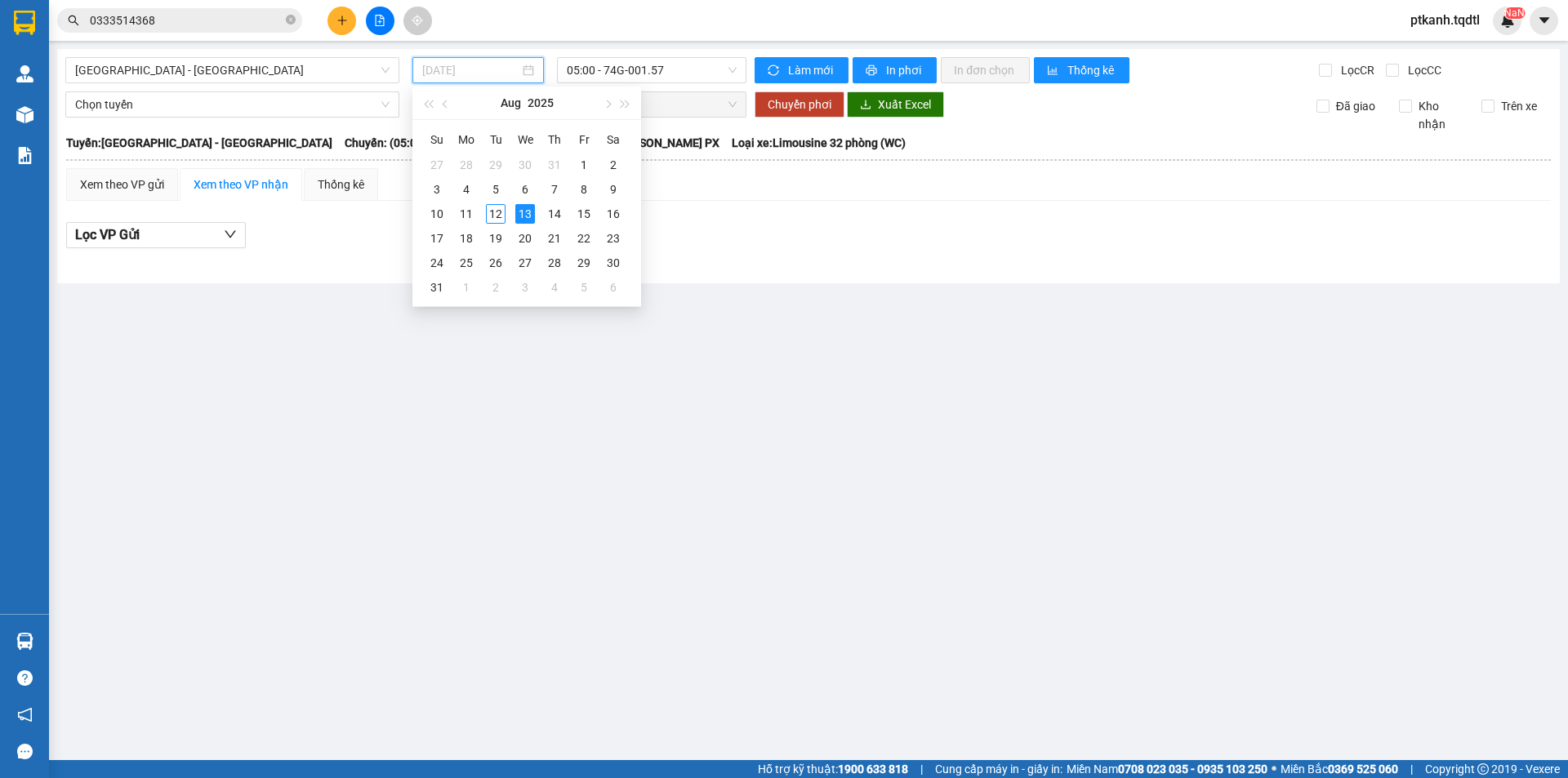
type input "[DATE]"
click at [532, 214] on div "13" at bounding box center [525, 214] width 20 height 20
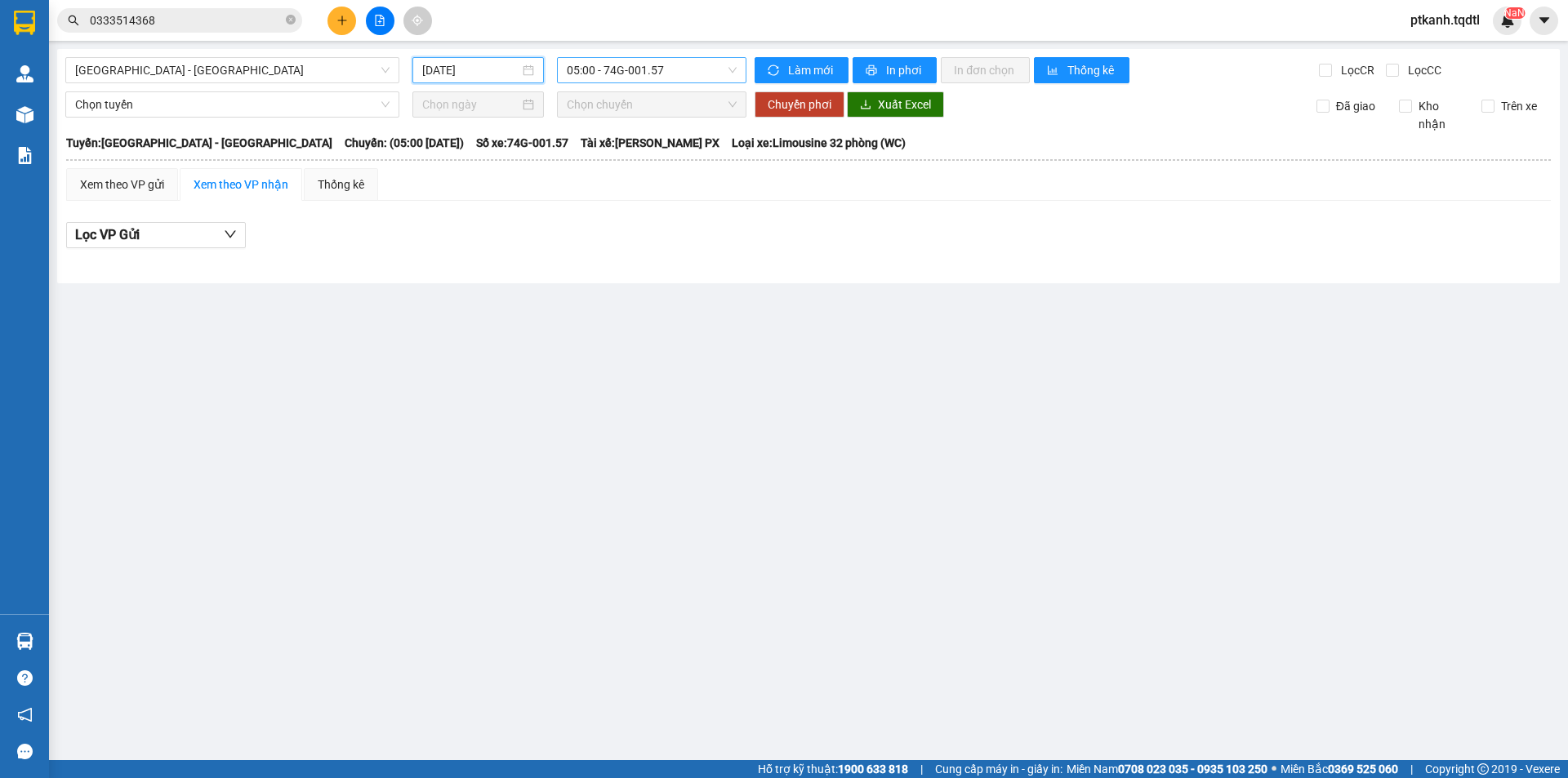
click at [723, 74] on span "05:00 - 74G-001.57" at bounding box center [652, 70] width 170 height 25
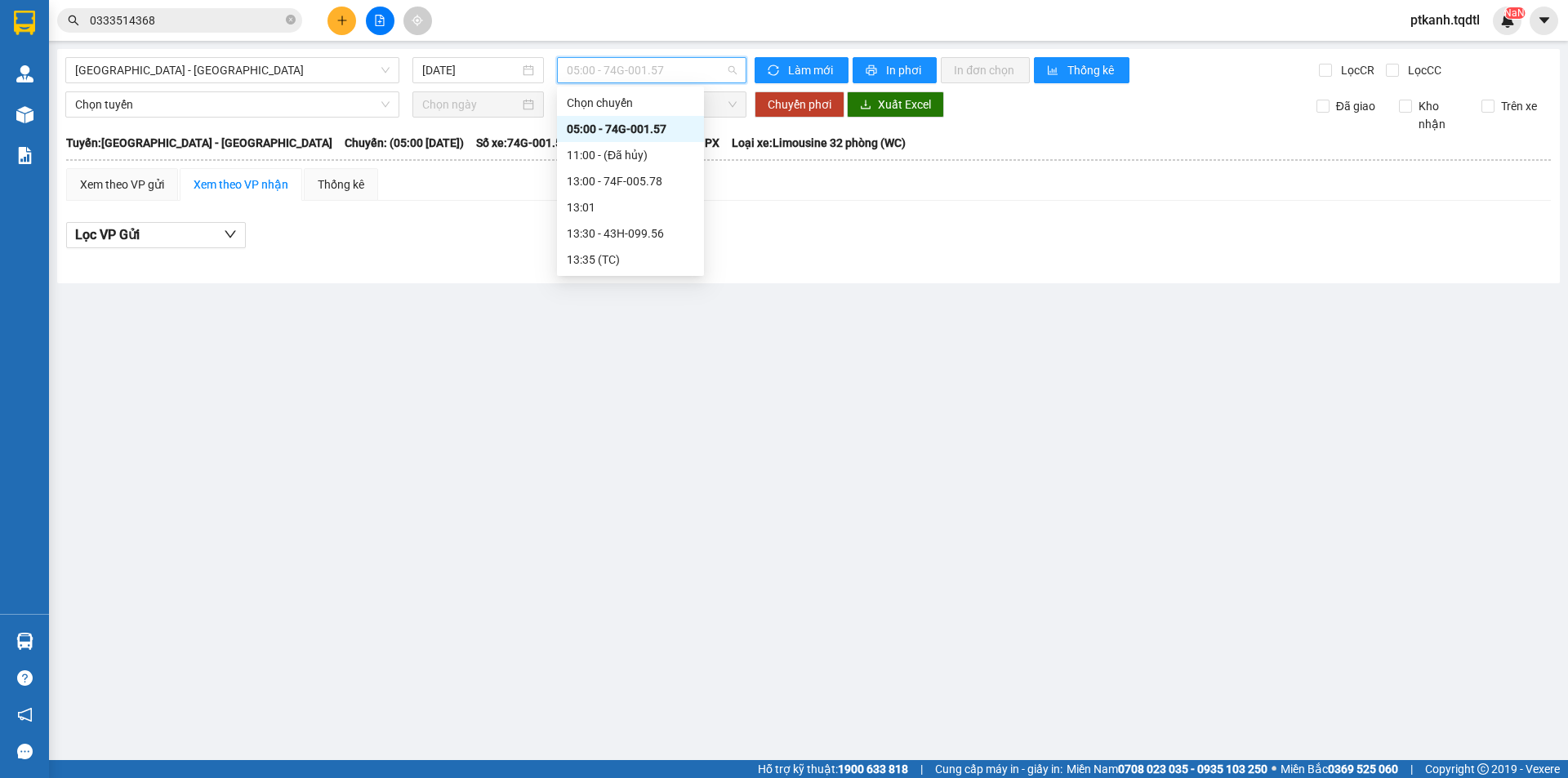
click at [723, 74] on span "05:00 - 74G-001.57" at bounding box center [652, 70] width 170 height 25
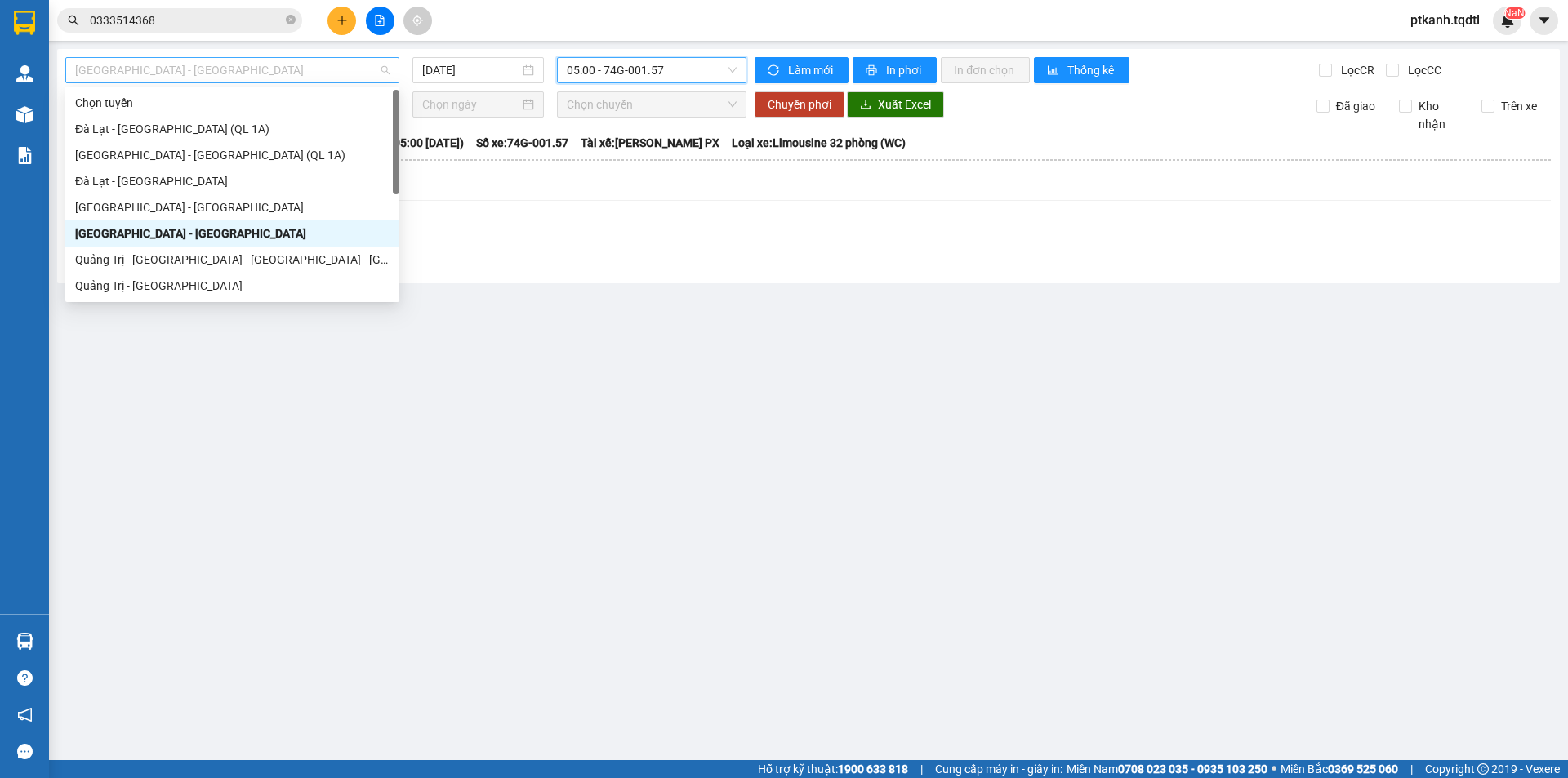
click at [390, 74] on div "[GEOGRAPHIC_DATA] - [GEOGRAPHIC_DATA]" at bounding box center [232, 70] width 334 height 26
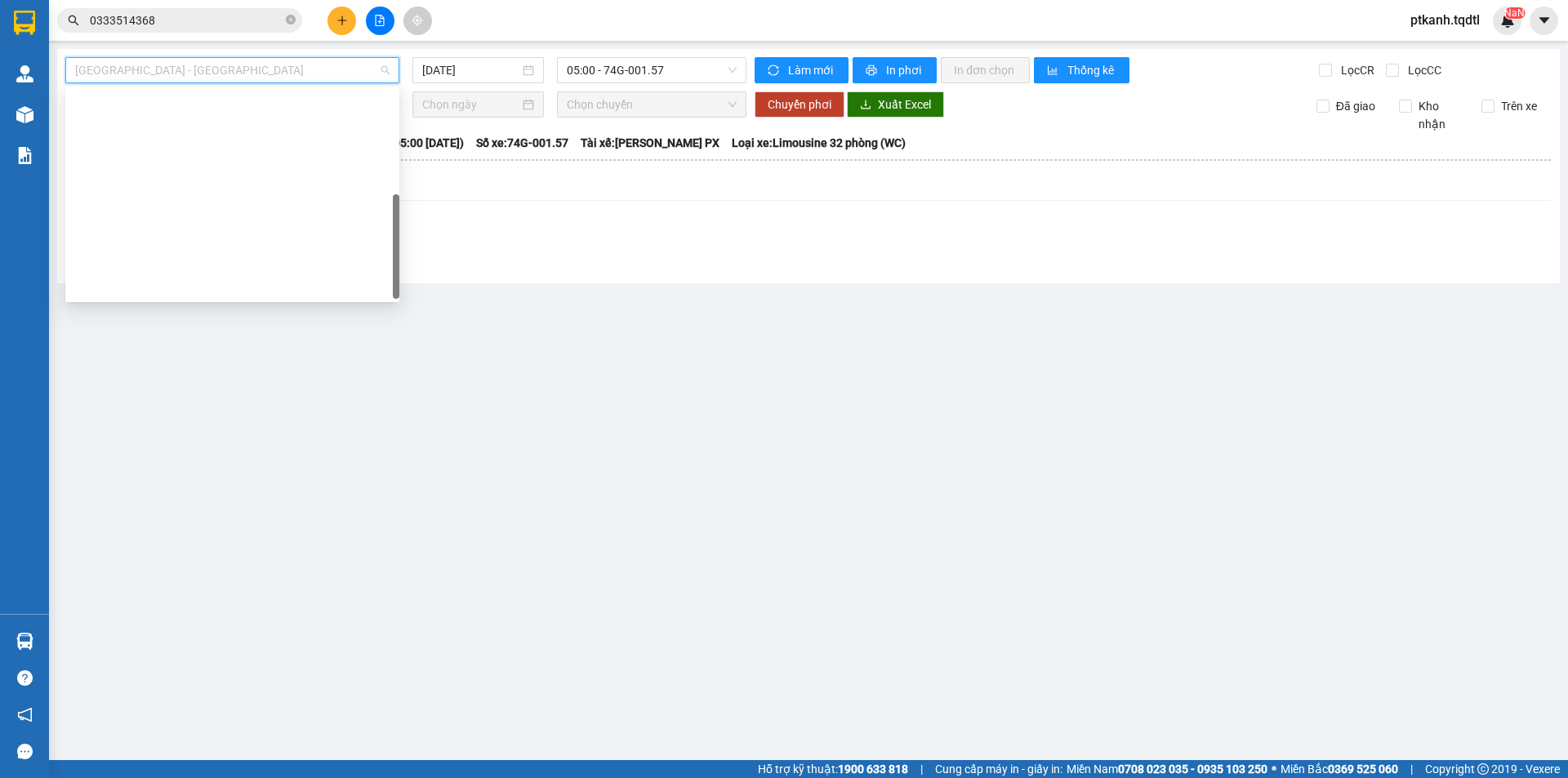
drag, startPoint x: 298, startPoint y: 288, endPoint x: 515, endPoint y: 101, distance: 286.5
click at [299, 564] on div "Bình Phước - [GEOGRAPHIC_DATA] - [GEOGRAPHIC_DATA]" at bounding box center [232, 573] width 315 height 18
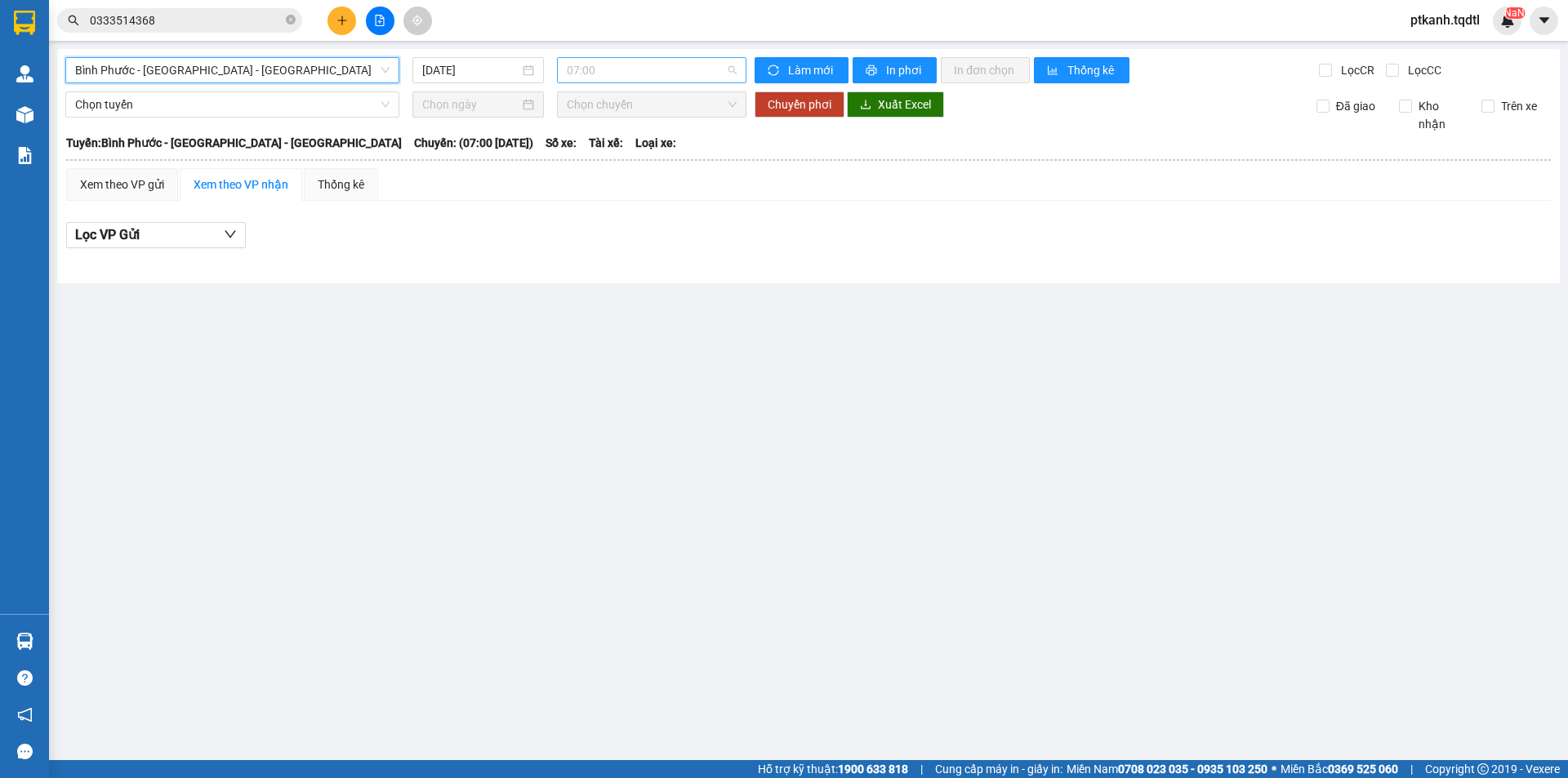
click at [625, 64] on span "07:00" at bounding box center [652, 70] width 170 height 25
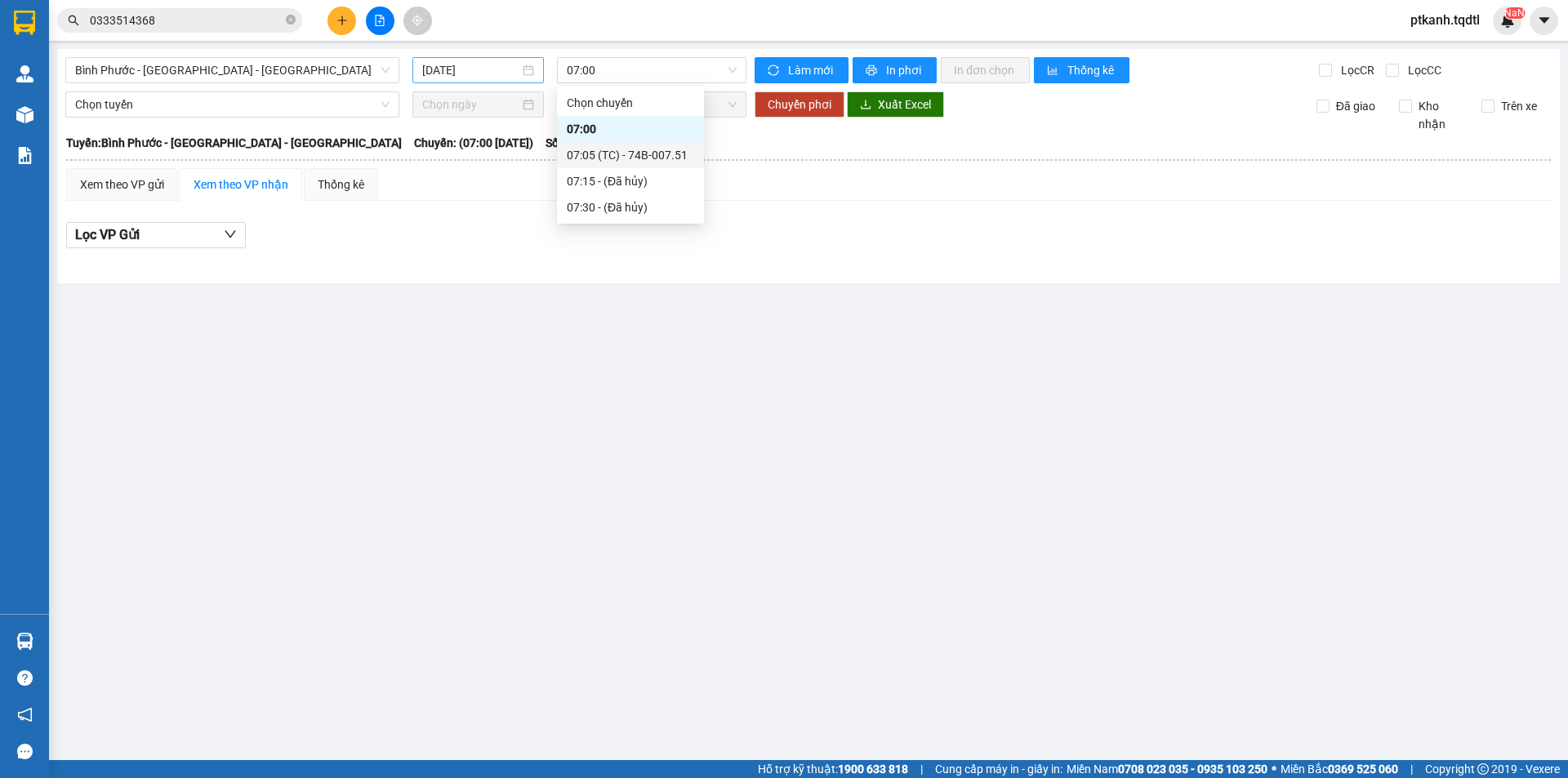
click at [524, 70] on div "[DATE]" at bounding box center [478, 69] width 112 height 18
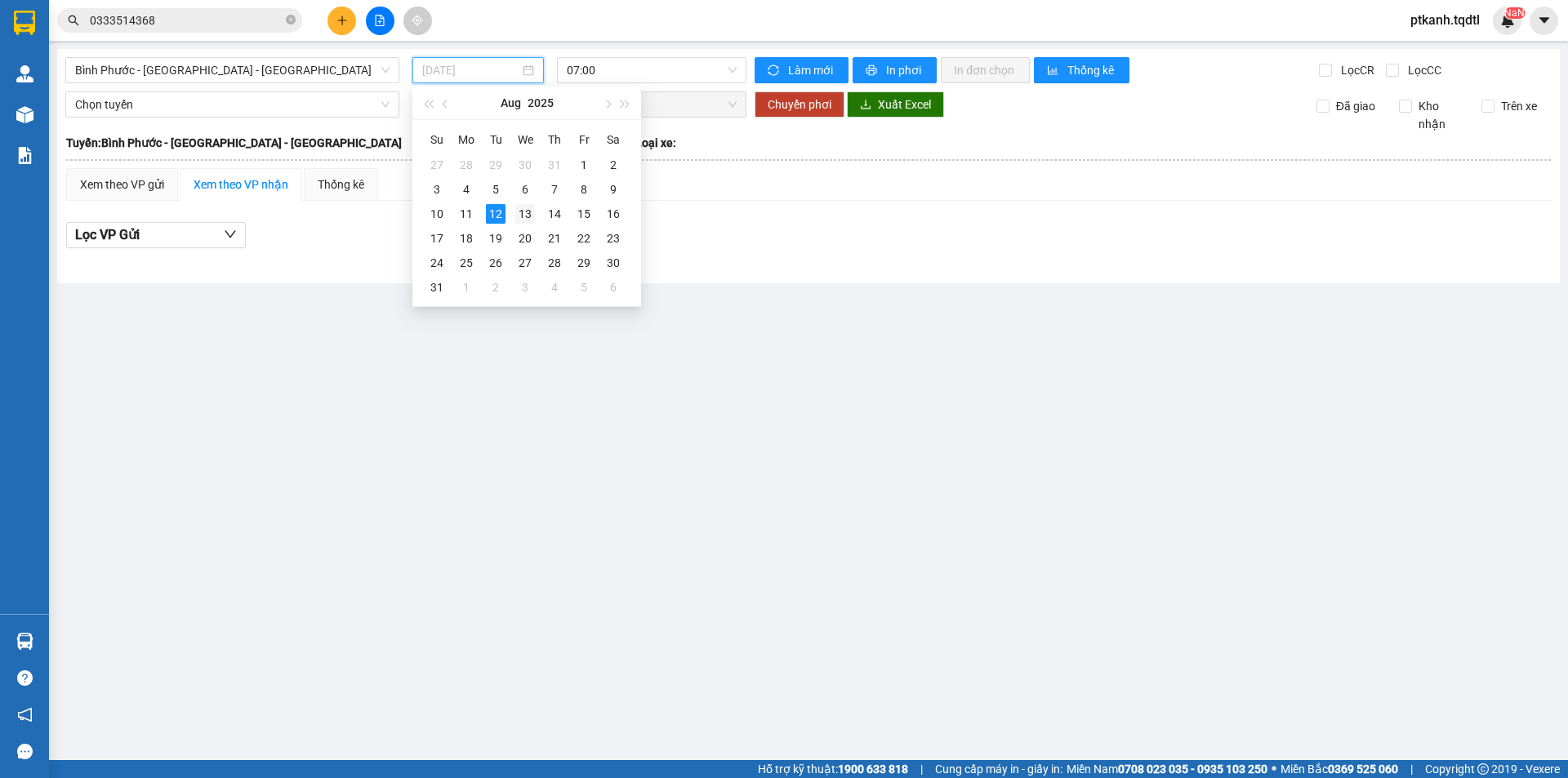
click at [525, 208] on div "13" at bounding box center [525, 214] width 20 height 20
type input "[DATE]"
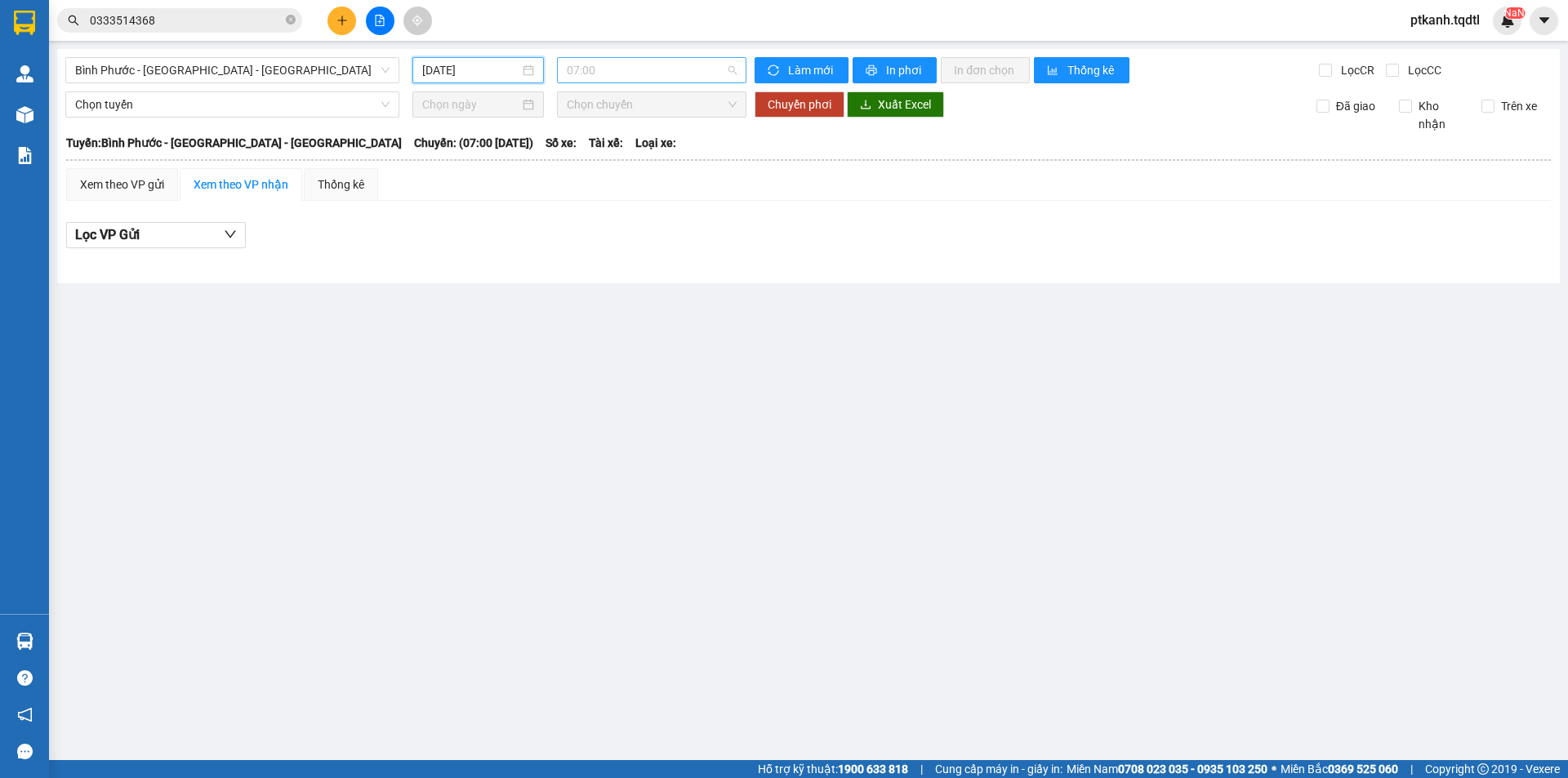
click at [681, 74] on span "07:00" at bounding box center [652, 70] width 170 height 25
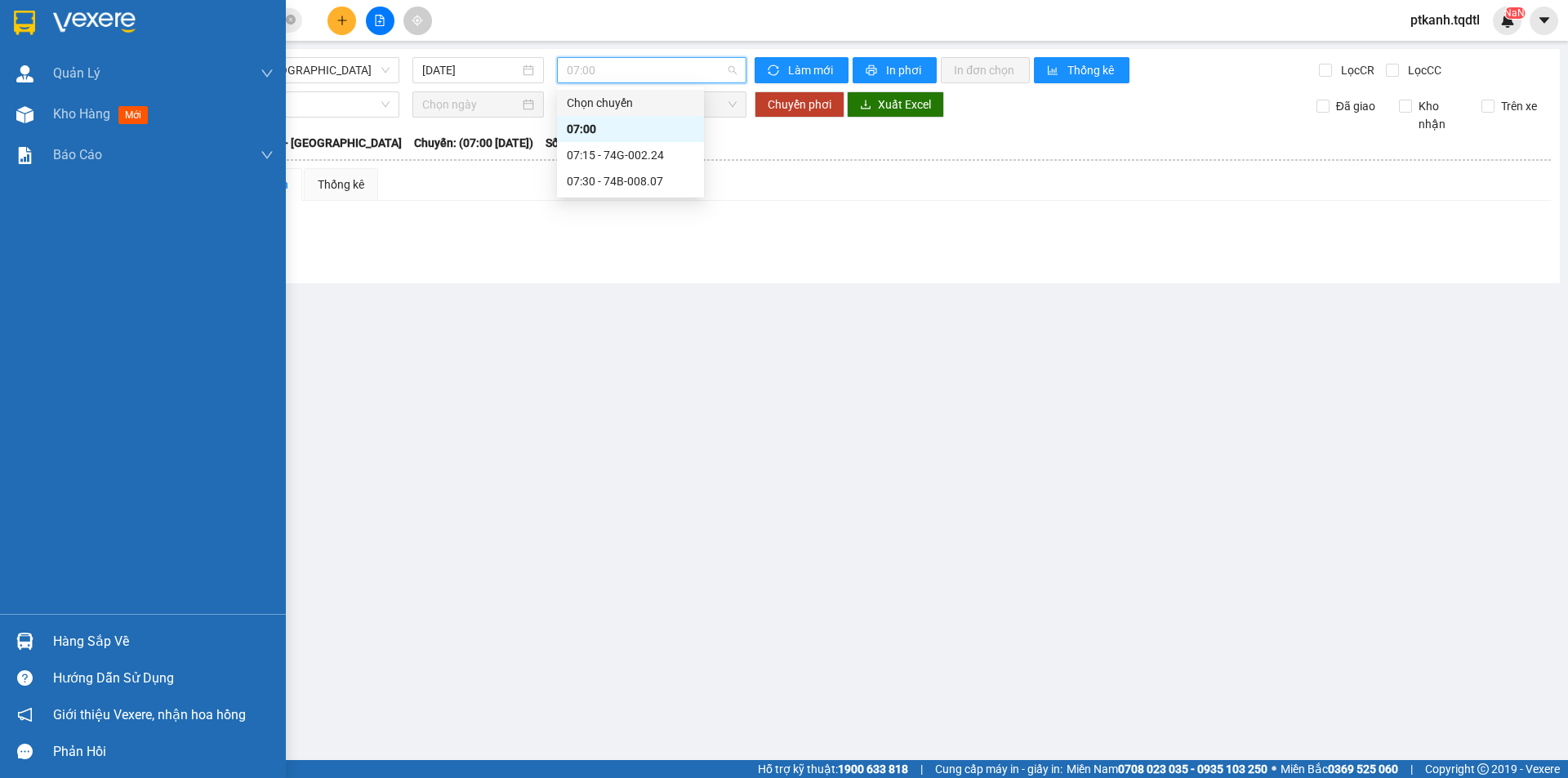
drag, startPoint x: 75, startPoint y: 641, endPoint x: 176, endPoint y: 640, distance: 101.0
click at [77, 641] on div "Hàng sắp về" at bounding box center [163, 642] width 220 height 25
